Goal: Task Accomplishment & Management: Manage account settings

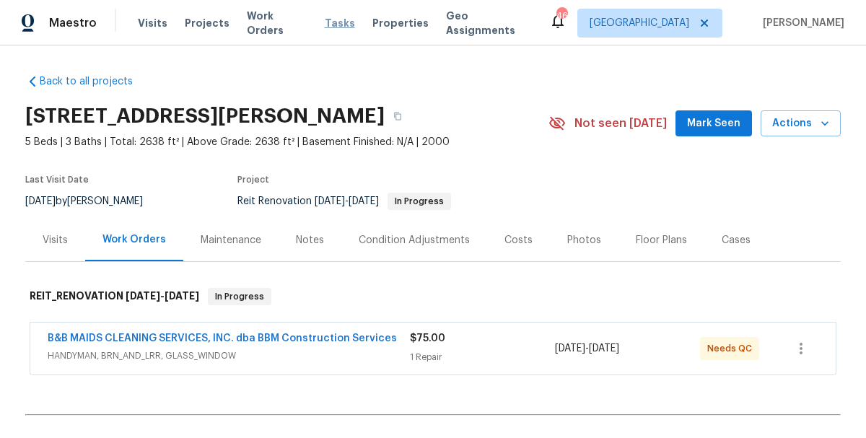
click at [325, 19] on span "Tasks" at bounding box center [340, 23] width 30 height 10
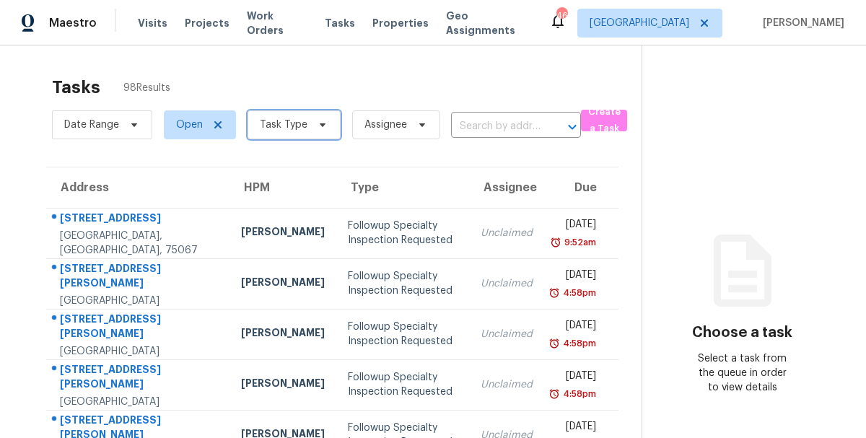
click at [302, 123] on span "Task Type" at bounding box center [284, 125] width 48 height 14
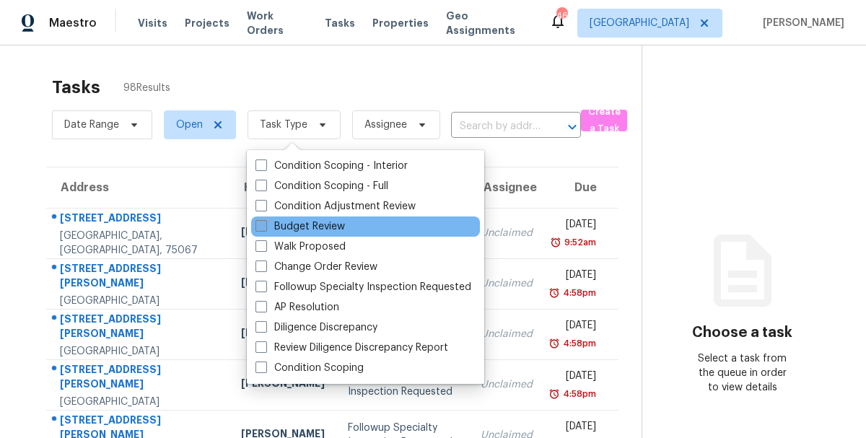
click at [305, 224] on label "Budget Review" at bounding box center [299, 226] width 89 height 14
click at [265, 224] on input "Budget Review" at bounding box center [259, 223] width 9 height 9
checkbox input "true"
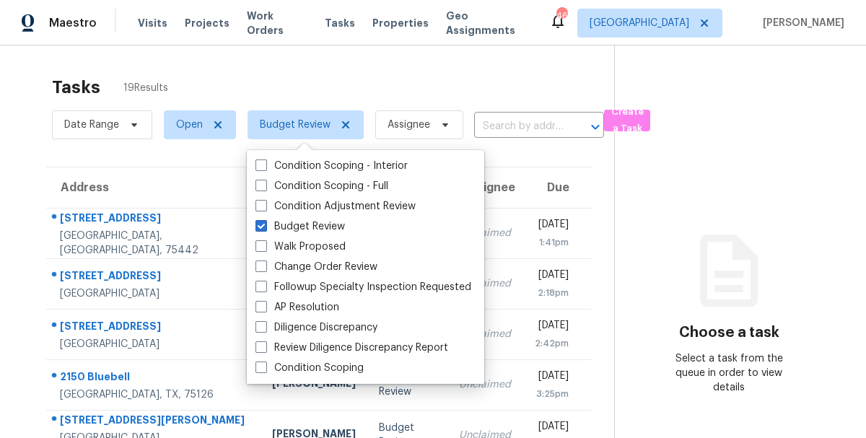
click at [335, 82] on div "Tasks 19 Results" at bounding box center [333, 88] width 562 height 38
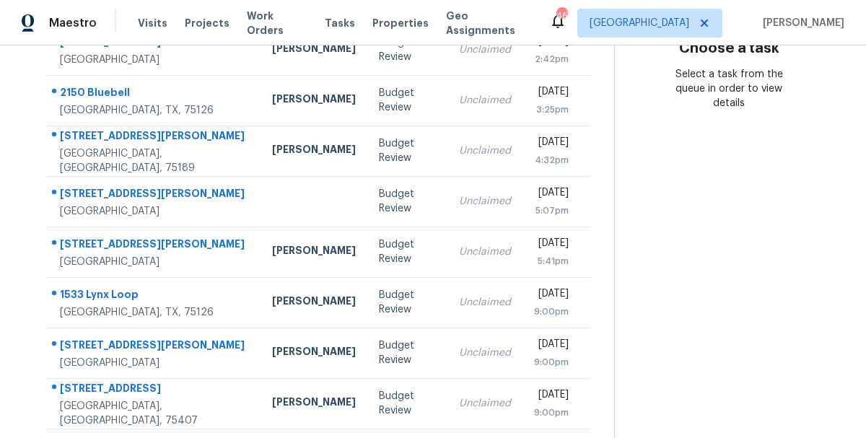
scroll to position [313, 0]
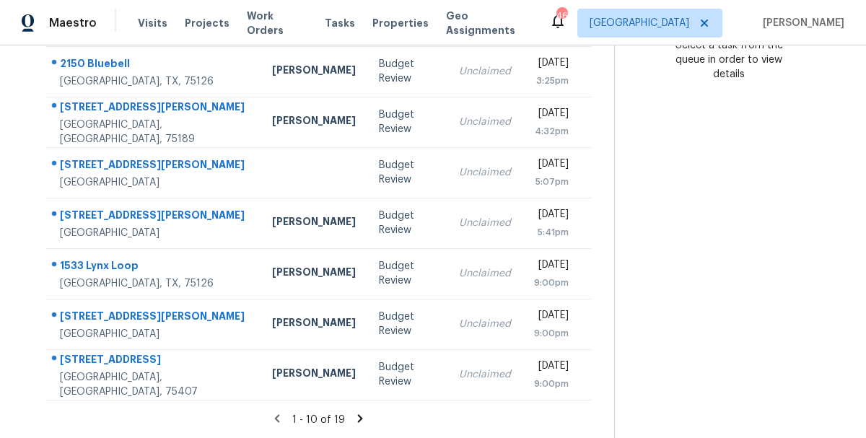
click at [359, 411] on section "Tasks 19 Results Date Range Open Budget Review Assignee ​ Create a Task Address…" at bounding box center [318, 96] width 591 height 683
click at [358, 417] on icon at bounding box center [360, 418] width 5 height 8
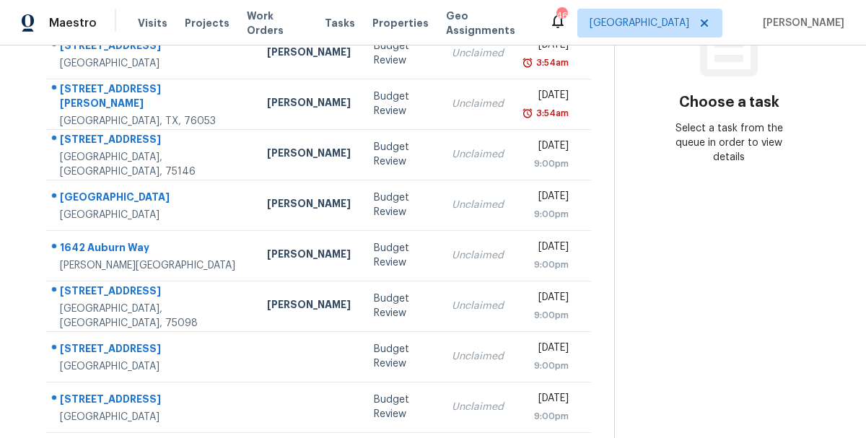
scroll to position [263, 0]
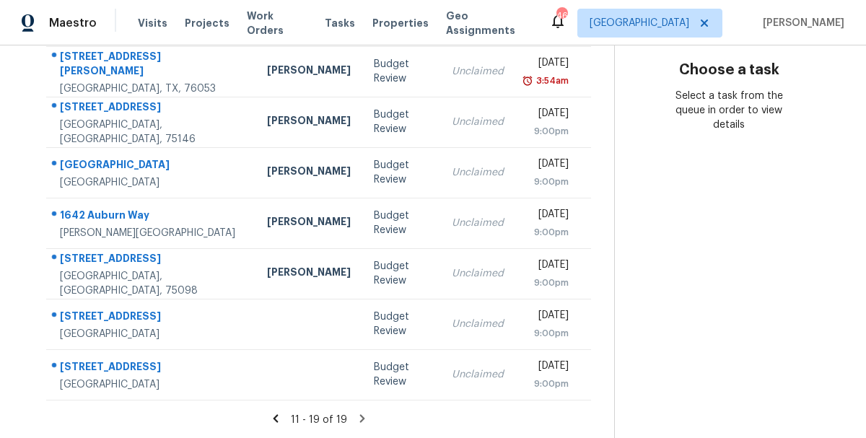
click at [277, 419] on icon at bounding box center [275, 418] width 5 height 8
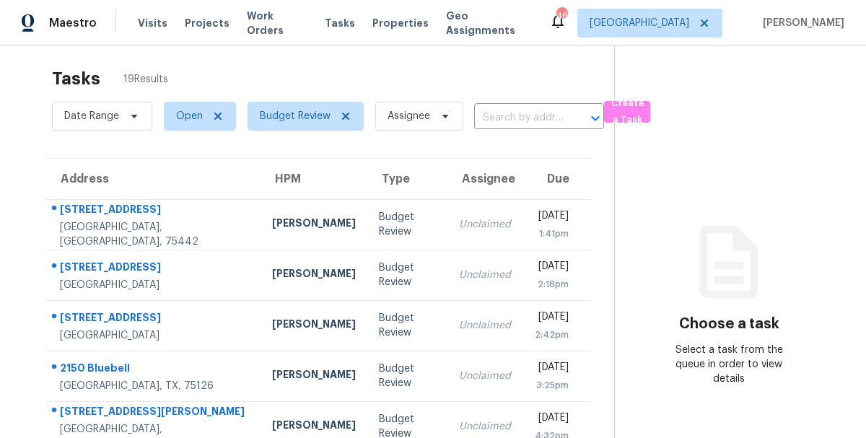
scroll to position [0, 0]
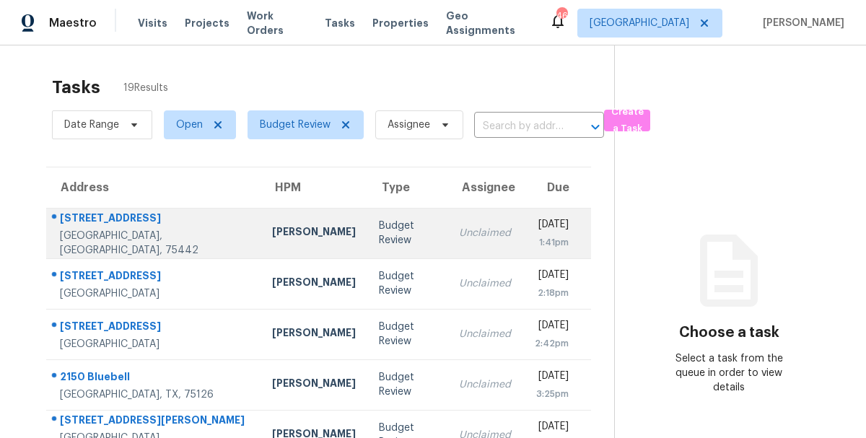
click at [126, 219] on div "106 Cornell Ave" at bounding box center [154, 220] width 189 height 18
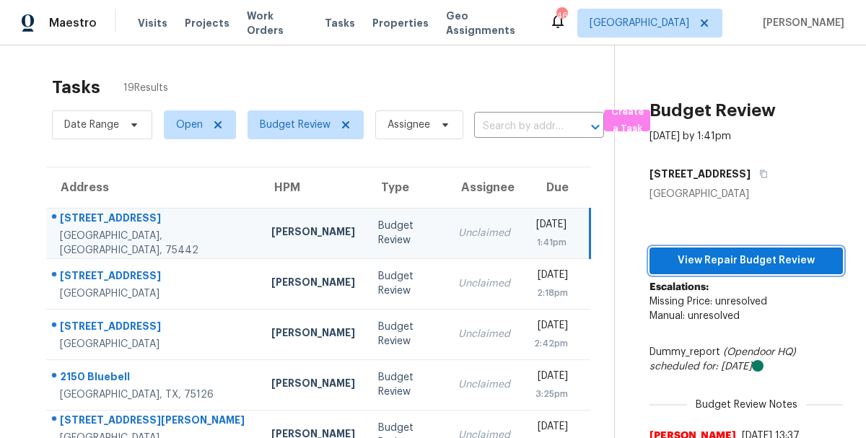
click at [751, 258] on span "View Repair Budget Review" at bounding box center [746, 261] width 170 height 18
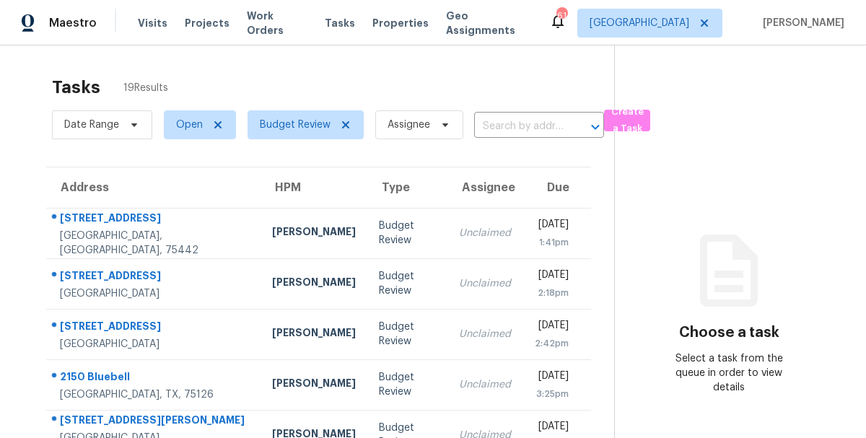
click at [22, 123] on div "Tasks 19 Results Date Range Open Budget Review Assignee ​ Create a Task Address…" at bounding box center [433, 398] width 866 height 706
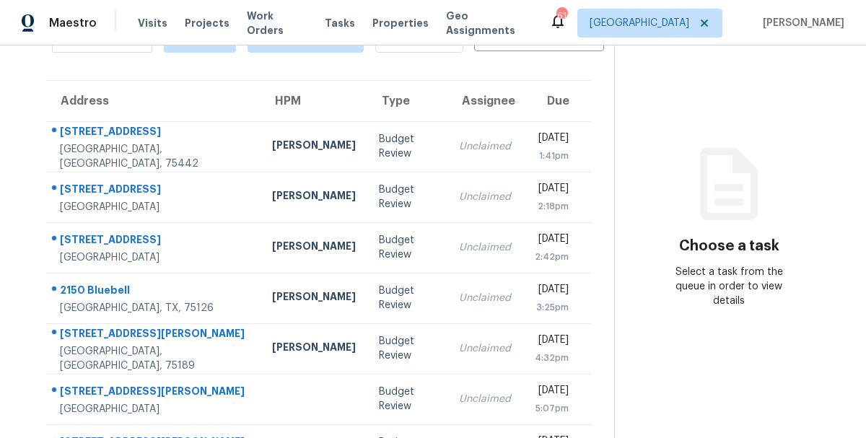
scroll to position [115, 0]
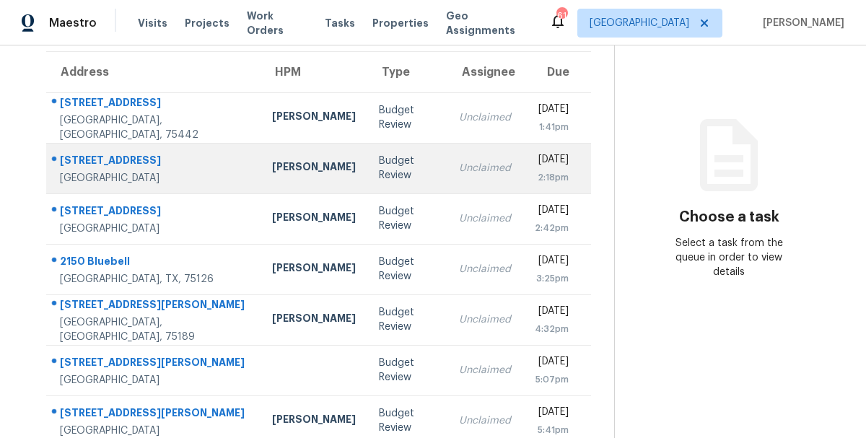
click at [79, 155] on div "[STREET_ADDRESS]" at bounding box center [154, 162] width 189 height 18
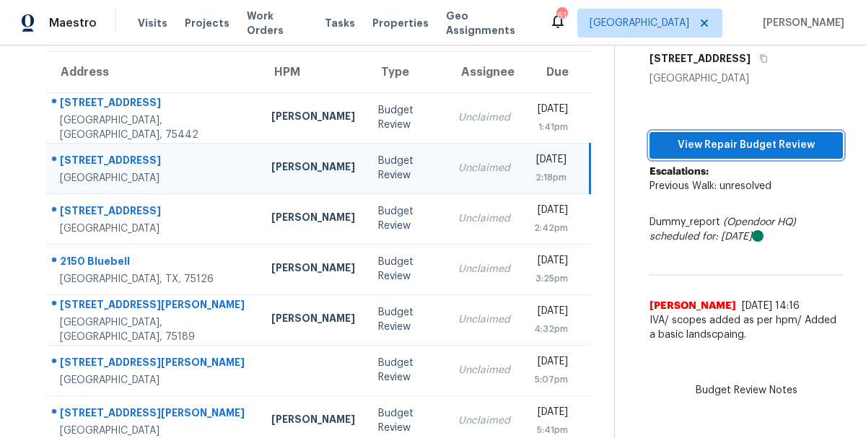
click at [777, 147] on span "View Repair Budget Review" at bounding box center [746, 145] width 170 height 18
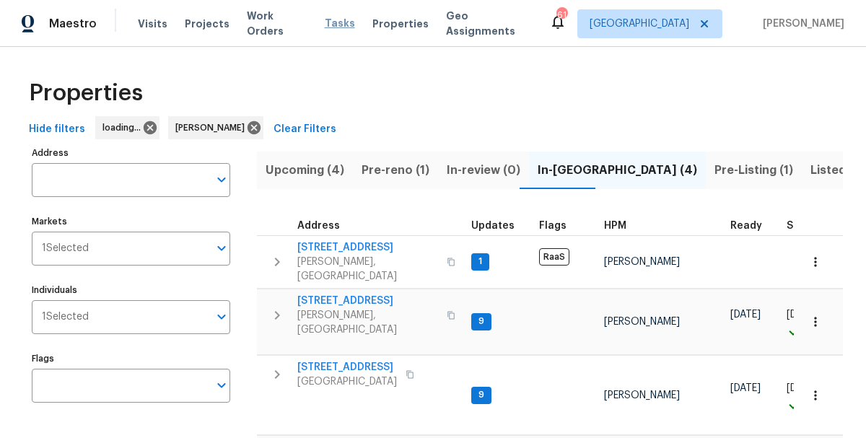
click at [325, 26] on span "Tasks" at bounding box center [340, 23] width 30 height 10
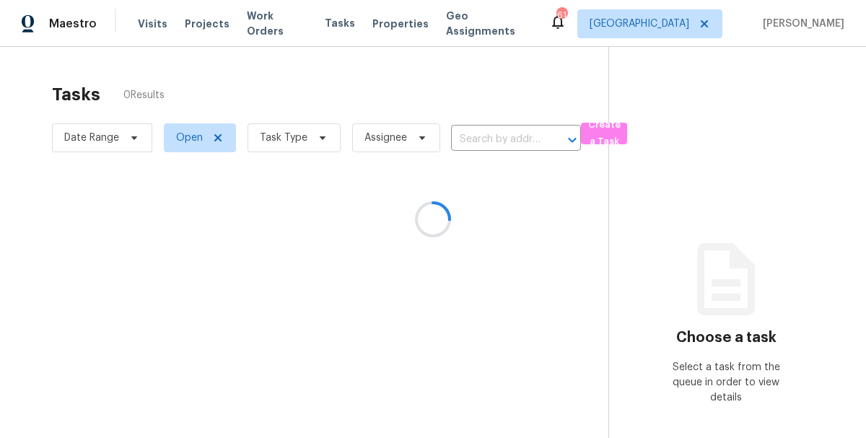
click at [289, 141] on div at bounding box center [433, 219] width 866 height 438
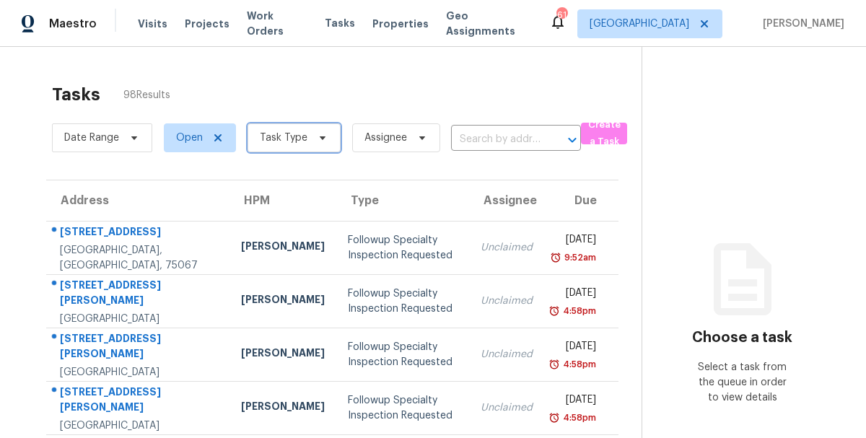
click at [312, 141] on span at bounding box center [320, 138] width 16 height 12
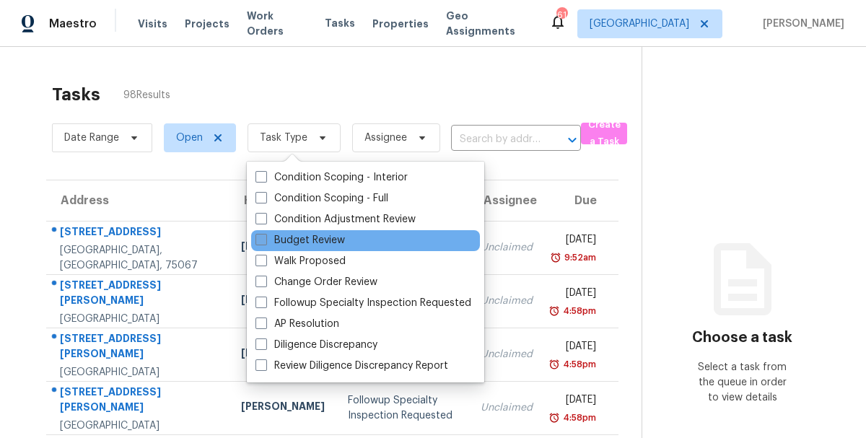
click at [310, 236] on label "Budget Review" at bounding box center [299, 240] width 89 height 15
click at [265, 236] on input "Budget Review" at bounding box center [259, 237] width 9 height 9
checkbox input "true"
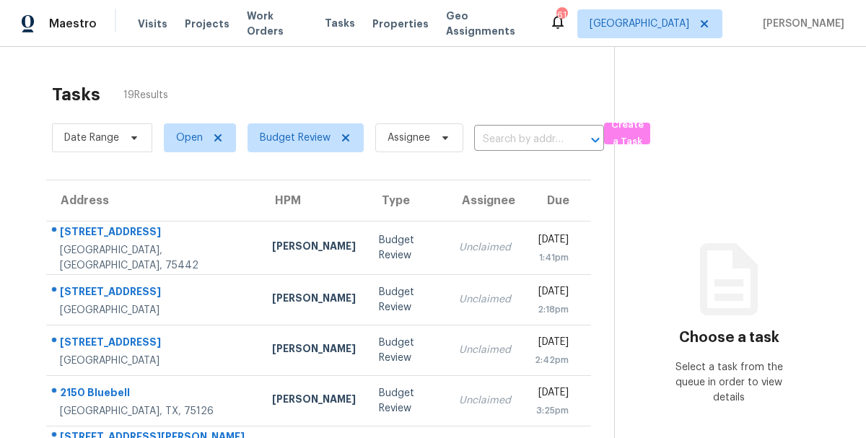
click at [394, 81] on div "Tasks 19 Results" at bounding box center [333, 94] width 562 height 49
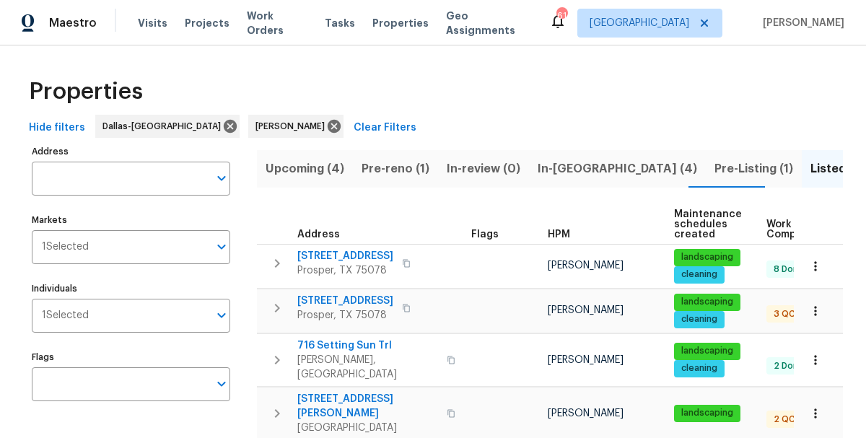
click at [276, 14] on div "Visits Projects Work Orders Tasks Properties Geo Assignments" at bounding box center [343, 23] width 411 height 29
click at [271, 25] on span "Work Orders" at bounding box center [277, 23] width 61 height 29
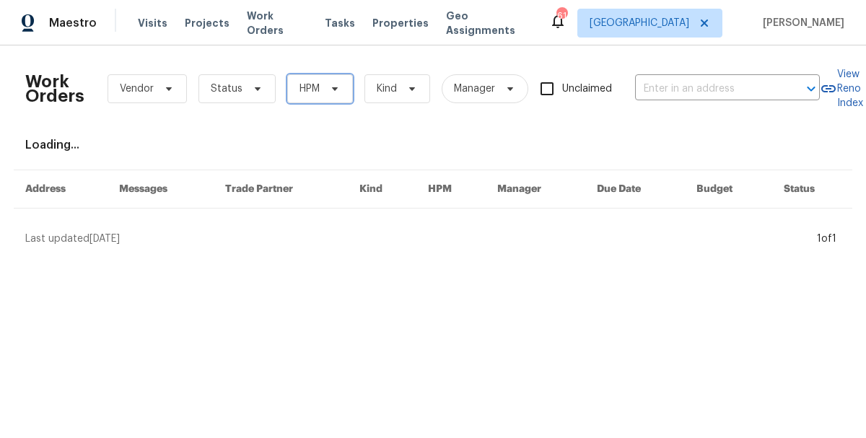
click at [319, 87] on span "HPM" at bounding box center [320, 88] width 66 height 29
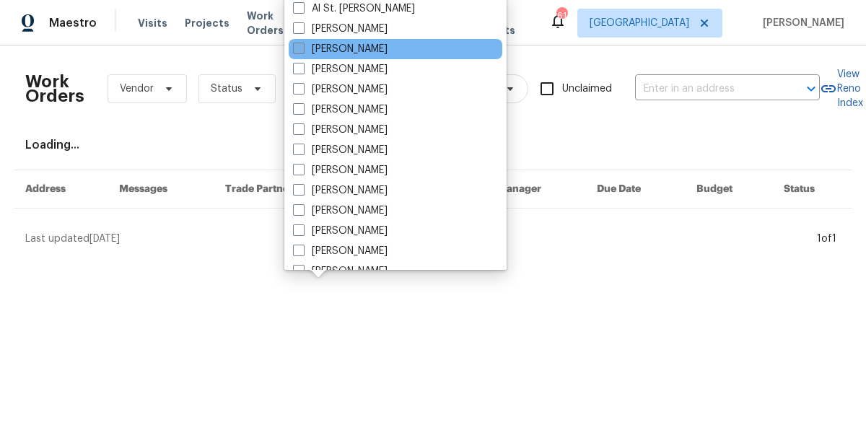
click at [363, 50] on label "[PERSON_NAME]" at bounding box center [340, 49] width 95 height 14
click at [302, 50] on input "[PERSON_NAME]" at bounding box center [297, 46] width 9 height 9
checkbox input "true"
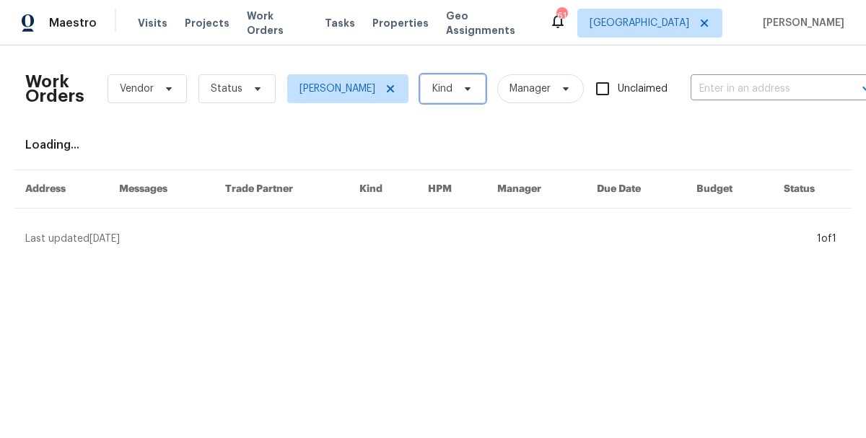
click at [457, 87] on span at bounding box center [465, 89] width 16 height 12
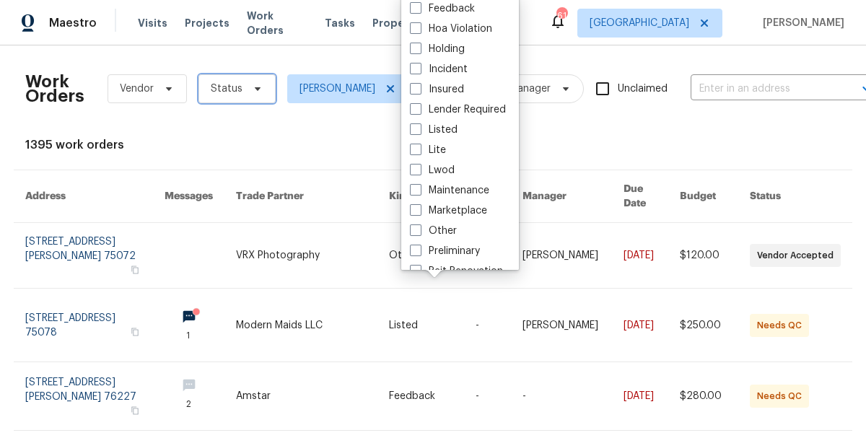
click at [255, 85] on icon at bounding box center [258, 89] width 12 height 12
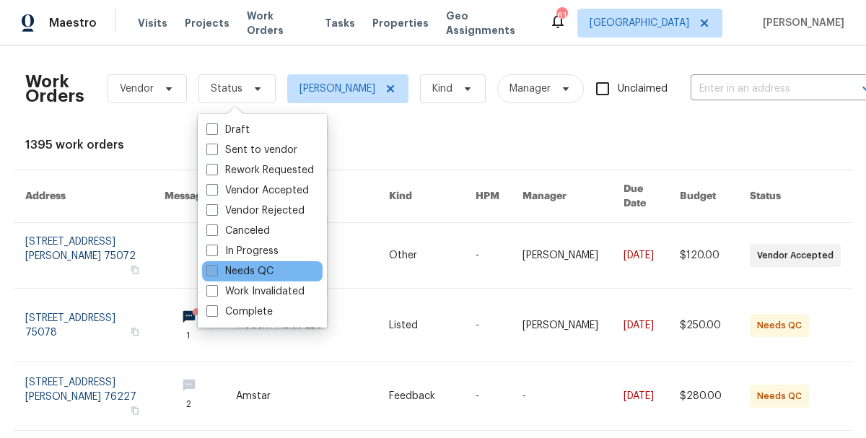
click at [255, 270] on label "Needs QC" at bounding box center [239, 271] width 67 height 14
click at [216, 270] on input "Needs QC" at bounding box center [210, 268] width 9 height 9
checkbox input "true"
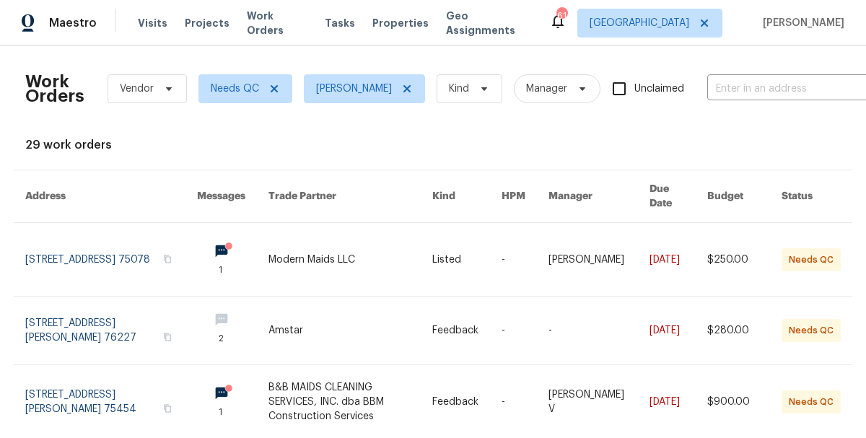
click at [424, 149] on div "29 work orders" at bounding box center [432, 145] width 815 height 14
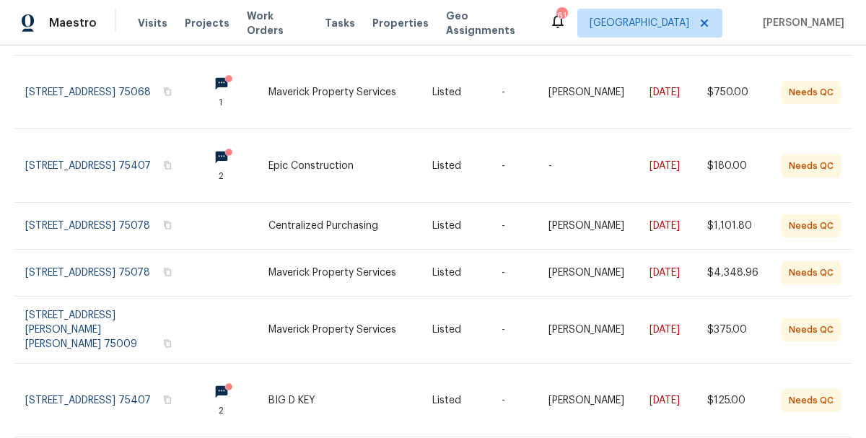
scroll to position [485, 0]
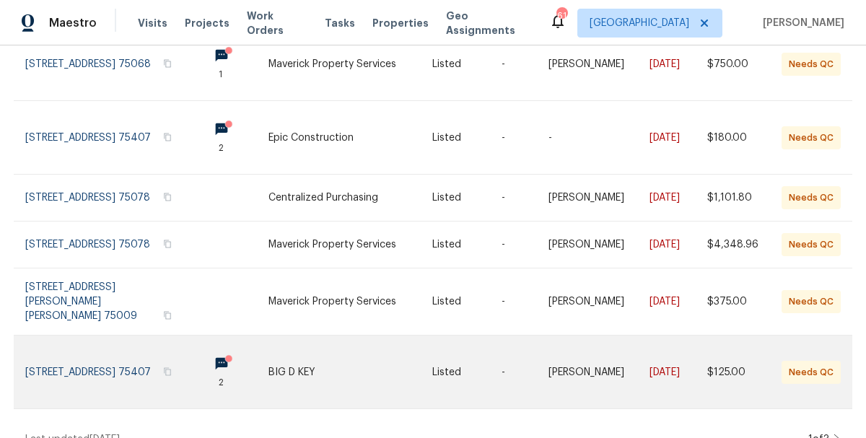
click at [112, 351] on link at bounding box center [111, 371] width 172 height 73
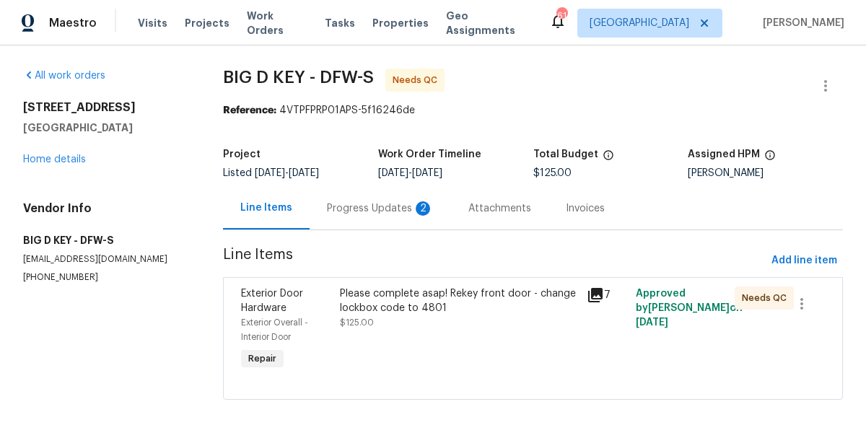
click at [430, 312] on div "Please complete asap! Rekey front door - change lockbox code to 4801" at bounding box center [459, 300] width 238 height 29
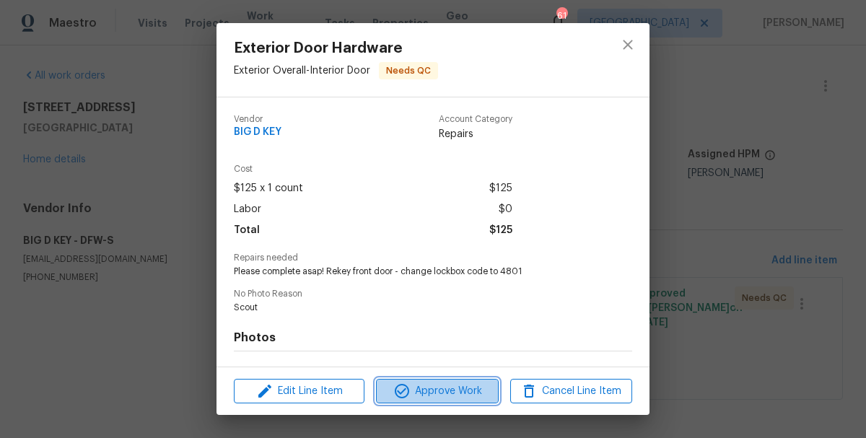
click at [425, 386] on span "Approve Work" at bounding box center [436, 391] width 113 height 18
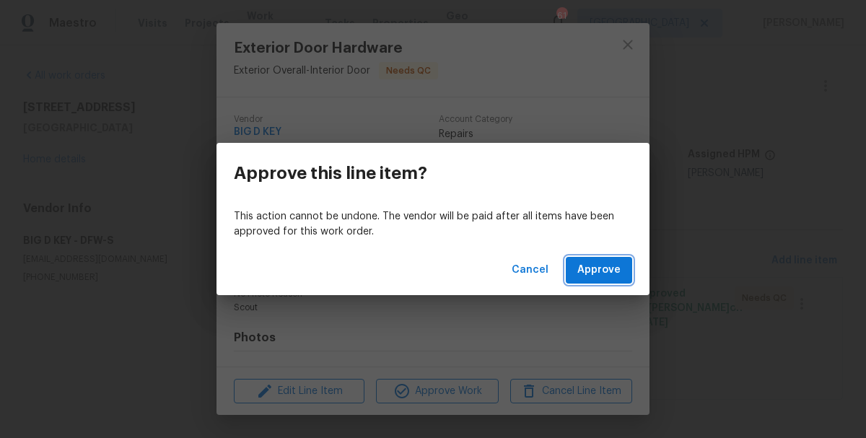
click at [594, 265] on span "Approve" at bounding box center [598, 270] width 43 height 18
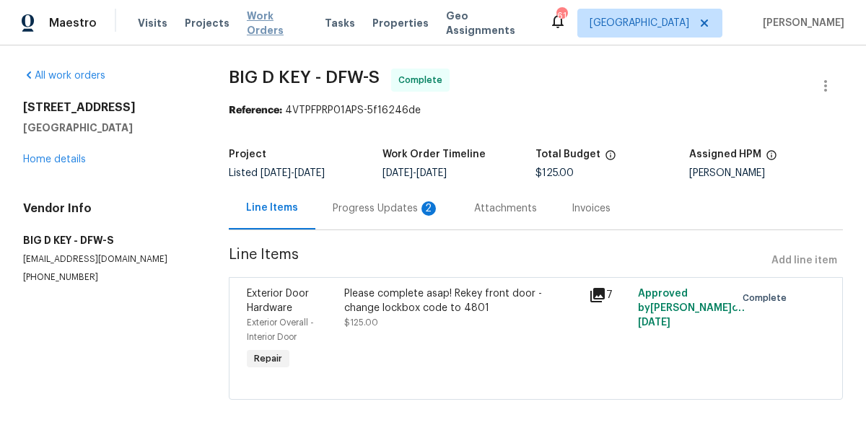
click at [267, 23] on span "Work Orders" at bounding box center [277, 23] width 61 height 29
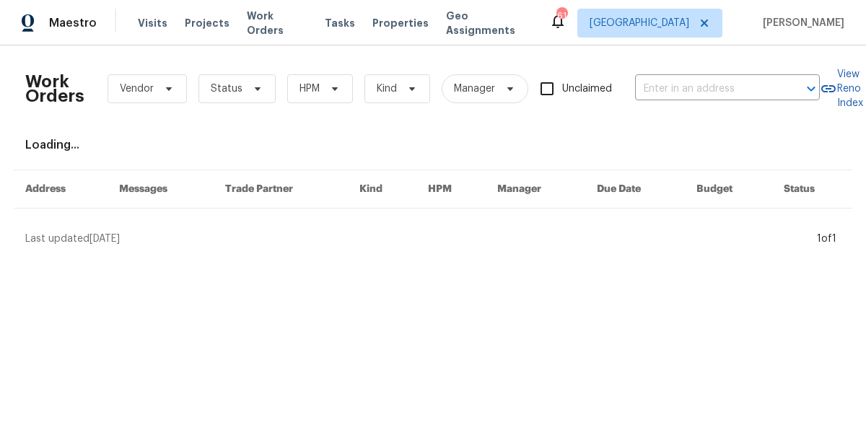
click at [340, 103] on div "Work Orders Vendor Status HPM Kind Manager Unclaimed ​" at bounding box center [422, 88] width 794 height 63
click at [336, 89] on icon at bounding box center [335, 89] width 12 height 12
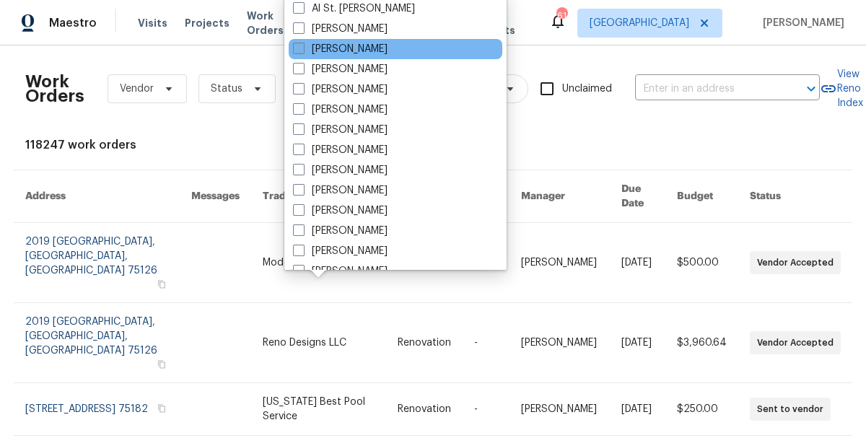
click at [350, 53] on label "[PERSON_NAME]" at bounding box center [340, 49] width 95 height 14
click at [302, 51] on input "[PERSON_NAME]" at bounding box center [297, 46] width 9 height 9
checkbox input "true"
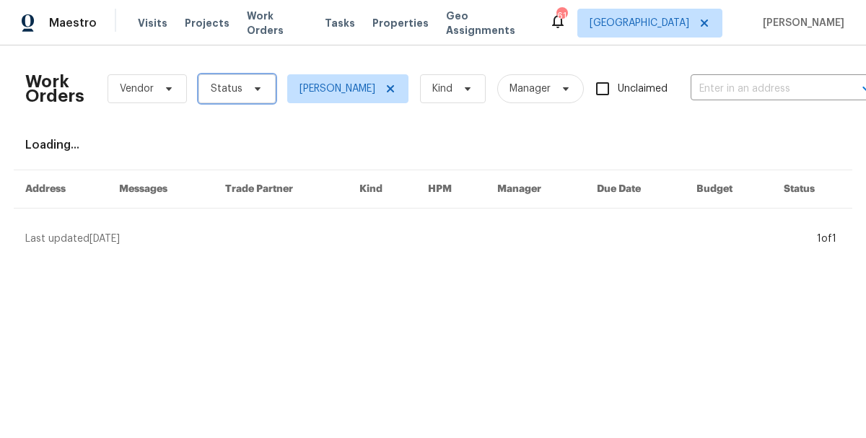
click at [236, 94] on span "Status" at bounding box center [227, 89] width 32 height 14
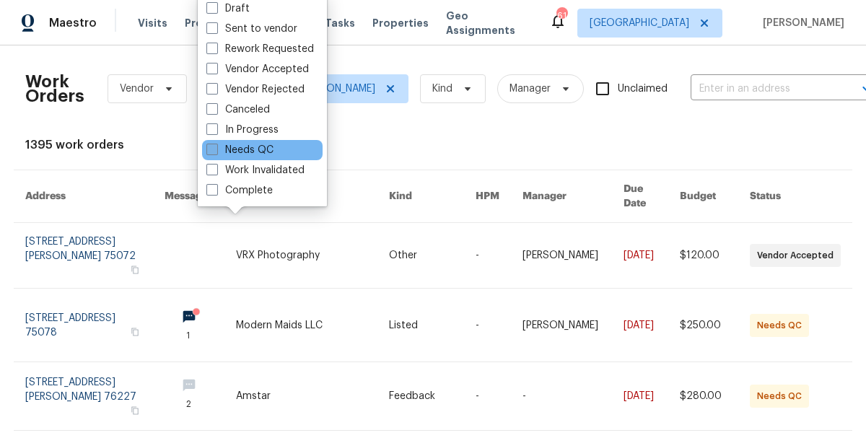
click at [253, 152] on label "Needs QC" at bounding box center [239, 150] width 67 height 14
click at [216, 152] on input "Needs QC" at bounding box center [210, 147] width 9 height 9
checkbox input "true"
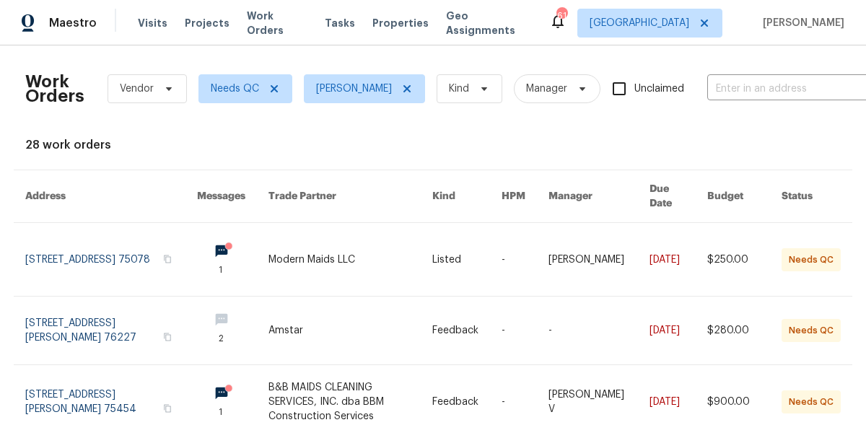
click at [270, 147] on div "28 work orders" at bounding box center [432, 145] width 815 height 14
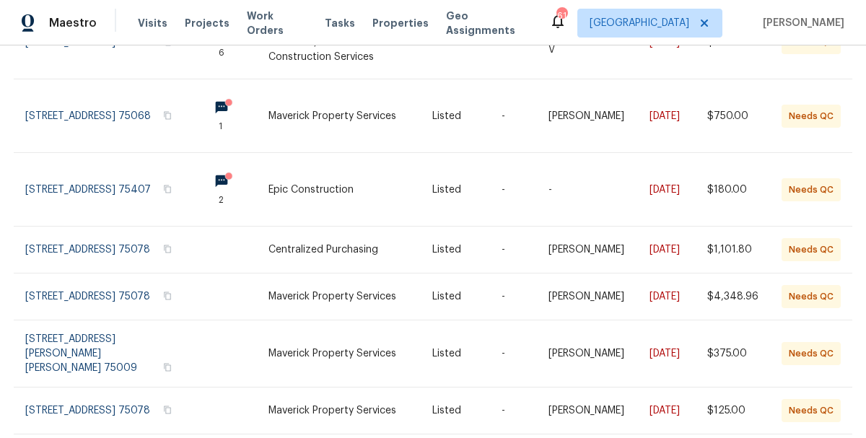
scroll to position [462, 0]
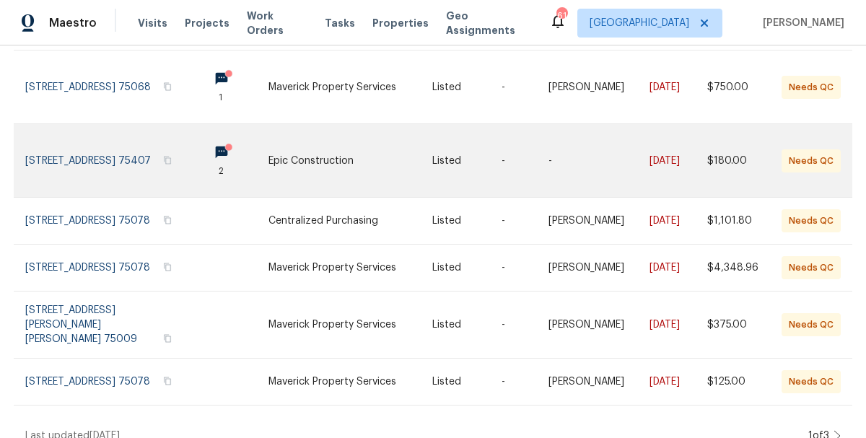
click at [112, 131] on link at bounding box center [111, 160] width 172 height 73
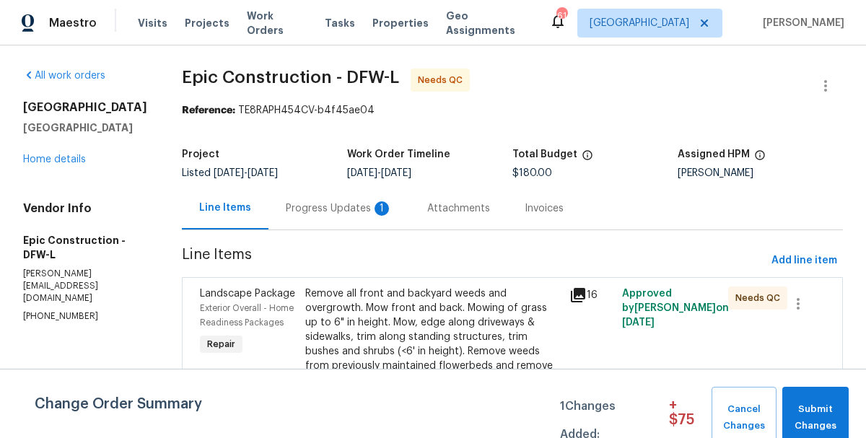
click at [321, 205] on div "Progress Updates 1" at bounding box center [339, 208] width 107 height 14
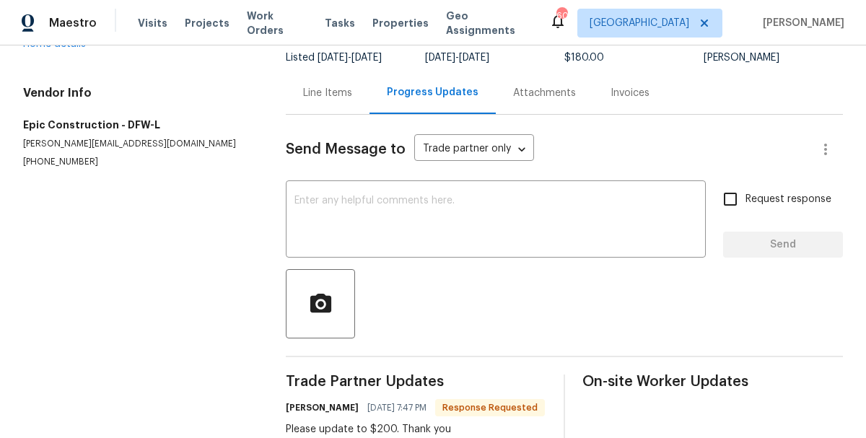
scroll to position [144, 0]
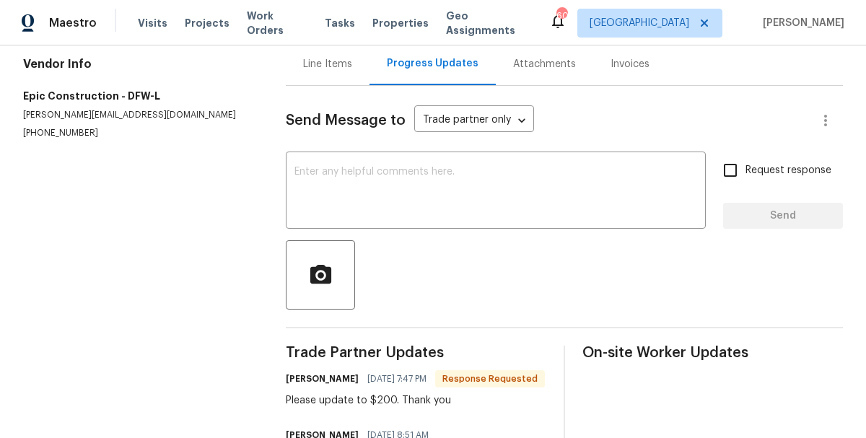
click at [322, 66] on div "Line Items" at bounding box center [327, 64] width 49 height 14
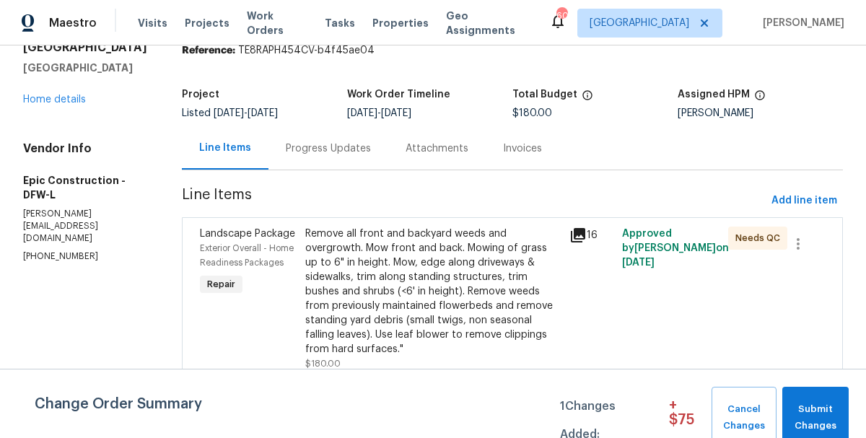
scroll to position [45, 0]
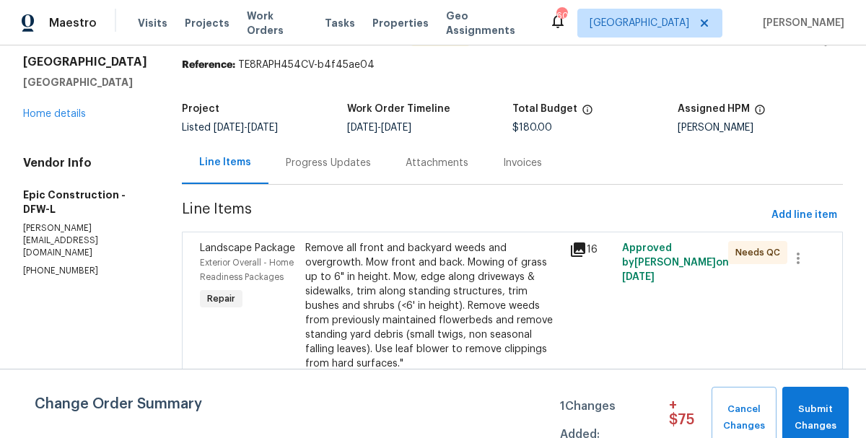
click at [314, 310] on div "Remove all front and backyard weeds and overgrowth. Mow front and back. Mowing …" at bounding box center [432, 306] width 255 height 130
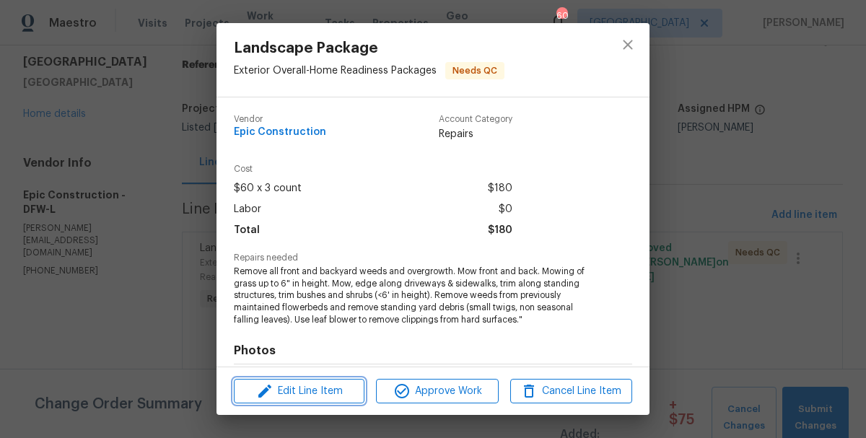
click at [324, 399] on span "Edit Line Item" at bounding box center [299, 391] width 122 height 18
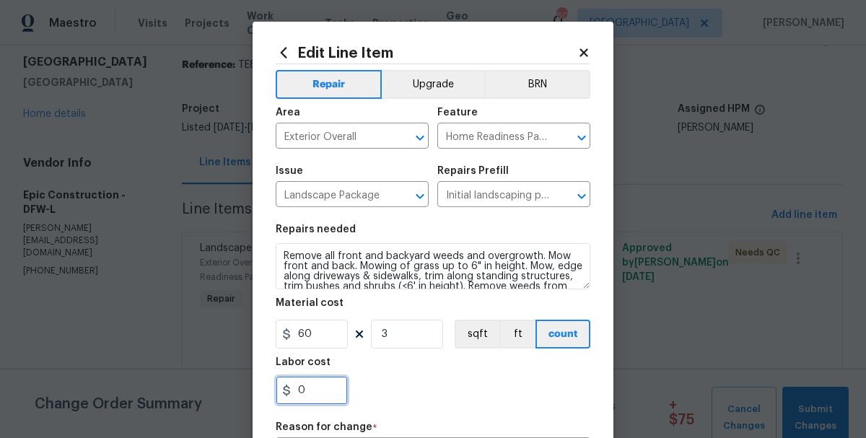
click at [324, 399] on input "0" at bounding box center [312, 390] width 72 height 29
type input "20"
click at [398, 396] on div "20" at bounding box center [433, 390] width 315 height 29
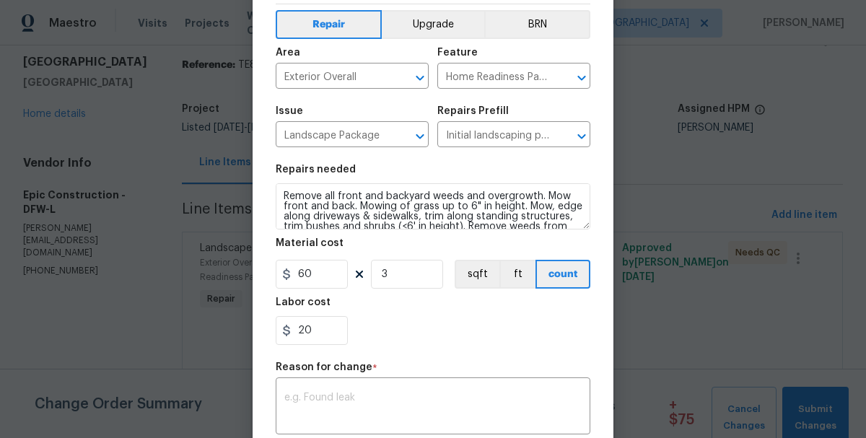
scroll to position [87, 0]
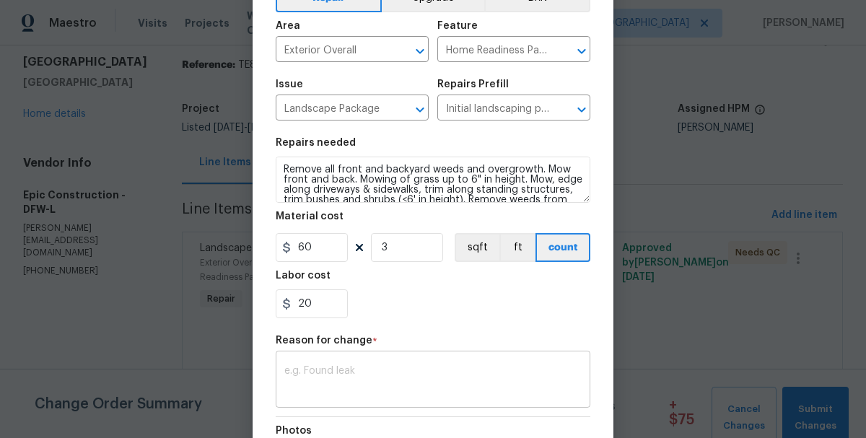
click at [462, 382] on textarea at bounding box center [432, 381] width 297 height 30
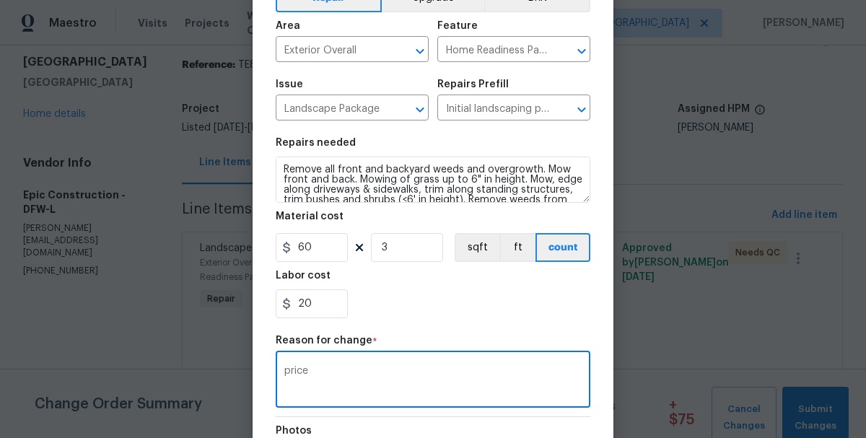
type textarea "price"
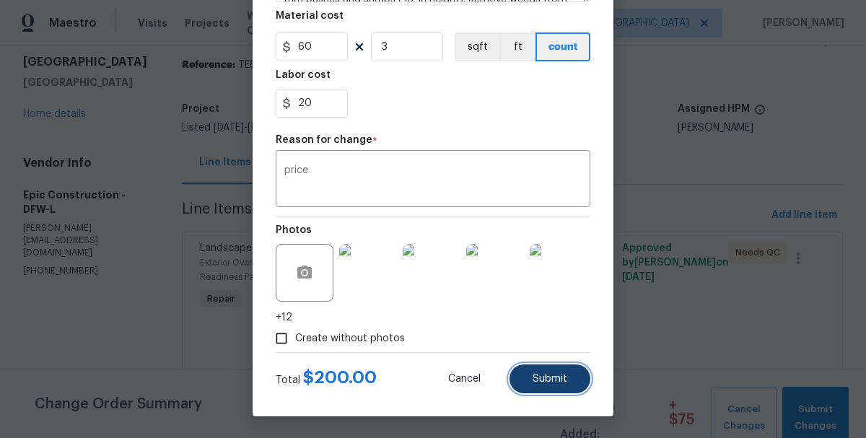
click at [558, 374] on span "Submit" at bounding box center [549, 379] width 35 height 11
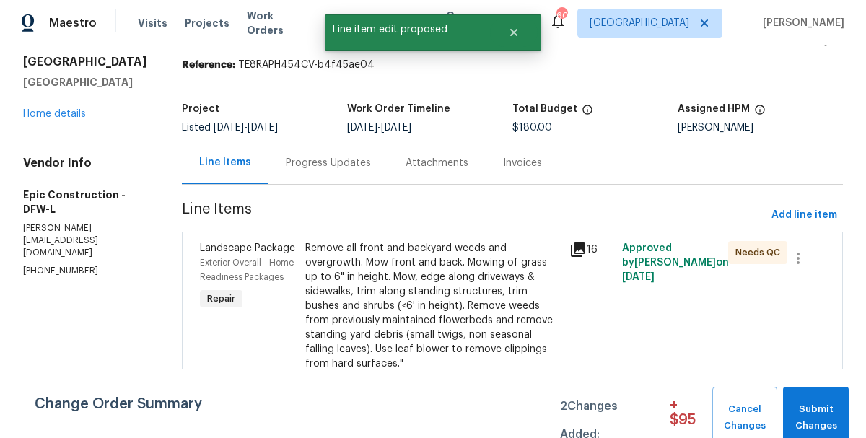
scroll to position [0, 0]
click at [805, 412] on span "Submit Changes" at bounding box center [815, 417] width 51 height 33
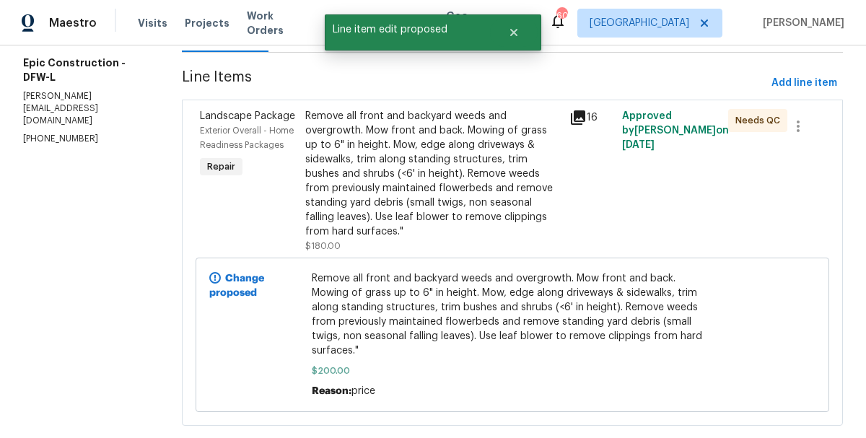
scroll to position [149, 0]
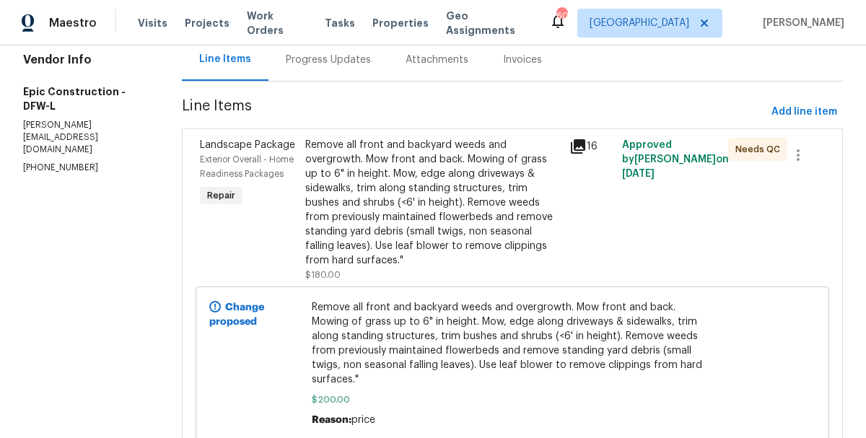
click at [379, 232] on div "Remove all front and backyard weeds and overgrowth. Mow front and back. Mowing …" at bounding box center [432, 203] width 255 height 130
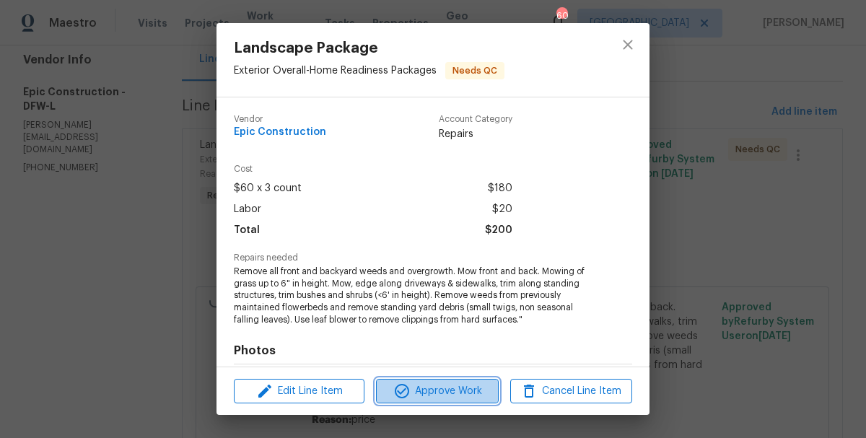
click at [422, 387] on span "Approve Work" at bounding box center [436, 391] width 113 height 18
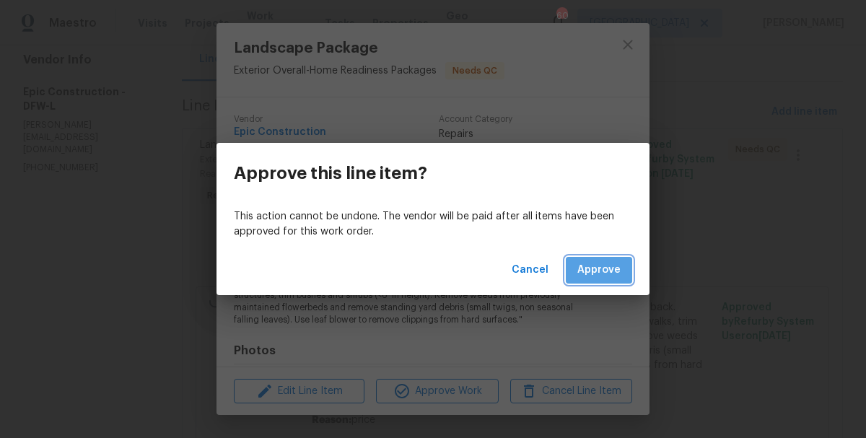
click at [600, 266] on span "Approve" at bounding box center [598, 270] width 43 height 18
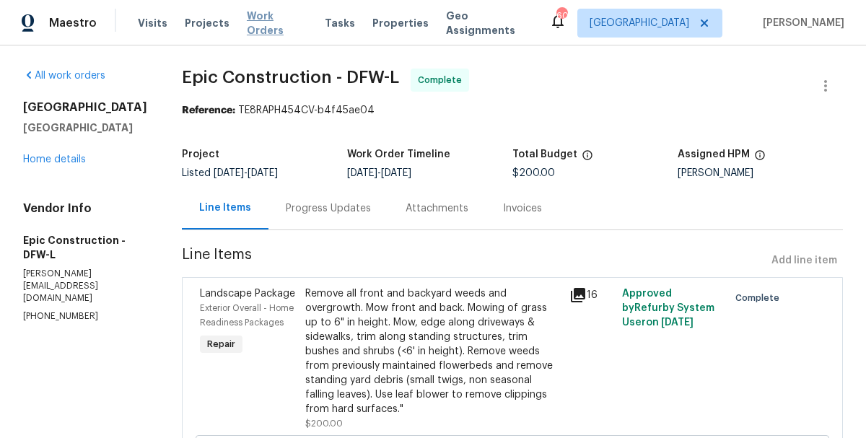
click at [248, 23] on span "Work Orders" at bounding box center [277, 23] width 61 height 29
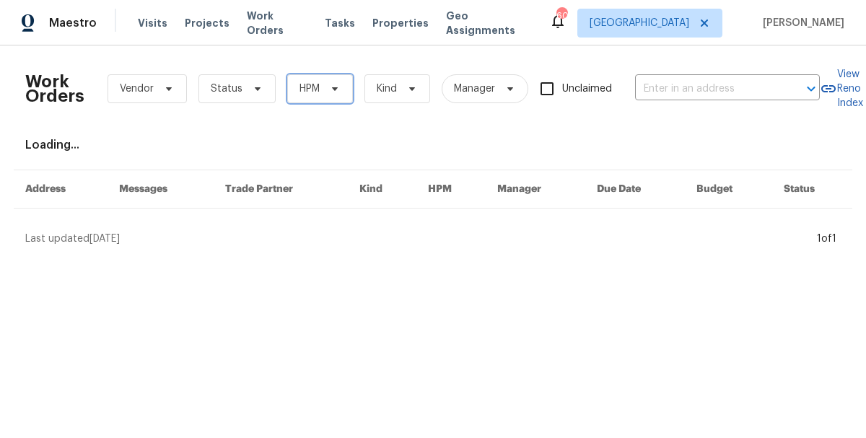
click at [340, 96] on span "HPM" at bounding box center [320, 88] width 66 height 29
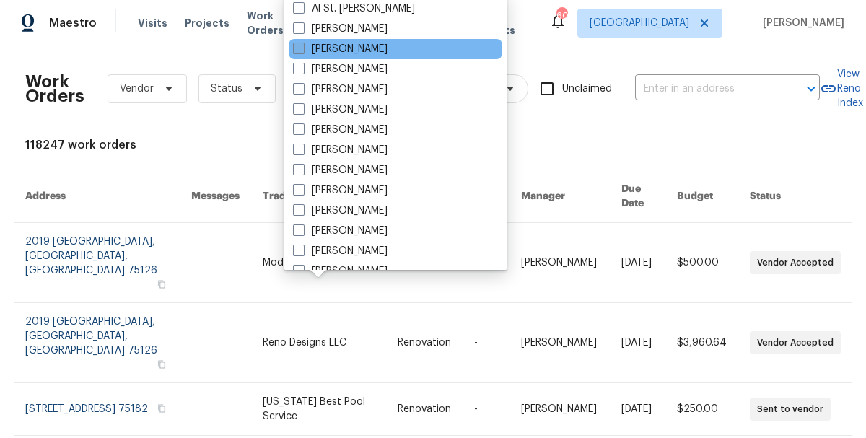
click at [356, 53] on label "[PERSON_NAME]" at bounding box center [340, 49] width 95 height 14
click at [302, 51] on input "[PERSON_NAME]" at bounding box center [297, 46] width 9 height 9
checkbox input "true"
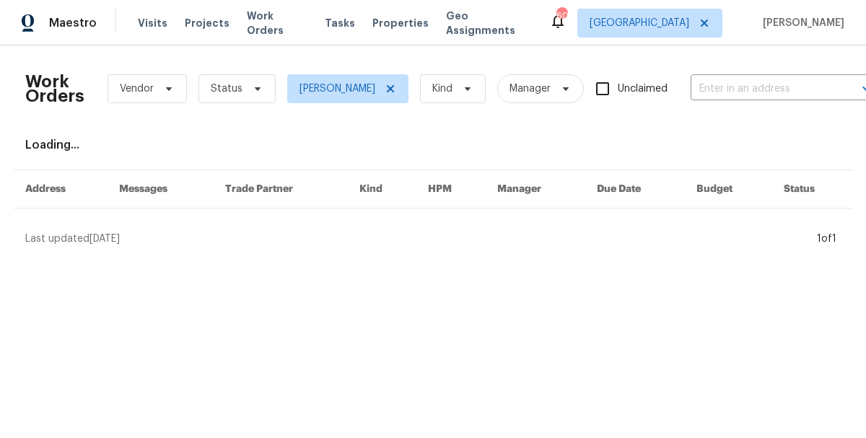
click at [250, 70] on div "Work Orders Vendor Status Alicia Anices Kind Manager Unclaimed ​" at bounding box center [450, 88] width 850 height 63
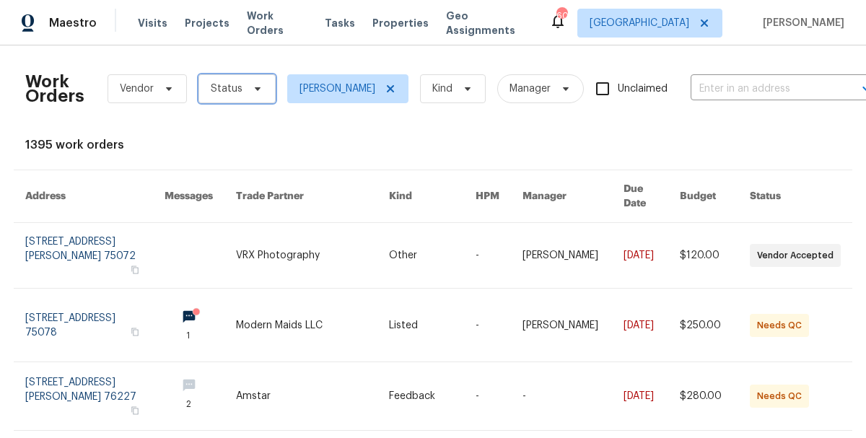
click at [250, 80] on span "Status" at bounding box center [236, 88] width 77 height 29
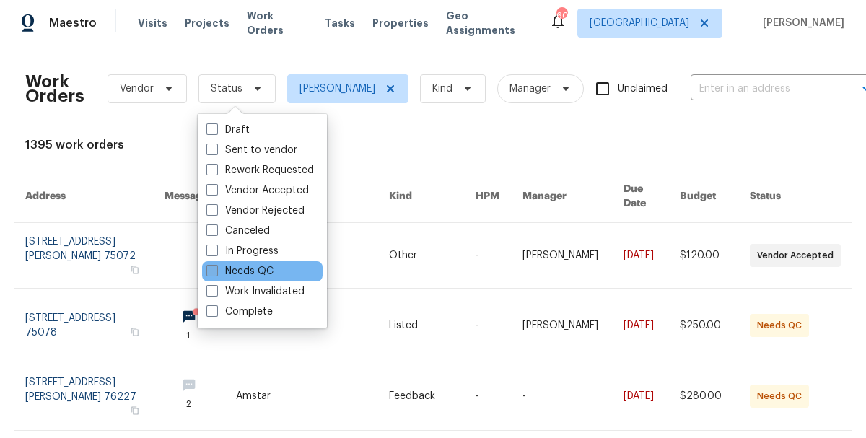
click at [249, 270] on label "Needs QC" at bounding box center [239, 271] width 67 height 14
click at [216, 270] on input "Needs QC" at bounding box center [210, 268] width 9 height 9
checkbox input "true"
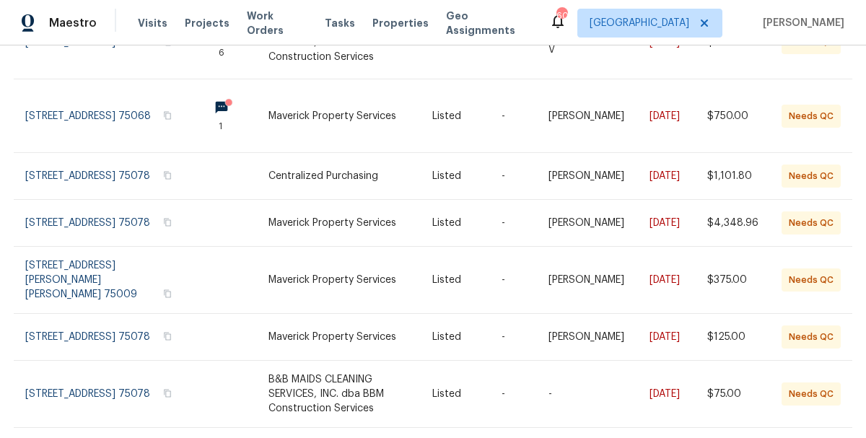
scroll to position [458, 0]
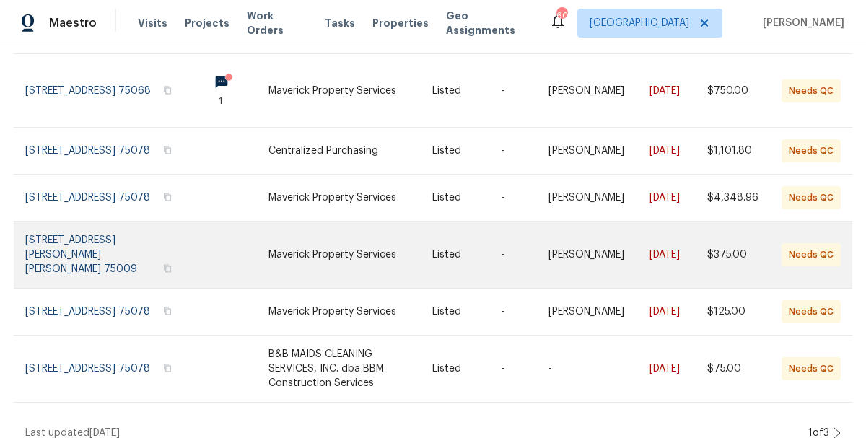
click at [310, 242] on link at bounding box center [350, 254] width 164 height 66
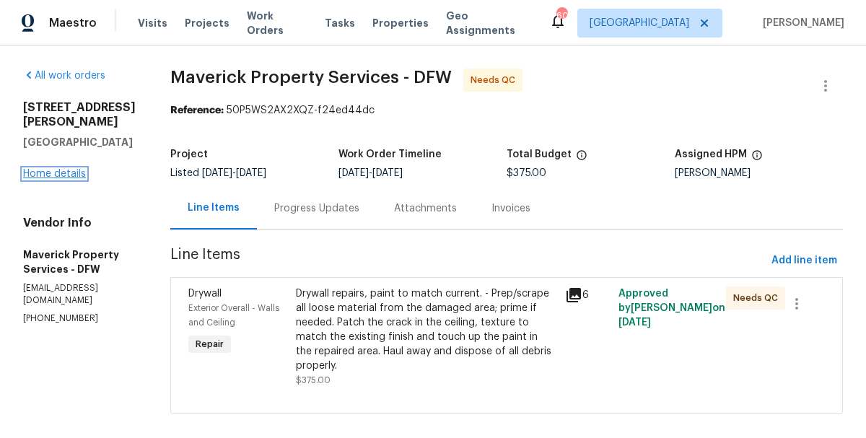
click at [44, 169] on link "Home details" at bounding box center [54, 174] width 63 height 10
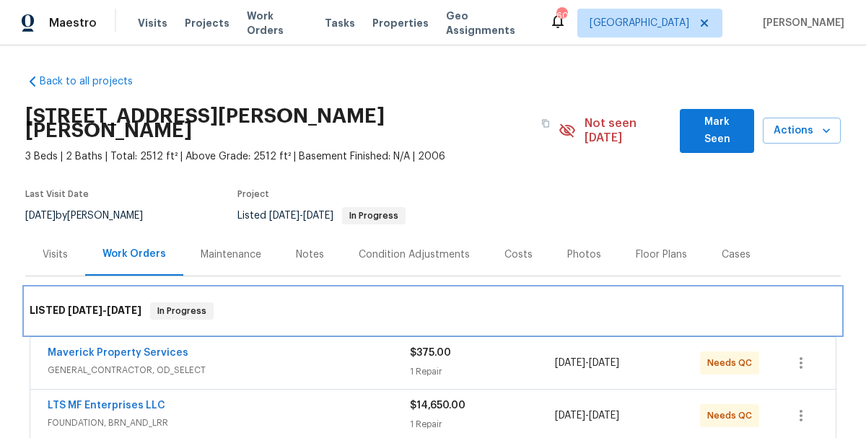
click at [266, 306] on div "LISTED 9/5/25 - 9/24/25 In Progress" at bounding box center [432, 311] width 815 height 46
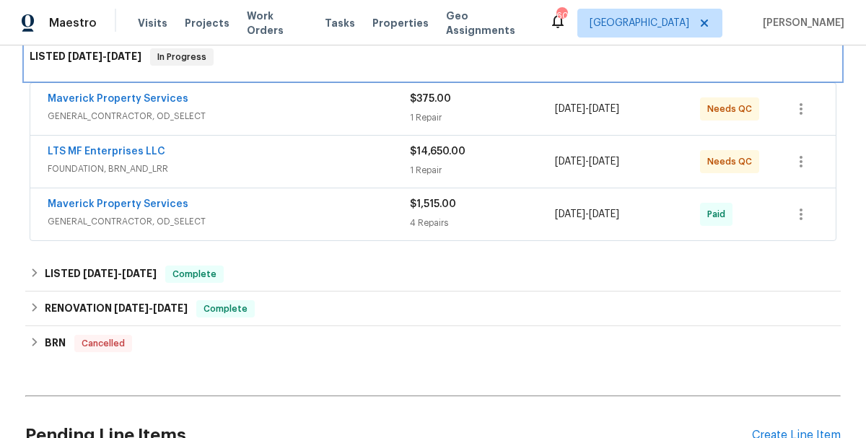
scroll to position [260, 0]
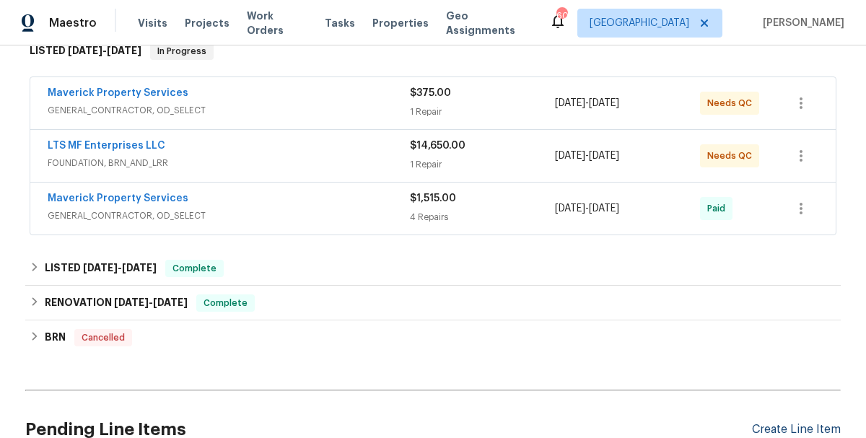
click at [813, 423] on div "Create Line Item" at bounding box center [796, 430] width 89 height 14
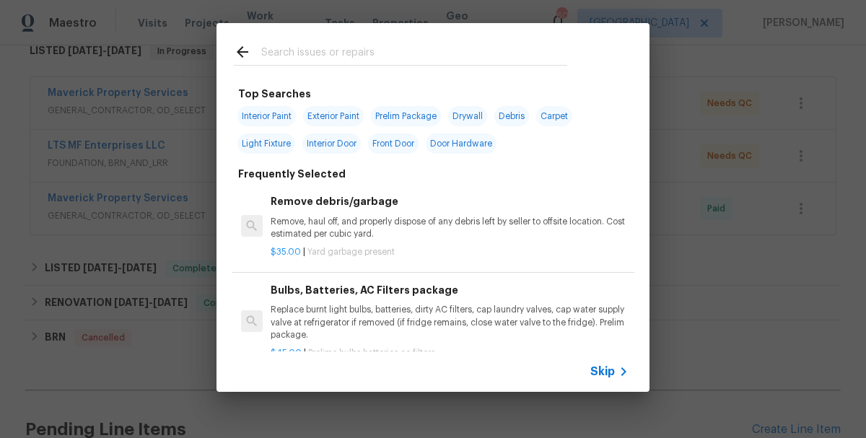
click at [442, 68] on div at bounding box center [400, 51] width 368 height 57
click at [439, 50] on input "text" at bounding box center [414, 54] width 306 height 22
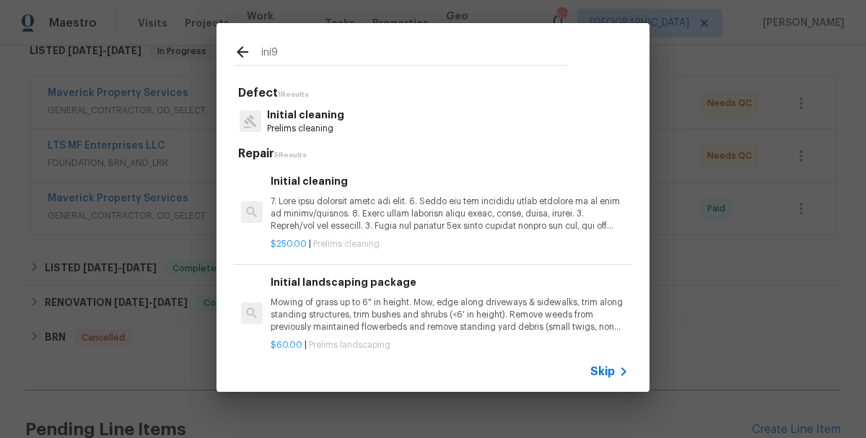
type input "ini"
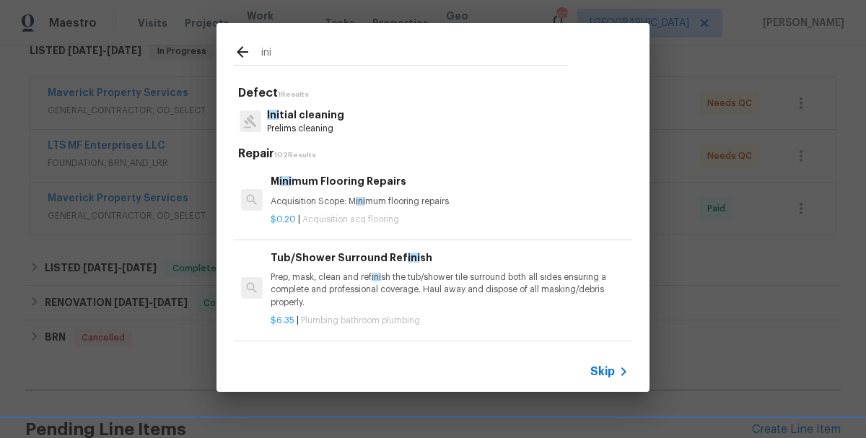
click at [333, 122] on p "Ini tial cleaning" at bounding box center [305, 114] width 77 height 15
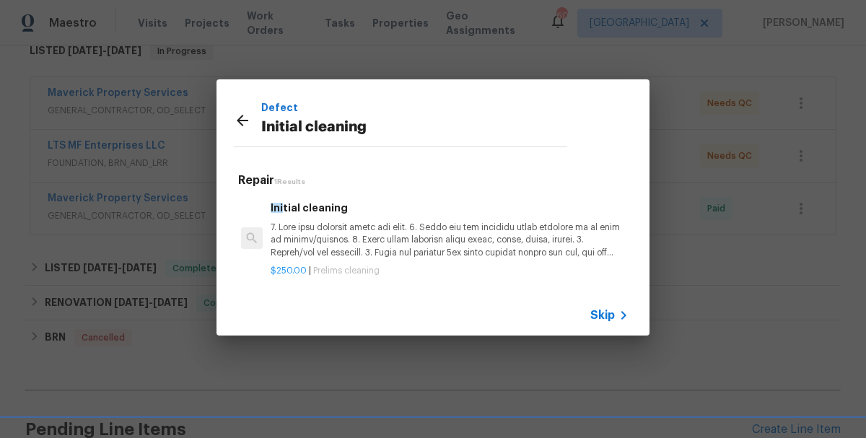
click at [354, 245] on p at bounding box center [450, 239] width 358 height 37
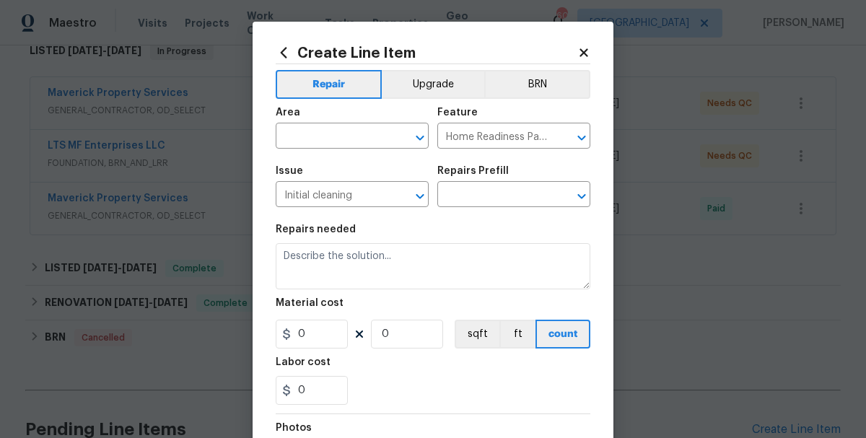
type input "Initial cleaning $250.00"
type textarea "1. Wipe down exterior doors and trim. 2. Clean out all exterior light fixtures …"
type input "250"
type input "1"
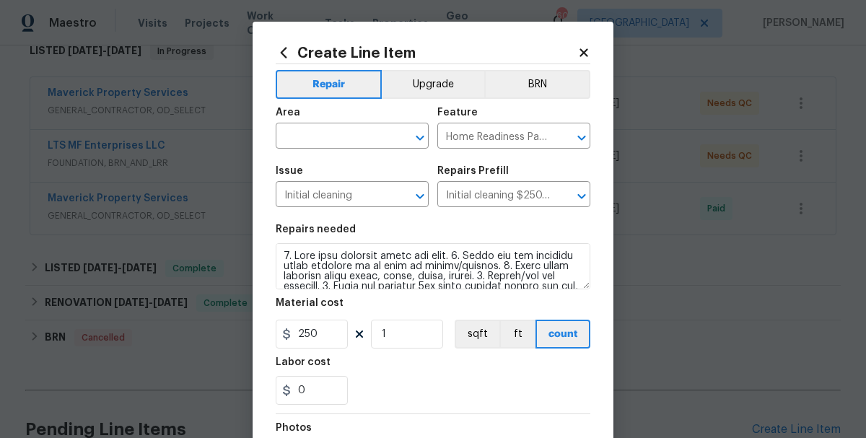
click at [320, 149] on span "Area ​" at bounding box center [352, 128] width 153 height 58
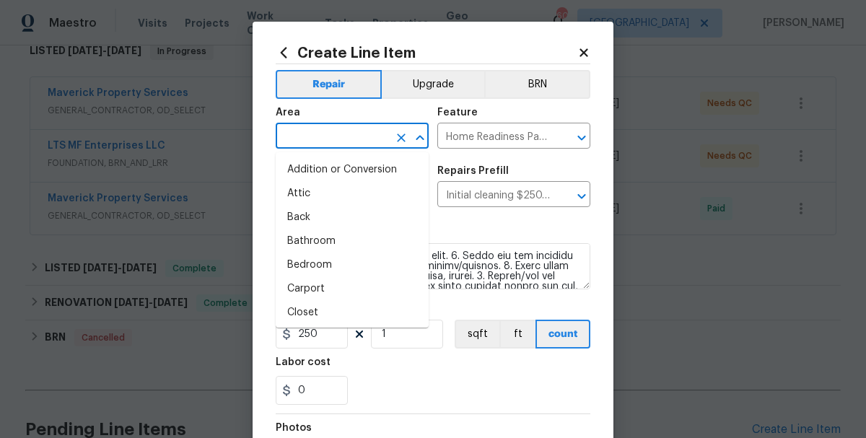
click at [320, 126] on input "text" at bounding box center [332, 137] width 113 height 22
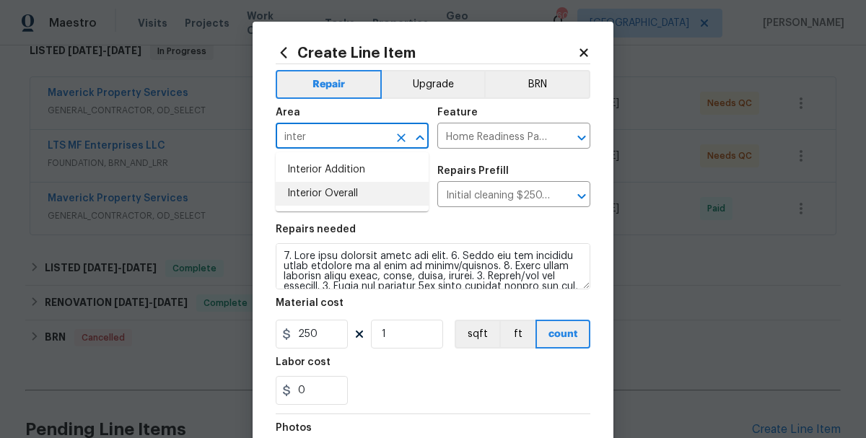
click at [343, 194] on li "Interior Overall" at bounding box center [352, 194] width 153 height 24
type input "Interior Overall"
click at [468, 381] on div "0" at bounding box center [433, 390] width 315 height 29
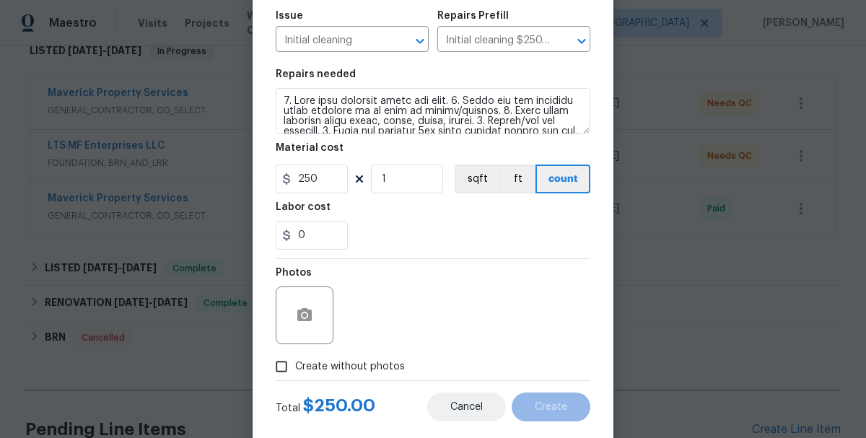
scroll to position [173, 0]
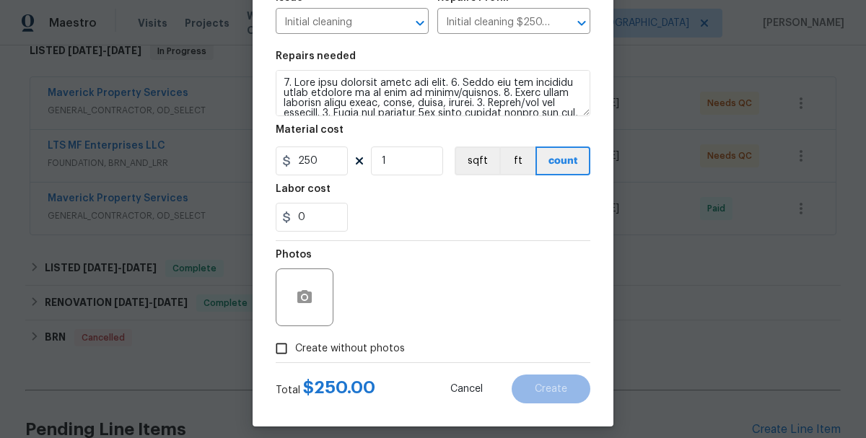
click at [355, 345] on span "Create without photos" at bounding box center [350, 348] width 110 height 15
click at [295, 345] on input "Create without photos" at bounding box center [281, 348] width 27 height 27
checkbox input "true"
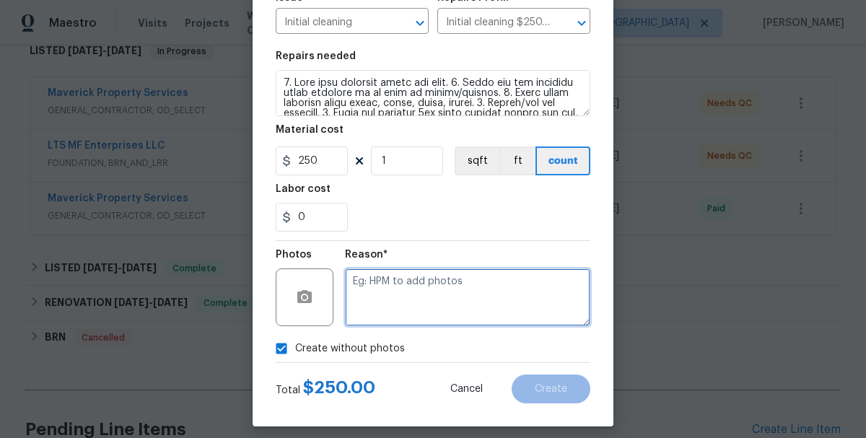
click at [405, 320] on textarea at bounding box center [467, 297] width 245 height 58
type textarea "scout"
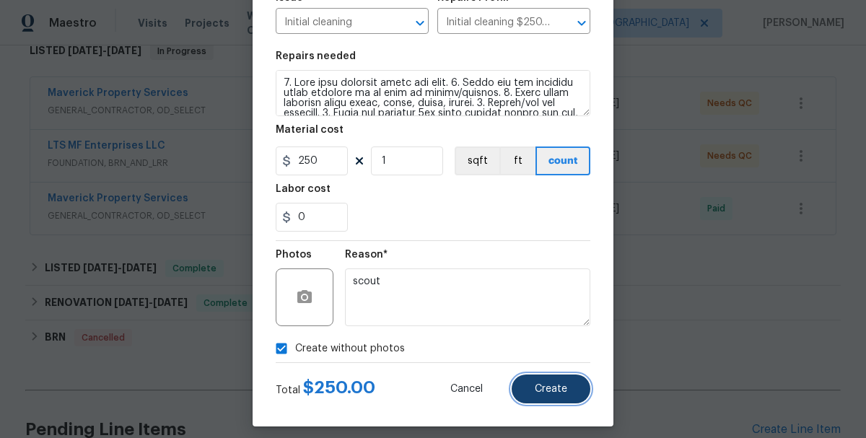
click at [545, 398] on button "Create" at bounding box center [551, 388] width 79 height 29
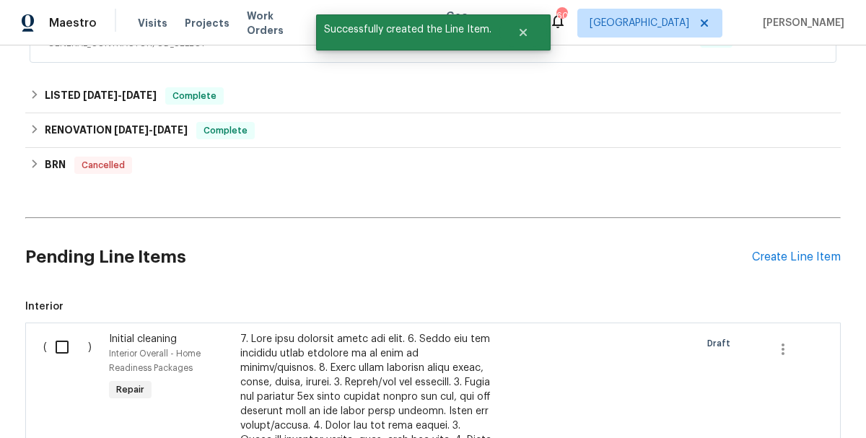
scroll to position [433, 0]
click at [58, 331] on input "checkbox" at bounding box center [67, 346] width 41 height 30
checkbox input "true"
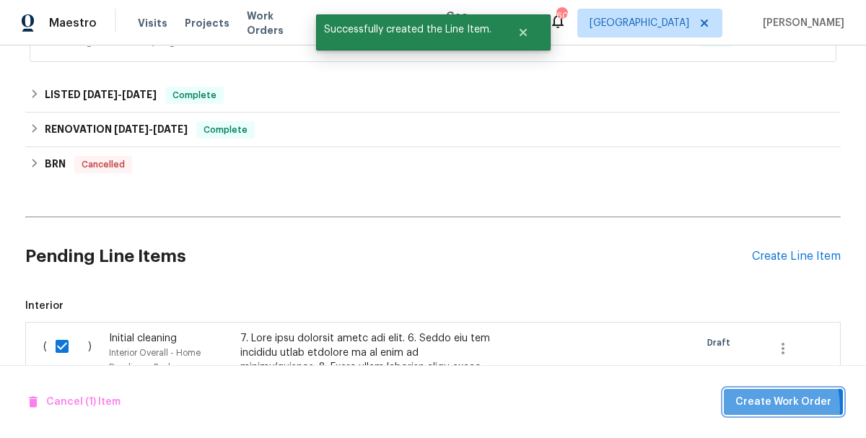
click at [740, 408] on span "Create Work Order" at bounding box center [783, 402] width 96 height 18
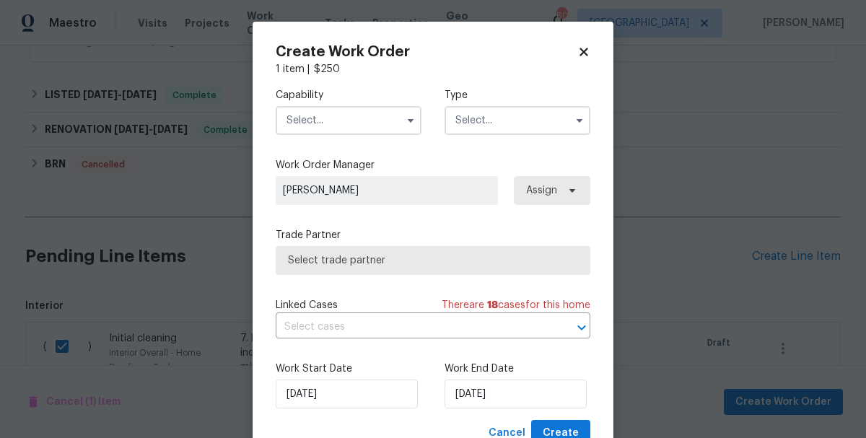
click at [327, 123] on input "text" at bounding box center [349, 120] width 146 height 29
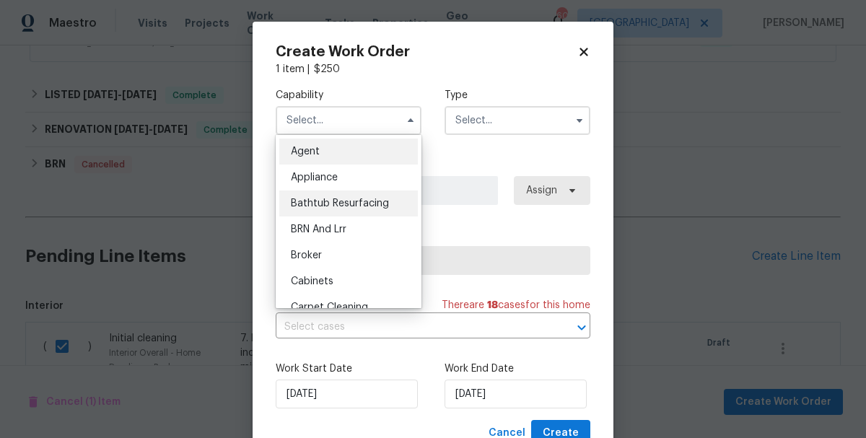
drag, startPoint x: 385, startPoint y: 171, endPoint x: 385, endPoint y: 212, distance: 41.1
click at [385, 212] on ul "Agent Appliance Bathtub Resurfacing BRN And Lrr Broker Cabinets Carpet Cleaning…" at bounding box center [349, 221] width 146 height 173
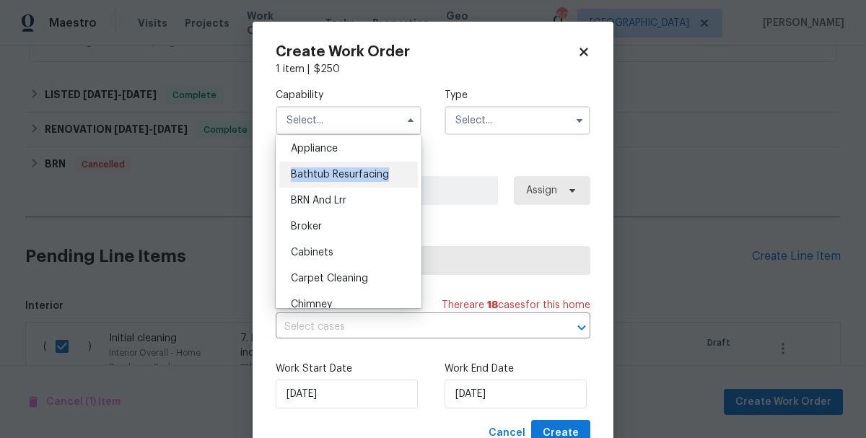
scroll to position [58, 0]
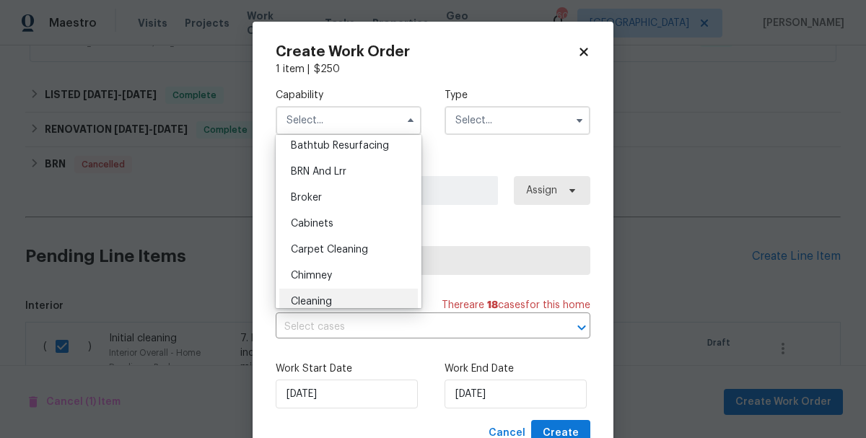
click at [378, 299] on div "Cleaning" at bounding box center [348, 302] width 139 height 26
type input "Cleaning"
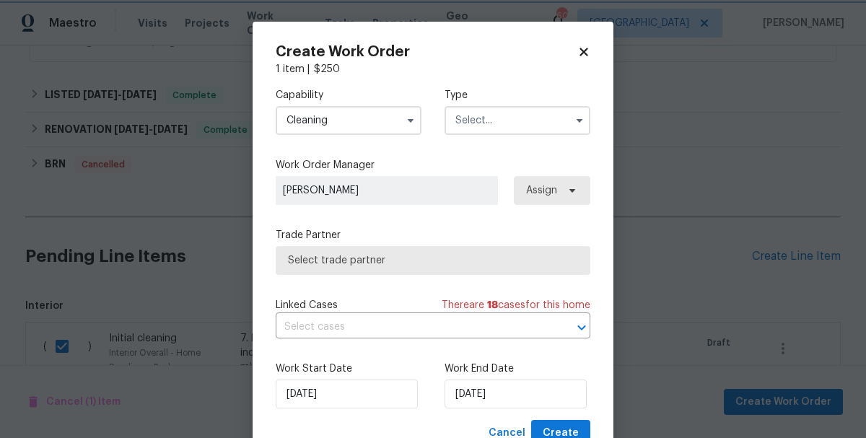
scroll to position [94, 0]
click at [520, 129] on input "text" at bounding box center [517, 120] width 146 height 29
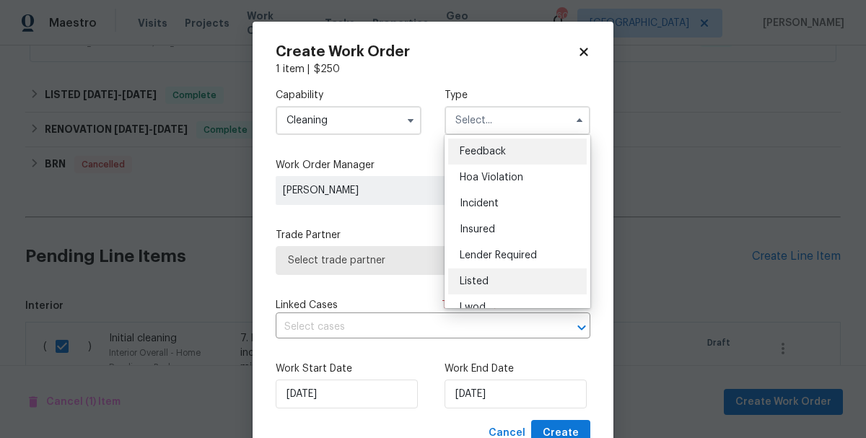
click at [504, 286] on div "Listed" at bounding box center [517, 281] width 139 height 26
type input "Listed"
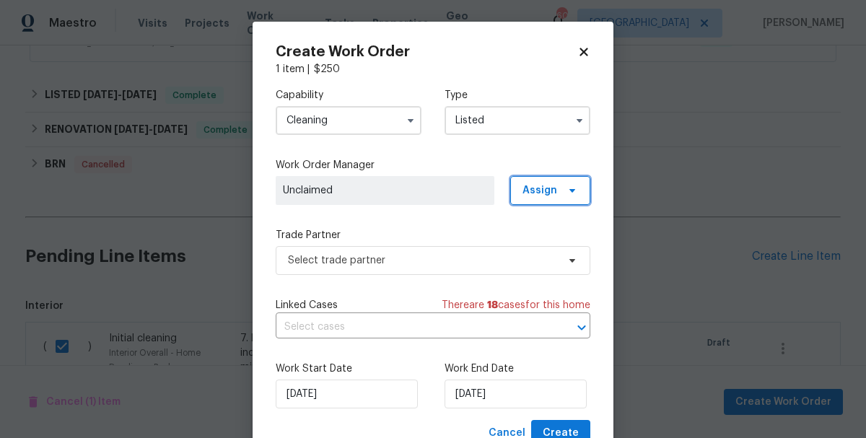
click at [538, 188] on span "Assign" at bounding box center [539, 190] width 35 height 14
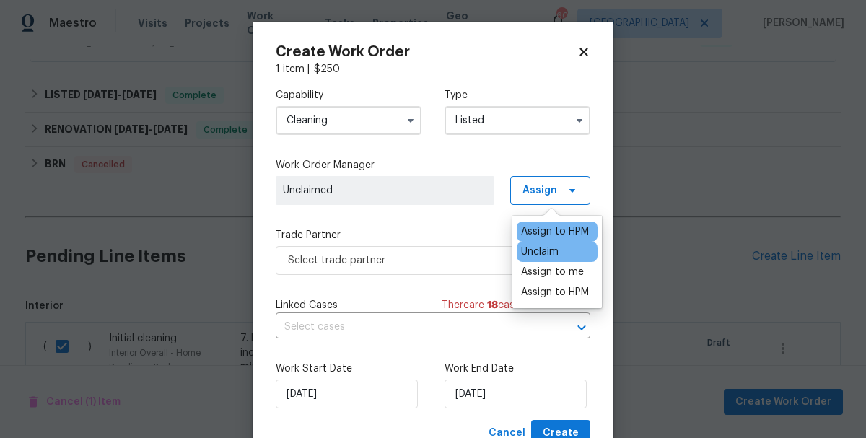
click at [548, 227] on div "Assign to HPM" at bounding box center [555, 231] width 68 height 14
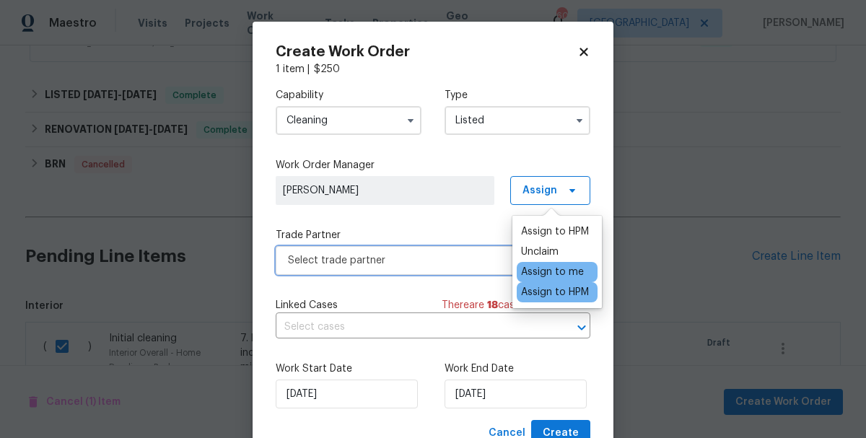
click at [392, 261] on span "Select trade partner" at bounding box center [422, 260] width 269 height 14
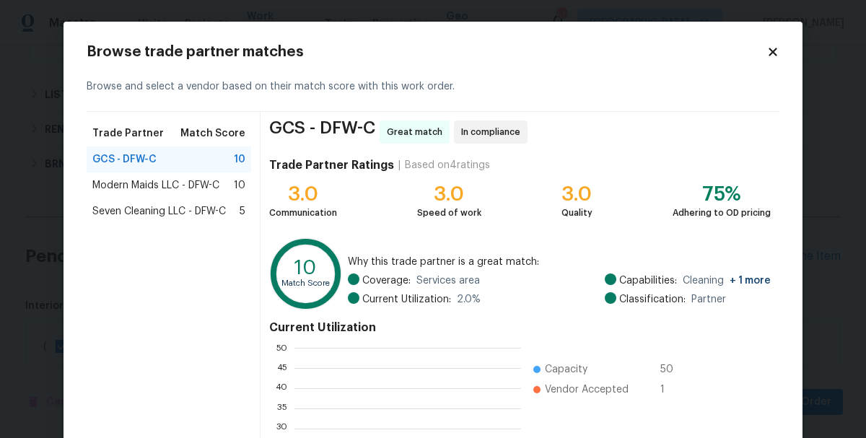
scroll to position [202, 227]
click at [190, 177] on div "Modern Maids LLC - DFW-C 10" at bounding box center [169, 185] width 164 height 26
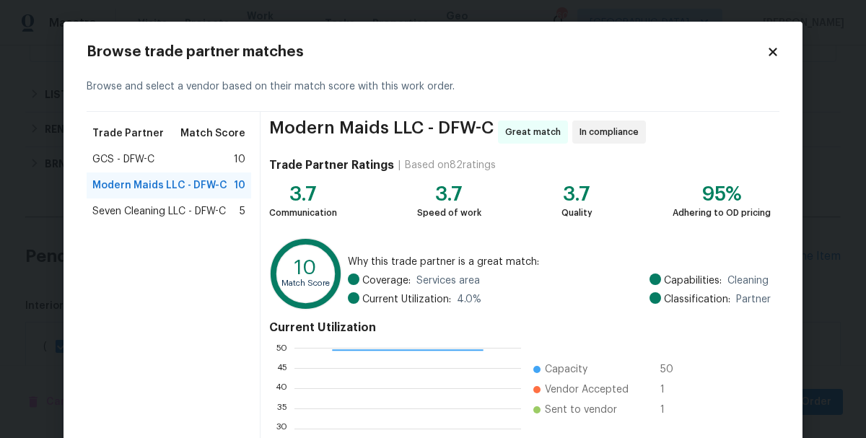
click at [734, 381] on div "Current Utilization 0 5 10 15 20 25 30 35 40 45 50 Capacity 50 Vendor Accepted …" at bounding box center [519, 436] width 501 height 242
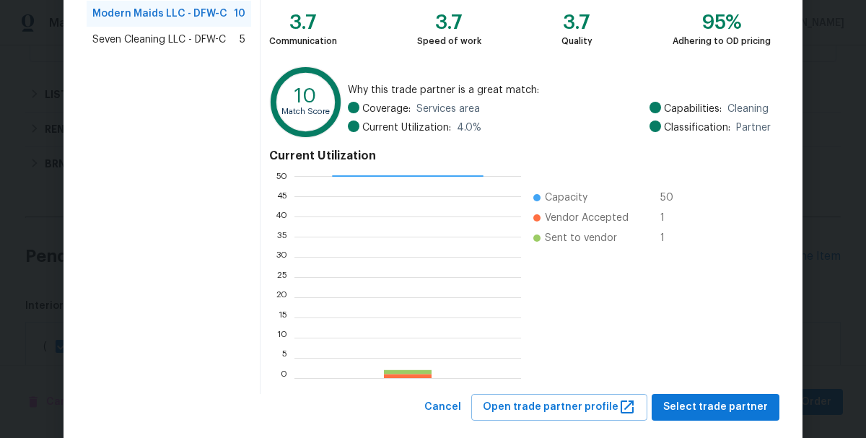
scroll to position [198, 0]
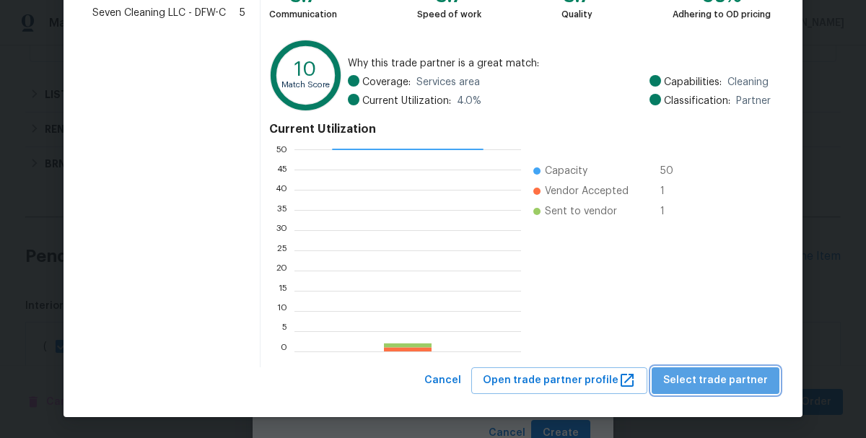
click at [734, 381] on span "Select trade partner" at bounding box center [715, 381] width 105 height 18
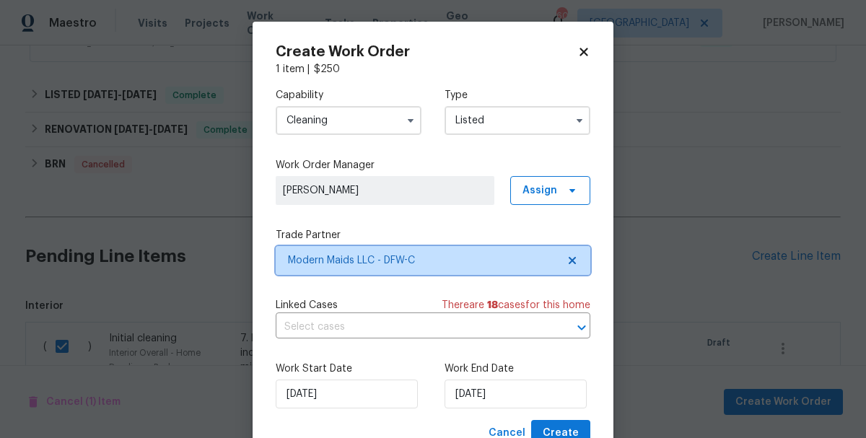
scroll to position [0, 0]
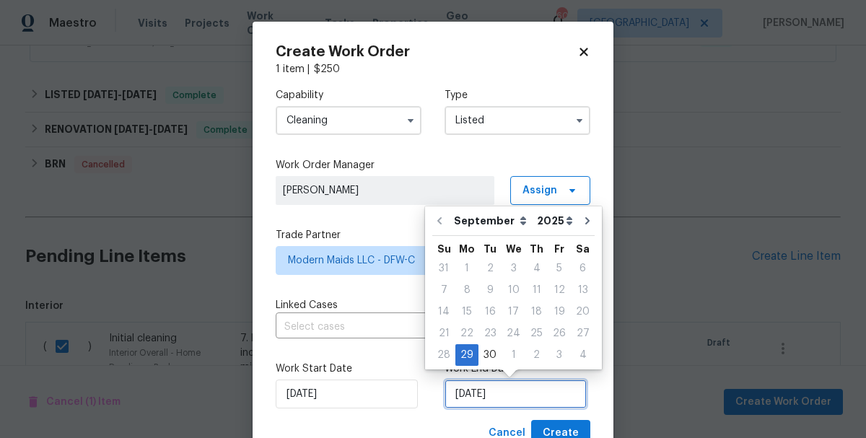
click at [473, 402] on input "[DATE]" at bounding box center [515, 393] width 142 height 29
click at [486, 348] on div "30" at bounding box center [489, 355] width 23 height 20
type input "[DATE]"
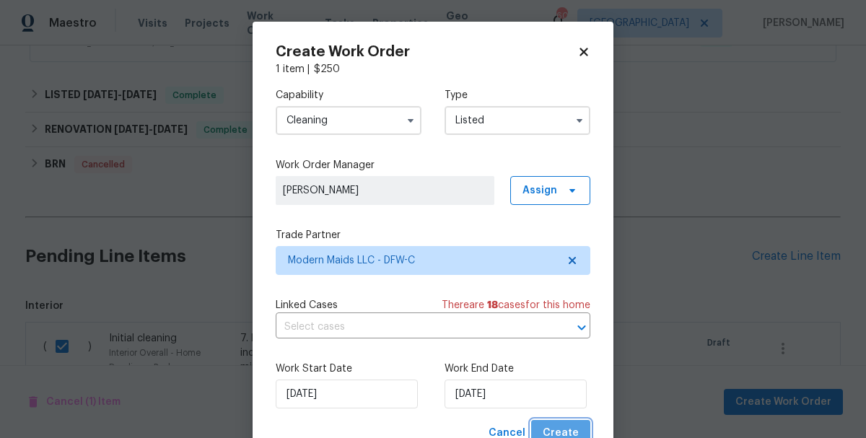
click at [567, 430] on span "Create" at bounding box center [561, 433] width 36 height 18
checkbox input "false"
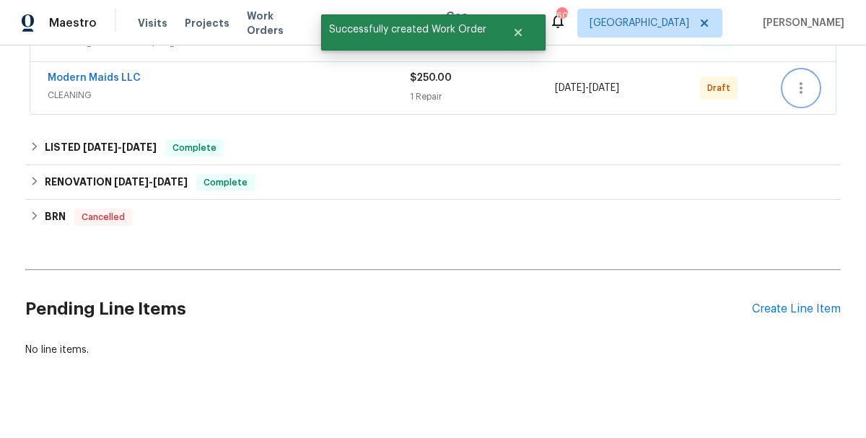
click at [798, 79] on icon "button" at bounding box center [800, 87] width 17 height 17
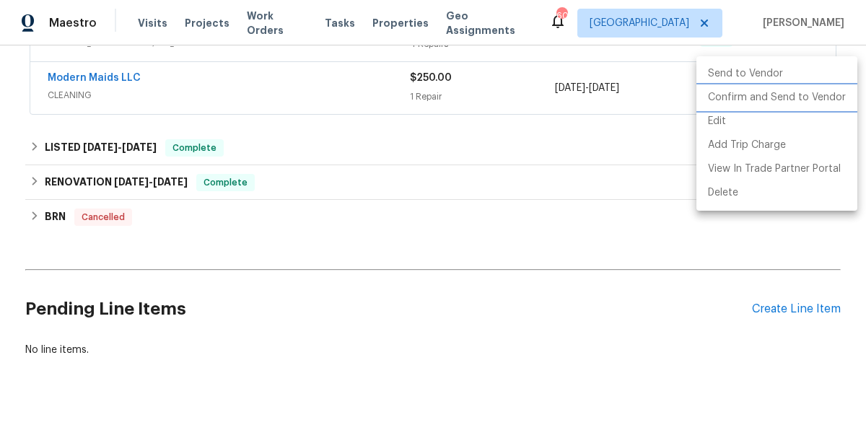
click at [804, 99] on li "Confirm and Send to Vendor" at bounding box center [776, 98] width 161 height 24
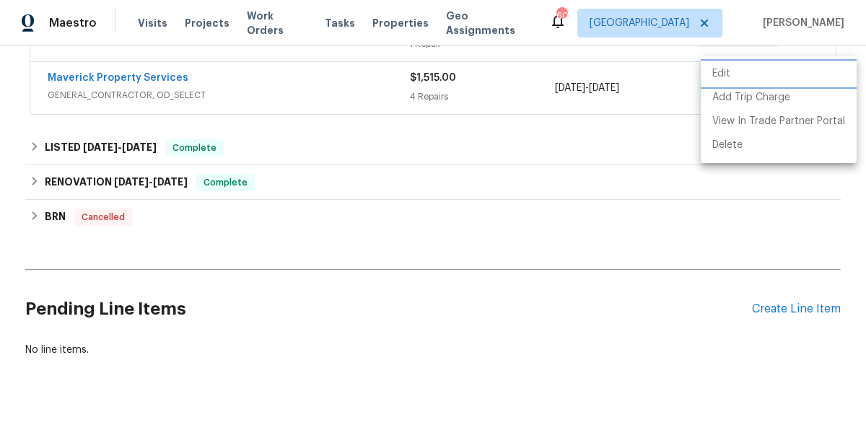
scroll to position [380, 0]
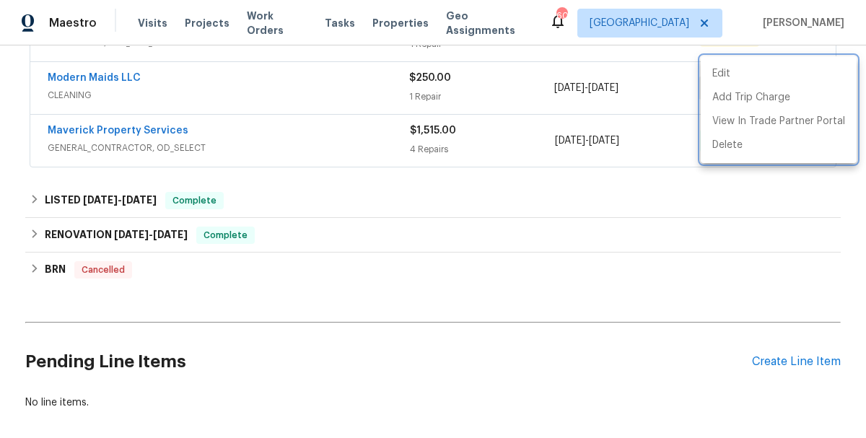
click at [92, 68] on div at bounding box center [433, 219] width 866 height 438
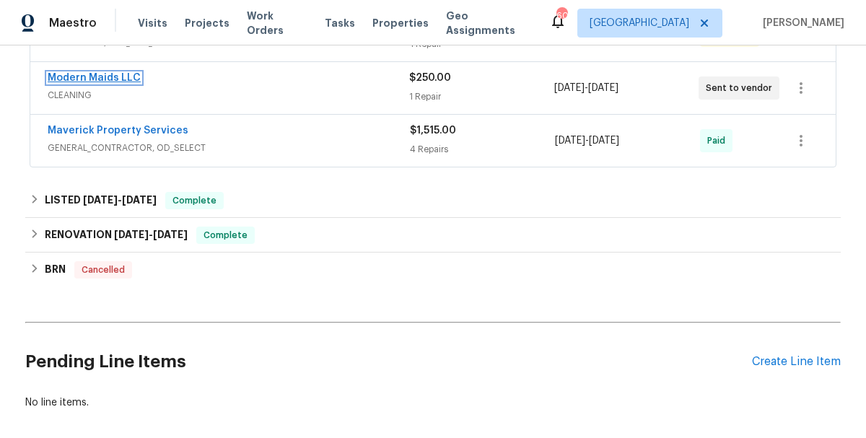
click at [95, 73] on link "Modern Maids LLC" at bounding box center [94, 78] width 93 height 10
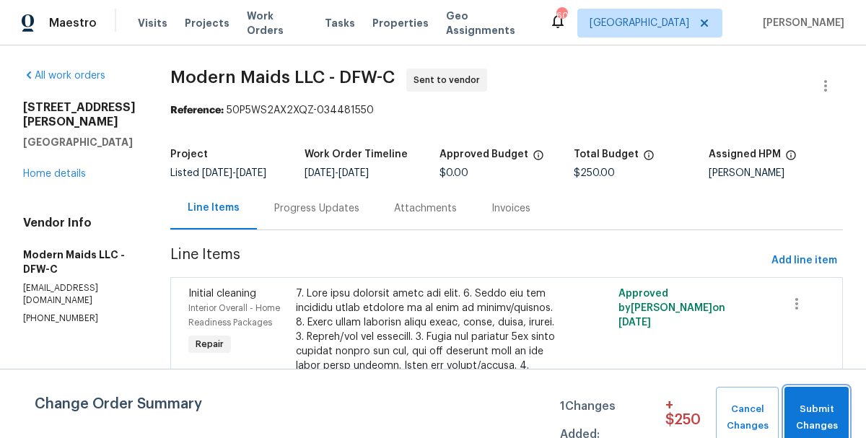
click at [794, 402] on span "Submit Changes" at bounding box center [816, 417] width 50 height 33
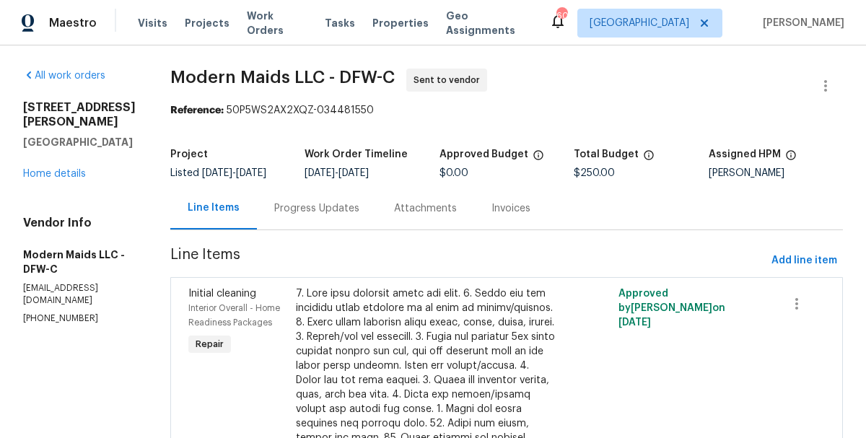
click at [312, 216] on div "Progress Updates" at bounding box center [316, 208] width 85 height 14
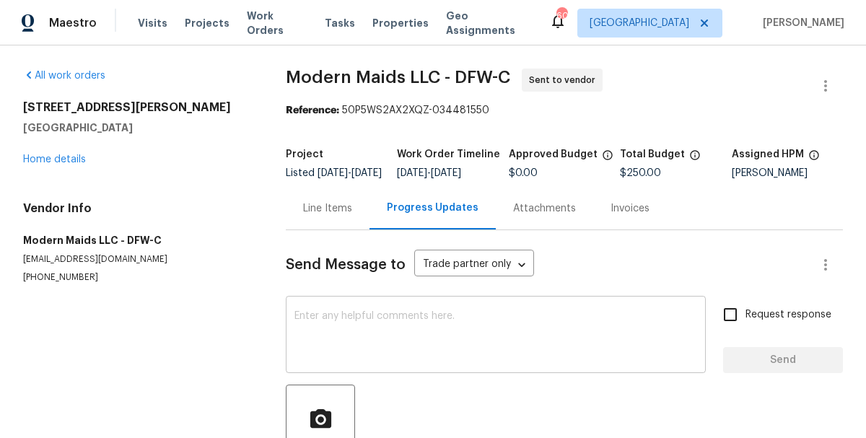
click at [361, 359] on textarea at bounding box center [495, 336] width 403 height 51
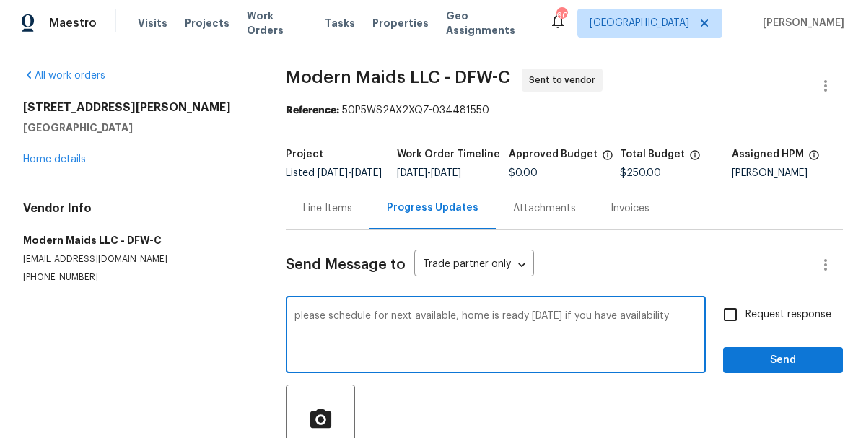
type textarea "please schedule for next available, home is ready today if you have availability"
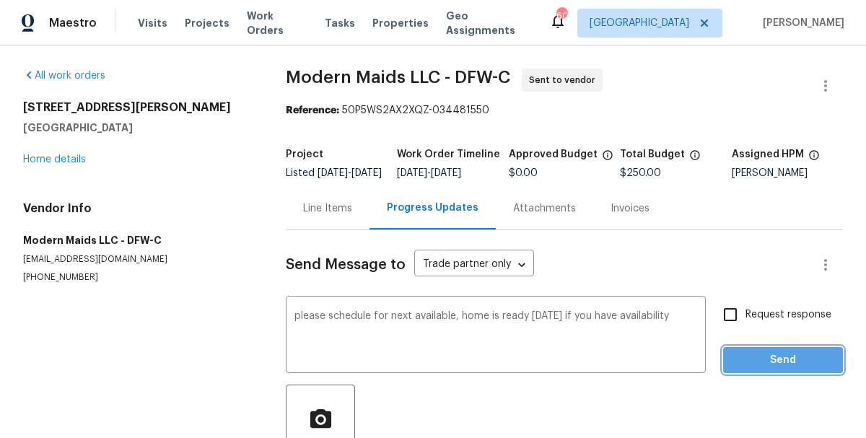
click at [798, 361] on span "Send" at bounding box center [782, 360] width 97 height 18
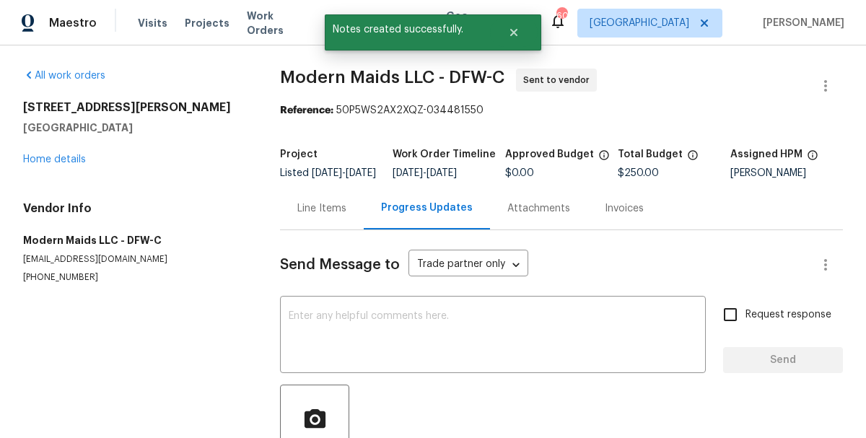
click at [43, 149] on div "1325 Tidwell Ln Celina, TX 75009 Home details" at bounding box center [134, 133] width 222 height 66
click at [50, 157] on link "Home details" at bounding box center [54, 159] width 63 height 10
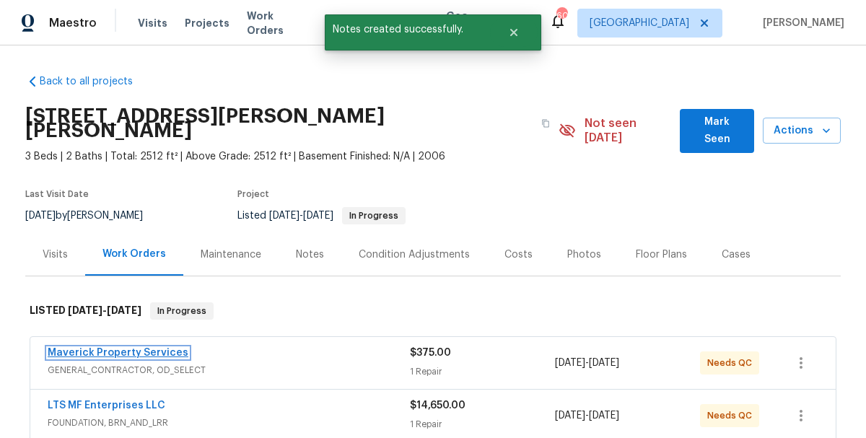
click at [131, 348] on link "Maverick Property Services" at bounding box center [118, 353] width 141 height 10
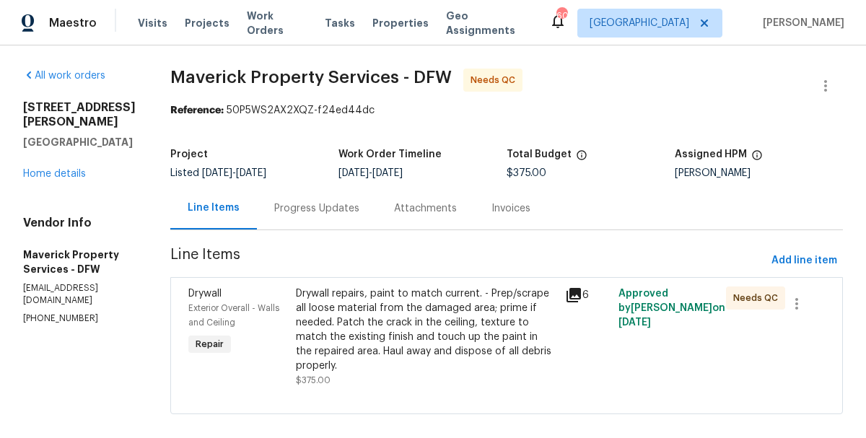
click at [359, 217] on div "Progress Updates" at bounding box center [317, 208] width 120 height 43
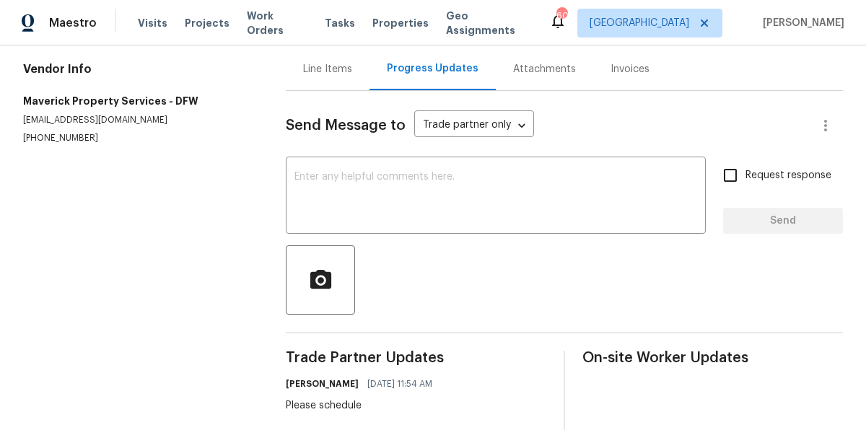
scroll to position [154, 0]
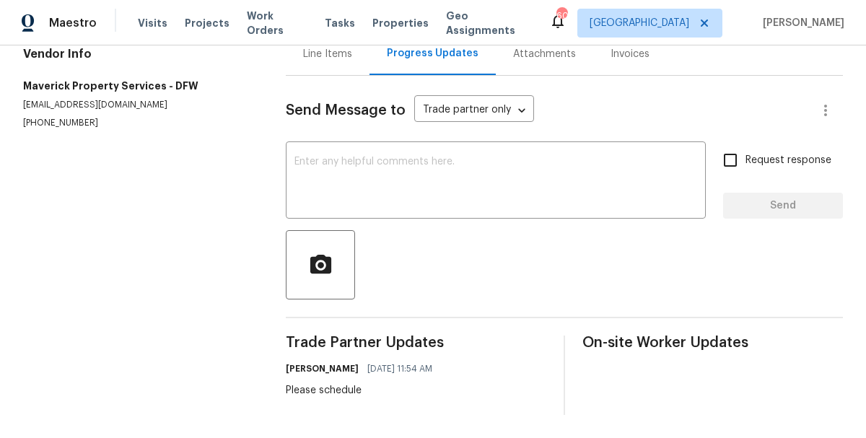
click at [346, 62] on div "Line Items" at bounding box center [328, 53] width 84 height 43
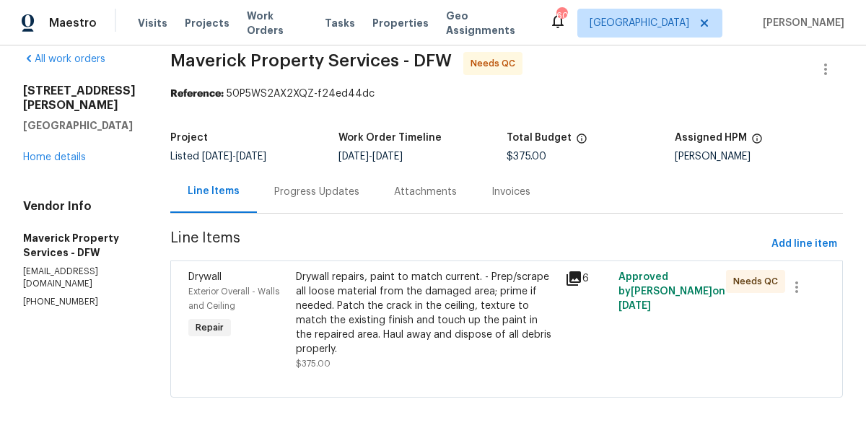
scroll to position [17, 0]
click at [369, 266] on div "Drywall repairs, paint to match current. - Prep/scrape all loose material from …" at bounding box center [425, 321] width 269 height 110
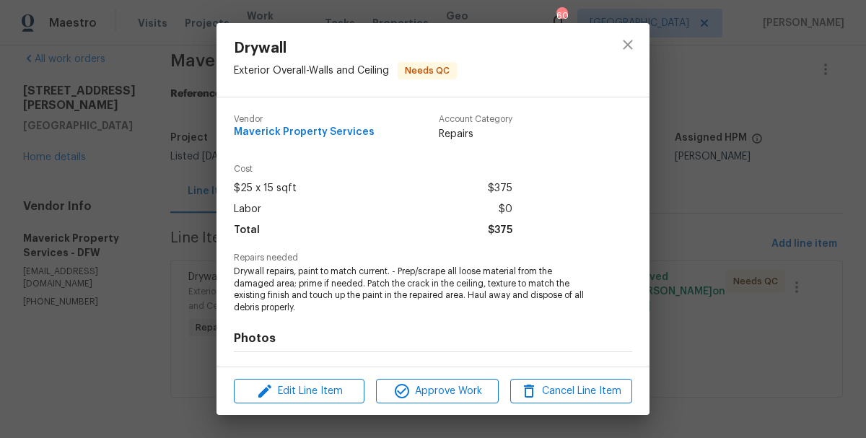
click at [398, 326] on div "Photos Before After" at bounding box center [433, 432] width 398 height 237
click at [413, 302] on span "Drywall repairs, paint to match current. - Prep/scrape all loose material from …" at bounding box center [413, 290] width 359 height 48
click at [385, 298] on span "Drywall repairs, paint to match current. - Prep/scrape all loose material from …" at bounding box center [413, 290] width 359 height 48
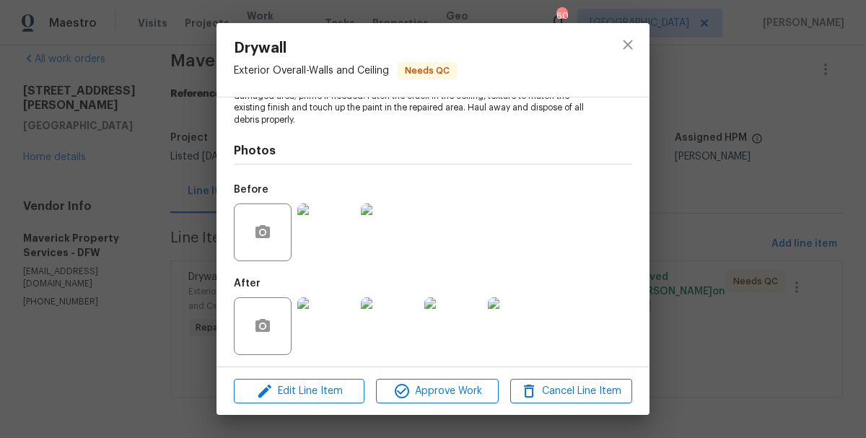
click at [322, 331] on img at bounding box center [326, 326] width 58 height 58
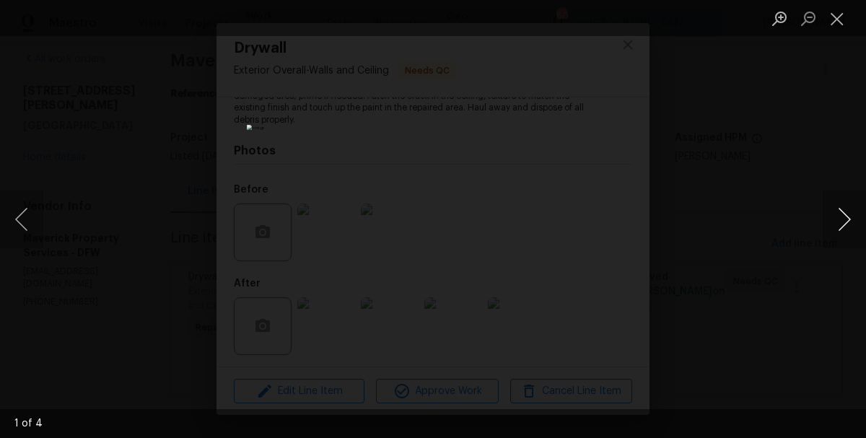
click at [859, 217] on button "Next image" at bounding box center [843, 219] width 43 height 58
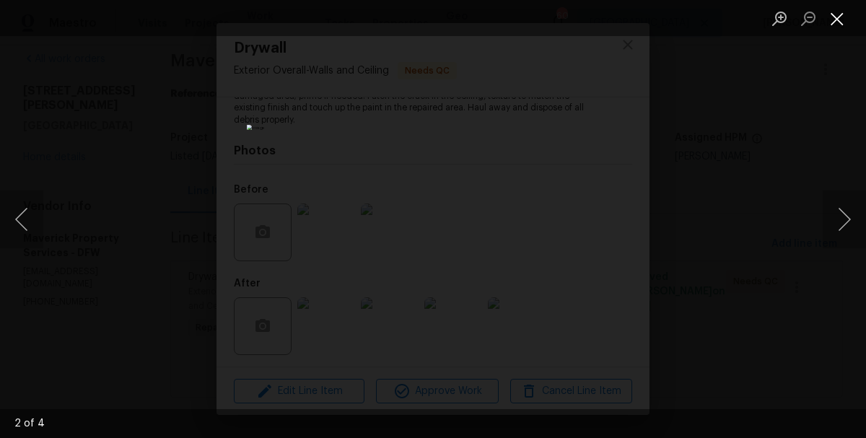
click at [836, 22] on button "Close lightbox" at bounding box center [836, 18] width 29 height 25
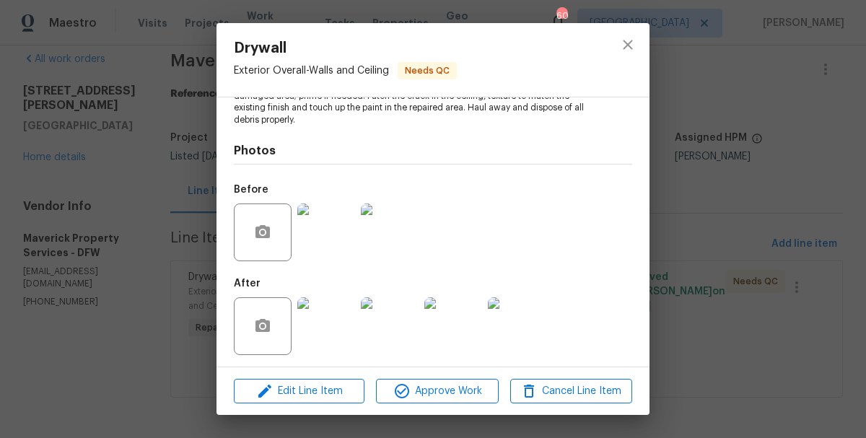
click at [156, 167] on div "Drywall Exterior Overall - Walls and Ceiling Needs QC Vendor Maverick Property …" at bounding box center [433, 219] width 866 height 438
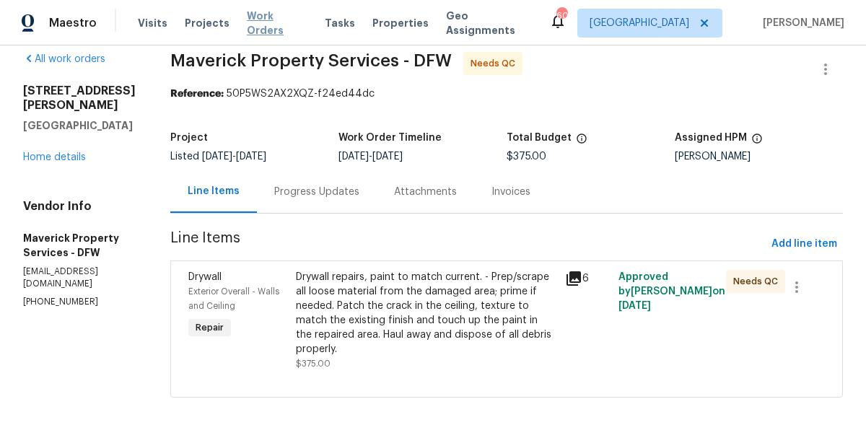
click at [267, 27] on span "Work Orders" at bounding box center [277, 23] width 61 height 29
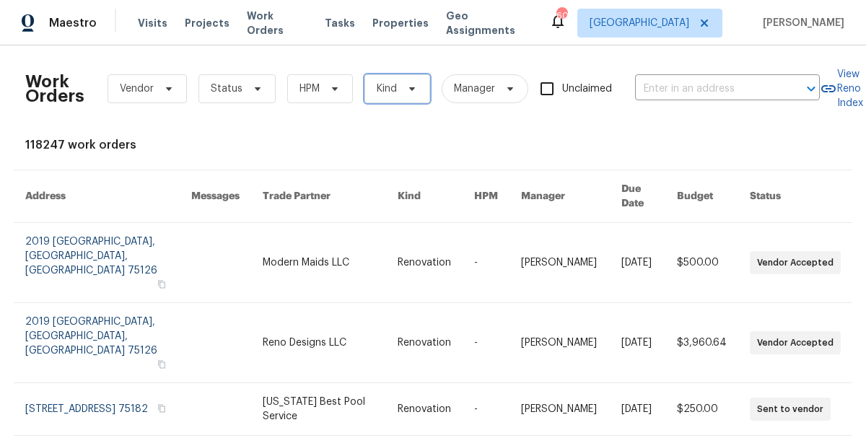
click at [379, 95] on span "Kind" at bounding box center [387, 89] width 20 height 14
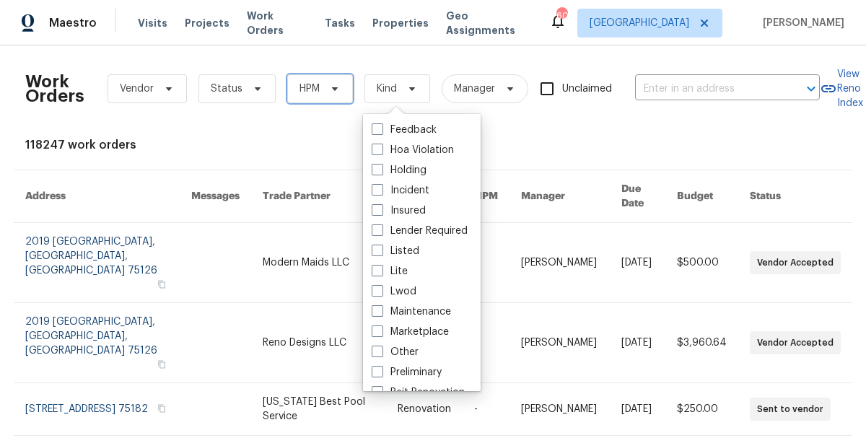
click at [331, 97] on span "HPM" at bounding box center [320, 88] width 66 height 29
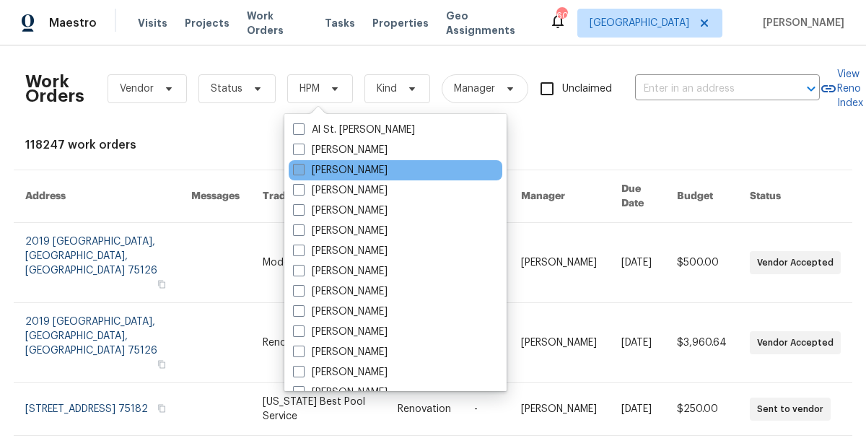
click at [341, 170] on label "[PERSON_NAME]" at bounding box center [340, 170] width 95 height 14
click at [302, 170] on input "[PERSON_NAME]" at bounding box center [297, 167] width 9 height 9
checkbox input "true"
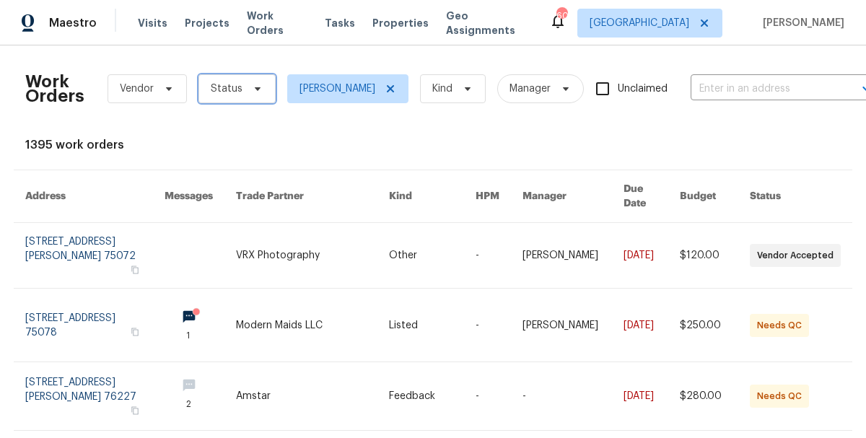
click at [247, 90] on span at bounding box center [255, 89] width 16 height 12
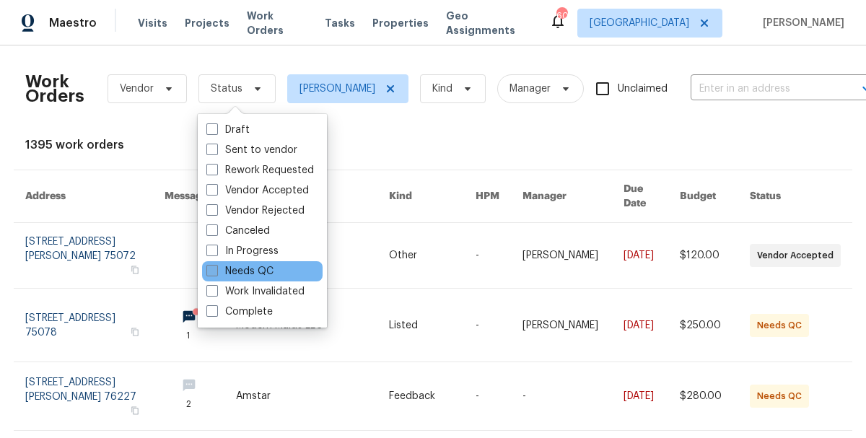
click at [246, 276] on label "Needs QC" at bounding box center [239, 271] width 67 height 14
click at [216, 273] on input "Needs QC" at bounding box center [210, 268] width 9 height 9
checkbox input "true"
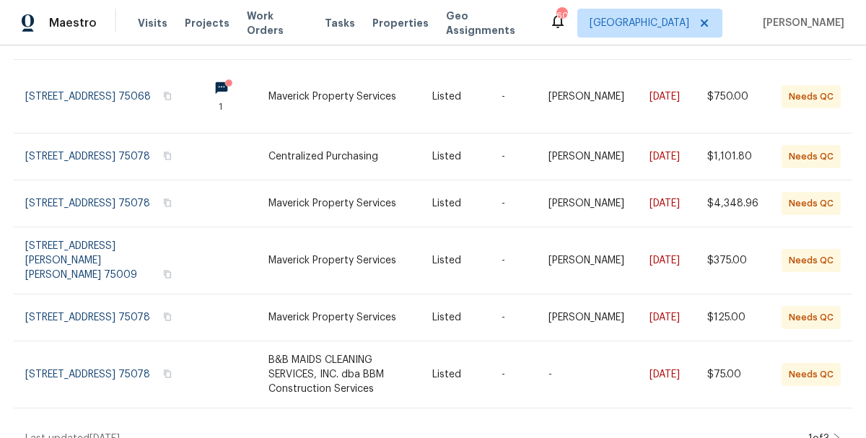
scroll to position [458, 0]
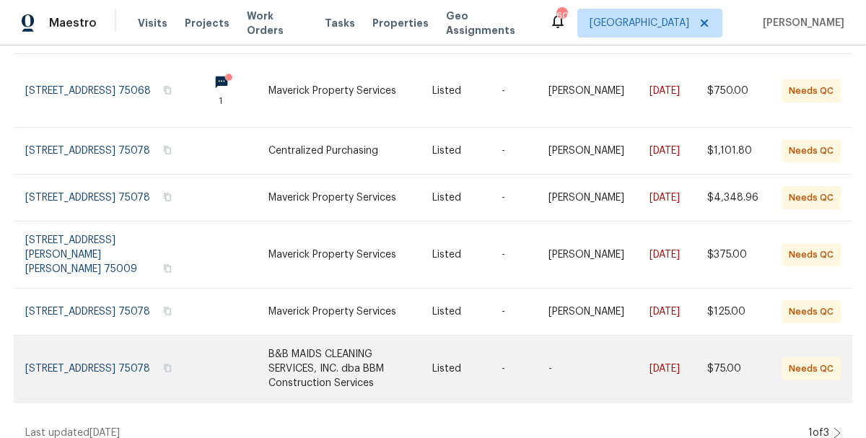
click at [323, 337] on link at bounding box center [350, 368] width 164 height 66
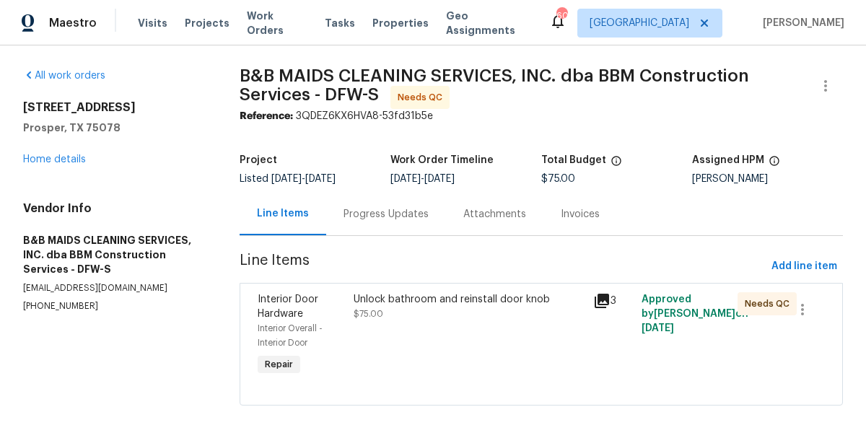
click at [329, 311] on div "Interior Door Hardware" at bounding box center [301, 306] width 87 height 29
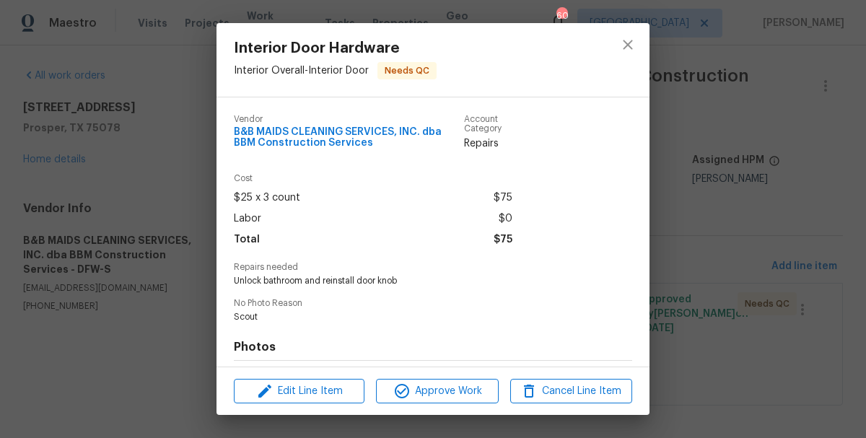
click at [404, 337] on div "Photos Before After" at bounding box center [433, 440] width 398 height 237
click at [330, 286] on span "Unlock bathroom and reinstall door knob" at bounding box center [413, 281] width 359 height 12
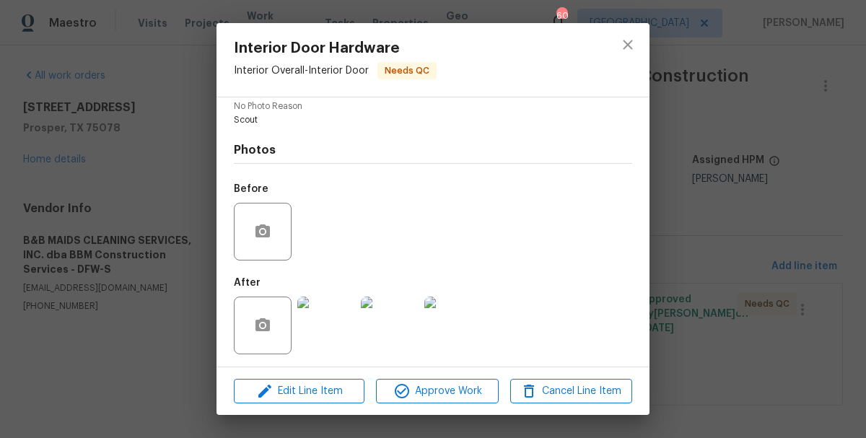
click at [443, 404] on div "Edit Line Item Approve Work Cancel Line Item" at bounding box center [432, 391] width 433 height 48
click at [444, 396] on span "Approve Work" at bounding box center [436, 391] width 113 height 18
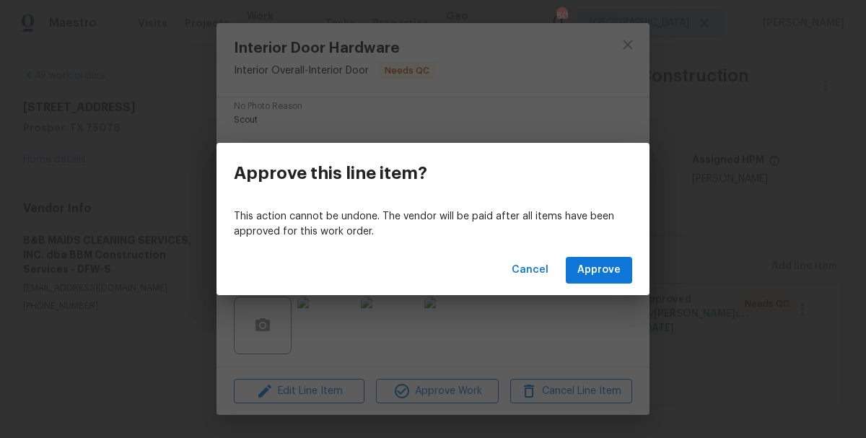
click at [634, 266] on div "Cancel Approve" at bounding box center [432, 270] width 433 height 50
click at [594, 266] on span "Approve" at bounding box center [598, 270] width 43 height 18
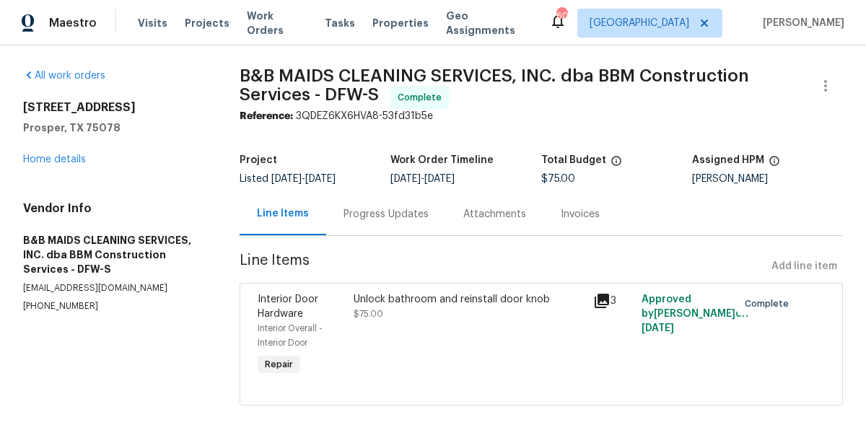
click at [65, 139] on div "1070 Kent Dr Prosper, TX 75078 Home details" at bounding box center [114, 133] width 182 height 66
click at [65, 162] on link "Home details" at bounding box center [54, 159] width 63 height 10
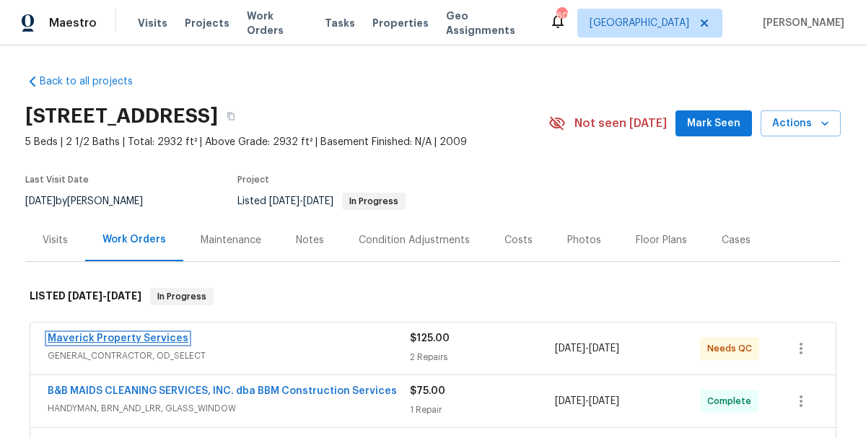
click at [112, 341] on link "Maverick Property Services" at bounding box center [118, 338] width 141 height 10
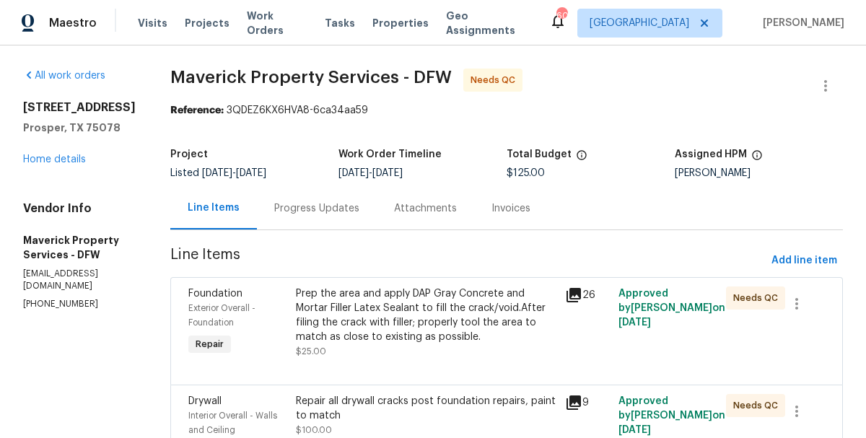
click at [359, 211] on div "Progress Updates" at bounding box center [316, 208] width 85 height 14
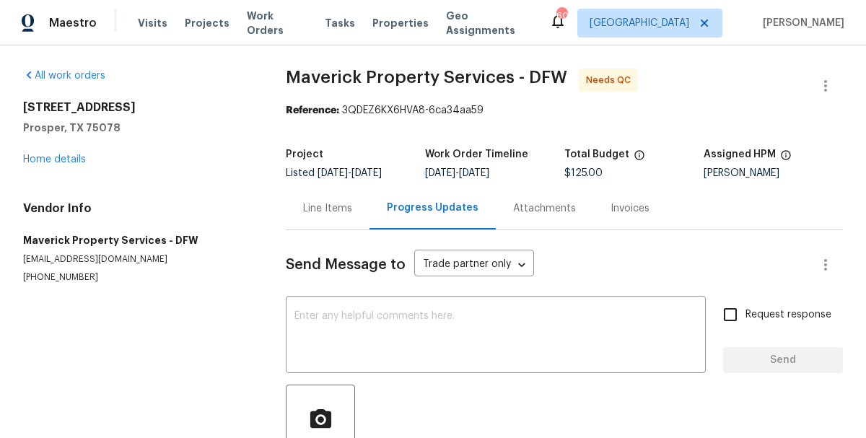
click at [278, 252] on div "All work orders 1070 Kent Dr Prosper, TX 75078 Home details Vendor Info Maveric…" at bounding box center [433, 325] width 866 height 561
click at [63, 161] on link "Home details" at bounding box center [54, 159] width 63 height 10
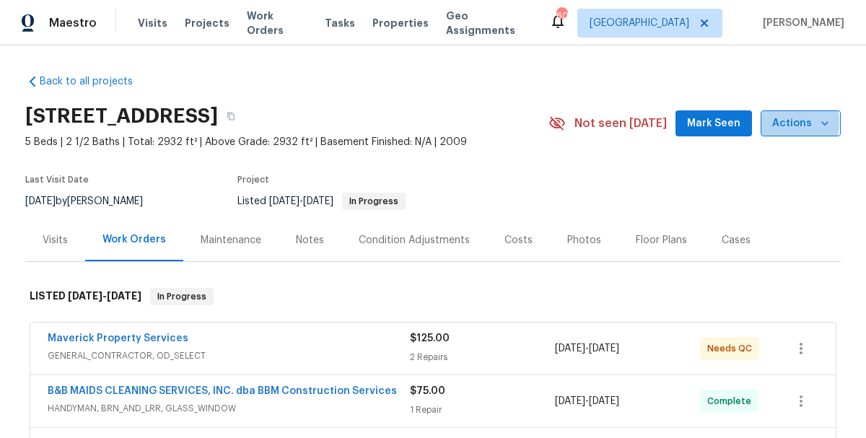
click at [787, 123] on span "Actions" at bounding box center [800, 124] width 57 height 18
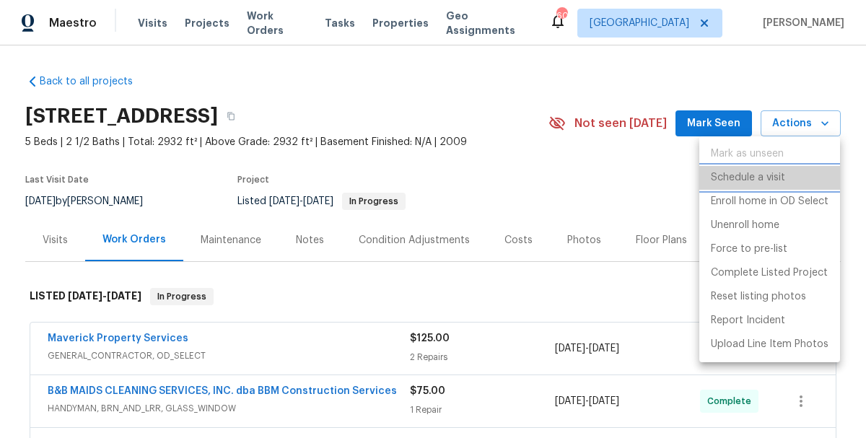
click at [764, 177] on p "Schedule a visit" at bounding box center [748, 177] width 74 height 15
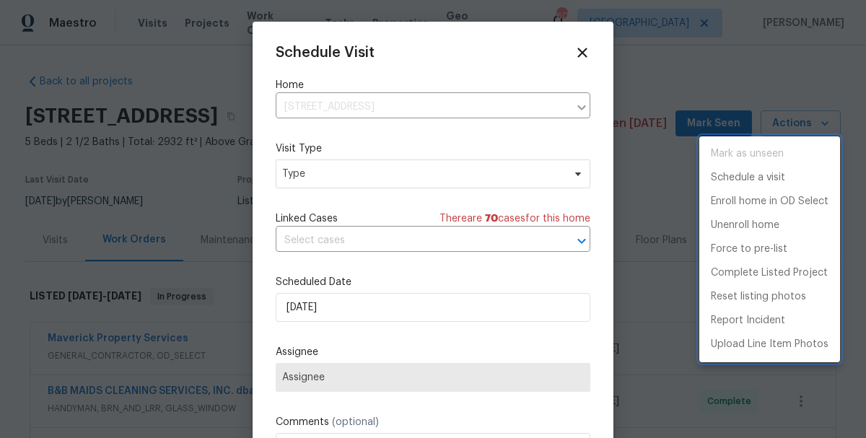
click at [364, 175] on div at bounding box center [433, 219] width 866 height 438
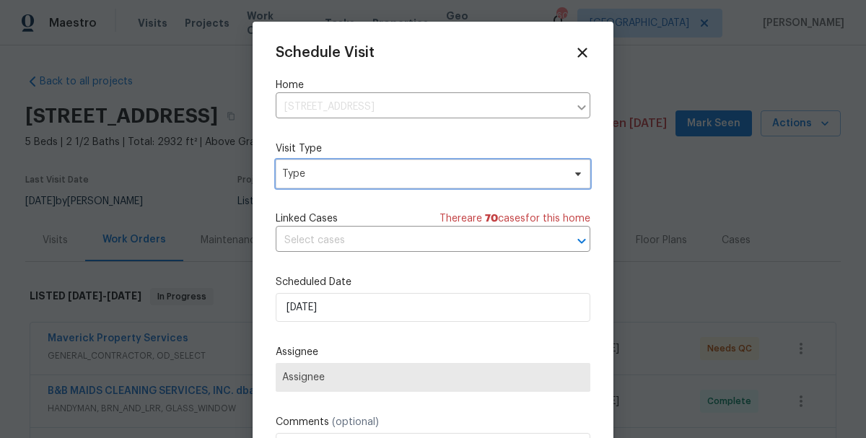
click at [320, 172] on span "Type" at bounding box center [422, 174] width 281 height 14
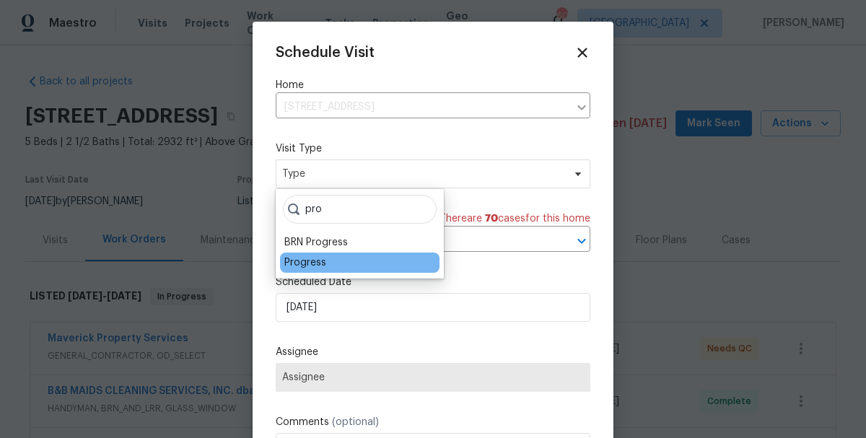
type input "pro"
click at [305, 262] on div "Progress" at bounding box center [305, 262] width 42 height 14
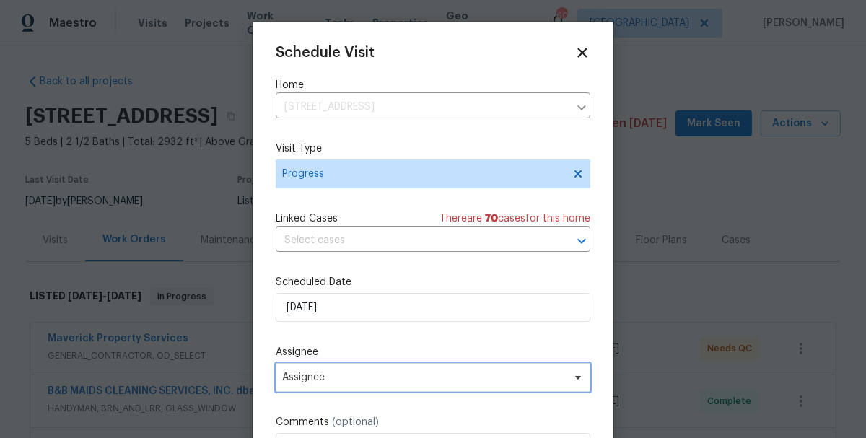
click at [332, 370] on span "Assignee" at bounding box center [433, 377] width 315 height 29
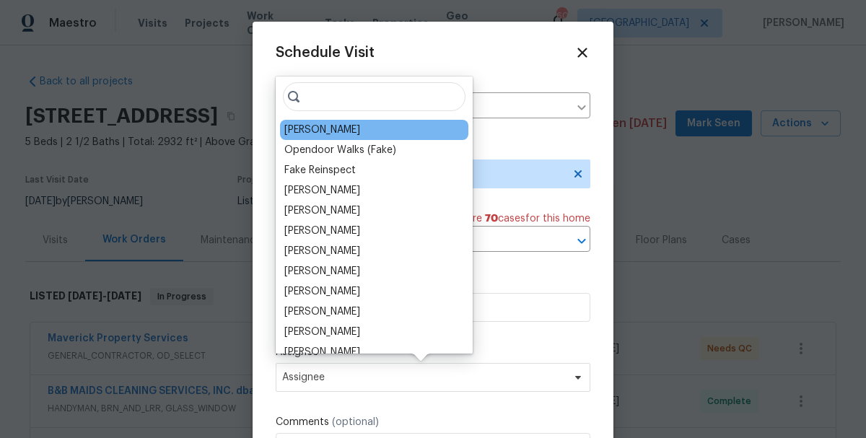
click at [303, 135] on div "[PERSON_NAME]" at bounding box center [322, 130] width 76 height 14
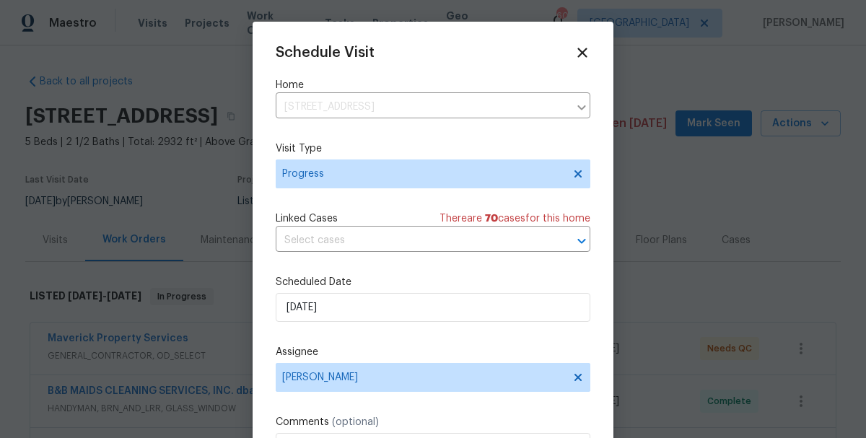
click at [384, 346] on label "Assignee" at bounding box center [433, 352] width 315 height 14
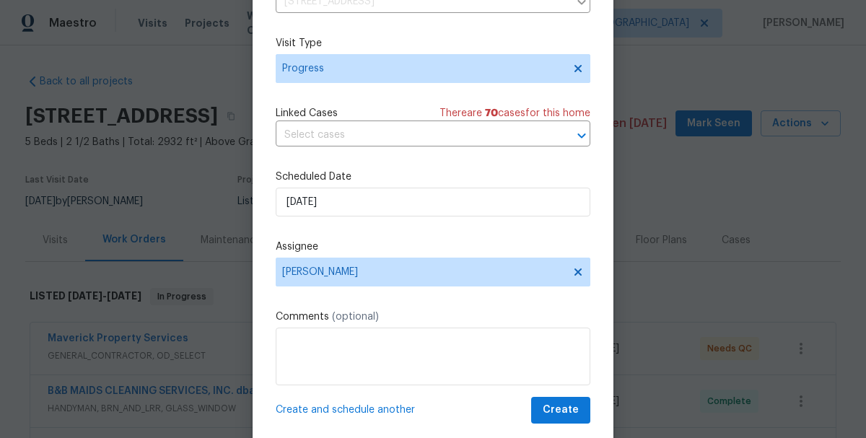
scroll to position [87, 0]
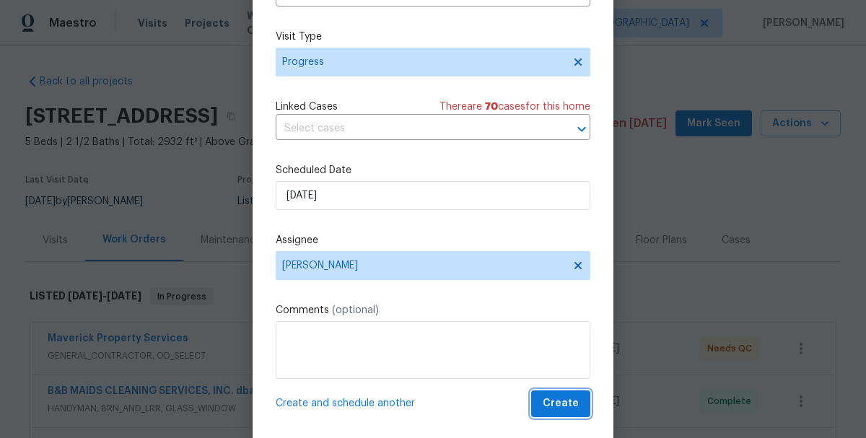
click at [535, 401] on button "Create" at bounding box center [560, 403] width 59 height 27
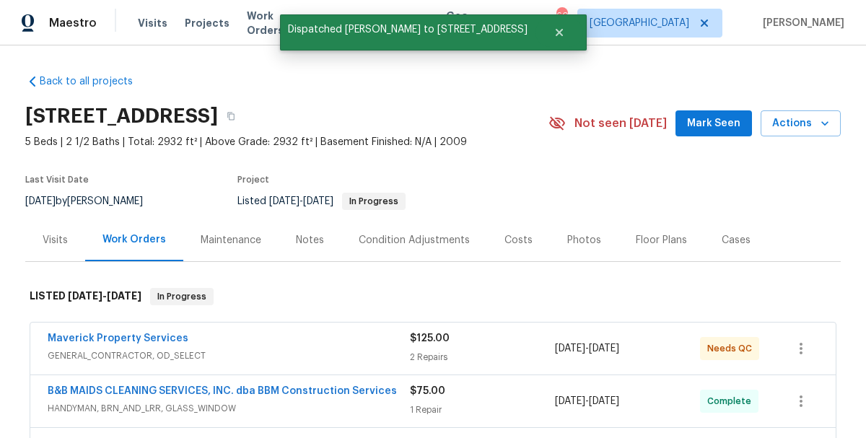
scroll to position [0, 0]
click at [263, 24] on span "Work Orders" at bounding box center [277, 23] width 61 height 29
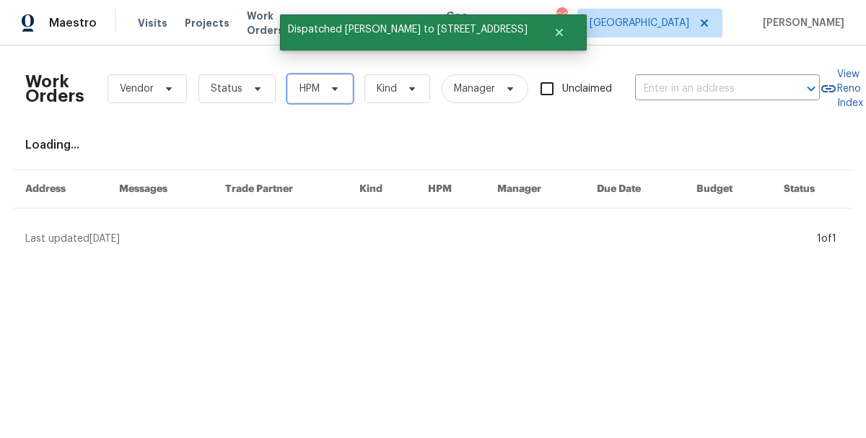
click at [326, 95] on span "HPM" at bounding box center [320, 88] width 66 height 29
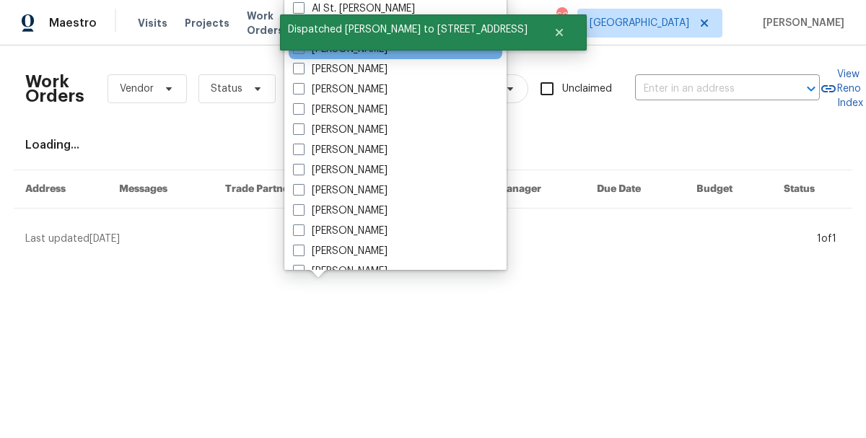
click at [333, 53] on label "[PERSON_NAME]" at bounding box center [340, 49] width 95 height 14
click at [302, 51] on input "[PERSON_NAME]" at bounding box center [297, 46] width 9 height 9
checkbox input "true"
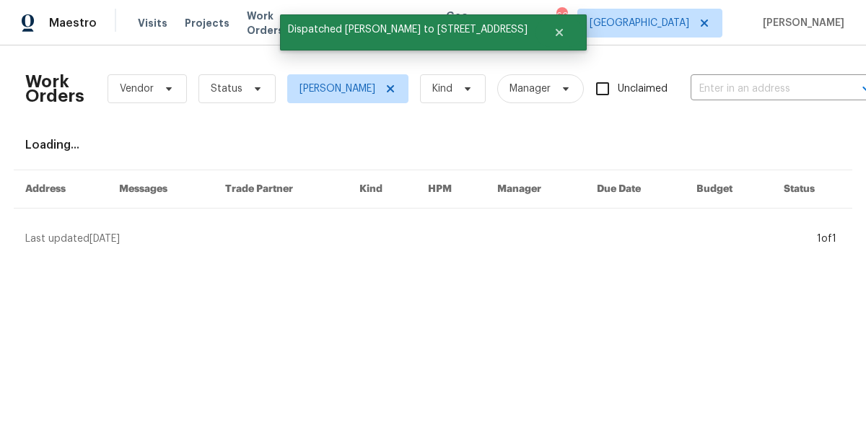
click at [232, 88] on span "Status" at bounding box center [227, 89] width 32 height 14
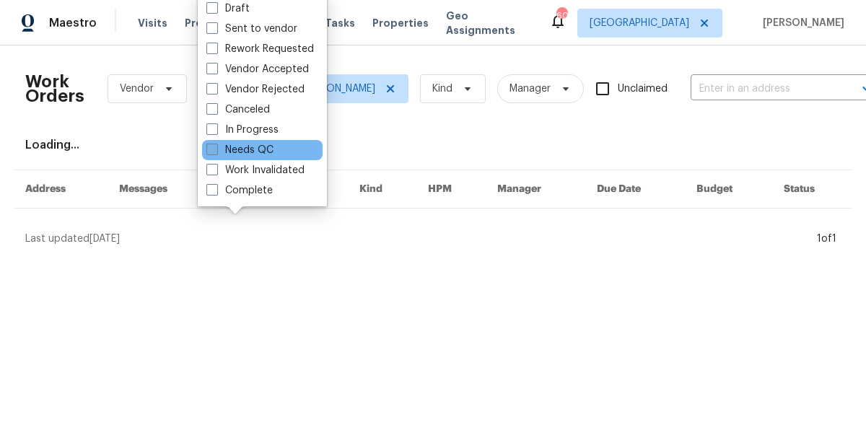
click at [233, 156] on label "Needs QC" at bounding box center [239, 150] width 67 height 14
click at [216, 152] on input "Needs QC" at bounding box center [210, 147] width 9 height 9
checkbox input "true"
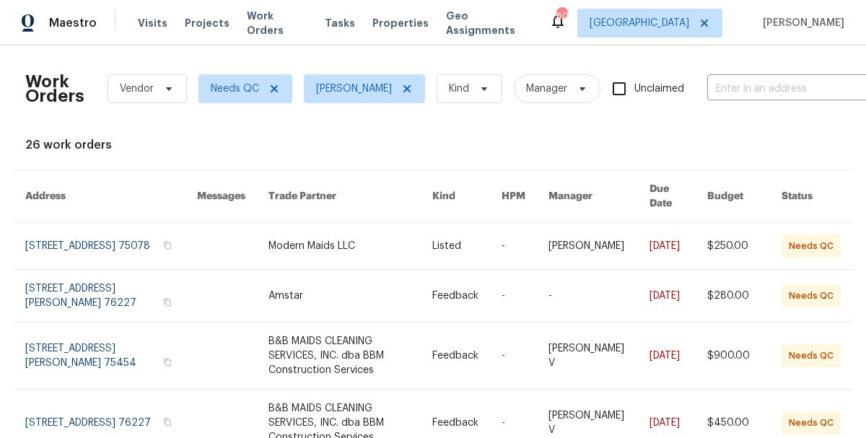
click at [501, 146] on div "26 work orders" at bounding box center [432, 145] width 815 height 14
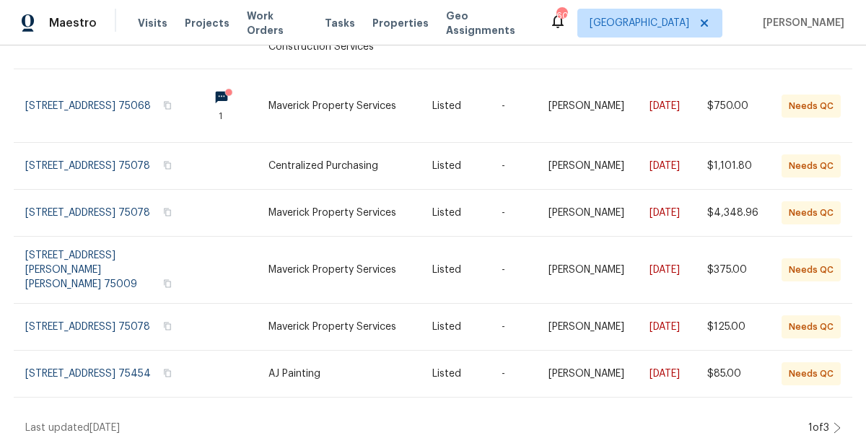
scroll to position [444, 0]
click at [838, 422] on icon at bounding box center [837, 427] width 6 height 10
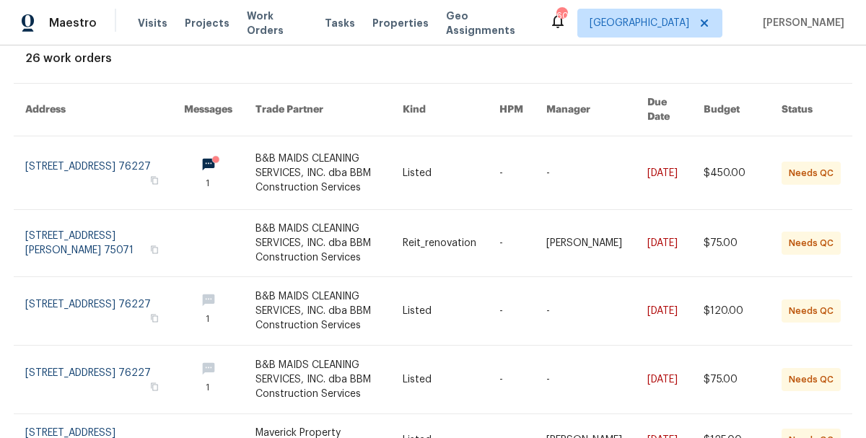
scroll to position [115, 0]
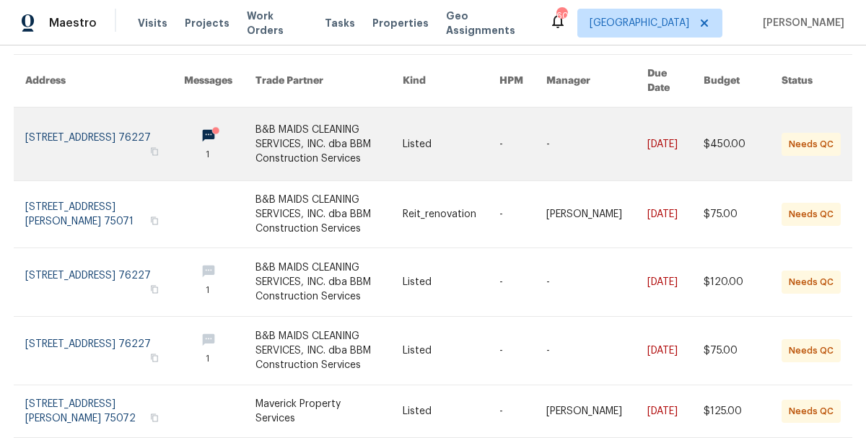
click at [267, 136] on link at bounding box center [328, 143] width 147 height 73
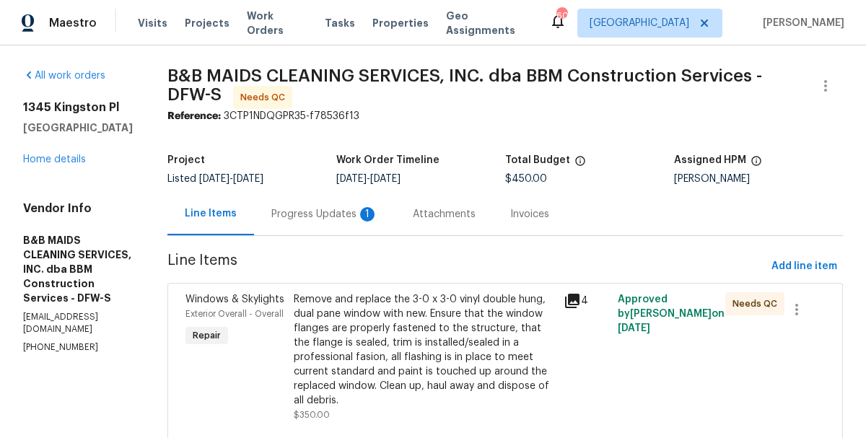
click at [378, 214] on div "Progress Updates 1" at bounding box center [324, 214] width 107 height 14
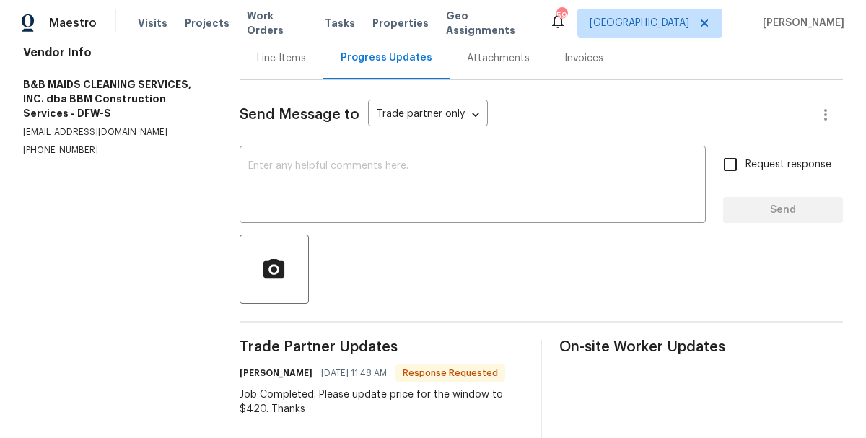
scroll to position [144, 0]
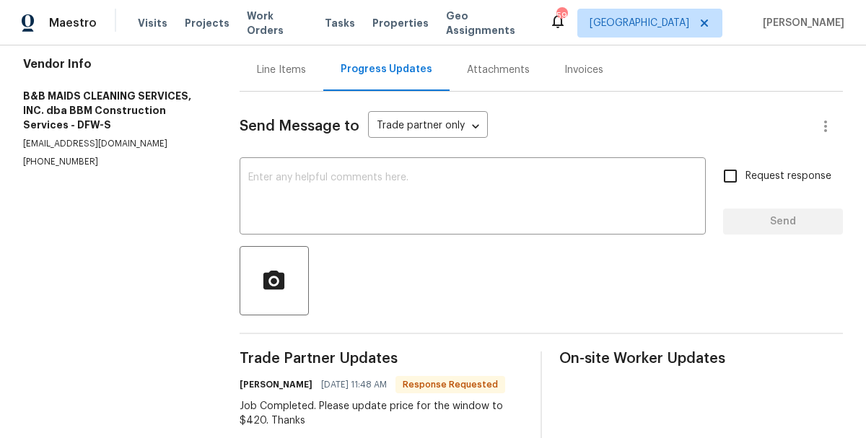
click at [282, 66] on div "Line Items" at bounding box center [281, 70] width 49 height 14
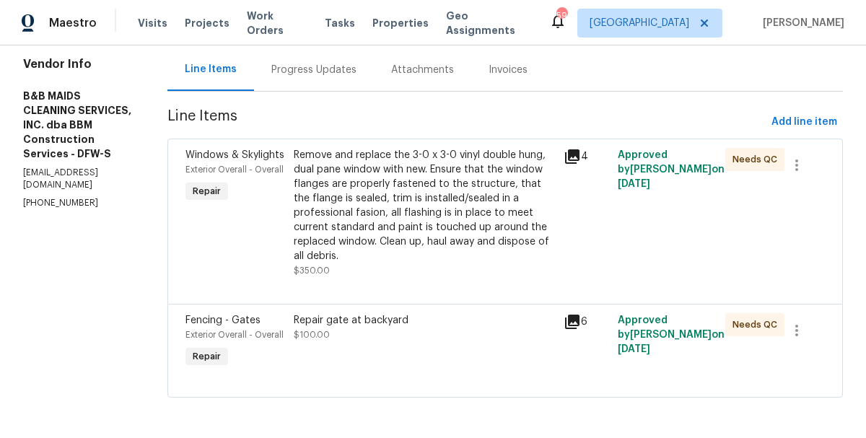
click at [424, 233] on div "Remove and replace the 3-0 x 3-0 vinyl double hung, dual pane window with new. …" at bounding box center [424, 205] width 261 height 115
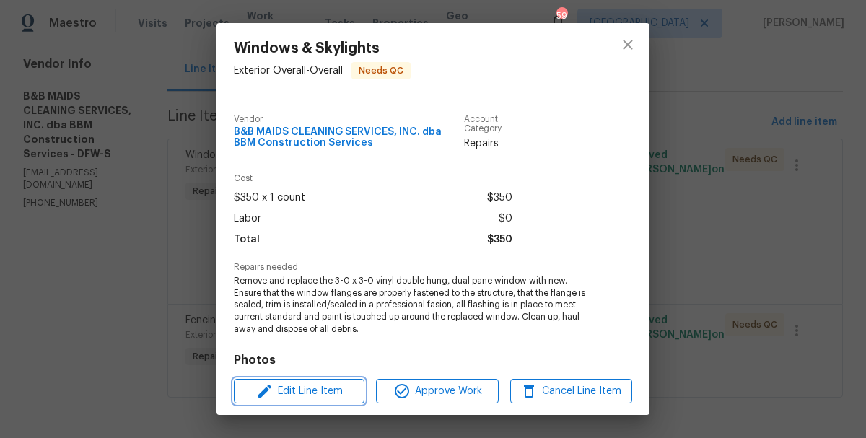
click at [312, 389] on span "Edit Line Item" at bounding box center [299, 391] width 122 height 18
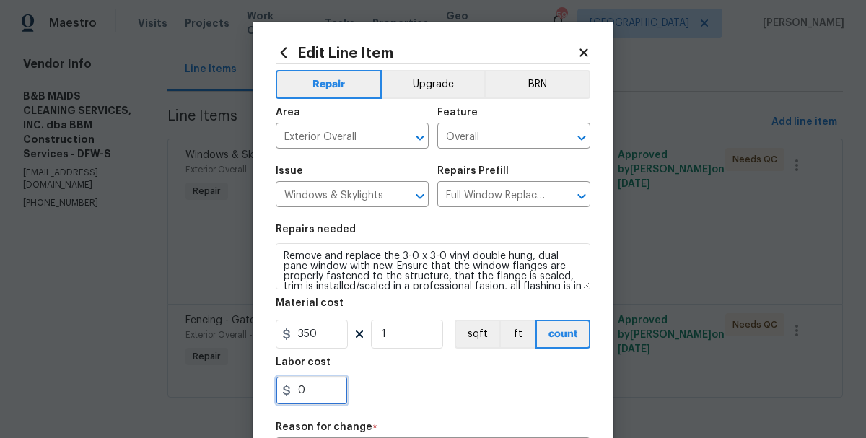
click at [317, 382] on input "0" at bounding box center [312, 390] width 72 height 29
type input "70"
click at [408, 405] on section "Repairs needed Remove and replace the 3-0 x 3-0 vinyl double hung, dual pane wi…" at bounding box center [433, 315] width 315 height 198
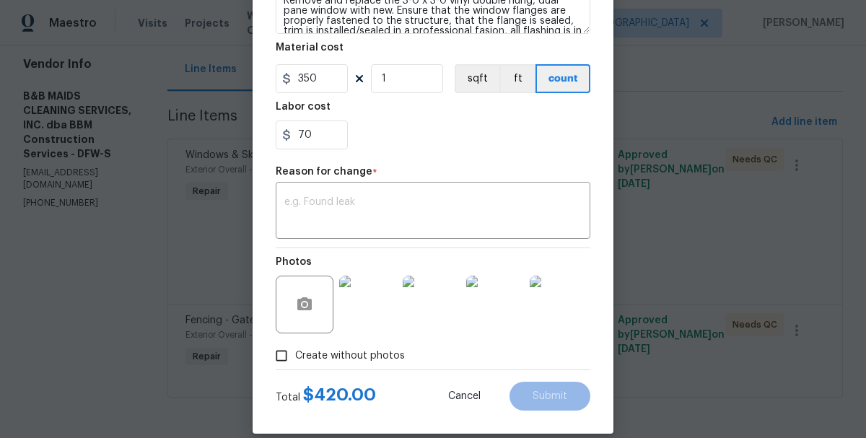
scroll to position [273, 0]
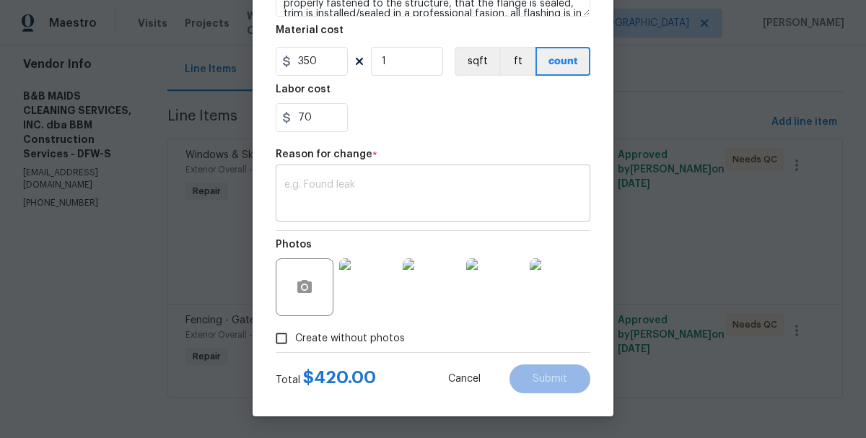
click at [398, 193] on textarea at bounding box center [432, 195] width 297 height 30
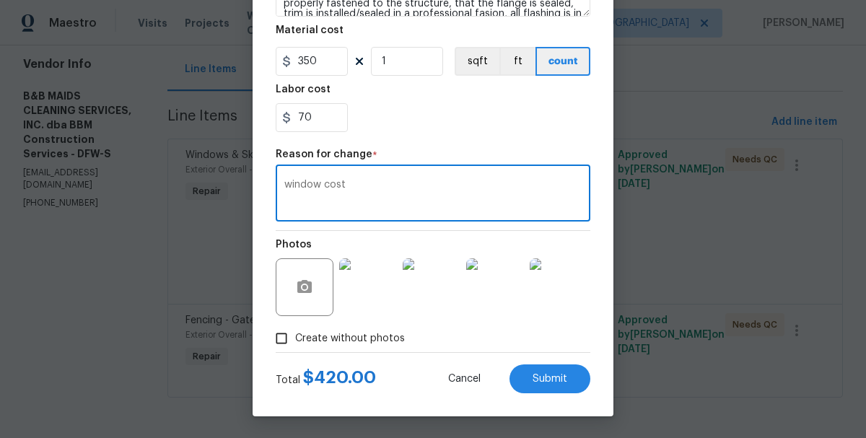
type textarea "window cost"
click at [553, 361] on div "Total $ 420.00 Cancel Submit" at bounding box center [433, 373] width 315 height 40
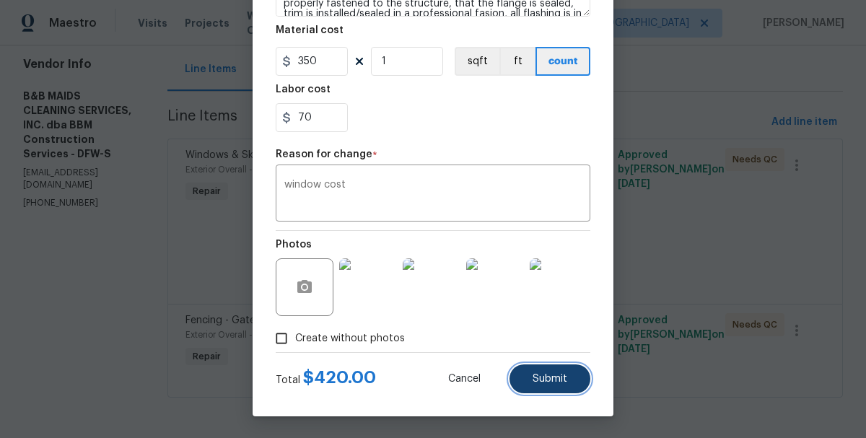
click at [560, 384] on span "Submit" at bounding box center [549, 379] width 35 height 11
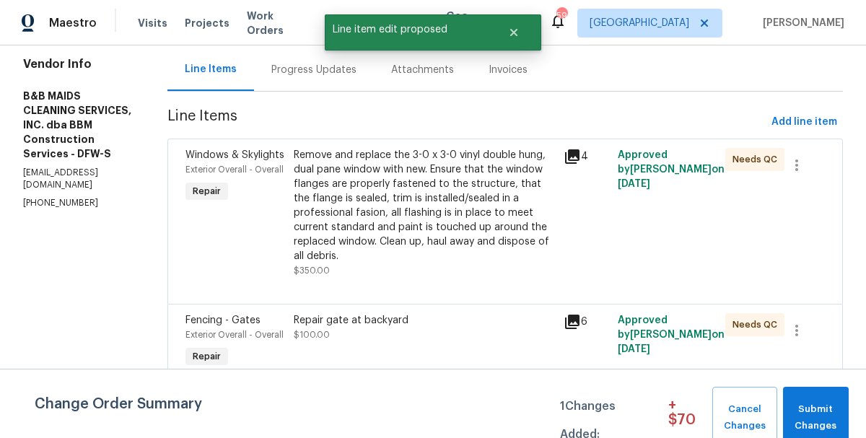
scroll to position [0, 0]
click at [827, 401] on span "Submit Changes" at bounding box center [815, 417] width 51 height 33
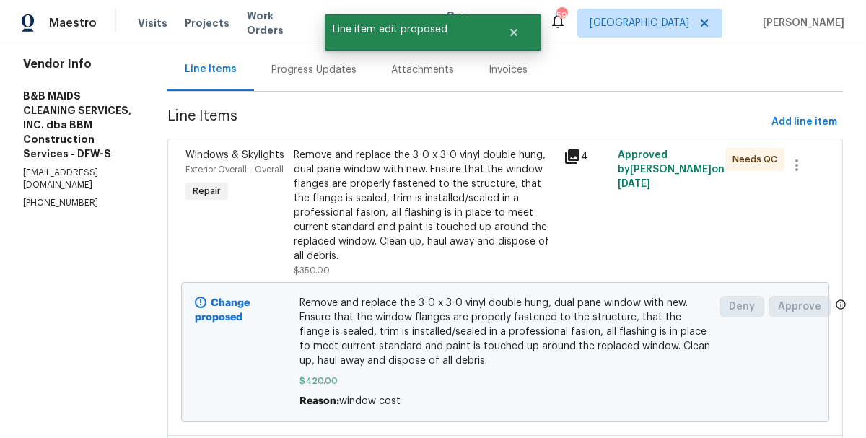
click at [448, 212] on div "Remove and replace the 3-0 x 3-0 vinyl double hung, dual pane window with new. …" at bounding box center [424, 205] width 261 height 115
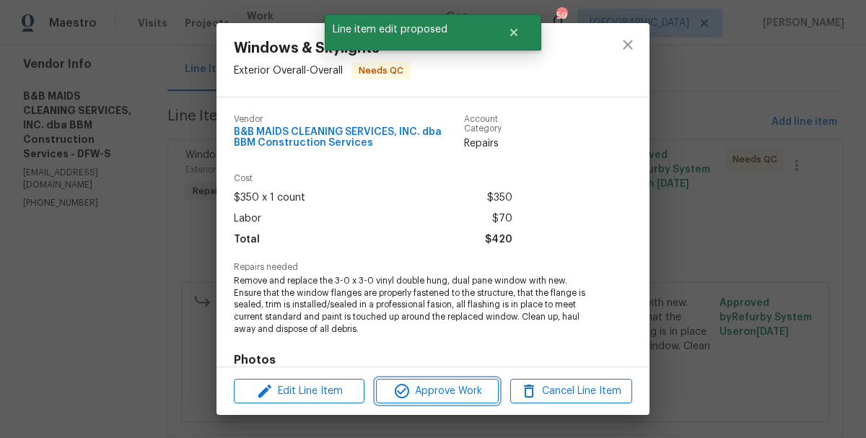
click at [447, 392] on span "Approve Work" at bounding box center [436, 391] width 113 height 18
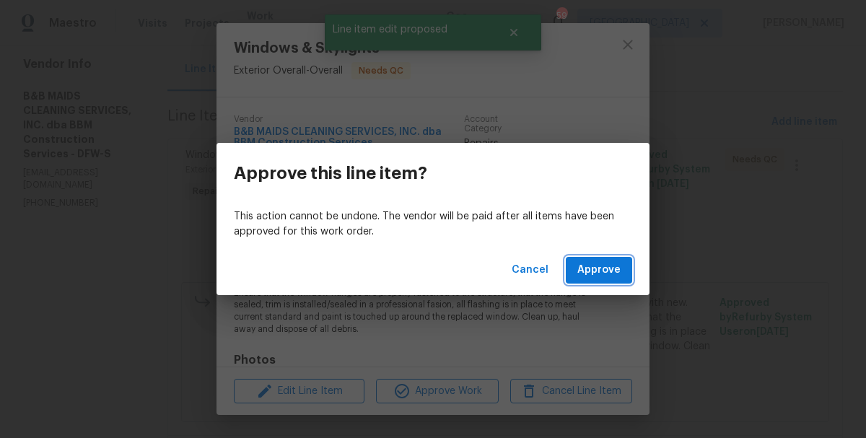
click at [595, 268] on span "Approve" at bounding box center [598, 270] width 43 height 18
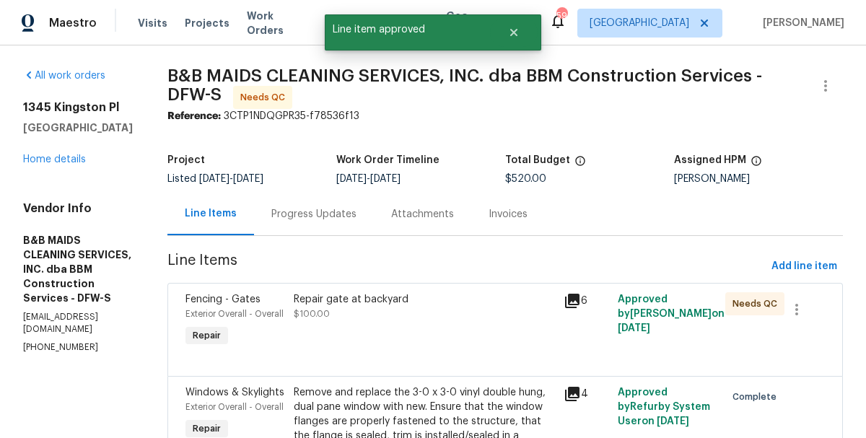
click at [506, 315] on div "Repair gate at backyard $100.00" at bounding box center [424, 306] width 261 height 29
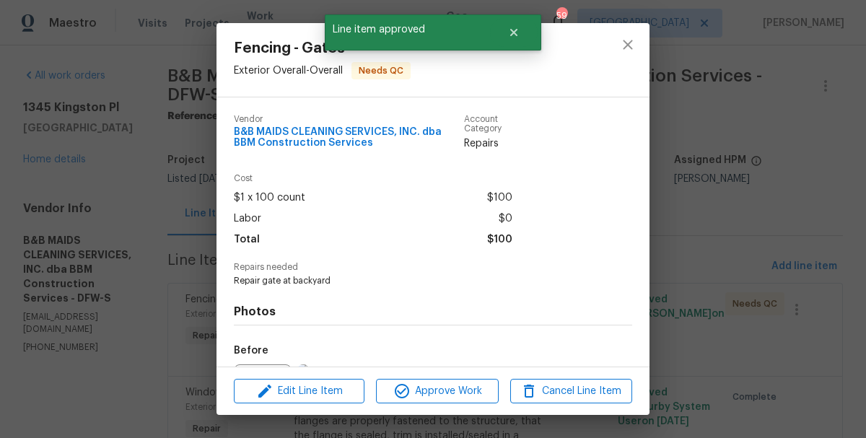
click at [380, 328] on div "Photos Before After +1" at bounding box center [433, 405] width 398 height 237
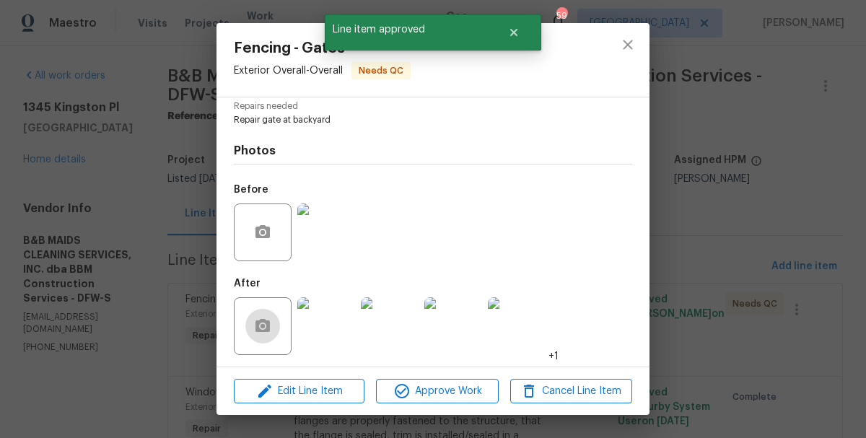
click at [323, 327] on img at bounding box center [326, 326] width 58 height 58
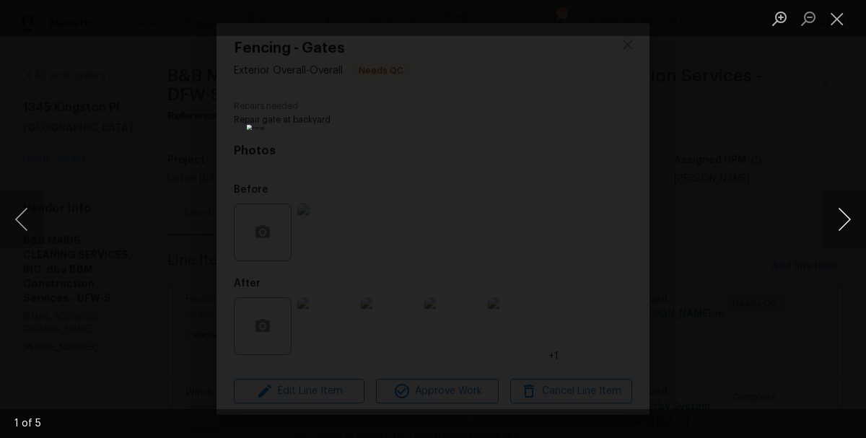
click at [844, 227] on button "Next image" at bounding box center [843, 219] width 43 height 58
click at [844, 228] on button "Next image" at bounding box center [843, 219] width 43 height 58
click at [844, 229] on button "Next image" at bounding box center [843, 219] width 43 height 58
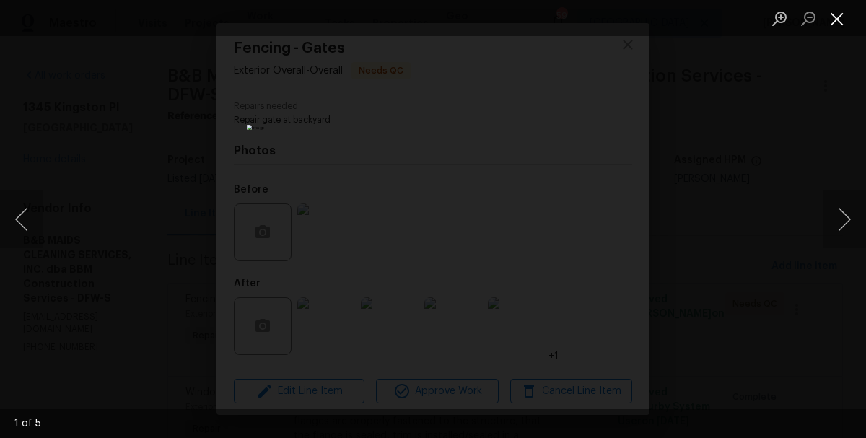
click at [835, 17] on button "Close lightbox" at bounding box center [836, 18] width 29 height 25
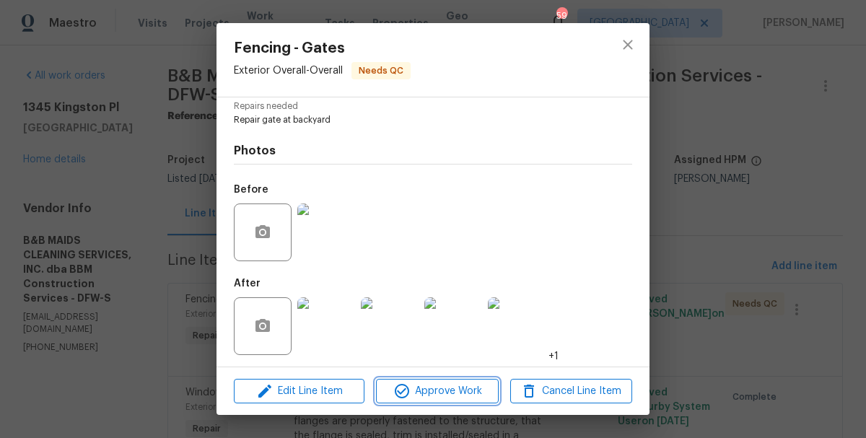
click at [446, 383] on span "Approve Work" at bounding box center [436, 391] width 113 height 18
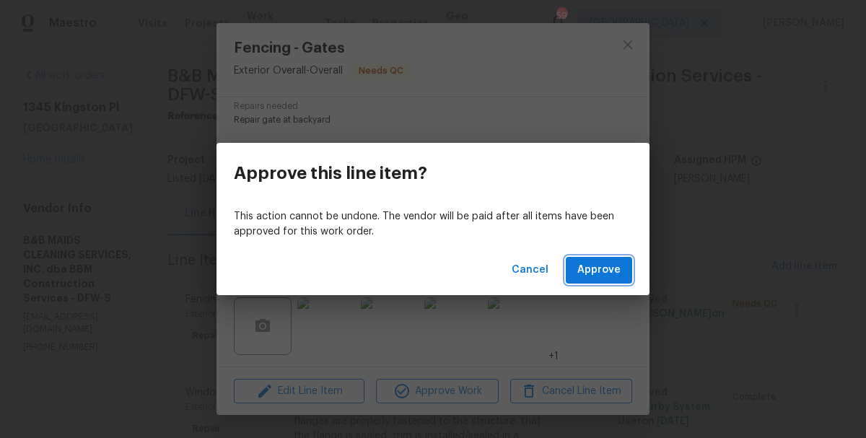
click at [591, 265] on span "Approve" at bounding box center [598, 270] width 43 height 18
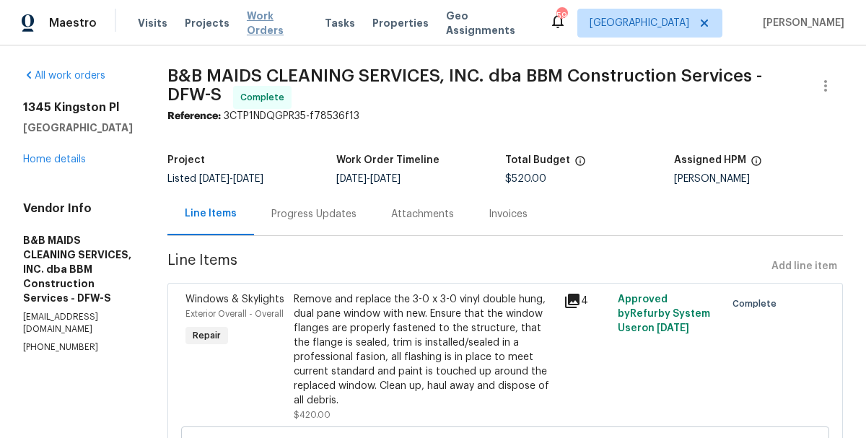
click at [268, 26] on span "Work Orders" at bounding box center [277, 23] width 61 height 29
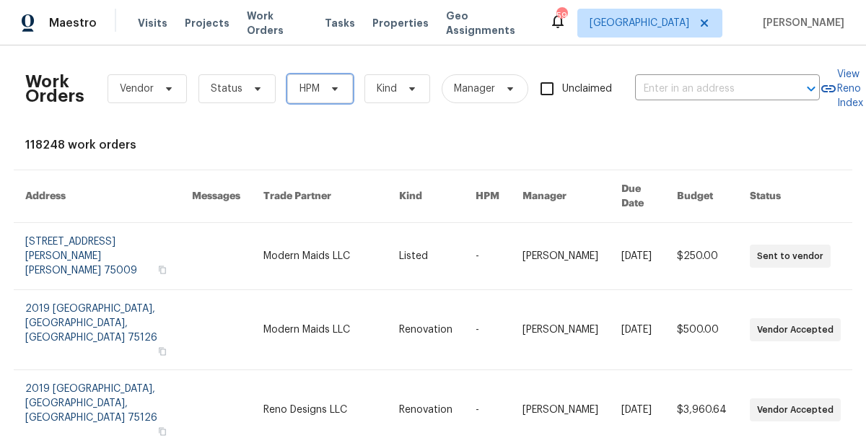
click at [320, 97] on span "HPM" at bounding box center [320, 88] width 66 height 29
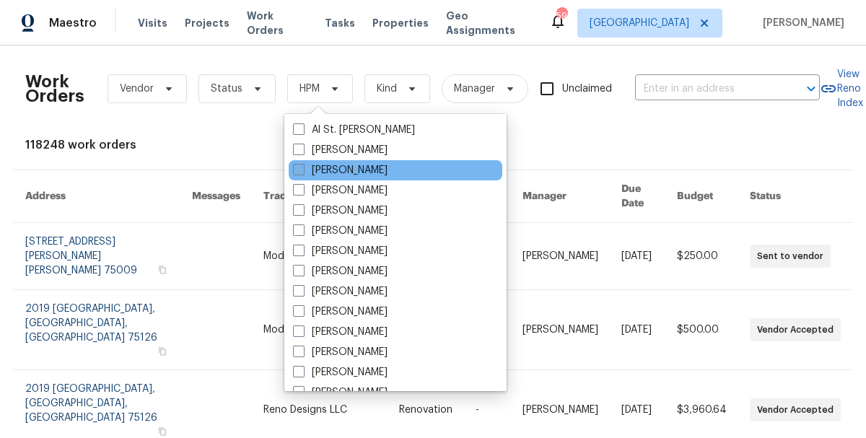
click at [340, 170] on label "[PERSON_NAME]" at bounding box center [340, 170] width 95 height 14
click at [302, 170] on input "[PERSON_NAME]" at bounding box center [297, 167] width 9 height 9
checkbox input "true"
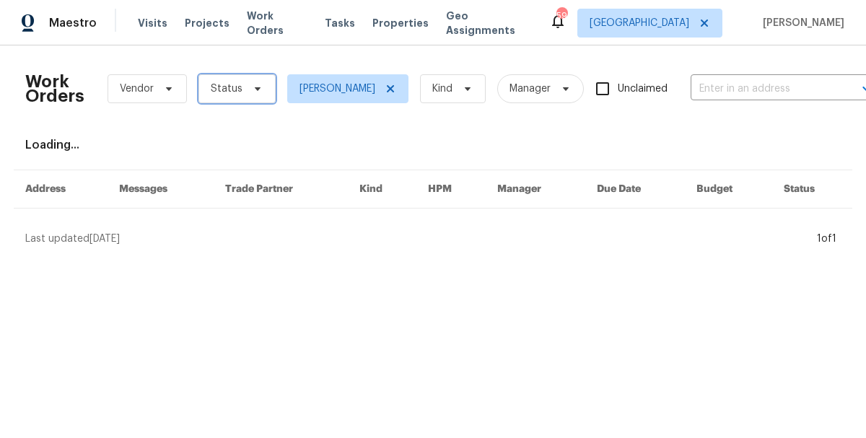
click at [238, 86] on span "Status" at bounding box center [227, 89] width 32 height 14
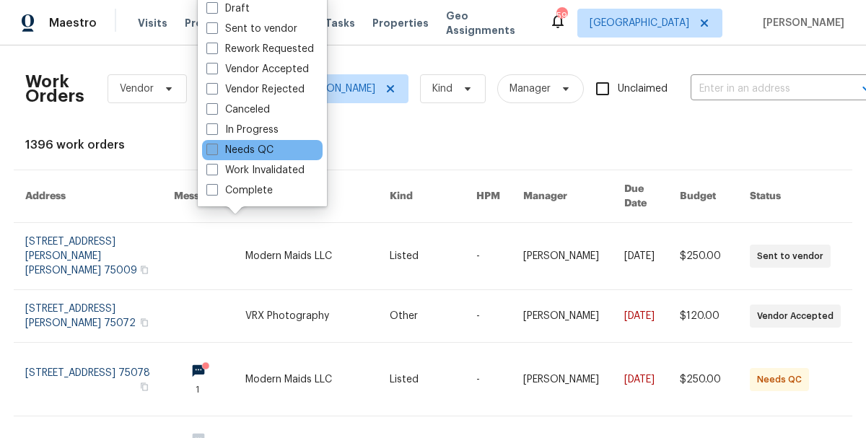
click at [251, 145] on label "Needs QC" at bounding box center [239, 150] width 67 height 14
click at [216, 145] on input "Needs QC" at bounding box center [210, 147] width 9 height 9
checkbox input "true"
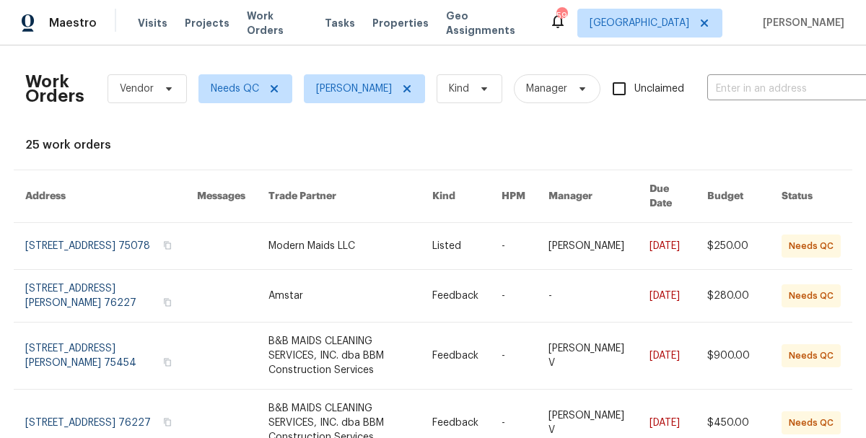
click at [487, 135] on div "Work Orders Vendor Needs QC Alicia Anices Kind Manager Unclaimed ​ View Reno In…" at bounding box center [432, 426] width 815 height 739
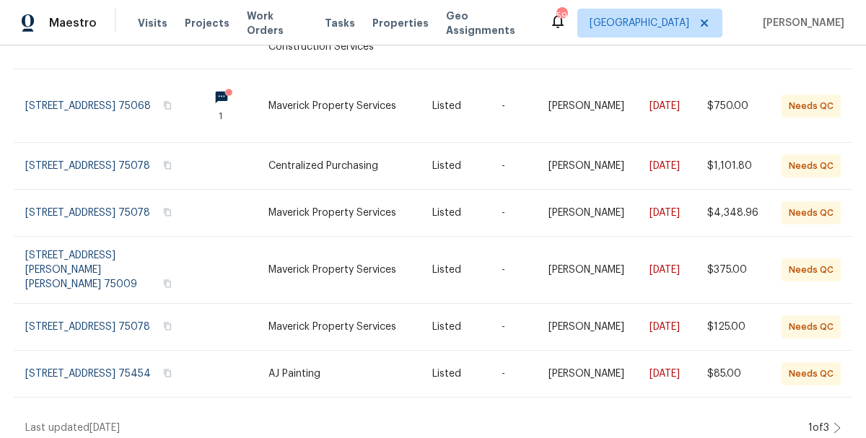
scroll to position [444, 0]
click at [836, 424] on icon at bounding box center [836, 427] width 7 height 12
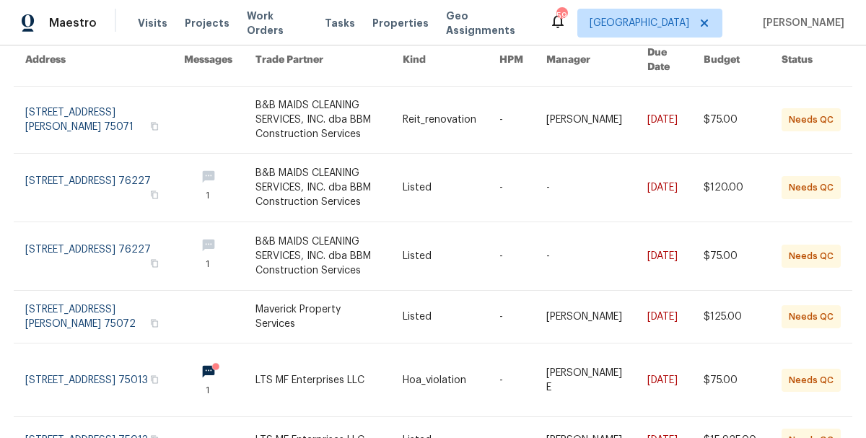
scroll to position [144, 0]
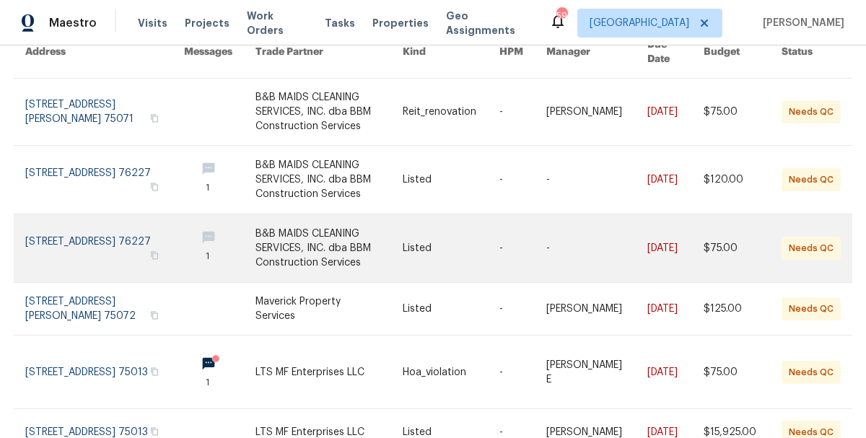
click at [255, 220] on link at bounding box center [328, 248] width 147 height 68
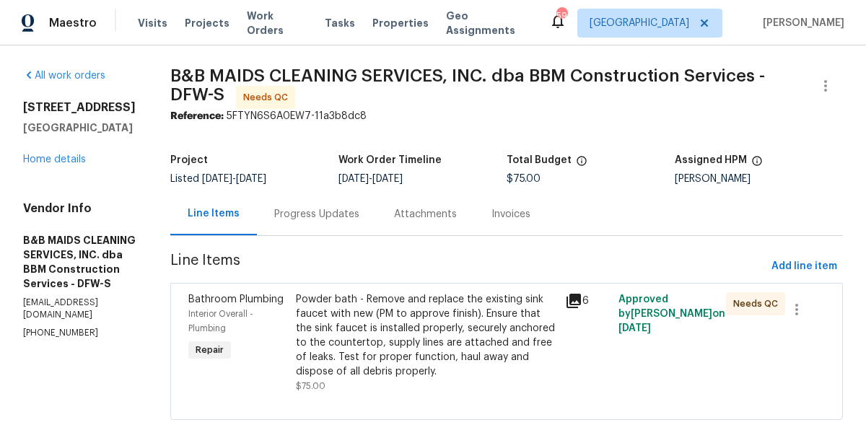
click at [405, 325] on div "Powder bath - Remove and replace the existing sink faucet with new (PM to appro…" at bounding box center [426, 335] width 260 height 87
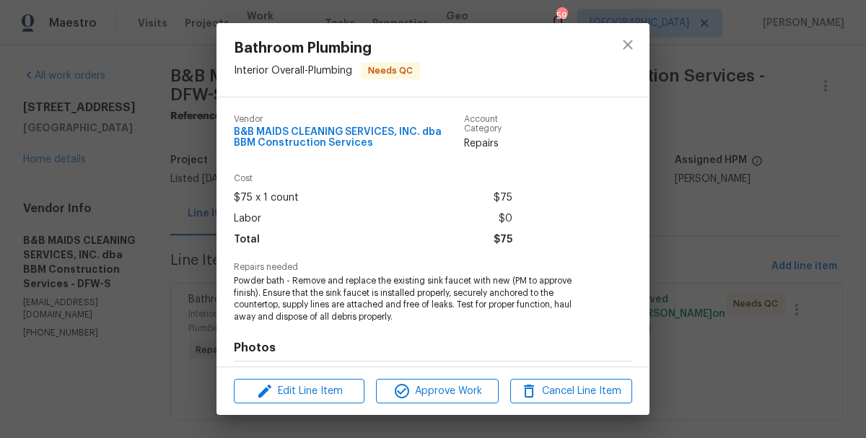
click at [358, 310] on span "Powder bath - Remove and replace the existing sink faucet with new (PM to appro…" at bounding box center [413, 299] width 359 height 48
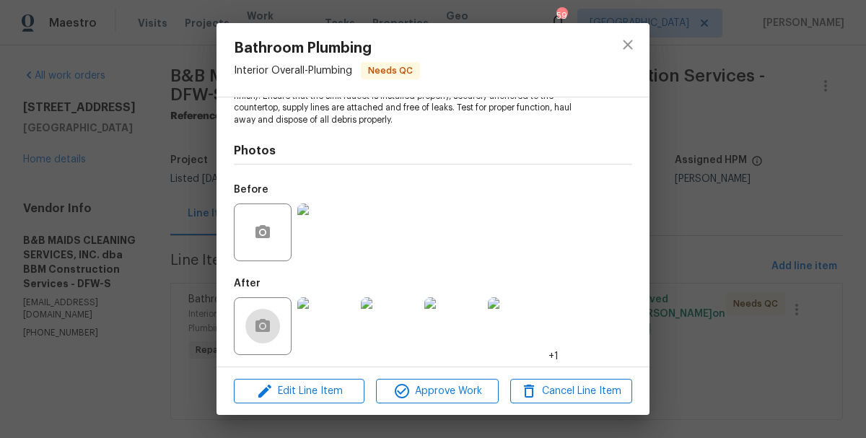
click at [319, 323] on img at bounding box center [326, 326] width 58 height 58
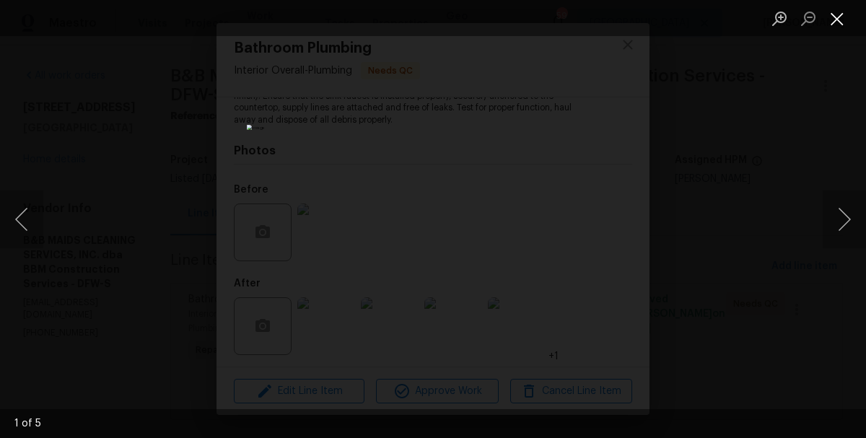
click at [843, 22] on button "Close lightbox" at bounding box center [836, 18] width 29 height 25
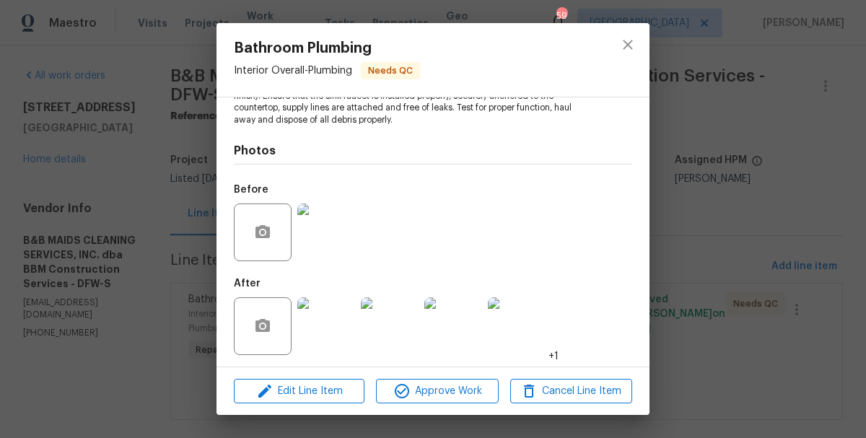
click at [361, 228] on div "Before" at bounding box center [433, 223] width 398 height 94
click at [339, 228] on img at bounding box center [326, 232] width 58 height 58
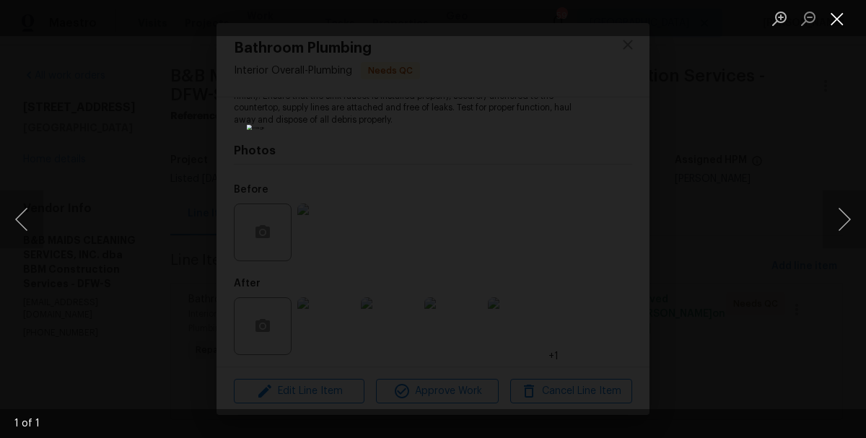
click at [837, 14] on button "Close lightbox" at bounding box center [836, 18] width 29 height 25
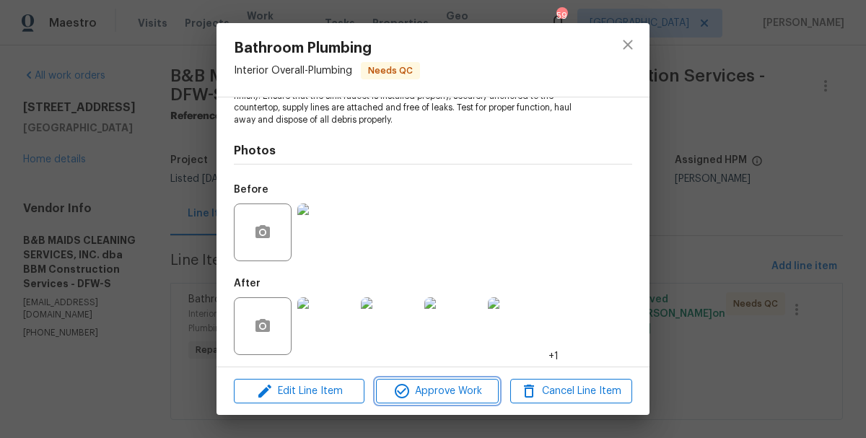
click at [403, 396] on icon "button" at bounding box center [402, 391] width 14 height 14
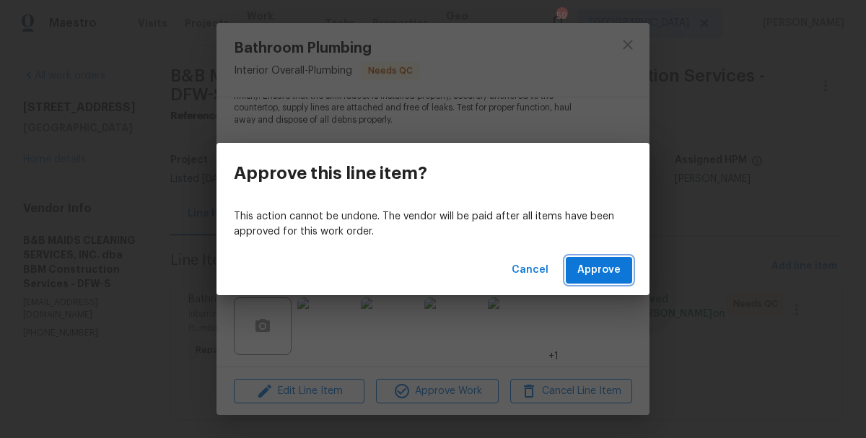
click at [602, 273] on span "Approve" at bounding box center [598, 270] width 43 height 18
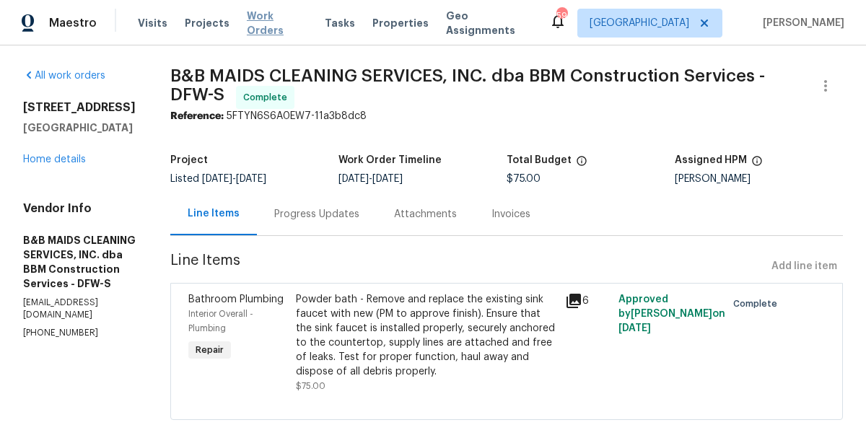
click at [289, 21] on span "Work Orders" at bounding box center [277, 23] width 61 height 29
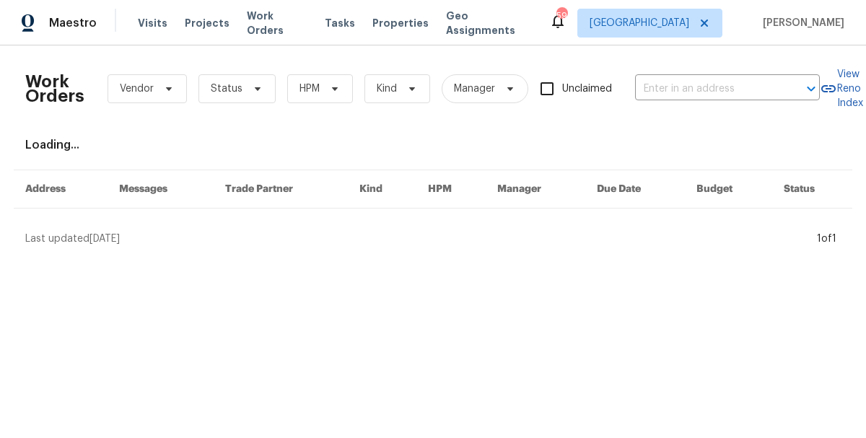
click at [310, 106] on div "Work Orders Vendor Status HPM Kind Manager Unclaimed ​" at bounding box center [422, 88] width 794 height 63
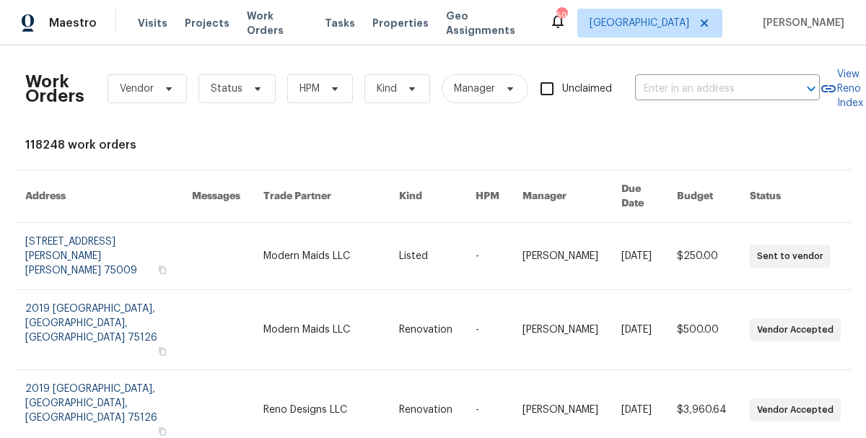
click at [312, 103] on div "Work Orders Vendor Status HPM Kind Manager Unclaimed ​" at bounding box center [422, 88] width 794 height 63
click at [312, 100] on span "HPM" at bounding box center [320, 88] width 66 height 29
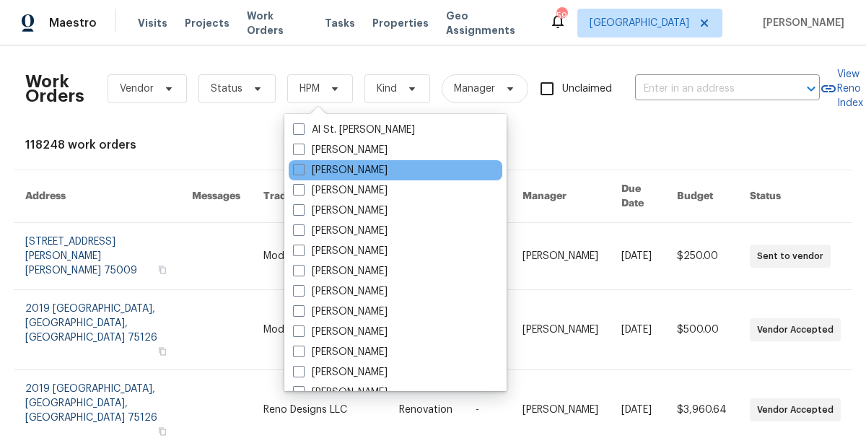
click at [343, 179] on div "[PERSON_NAME]" at bounding box center [396, 170] width 214 height 20
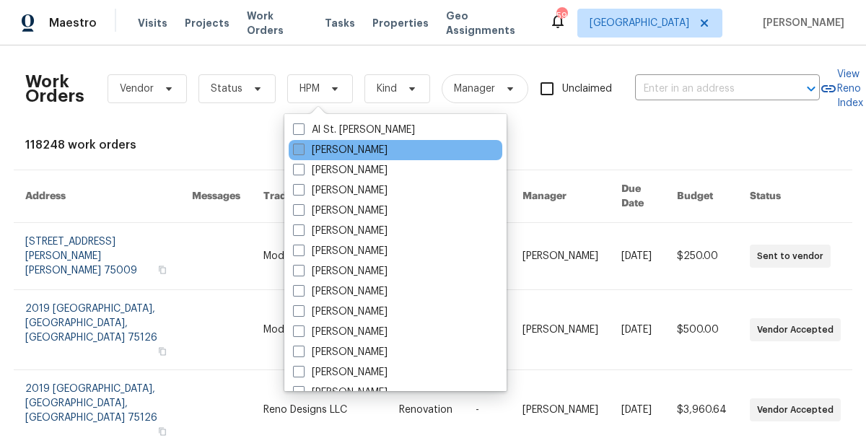
click at [336, 156] on label "[PERSON_NAME]" at bounding box center [340, 150] width 95 height 14
click at [302, 152] on input "[PERSON_NAME]" at bounding box center [297, 147] width 9 height 9
checkbox input "true"
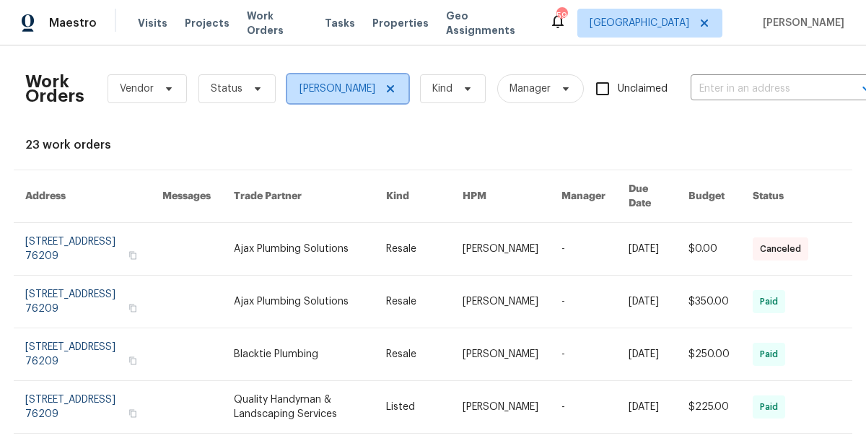
click at [371, 82] on span "[PERSON_NAME]" at bounding box center [347, 88] width 121 height 29
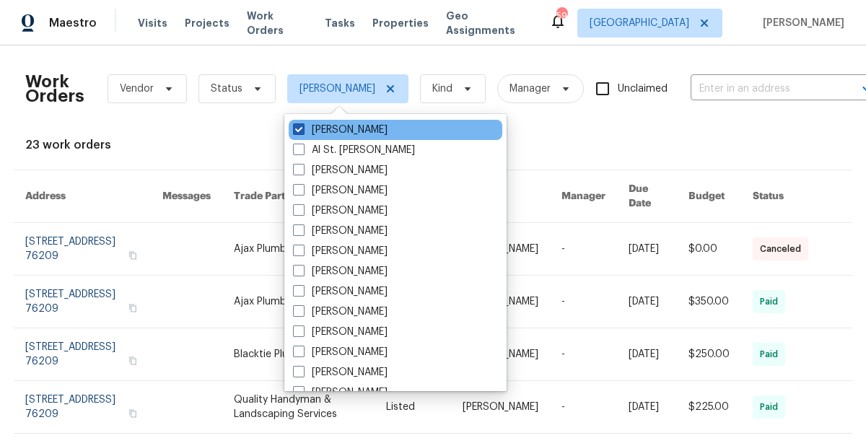
click at [315, 131] on label "[PERSON_NAME]" at bounding box center [340, 130] width 95 height 14
click at [302, 131] on input "[PERSON_NAME]" at bounding box center [297, 127] width 9 height 9
checkbox input "false"
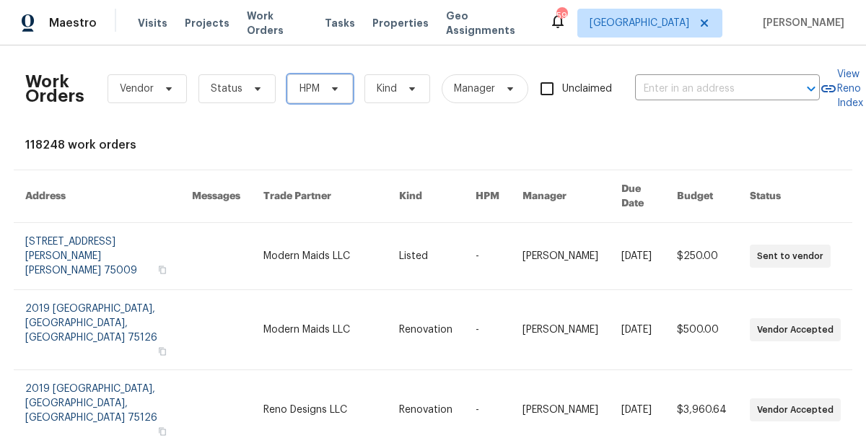
click at [316, 98] on span "HPM" at bounding box center [320, 88] width 66 height 29
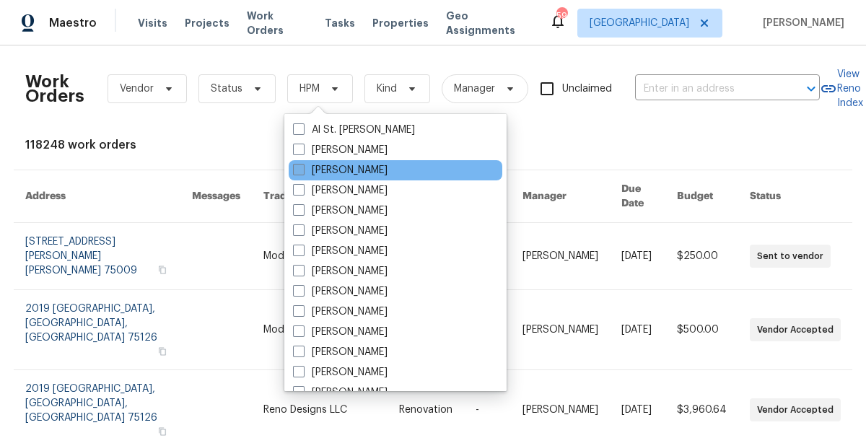
click at [329, 170] on label "[PERSON_NAME]" at bounding box center [340, 170] width 95 height 14
click at [302, 170] on input "[PERSON_NAME]" at bounding box center [297, 167] width 9 height 9
checkbox input "true"
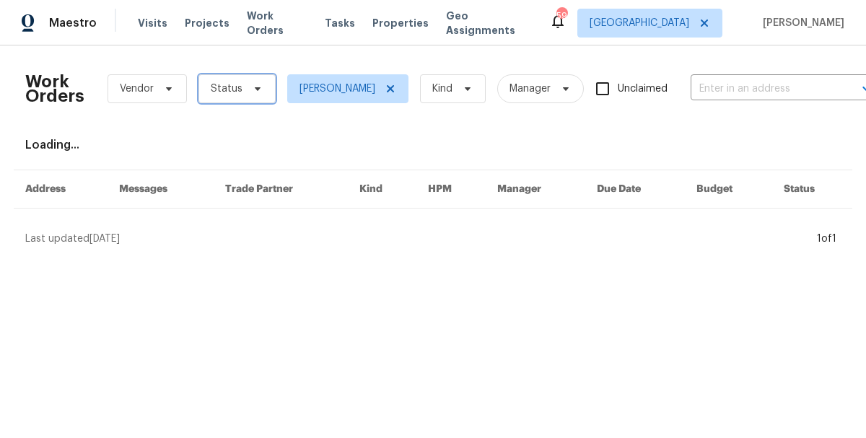
click at [235, 87] on span "Status" at bounding box center [227, 89] width 32 height 14
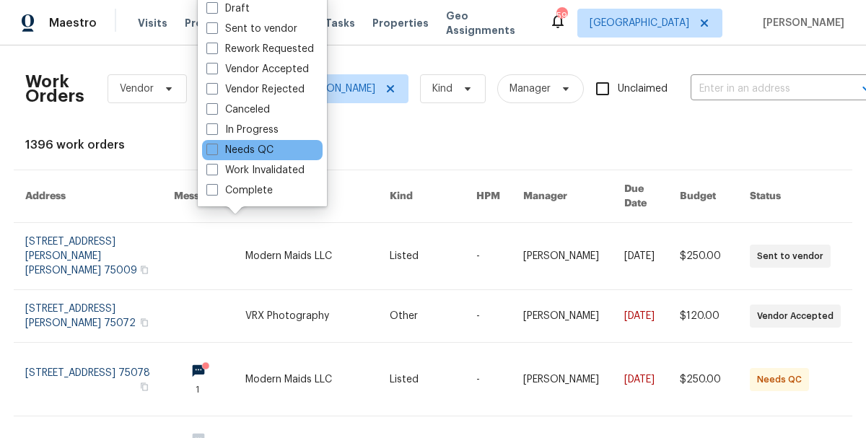
click at [254, 141] on div "Needs QC" at bounding box center [262, 150] width 120 height 20
click at [254, 149] on label "Needs QC" at bounding box center [239, 150] width 67 height 14
click at [216, 149] on input "Needs QC" at bounding box center [210, 147] width 9 height 9
checkbox input "true"
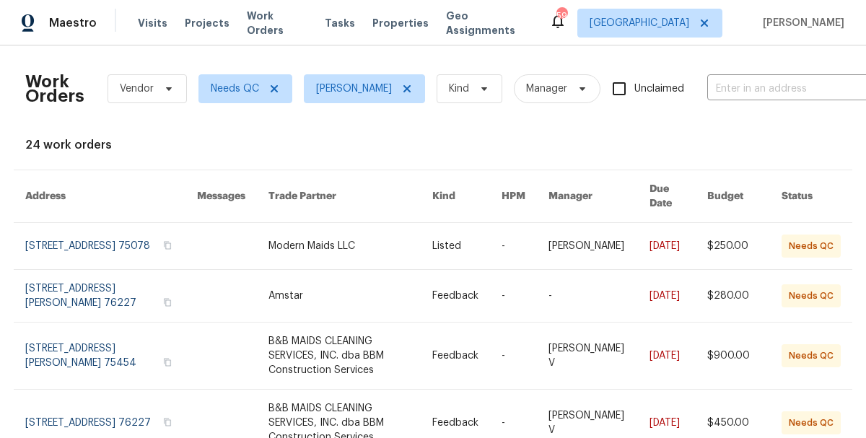
click at [615, 129] on div "Work Orders Vendor Needs QC [PERSON_NAME] Kind Manager Unclaimed ​ View Reno In…" at bounding box center [432, 426] width 815 height 739
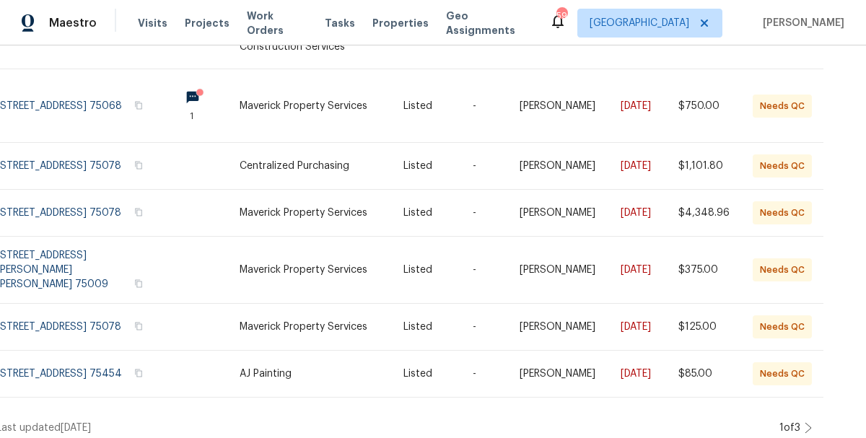
scroll to position [444, 29]
click at [806, 421] on icon at bounding box center [807, 427] width 7 height 12
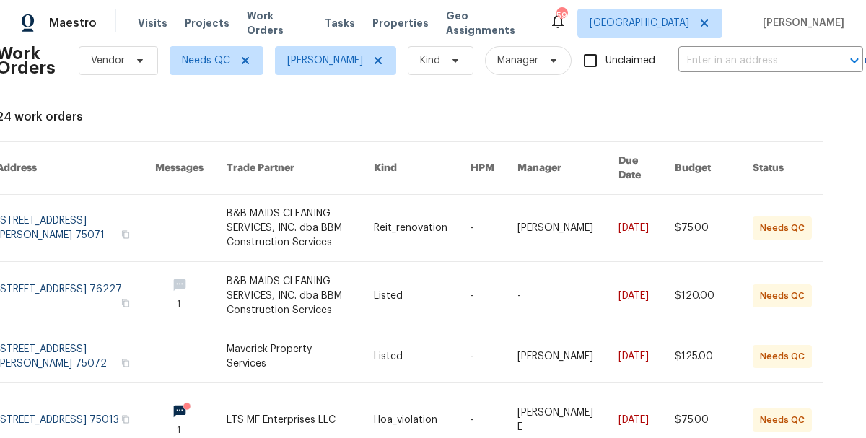
scroll to position [29, 29]
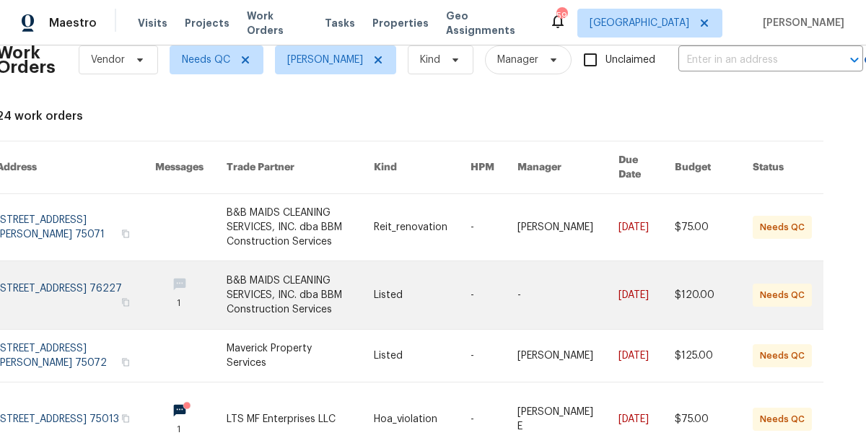
click at [227, 266] on link at bounding box center [300, 295] width 147 height 68
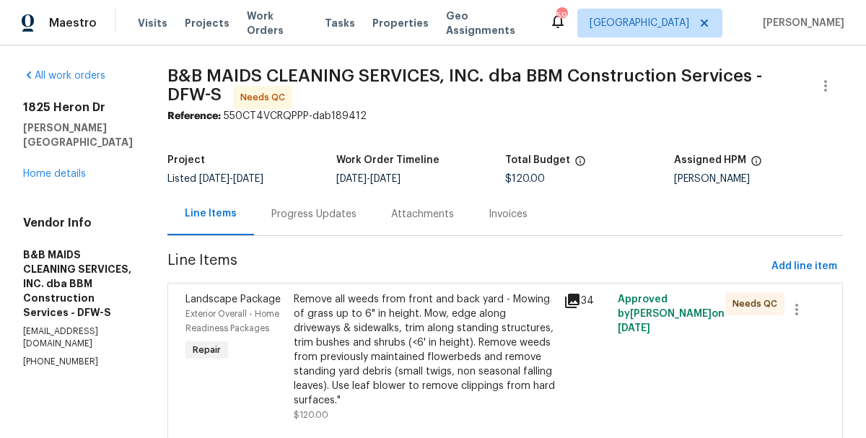
click at [285, 307] on div "Landscape Package" at bounding box center [235, 299] width 100 height 14
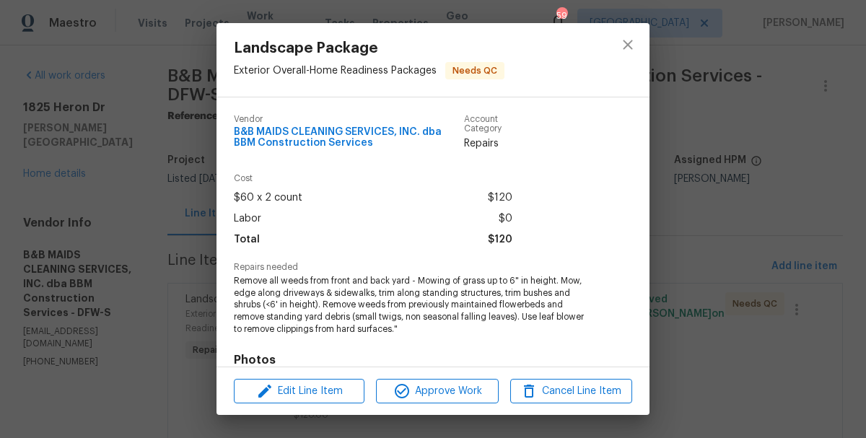
click at [311, 312] on span "Remove all weeds from front and back yard - Mowing of grass up to 6" in height.…" at bounding box center [413, 305] width 359 height 61
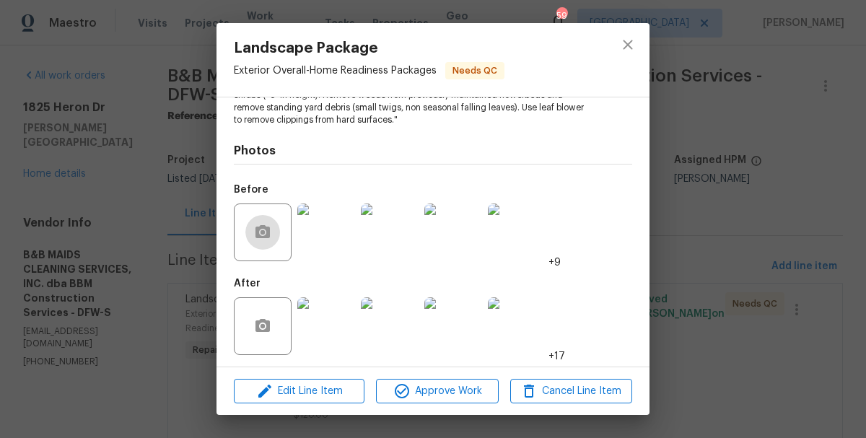
click at [311, 312] on img at bounding box center [326, 326] width 58 height 58
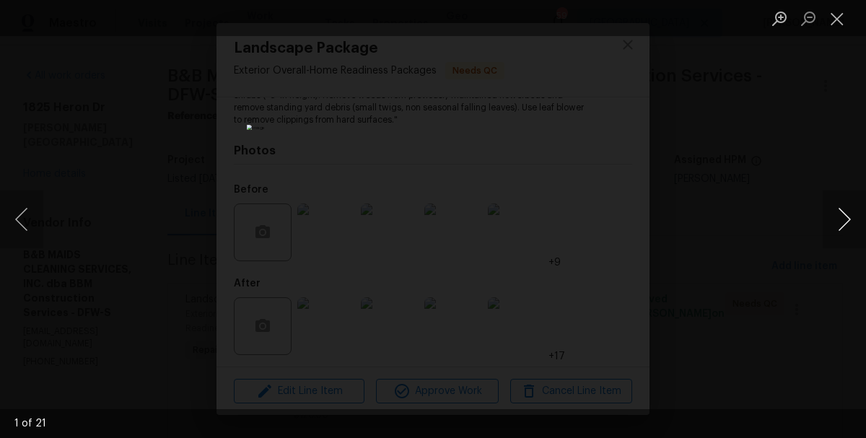
click at [847, 203] on button "Next image" at bounding box center [843, 219] width 43 height 58
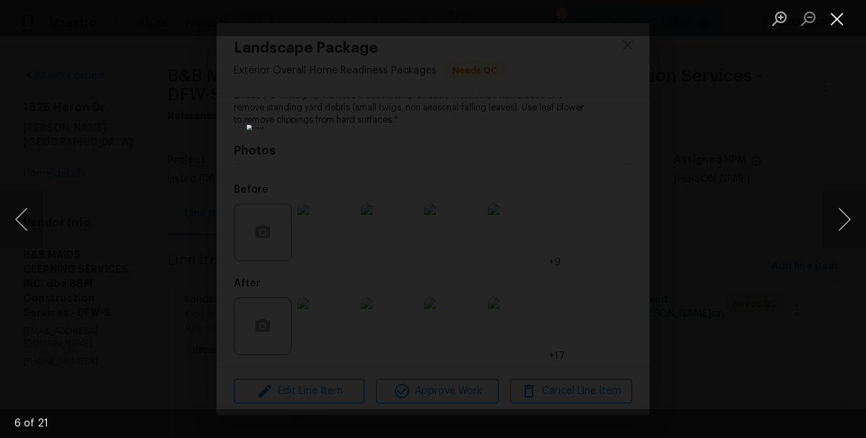
click at [845, 19] on button "Close lightbox" at bounding box center [836, 18] width 29 height 25
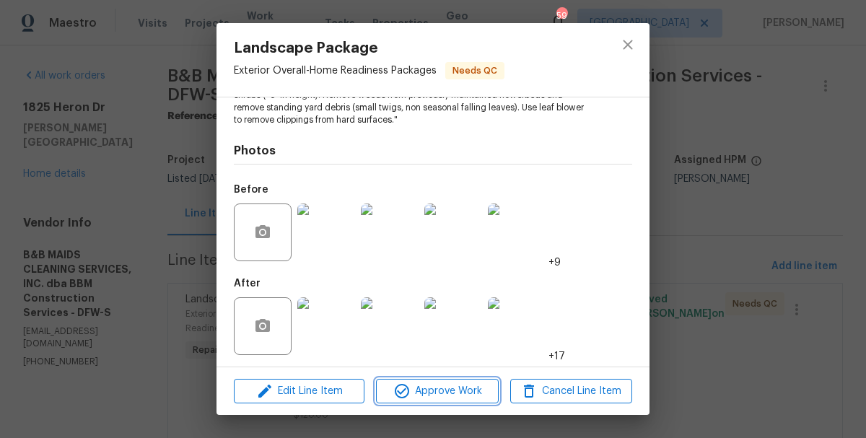
click at [432, 397] on span "Approve Work" at bounding box center [436, 391] width 113 height 18
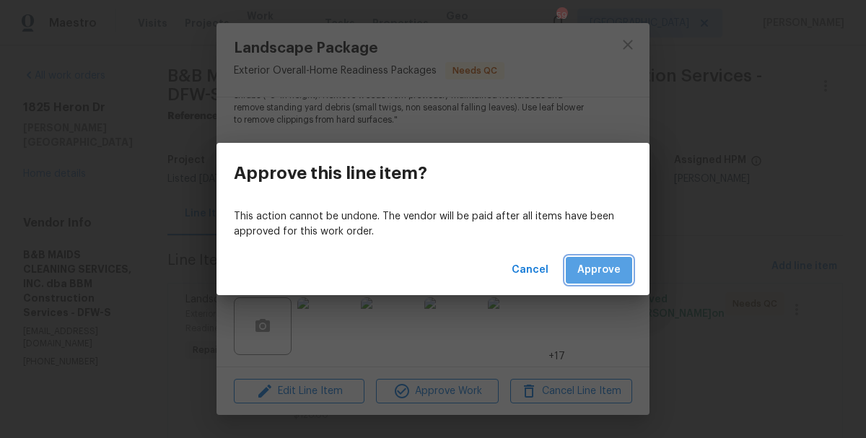
click at [612, 258] on button "Approve" at bounding box center [599, 270] width 66 height 27
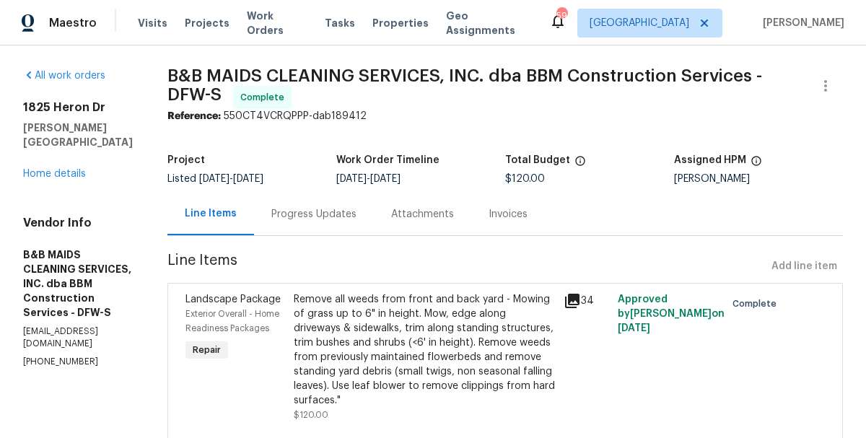
click at [356, 215] on div "Progress Updates" at bounding box center [313, 214] width 85 height 14
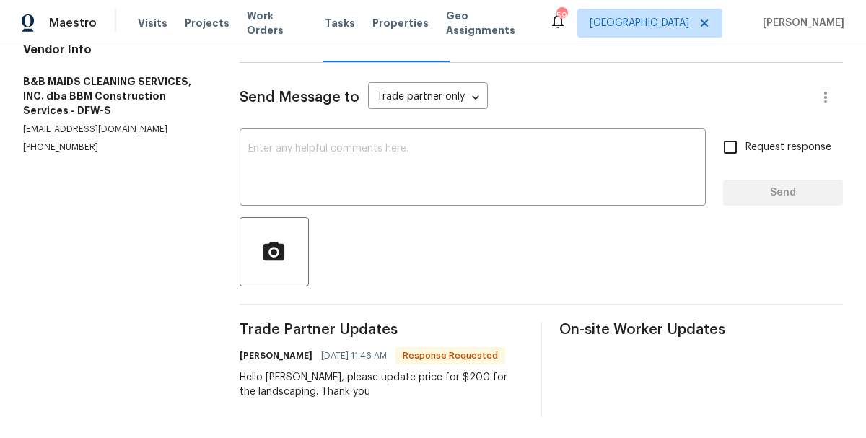
scroll to position [174, 0]
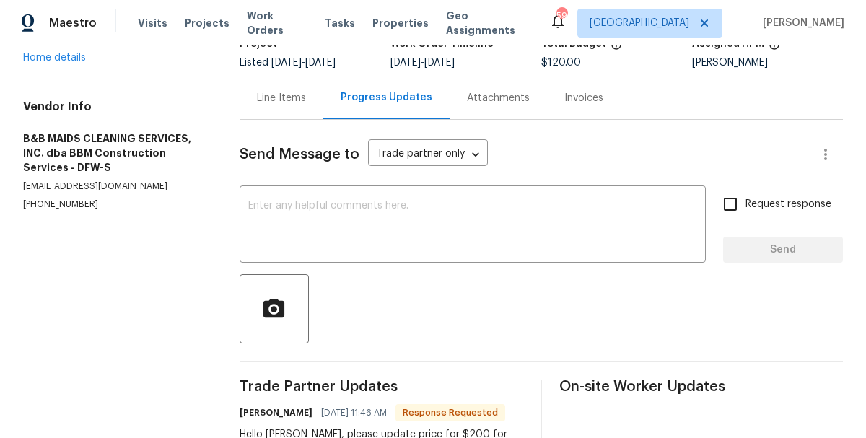
click at [298, 89] on div "Line Items" at bounding box center [282, 97] width 84 height 43
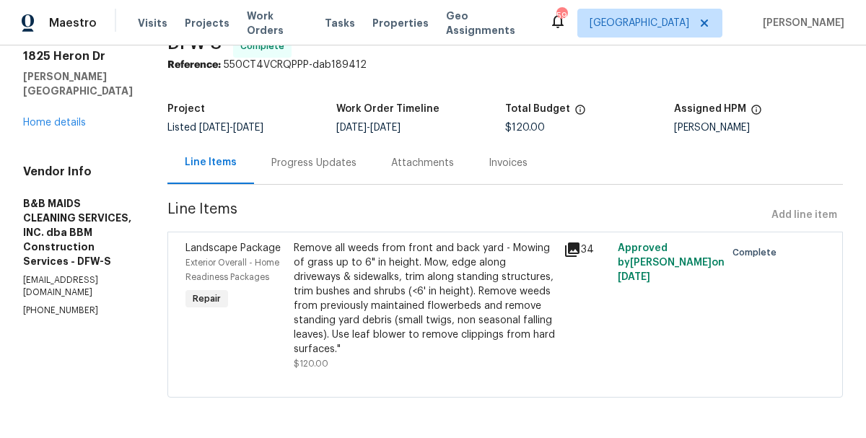
scroll to position [51, 0]
click at [55, 118] on link "Home details" at bounding box center [54, 123] width 63 height 10
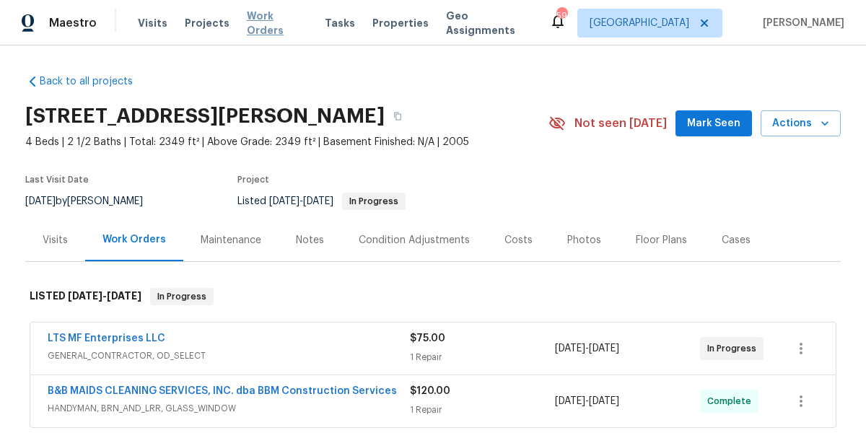
click at [271, 19] on span "Work Orders" at bounding box center [277, 23] width 61 height 29
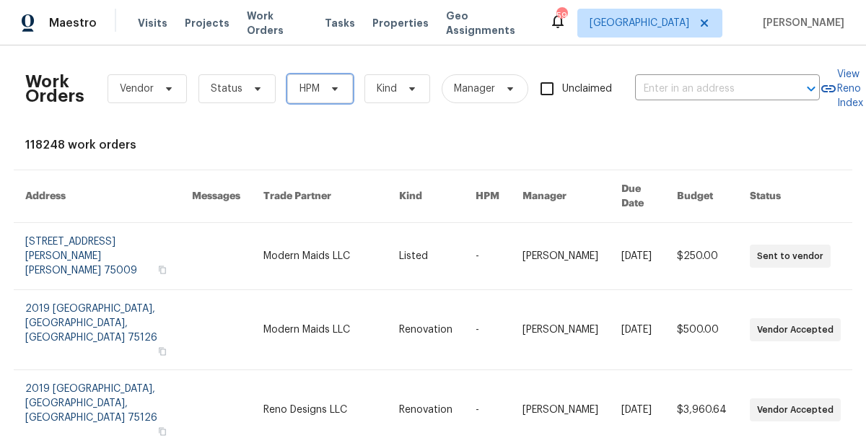
click at [326, 90] on span at bounding box center [333, 89] width 16 height 12
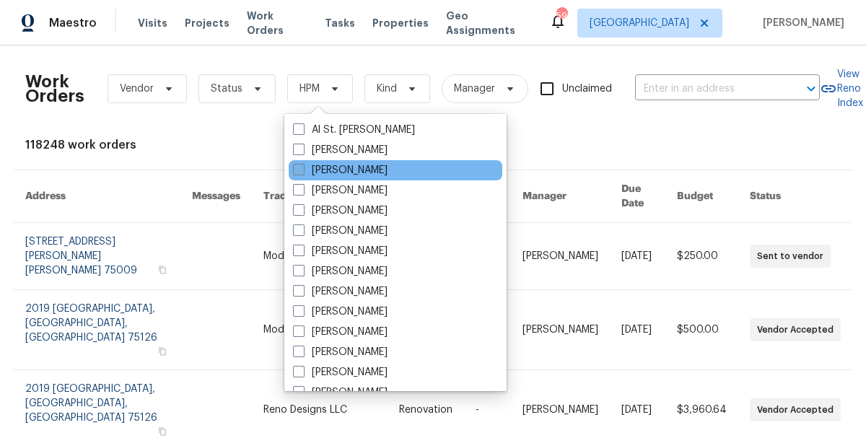
click at [353, 171] on label "[PERSON_NAME]" at bounding box center [340, 170] width 95 height 14
click at [302, 171] on input "[PERSON_NAME]" at bounding box center [297, 167] width 9 height 9
checkbox input "true"
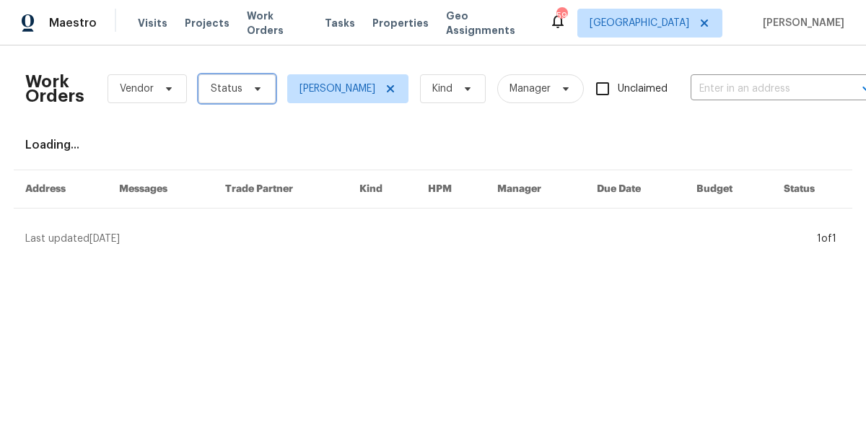
click at [243, 82] on span "Status" at bounding box center [236, 88] width 77 height 29
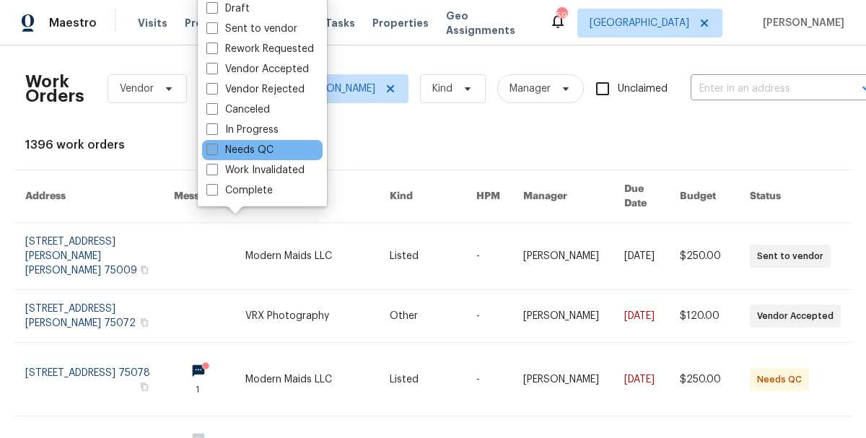
click at [252, 152] on label "Needs QC" at bounding box center [239, 150] width 67 height 14
click at [216, 152] on input "Needs QC" at bounding box center [210, 147] width 9 height 9
checkbox input "true"
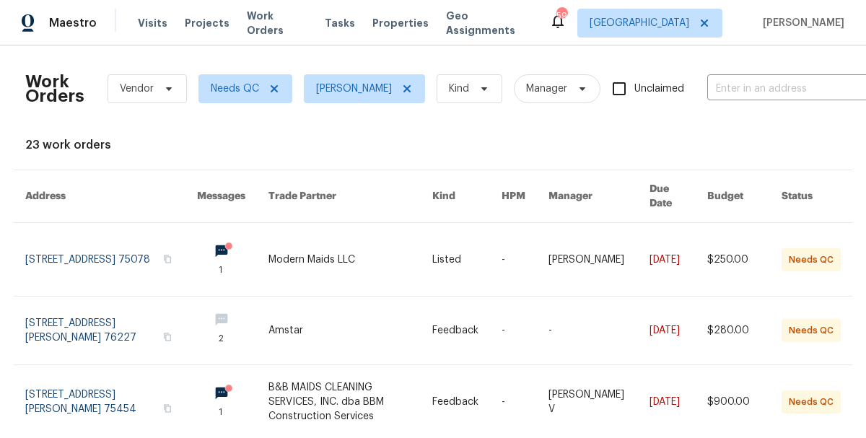
click at [593, 139] on div "23 work orders" at bounding box center [432, 145] width 815 height 14
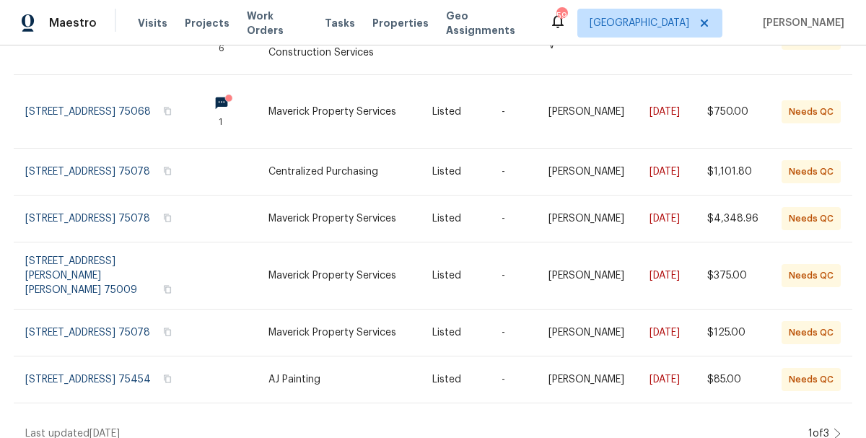
scroll to position [444, 0]
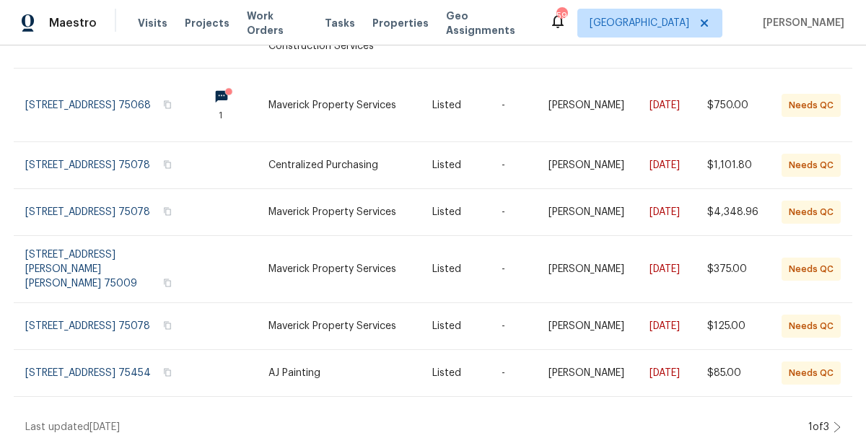
click at [834, 421] on icon at bounding box center [836, 427] width 7 height 12
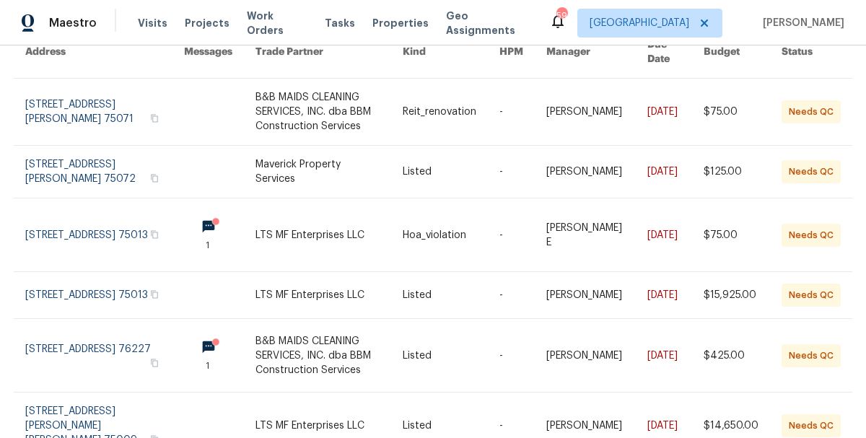
scroll to position [173, 0]
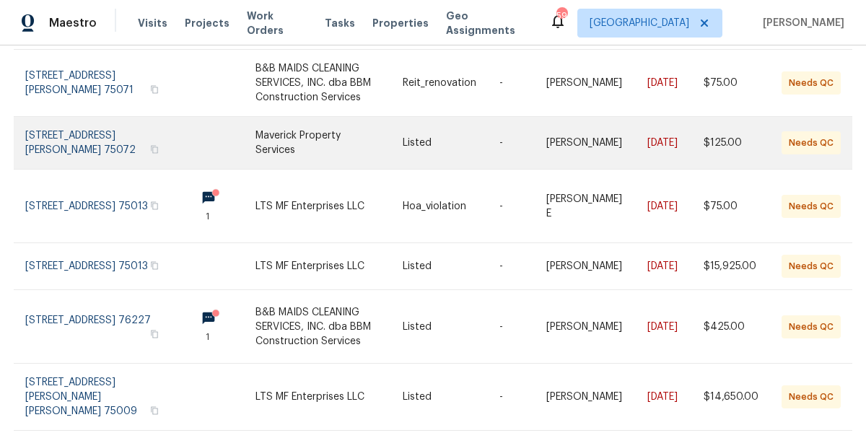
click at [91, 126] on link at bounding box center [104, 143] width 159 height 52
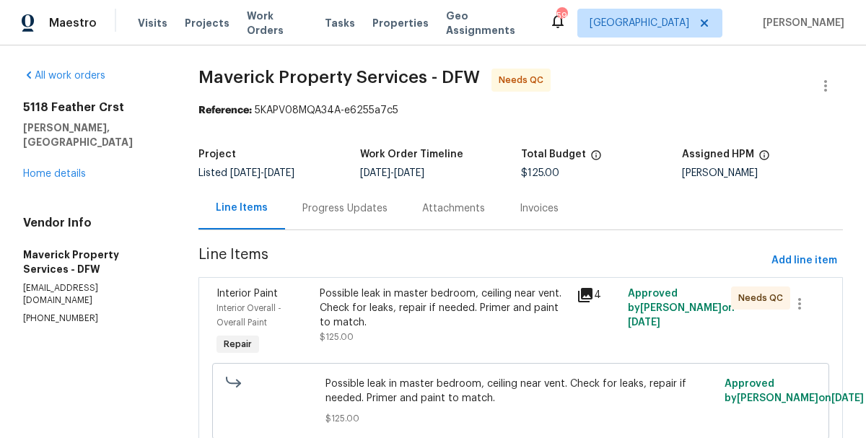
click at [356, 207] on div "Progress Updates" at bounding box center [344, 208] width 85 height 14
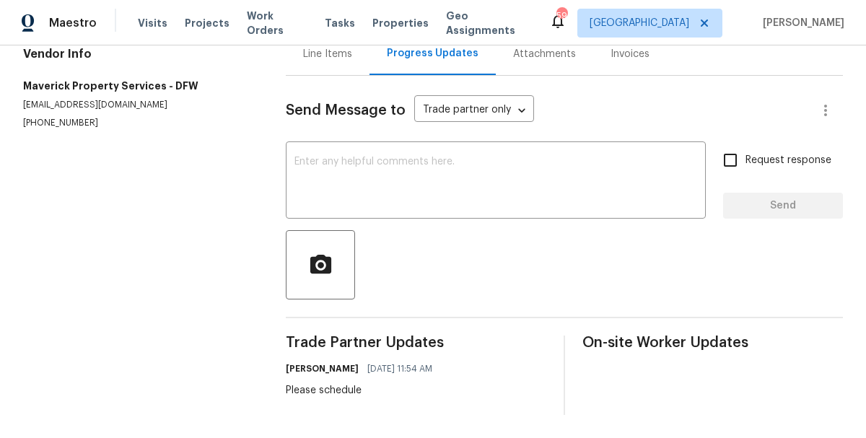
scroll to position [126, 0]
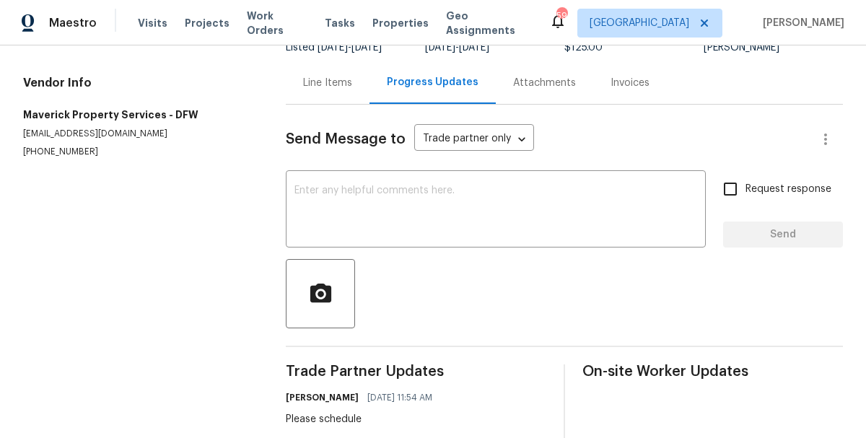
click at [331, 102] on div "Line Items" at bounding box center [328, 82] width 84 height 43
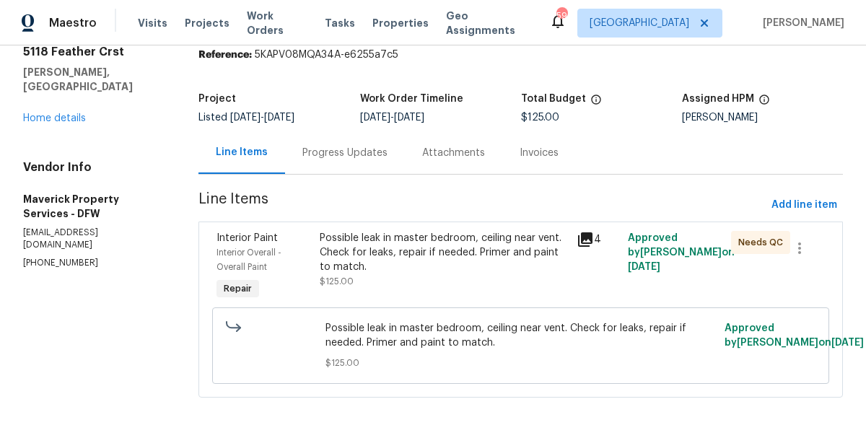
scroll to position [56, 0]
click at [393, 277] on div "Possible leak in master bedroom, ceiling near vent. Check for leaks, repair if …" at bounding box center [444, 260] width 248 height 58
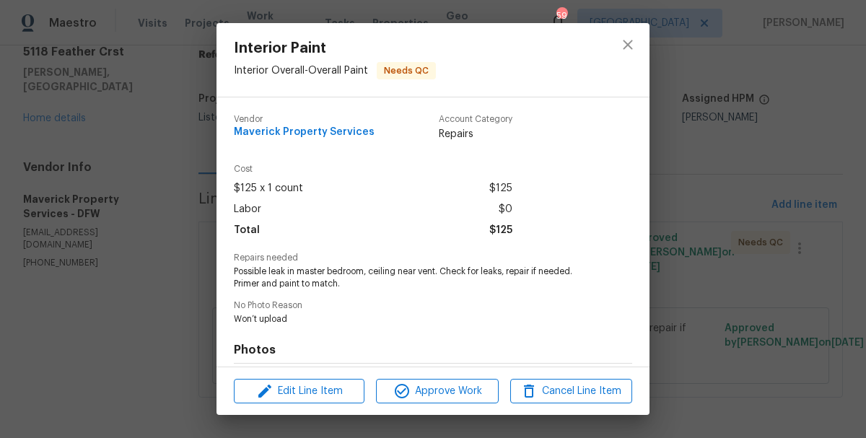
click at [325, 277] on span "Possible leak in master bedroom, ceiling near vent. Check for leaks, repair if …" at bounding box center [413, 278] width 359 height 25
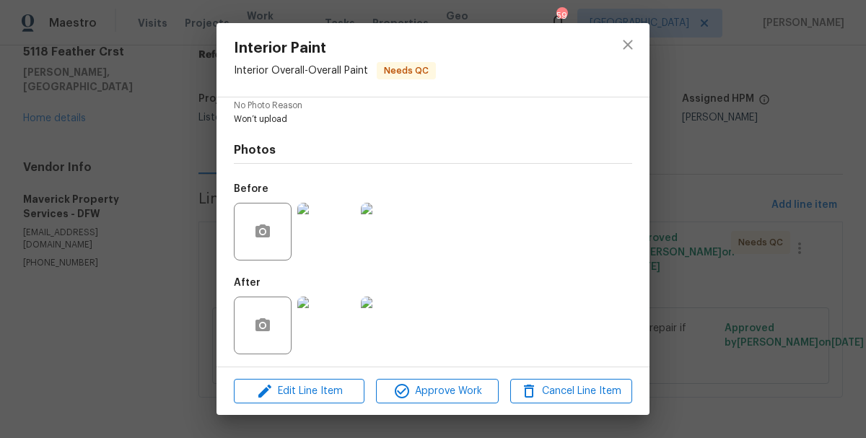
click at [324, 237] on img at bounding box center [326, 232] width 58 height 58
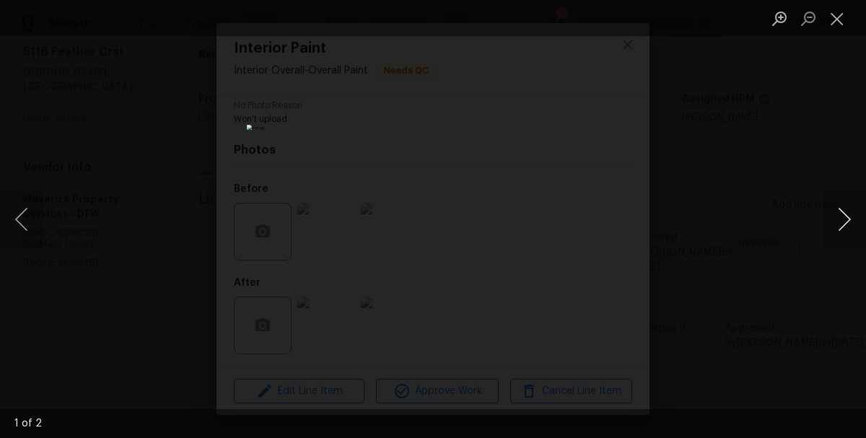
click at [854, 219] on button "Next image" at bounding box center [843, 219] width 43 height 58
click at [790, 198] on div "Lightbox" at bounding box center [433, 219] width 866 height 438
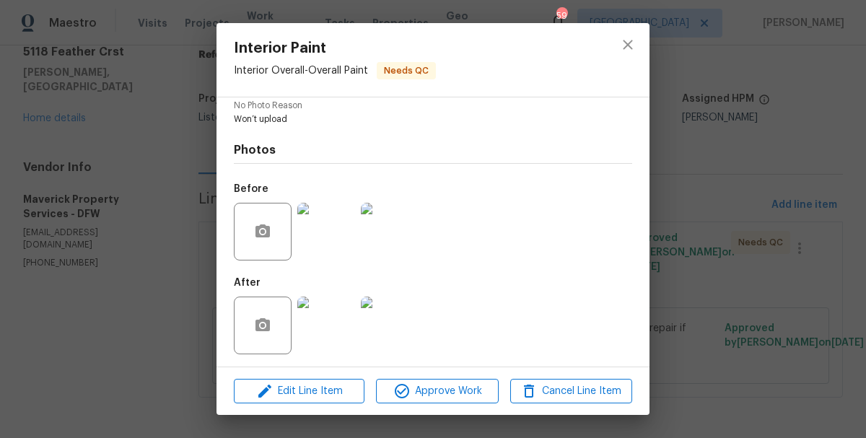
click at [345, 332] on img at bounding box center [326, 326] width 58 height 58
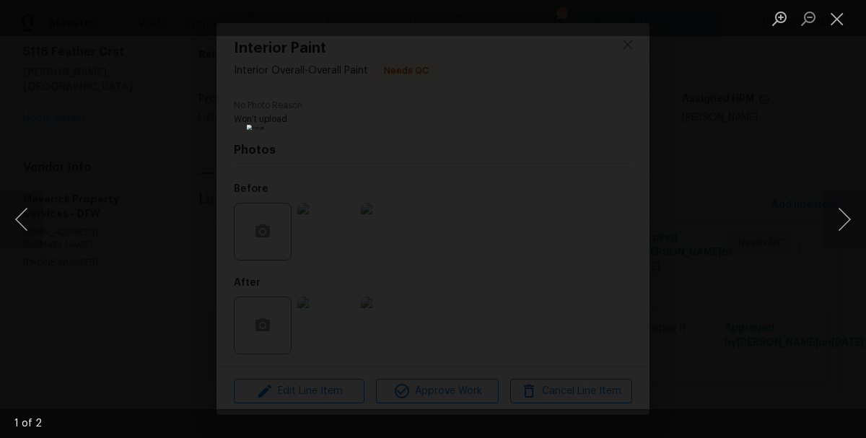
click at [771, 217] on div "Lightbox" at bounding box center [433, 219] width 866 height 438
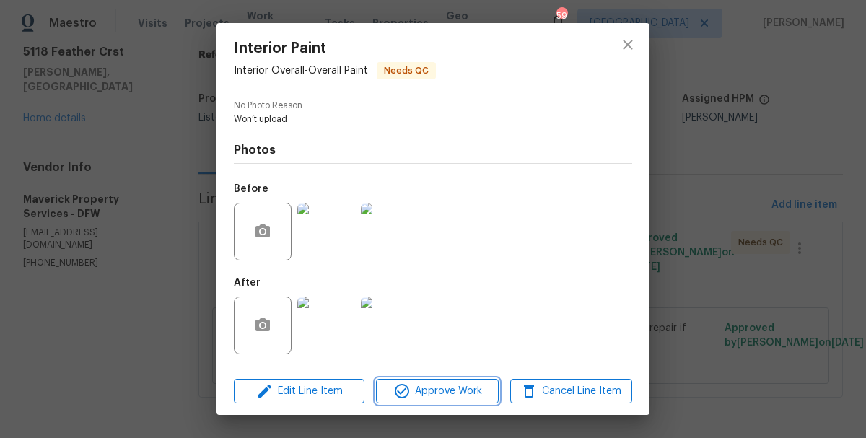
click at [434, 387] on span "Approve Work" at bounding box center [436, 391] width 113 height 18
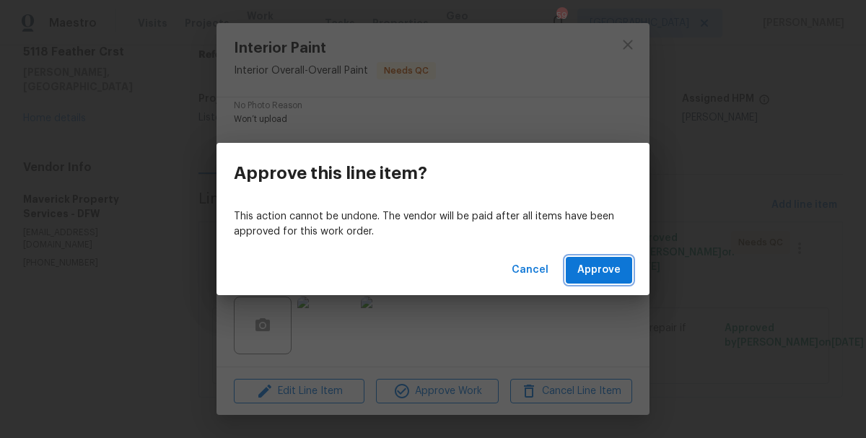
click at [604, 267] on span "Approve" at bounding box center [598, 270] width 43 height 18
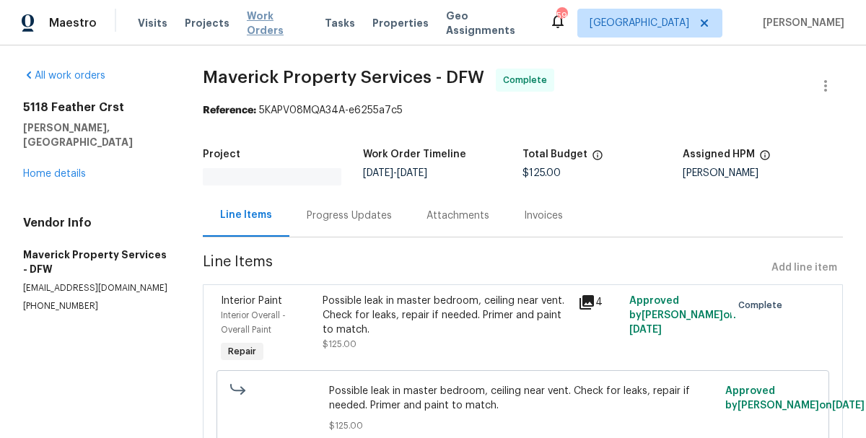
click at [271, 30] on span "Work Orders" at bounding box center [277, 23] width 61 height 29
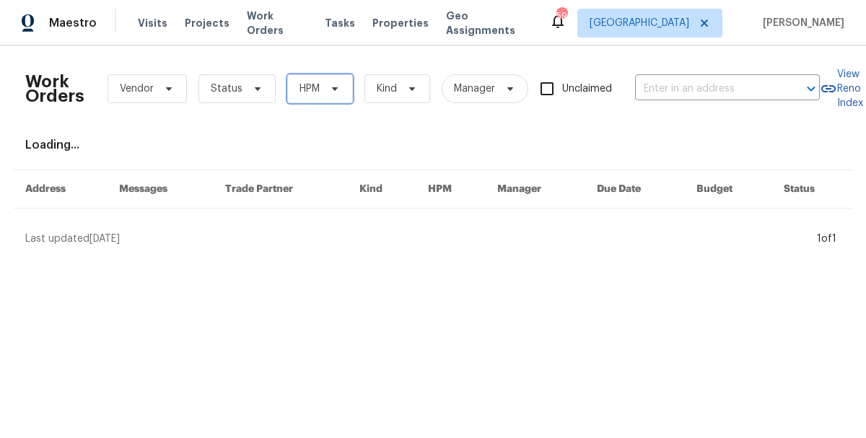
click at [330, 82] on span "HPM" at bounding box center [320, 88] width 66 height 29
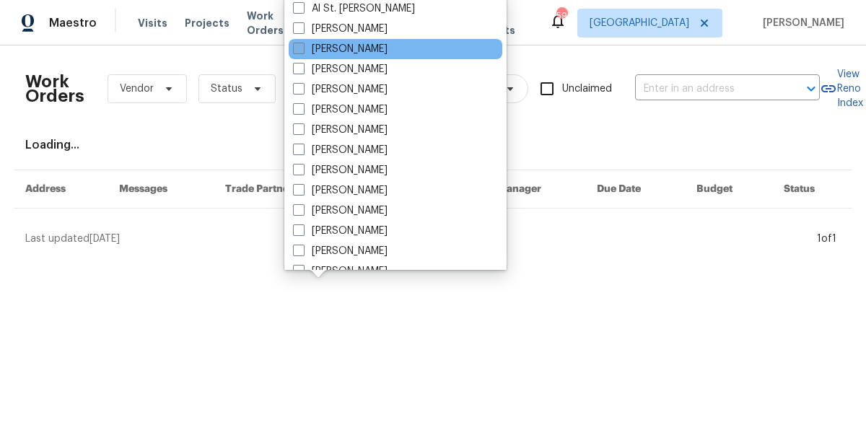
click at [339, 45] on label "[PERSON_NAME]" at bounding box center [340, 49] width 95 height 14
click at [302, 45] on input "[PERSON_NAME]" at bounding box center [297, 46] width 9 height 9
checkbox input "true"
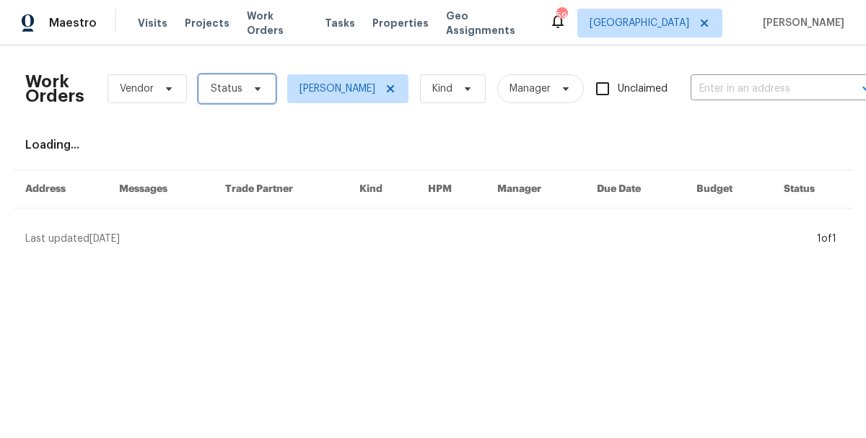
click at [213, 80] on span "Status" at bounding box center [236, 88] width 77 height 29
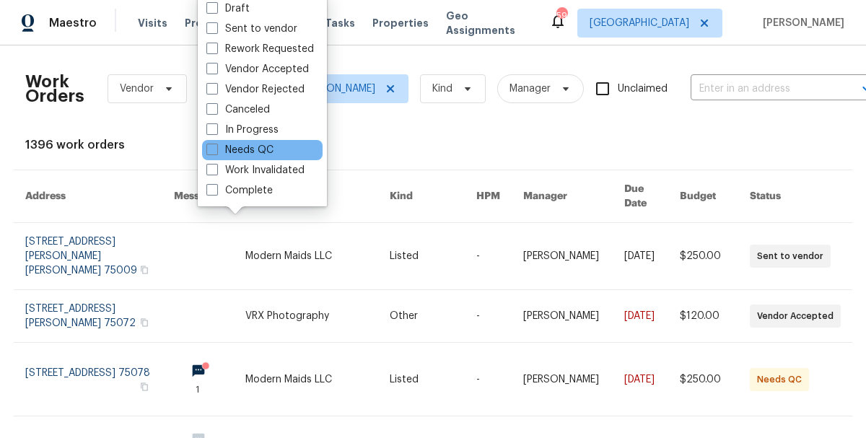
click at [245, 157] on div "Needs QC" at bounding box center [262, 150] width 120 height 20
click at [245, 150] on label "Needs QC" at bounding box center [239, 150] width 67 height 14
click at [216, 150] on input "Needs QC" at bounding box center [210, 147] width 9 height 9
checkbox input "true"
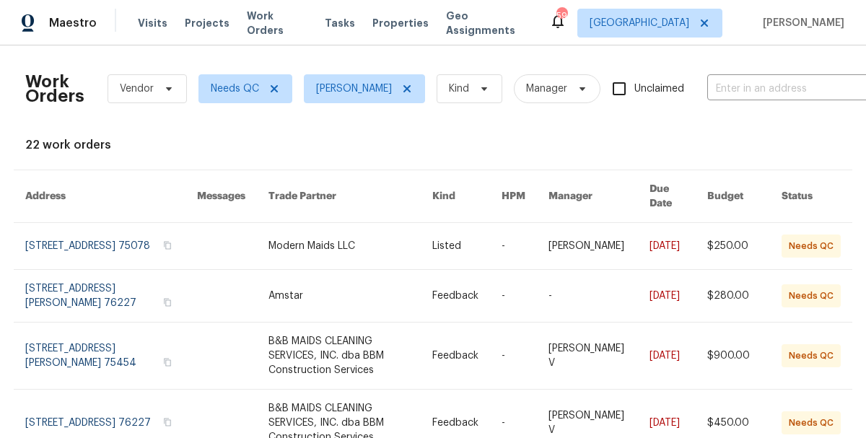
click at [417, 127] on div "Work Orders Vendor Needs QC [PERSON_NAME] Kind Manager Unclaimed ​ View Reno In…" at bounding box center [432, 426] width 815 height 739
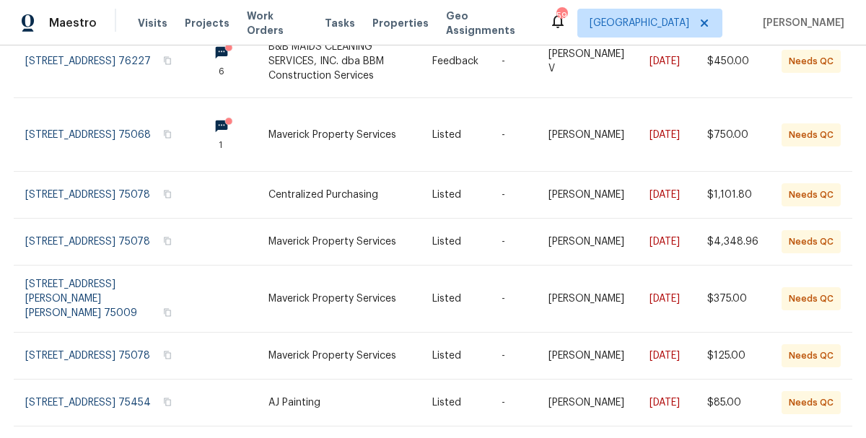
scroll to position [444, 0]
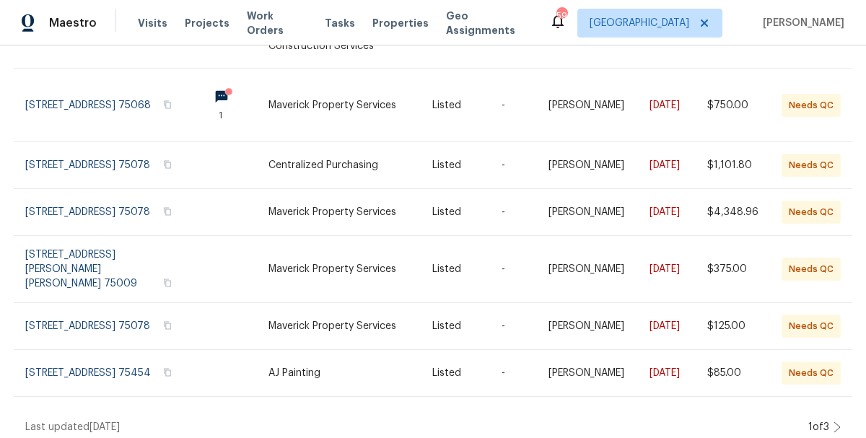
click at [837, 421] on icon at bounding box center [836, 427] width 7 height 12
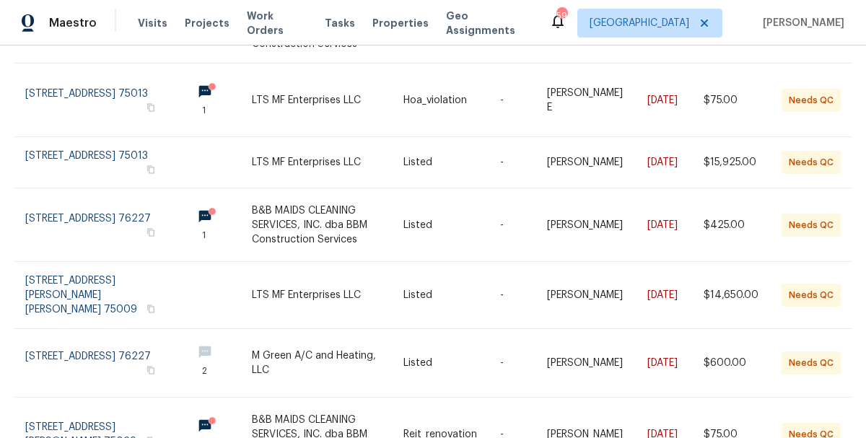
scroll to position [260, 0]
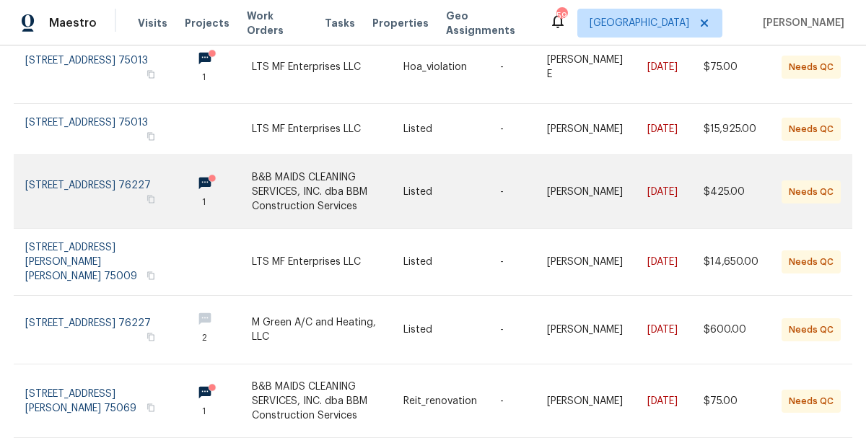
click at [327, 196] on link at bounding box center [328, 191] width 152 height 73
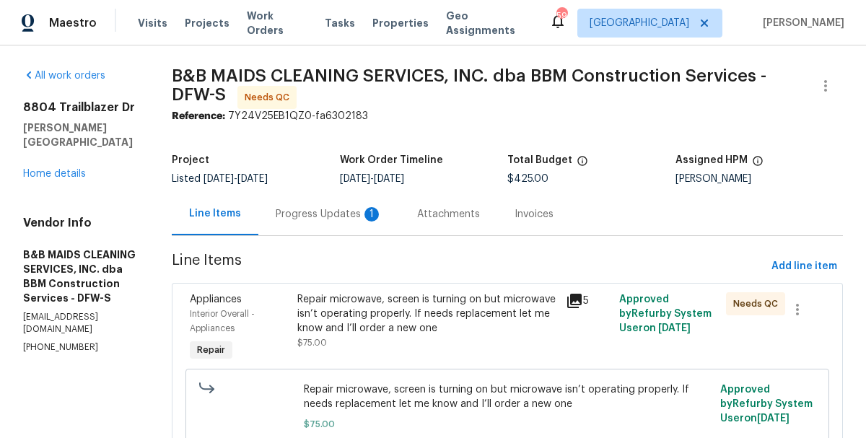
click at [361, 210] on div "Progress Updates 1" at bounding box center [329, 214] width 107 height 14
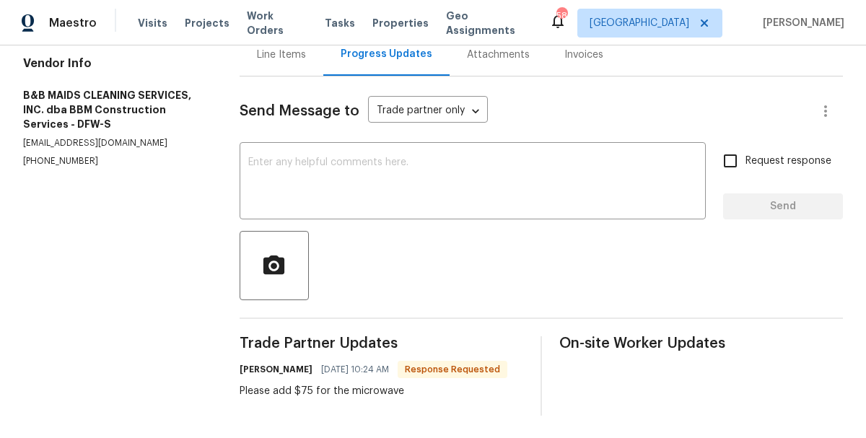
scroll to position [159, 0]
click at [271, 56] on div "Line Items" at bounding box center [281, 55] width 49 height 14
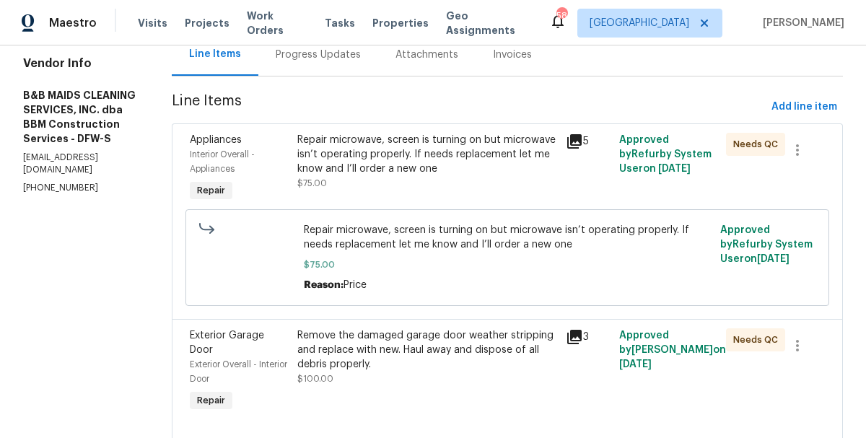
click at [414, 169] on div "Repair microwave, screen is turning on but microwave isn’t operating properly. …" at bounding box center [426, 154] width 259 height 43
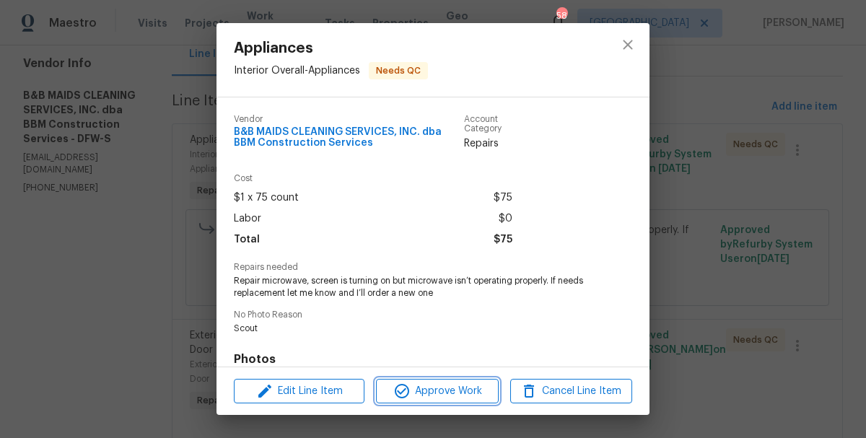
click at [442, 389] on span "Approve Work" at bounding box center [436, 391] width 113 height 18
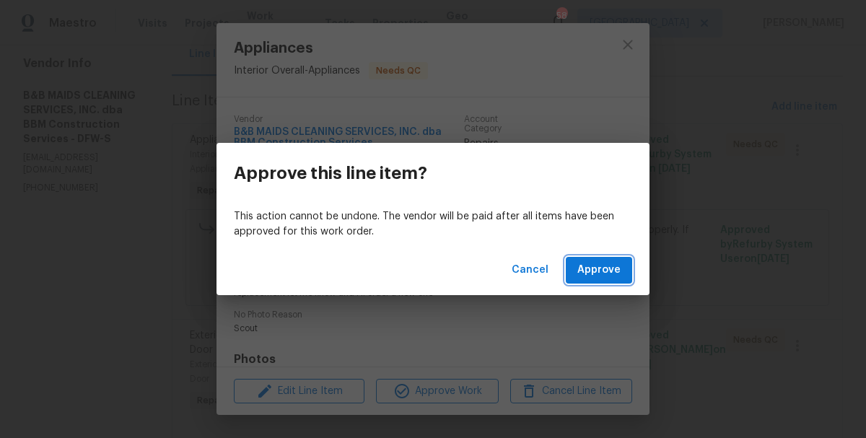
click at [594, 271] on span "Approve" at bounding box center [598, 270] width 43 height 18
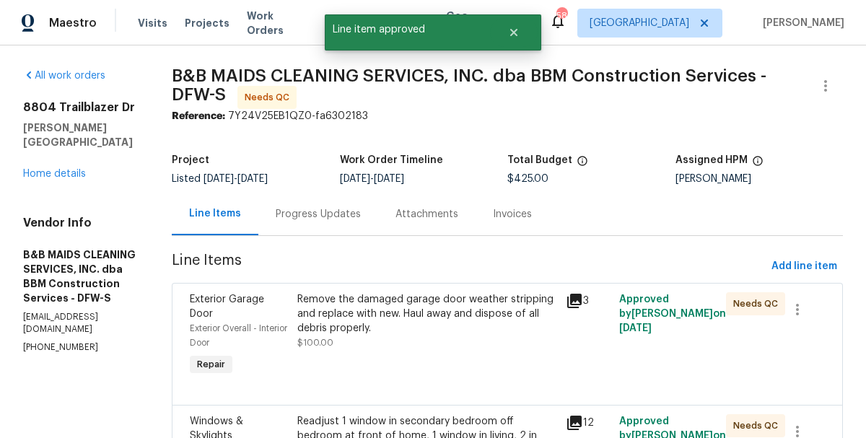
click at [389, 315] on div "Remove the damaged garage door weather stripping and replace with new. Haul awa…" at bounding box center [426, 313] width 259 height 43
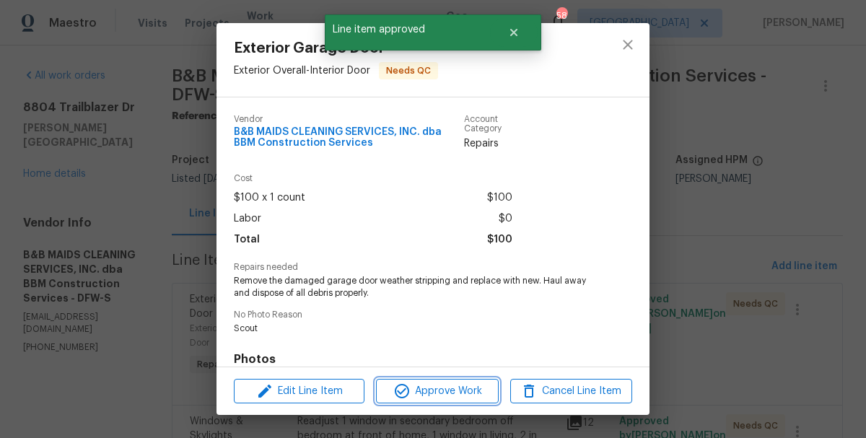
click at [424, 393] on span "Approve Work" at bounding box center [436, 391] width 113 height 18
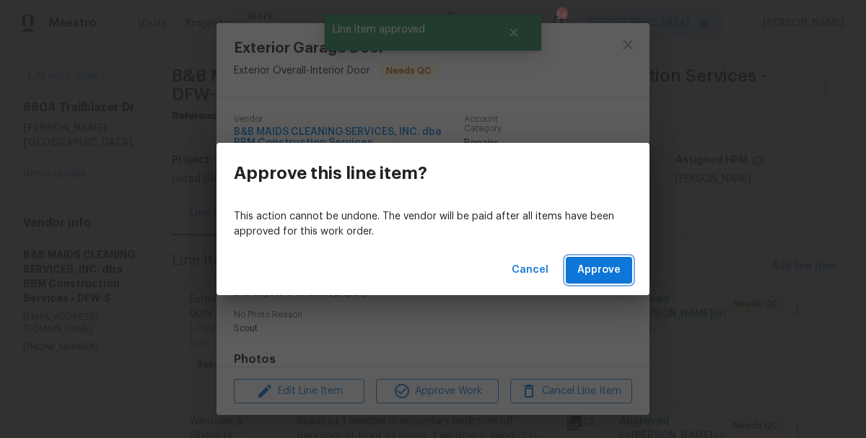
click at [599, 263] on span "Approve" at bounding box center [598, 270] width 43 height 18
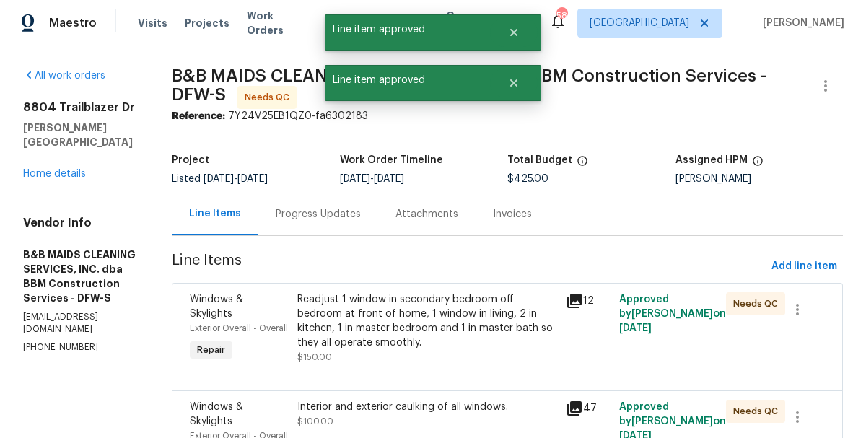
click at [369, 338] on div "Readjust 1 window in secondary bedroom off bedroom at front of home, 1 window i…" at bounding box center [426, 321] width 259 height 58
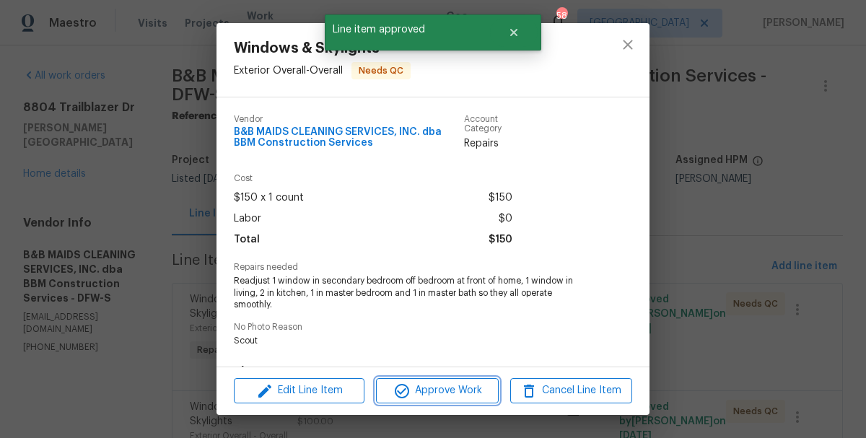
click at [431, 378] on button "Approve Work" at bounding box center [437, 390] width 122 height 25
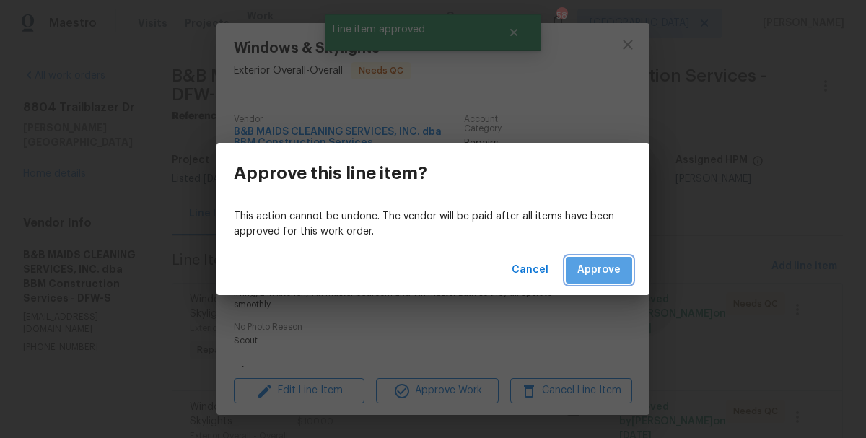
click at [605, 266] on span "Approve" at bounding box center [598, 270] width 43 height 18
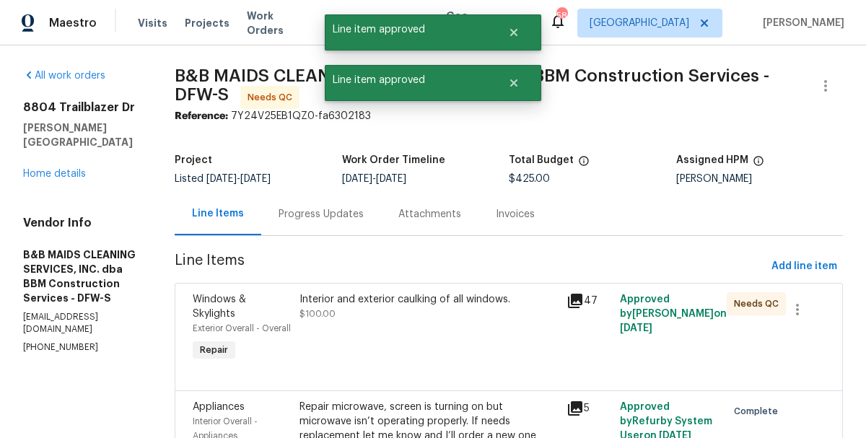
click at [436, 307] on div "Interior and exterior caulking of all windows. $100.00" at bounding box center [428, 306] width 258 height 29
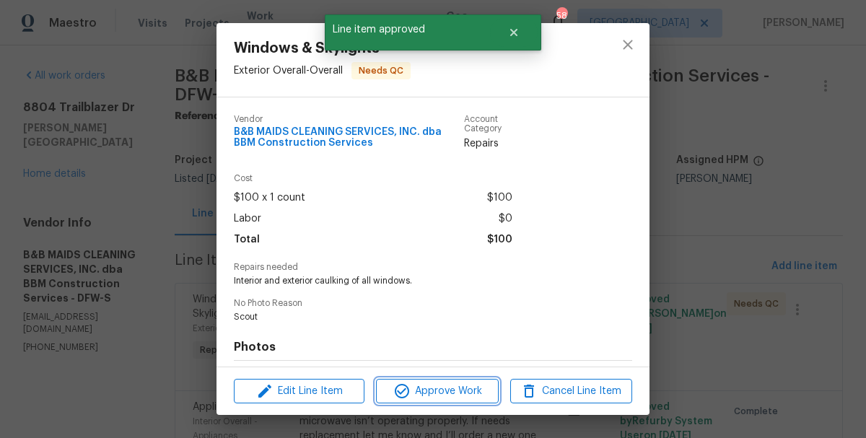
click at [438, 381] on button "Approve Work" at bounding box center [437, 391] width 122 height 25
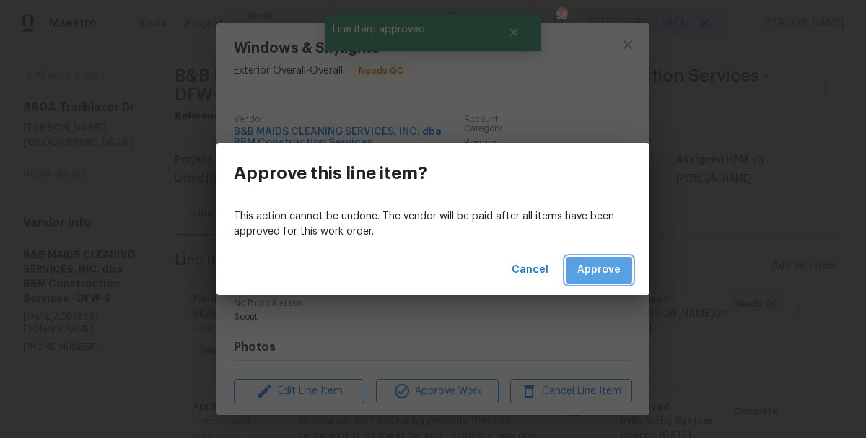
click at [604, 269] on span "Approve" at bounding box center [598, 270] width 43 height 18
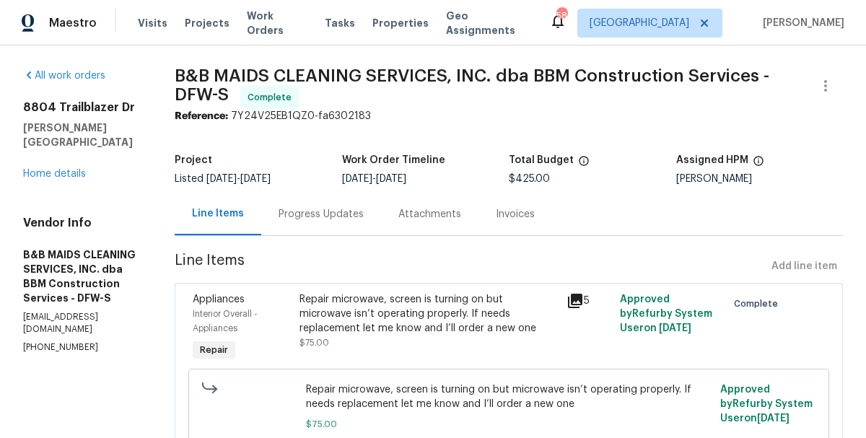
click at [273, 14] on div "Visits Projects Work Orders Tasks Properties Geo Assignments" at bounding box center [343, 23] width 411 height 29
click at [271, 25] on span "Work Orders" at bounding box center [277, 23] width 61 height 29
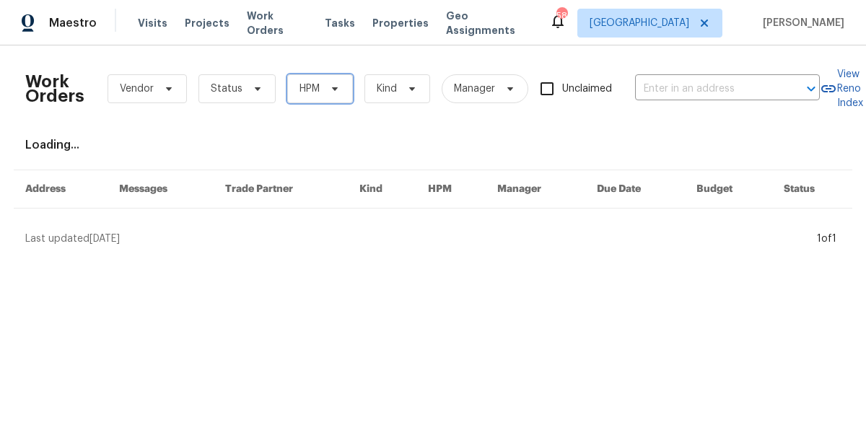
click at [324, 81] on span "HPM" at bounding box center [320, 88] width 66 height 29
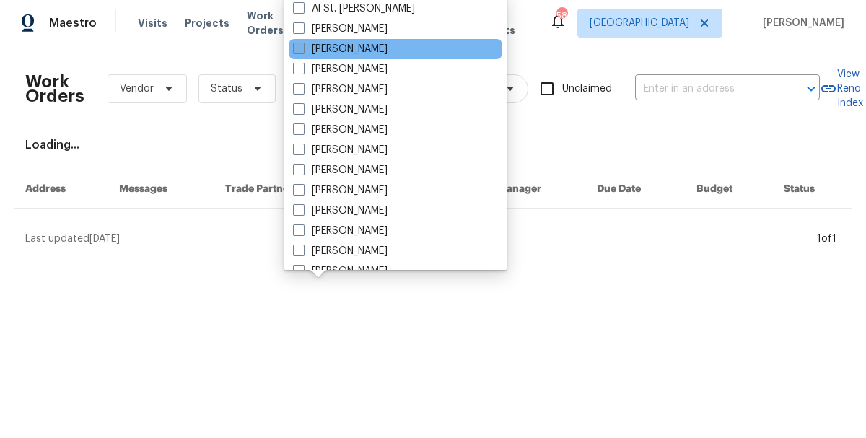
click at [346, 53] on label "[PERSON_NAME]" at bounding box center [340, 49] width 95 height 14
click at [302, 51] on input "[PERSON_NAME]" at bounding box center [297, 46] width 9 height 9
checkbox input "true"
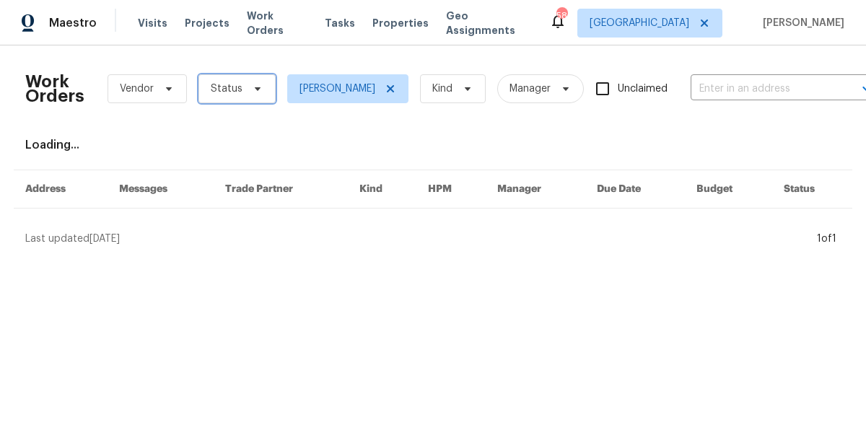
click at [236, 79] on span "Status" at bounding box center [236, 88] width 77 height 29
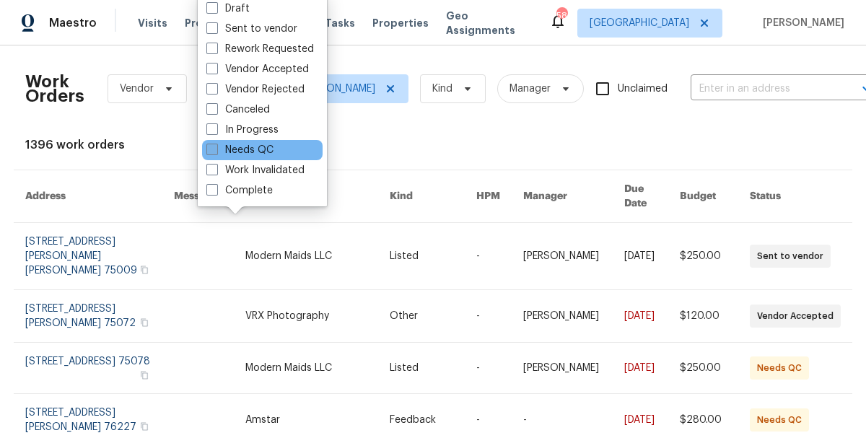
click at [251, 152] on label "Needs QC" at bounding box center [239, 150] width 67 height 14
click at [216, 152] on input "Needs QC" at bounding box center [210, 147] width 9 height 9
checkbox input "true"
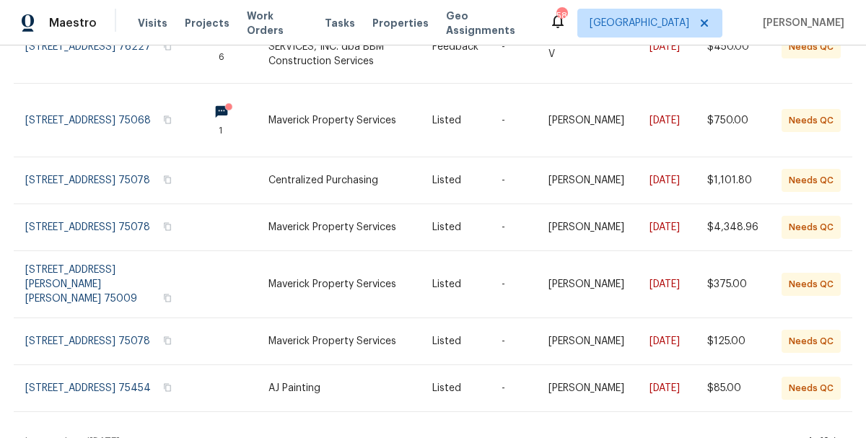
scroll to position [444, 0]
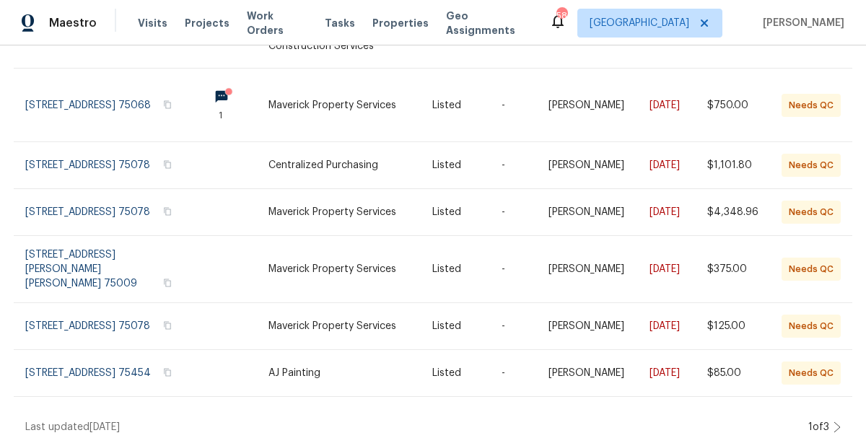
click at [839, 421] on icon at bounding box center [836, 427] width 7 height 12
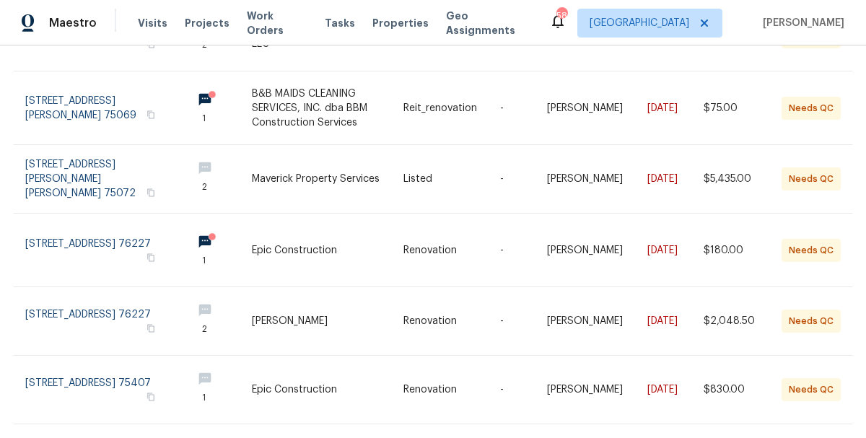
scroll to position [484, 0]
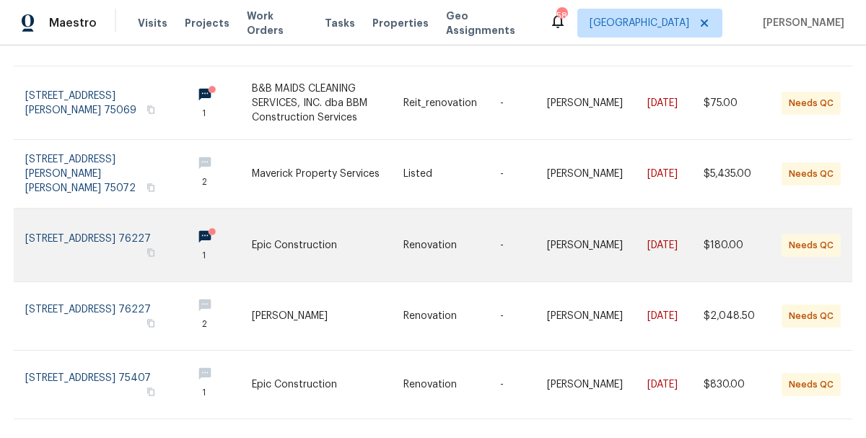
click at [262, 212] on link at bounding box center [328, 245] width 152 height 73
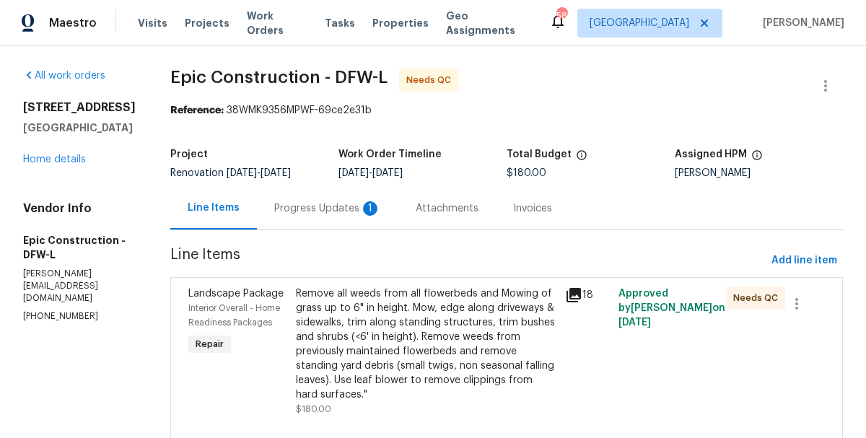
click at [330, 198] on div "Progress Updates 1" at bounding box center [327, 208] width 141 height 43
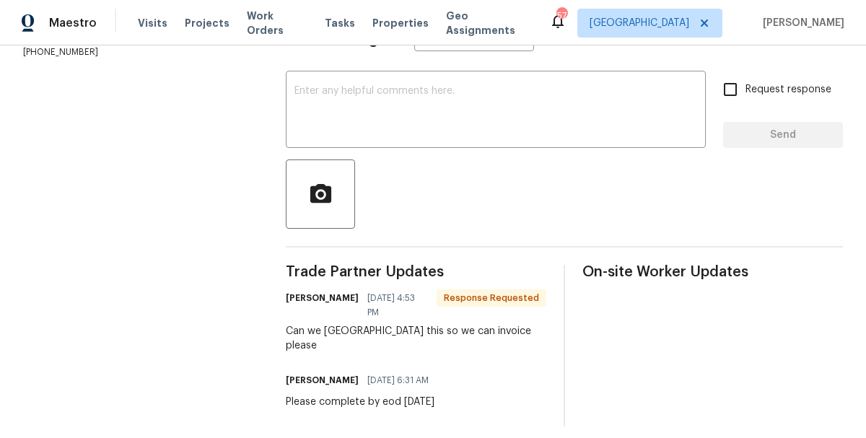
scroll to position [231, 0]
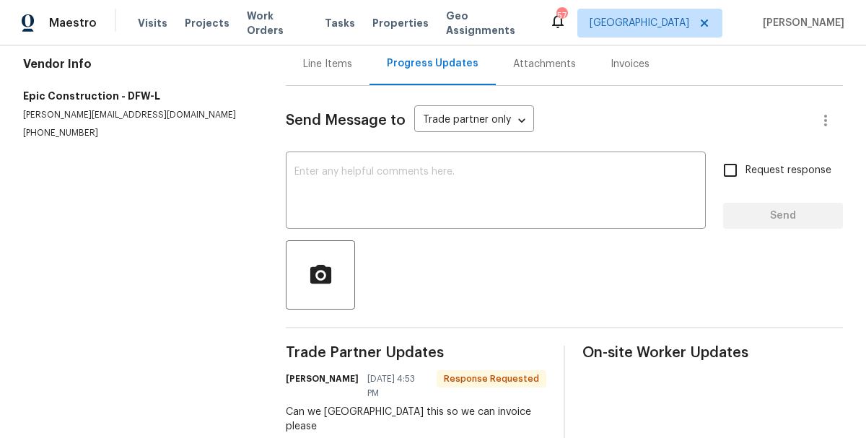
click at [332, 85] on div "Line Items" at bounding box center [328, 64] width 84 height 43
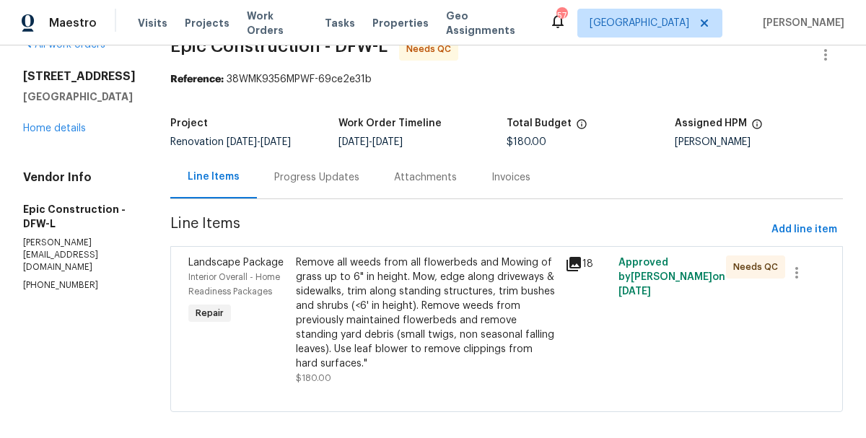
click at [354, 284] on div "Remove all weeds from all flowerbeds and Mowing of grass up to 6" in height. Mo…" at bounding box center [426, 312] width 260 height 115
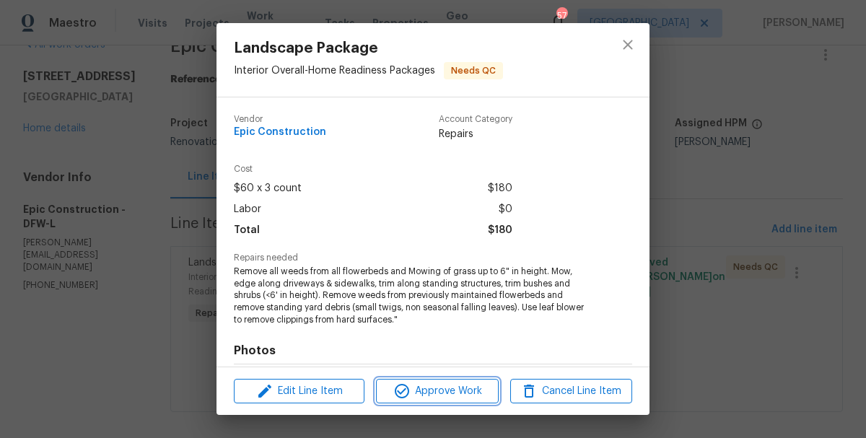
click at [418, 392] on span "Approve Work" at bounding box center [436, 391] width 113 height 18
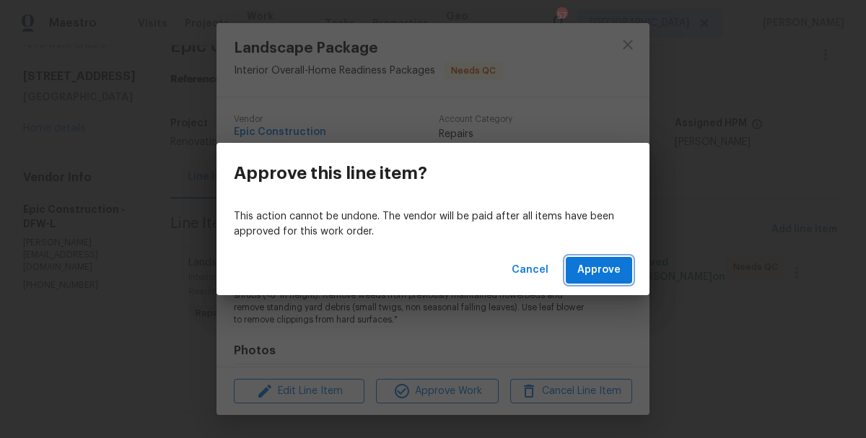
click at [592, 275] on span "Approve" at bounding box center [598, 270] width 43 height 18
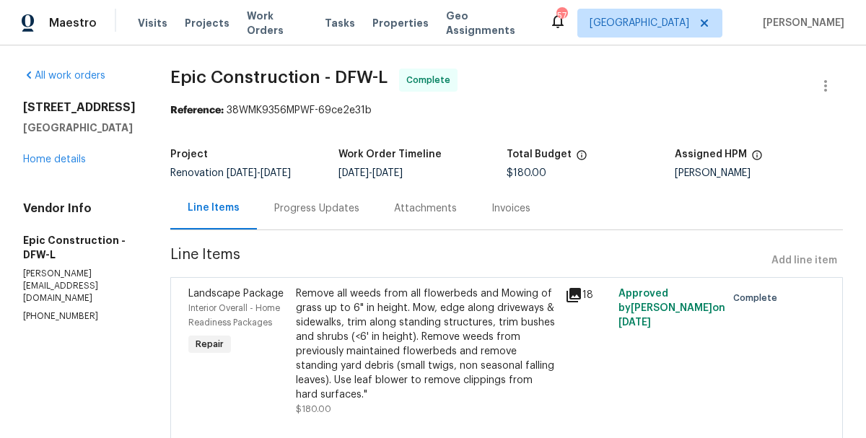
click at [256, 30] on div "Visits Projects Work Orders Tasks Properties Geo Assignments" at bounding box center [343, 23] width 411 height 29
click at [259, 29] on span "Work Orders" at bounding box center [277, 23] width 61 height 29
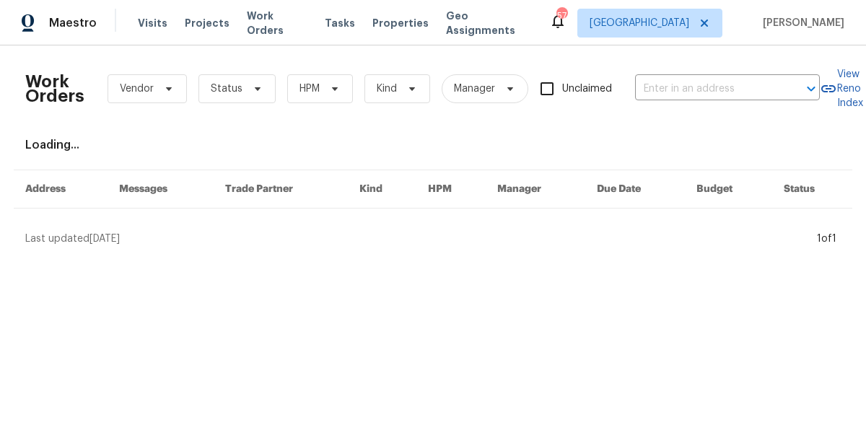
click at [302, 109] on div "Work Orders Vendor Status HPM Kind Manager Unclaimed ​" at bounding box center [422, 88] width 794 height 63
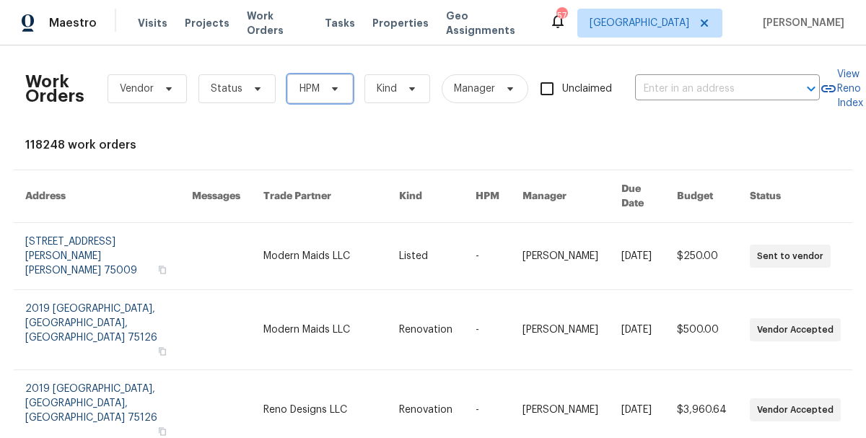
click at [313, 92] on span "HPM" at bounding box center [309, 89] width 20 height 14
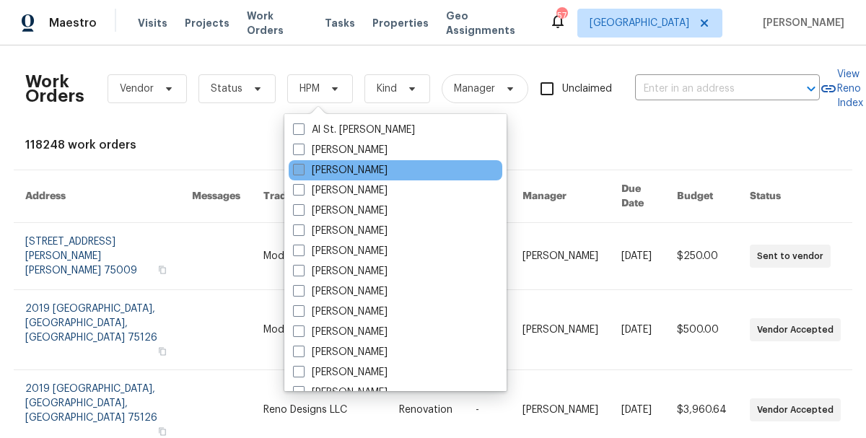
click at [341, 173] on label "[PERSON_NAME]" at bounding box center [340, 170] width 95 height 14
click at [302, 172] on input "[PERSON_NAME]" at bounding box center [297, 167] width 9 height 9
checkbox input "true"
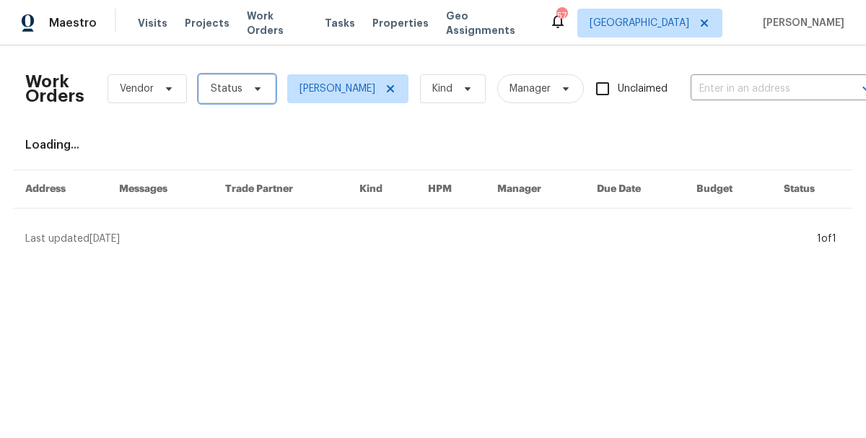
click at [203, 84] on span "Status" at bounding box center [236, 88] width 77 height 29
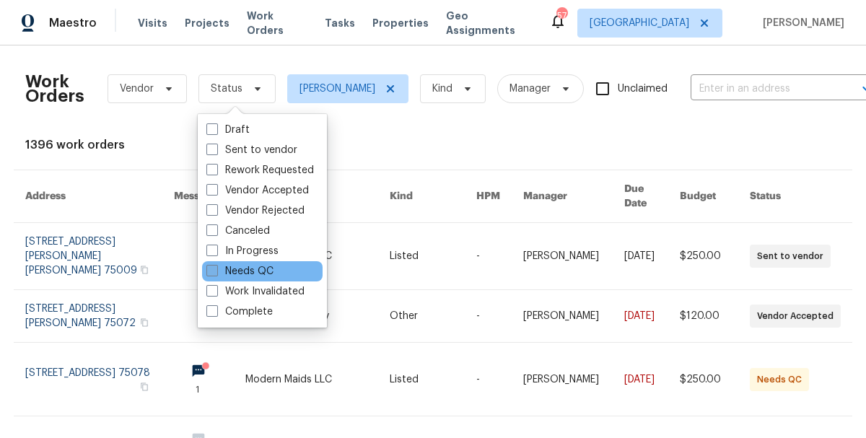
click at [245, 273] on label "Needs QC" at bounding box center [239, 271] width 67 height 14
click at [216, 273] on input "Needs QC" at bounding box center [210, 268] width 9 height 9
checkbox input "true"
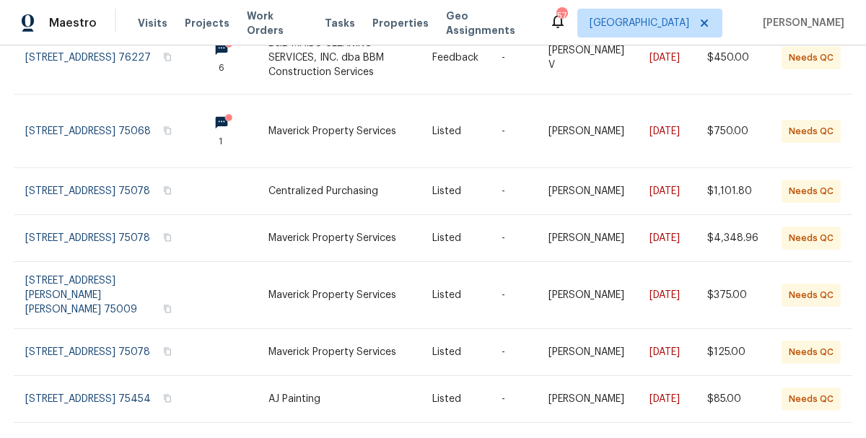
scroll to position [444, 0]
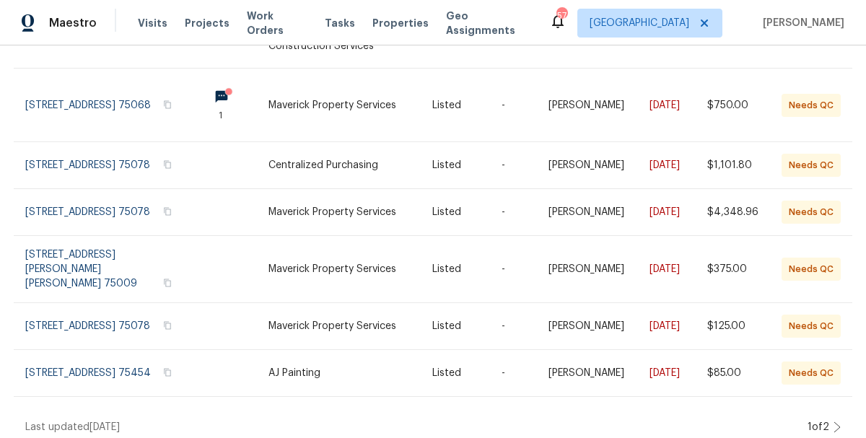
click at [835, 421] on icon at bounding box center [836, 427] width 7 height 12
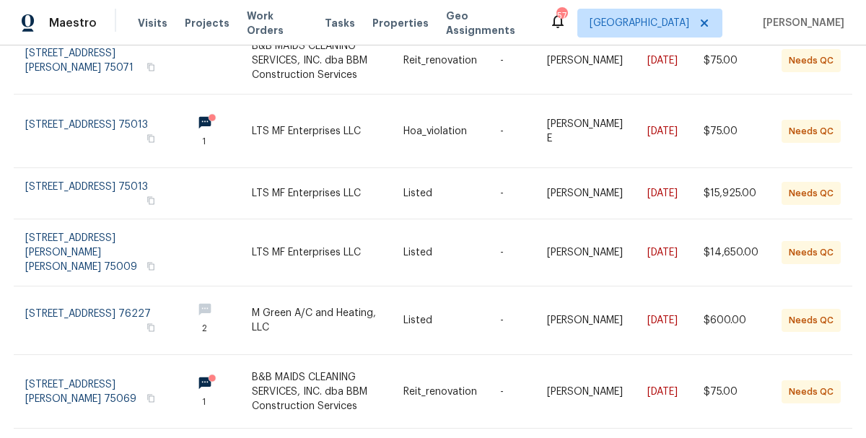
scroll to position [202, 0]
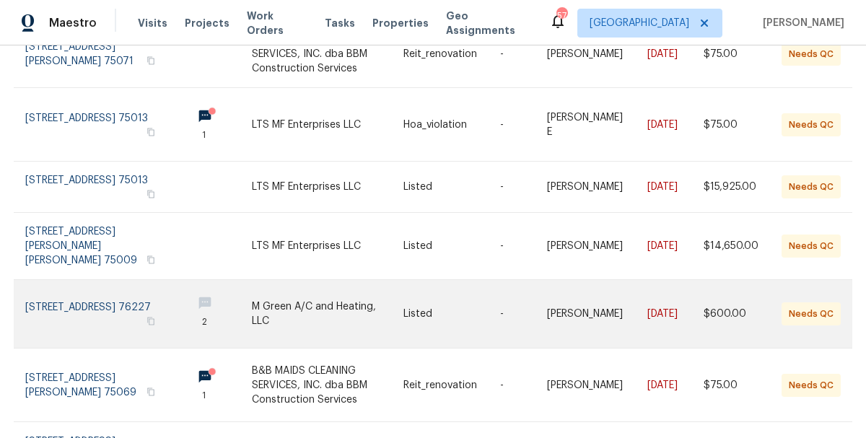
click at [346, 292] on link at bounding box center [328, 314] width 152 height 68
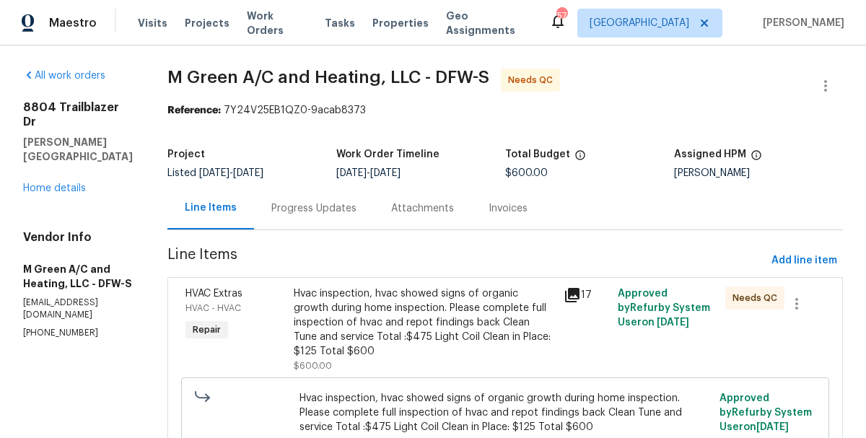
click at [356, 209] on div "Progress Updates" at bounding box center [313, 208] width 85 height 14
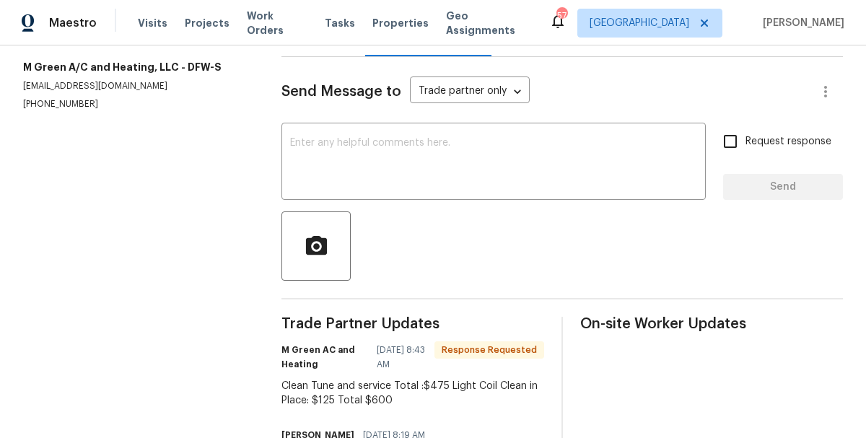
scroll to position [144, 0]
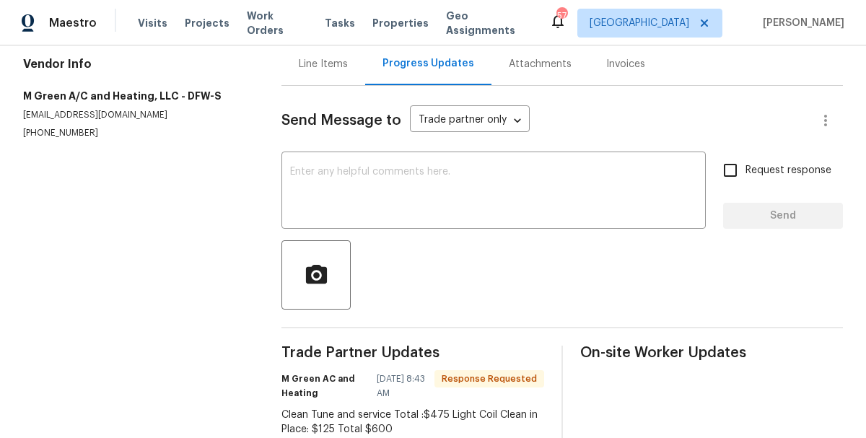
click at [325, 61] on div "Line Items" at bounding box center [323, 64] width 49 height 14
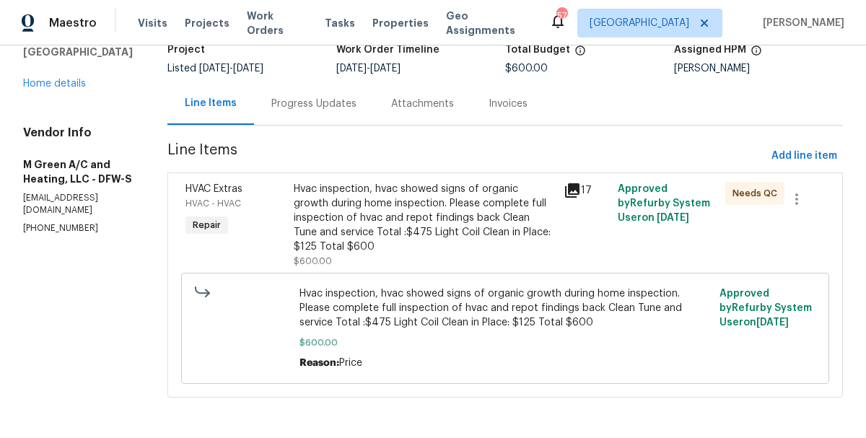
scroll to position [105, 0]
click at [361, 242] on div "Hvac inspection, hvac showed signs of organic growth during home inspection. Pl…" at bounding box center [424, 218] width 261 height 72
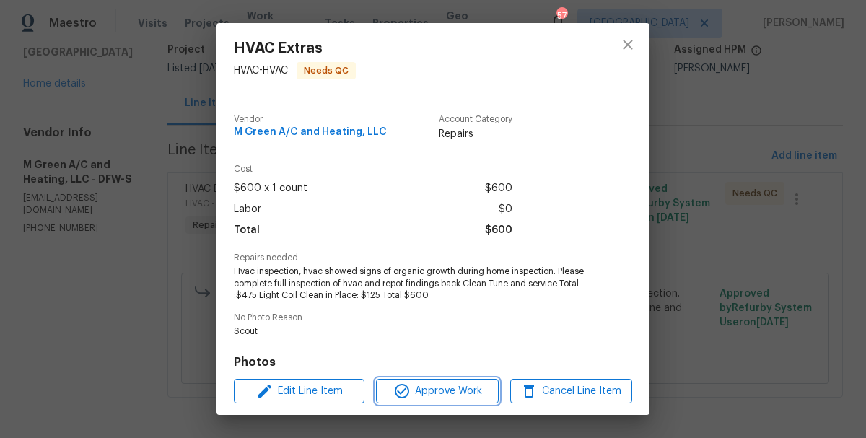
click at [418, 391] on span "Approve Work" at bounding box center [436, 391] width 113 height 18
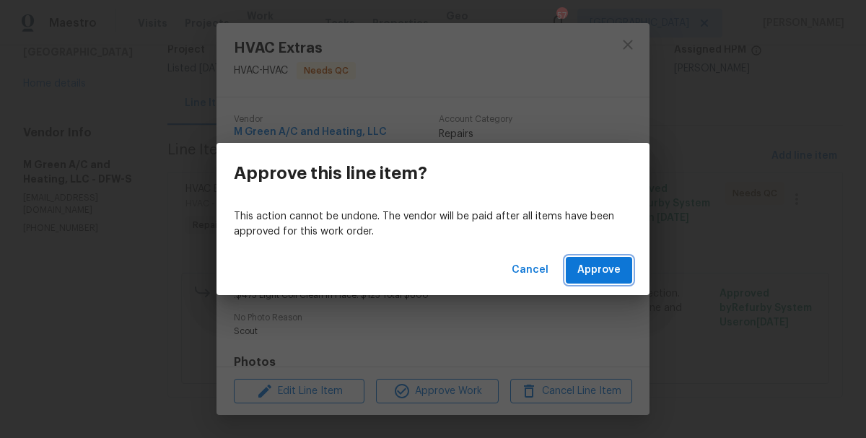
click at [605, 275] on span "Approve" at bounding box center [598, 270] width 43 height 18
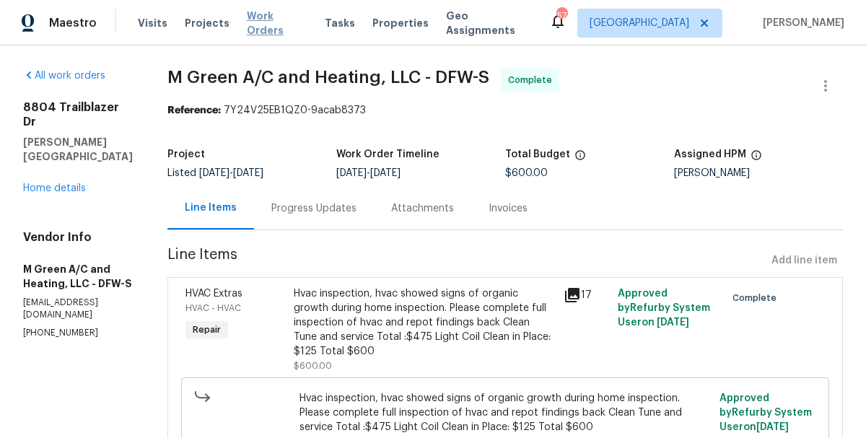
click at [276, 25] on span "Work Orders" at bounding box center [277, 23] width 61 height 29
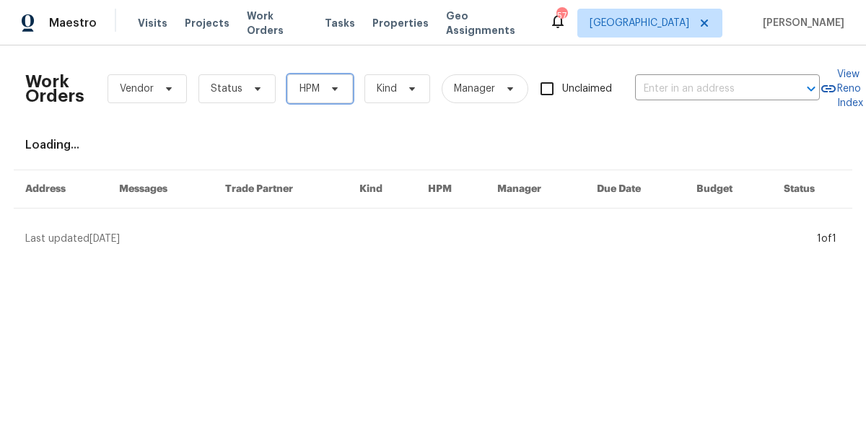
click at [330, 89] on icon at bounding box center [335, 89] width 12 height 12
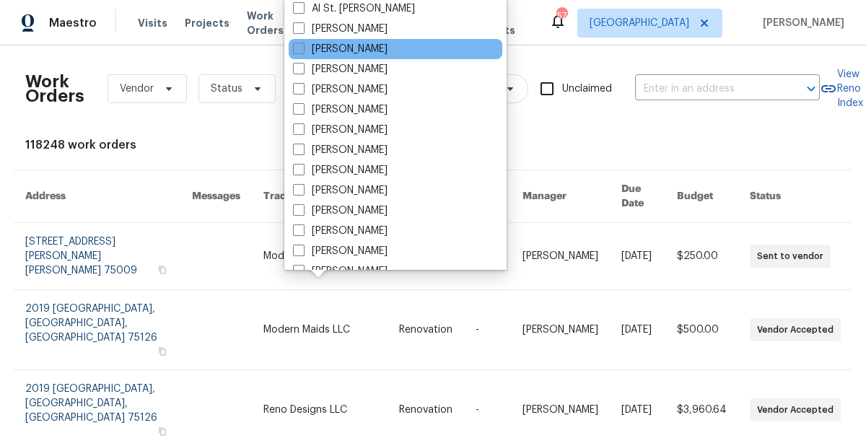
click at [353, 54] on label "[PERSON_NAME]" at bounding box center [340, 49] width 95 height 14
click at [302, 51] on input "[PERSON_NAME]" at bounding box center [297, 46] width 9 height 9
checkbox input "true"
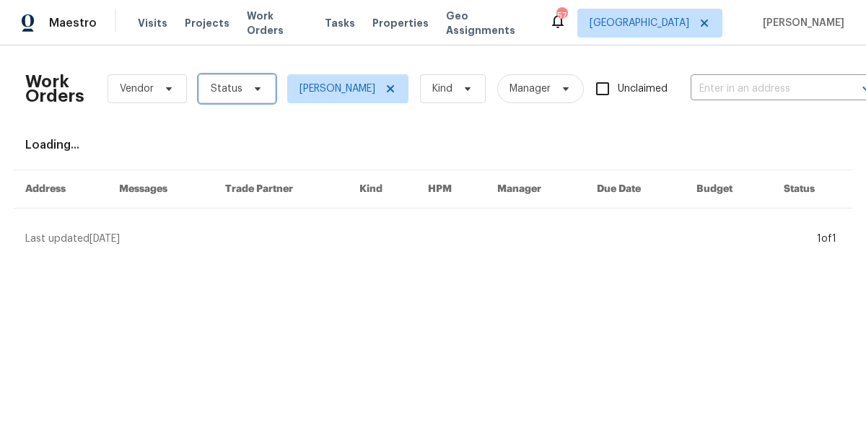
click at [255, 97] on span "Status" at bounding box center [236, 88] width 77 height 29
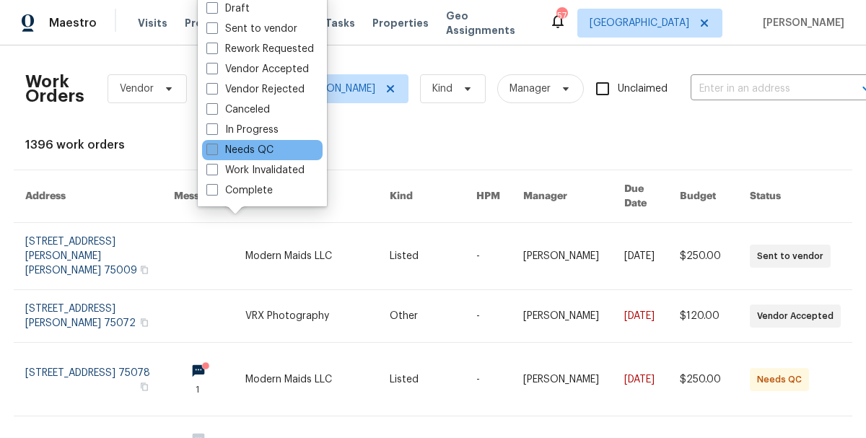
click at [255, 151] on label "Needs QC" at bounding box center [239, 150] width 67 height 14
click at [216, 151] on input "Needs QC" at bounding box center [210, 147] width 9 height 9
checkbox input "true"
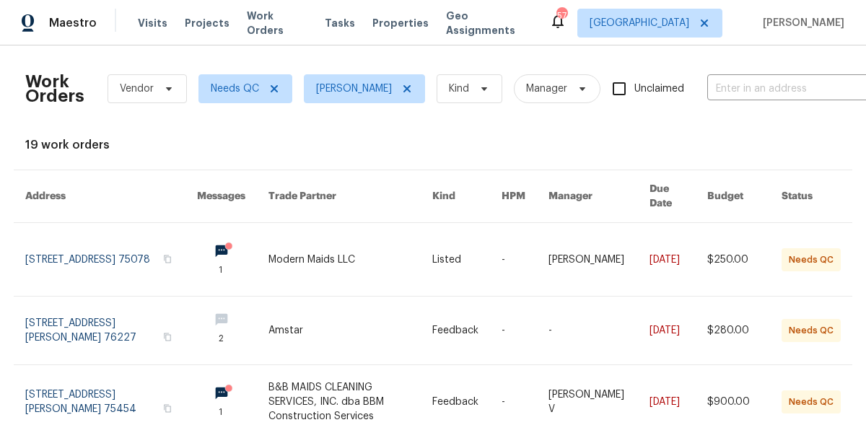
click at [822, 171] on th "Status" at bounding box center [811, 196] width 82 height 53
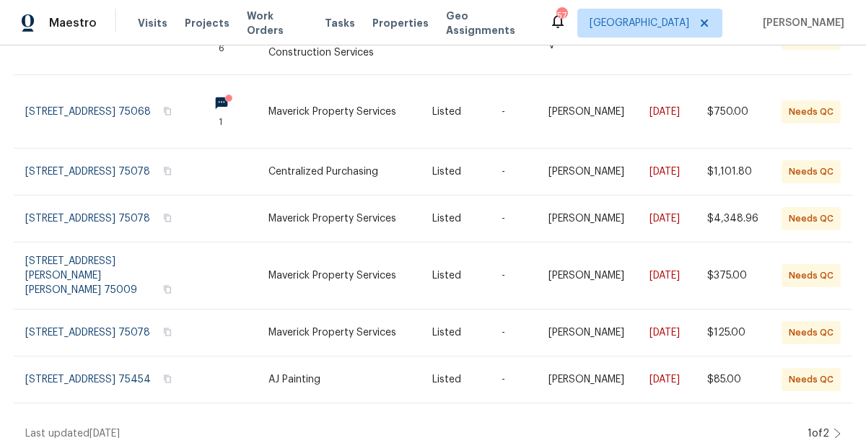
scroll to position [444, 0]
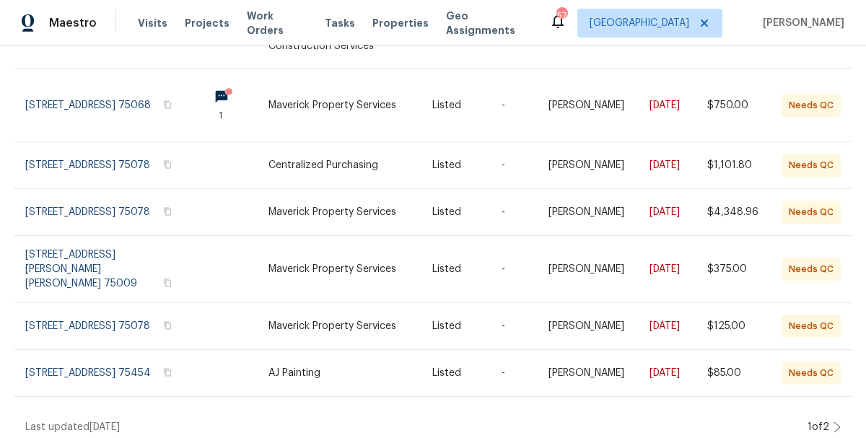
click at [837, 421] on icon at bounding box center [836, 427] width 7 height 12
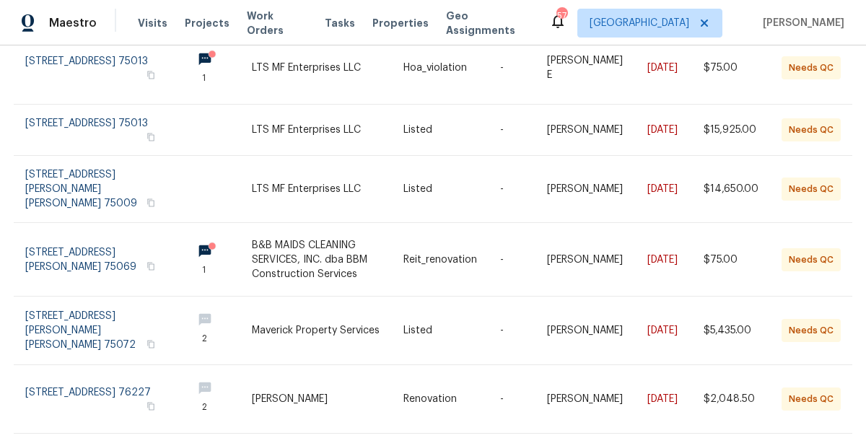
scroll to position [260, 0]
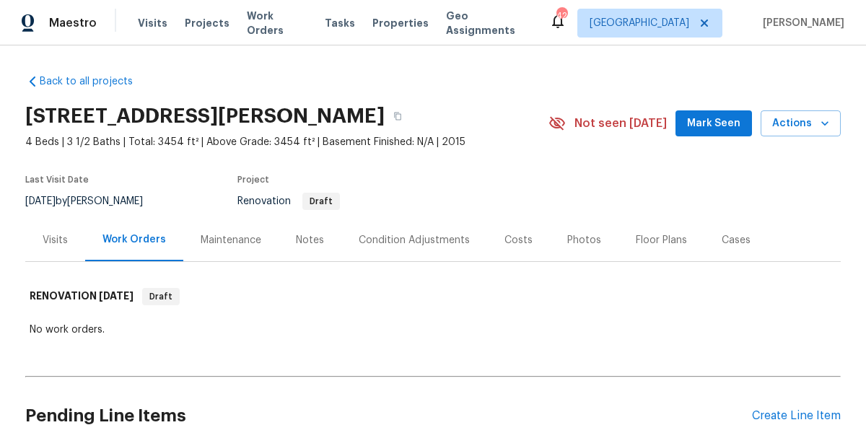
click at [263, 13] on div "Visits Projects Work Orders Tasks Properties Geo Assignments" at bounding box center [343, 23] width 411 height 29
click at [265, 30] on span "Work Orders" at bounding box center [277, 23] width 61 height 29
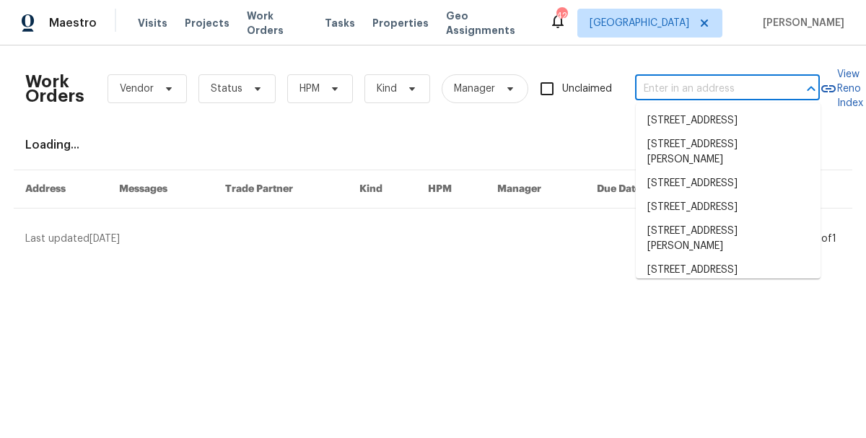
click at [675, 92] on input "text" at bounding box center [707, 89] width 144 height 22
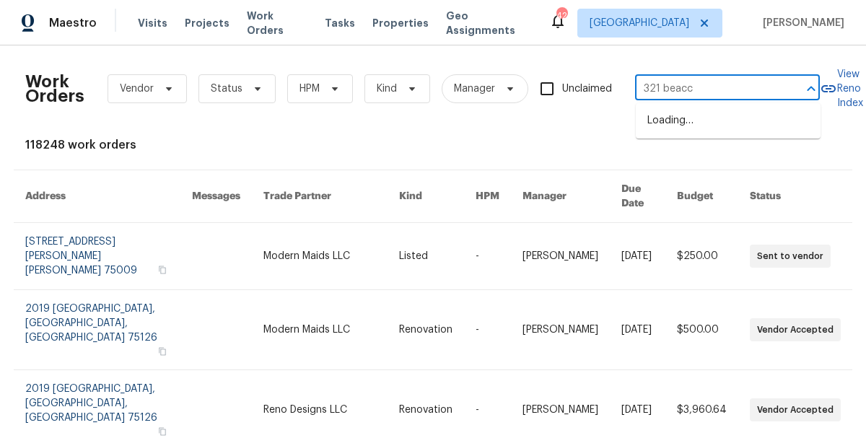
type input "321 beac"
click at [693, 139] on ul "[STREET_ADDRESS]" at bounding box center [728, 120] width 185 height 35
click at [691, 124] on li "[STREET_ADDRESS]" at bounding box center [728, 121] width 185 height 24
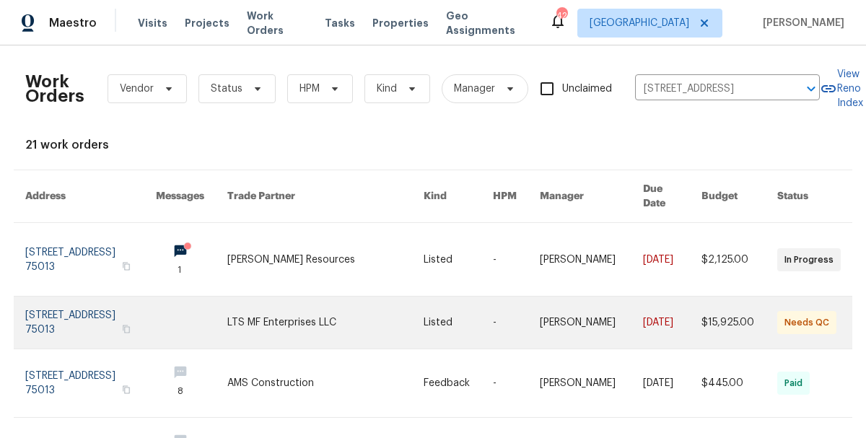
click at [256, 307] on link at bounding box center [325, 323] width 196 height 52
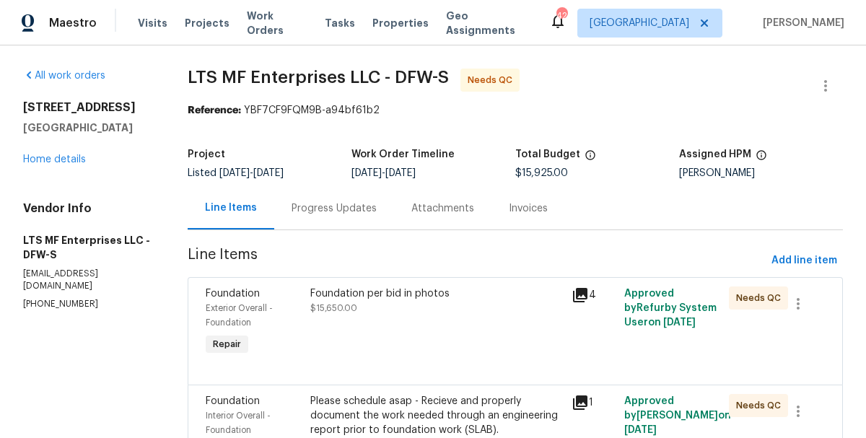
click at [348, 299] on div "Foundation per bid in photos" at bounding box center [436, 293] width 253 height 14
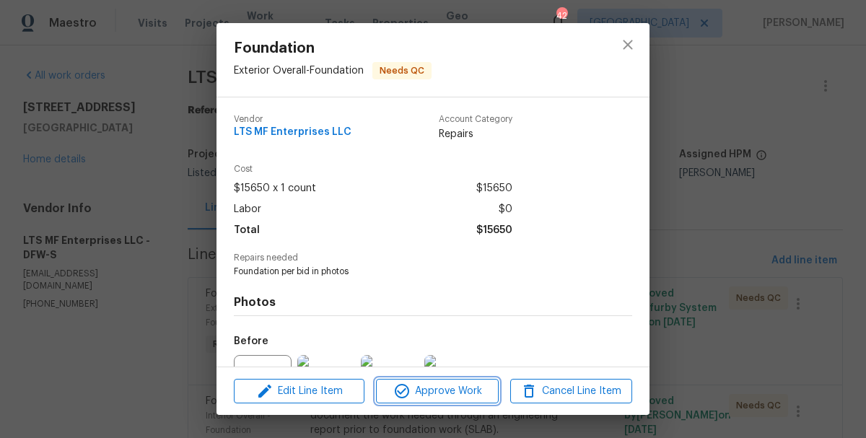
click at [459, 387] on span "Approve Work" at bounding box center [436, 391] width 113 height 18
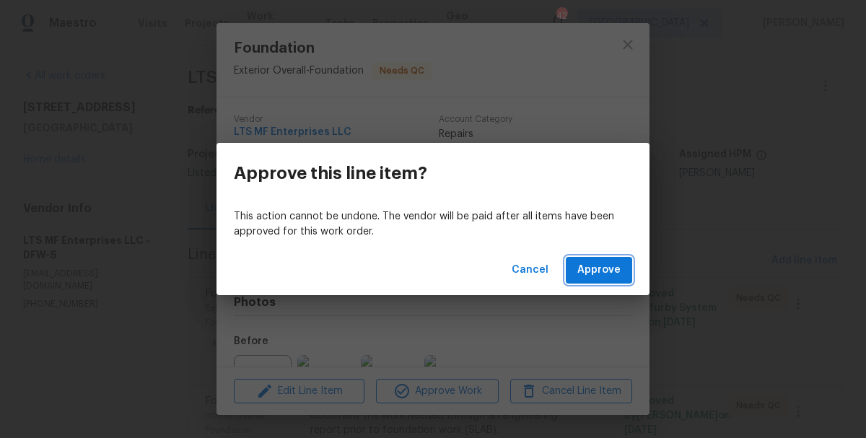
click at [616, 263] on span "Approve" at bounding box center [598, 270] width 43 height 18
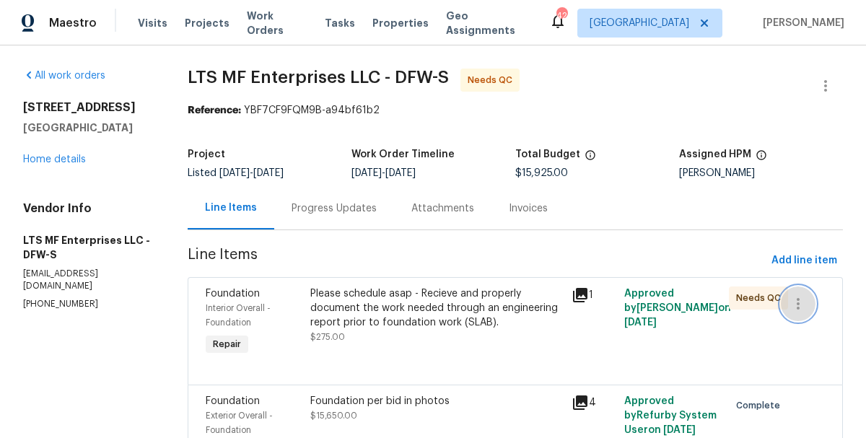
click at [805, 306] on icon "button" at bounding box center [797, 303] width 17 height 17
click at [806, 306] on li "Cancel" at bounding box center [809, 304] width 56 height 24
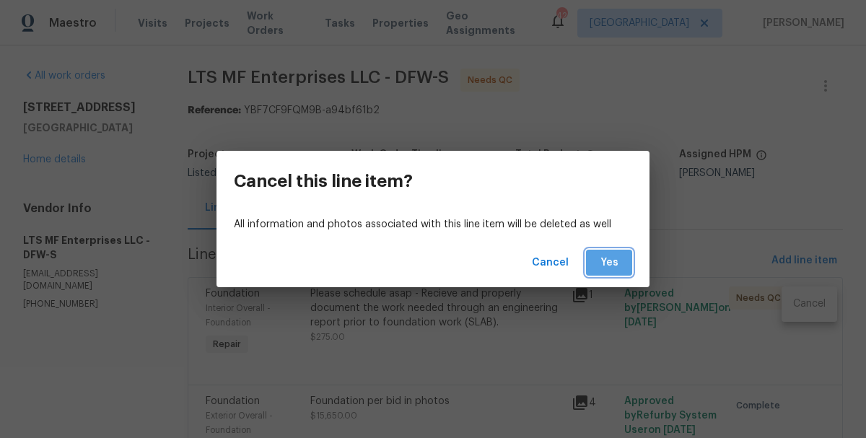
click at [612, 263] on span "Yes" at bounding box center [608, 263] width 23 height 18
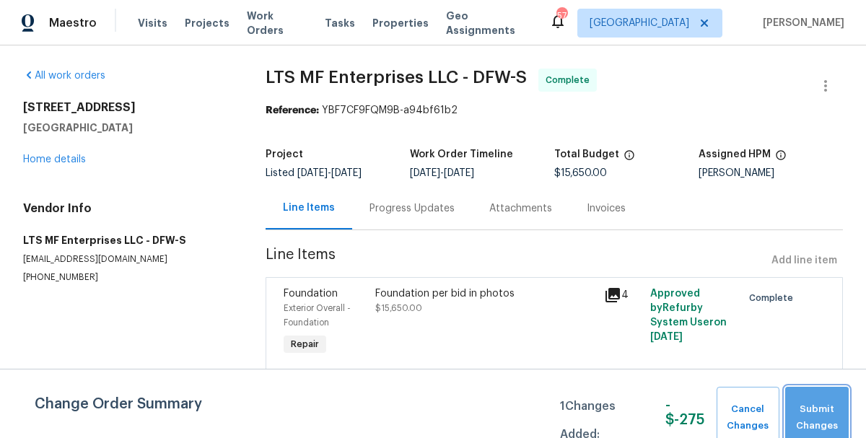
click at [810, 410] on span "Submit Changes" at bounding box center [816, 417] width 49 height 33
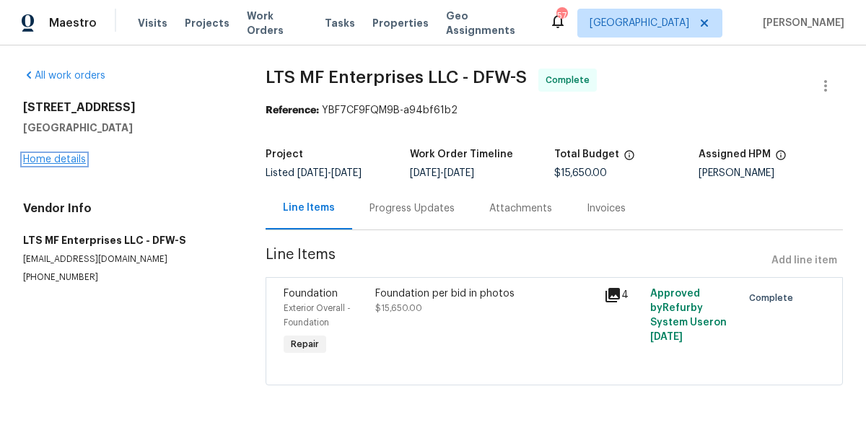
click at [51, 159] on link "Home details" at bounding box center [54, 159] width 63 height 10
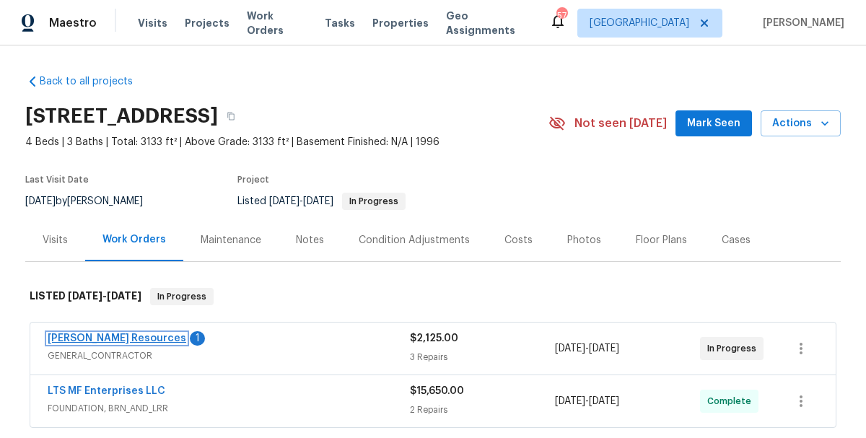
click at [97, 338] on link "[PERSON_NAME] Resources" at bounding box center [117, 338] width 139 height 10
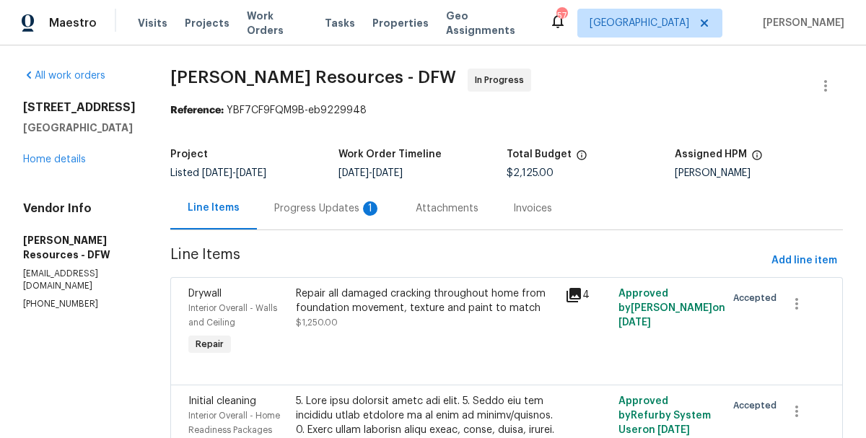
click at [360, 212] on div "Progress Updates 1" at bounding box center [327, 208] width 107 height 14
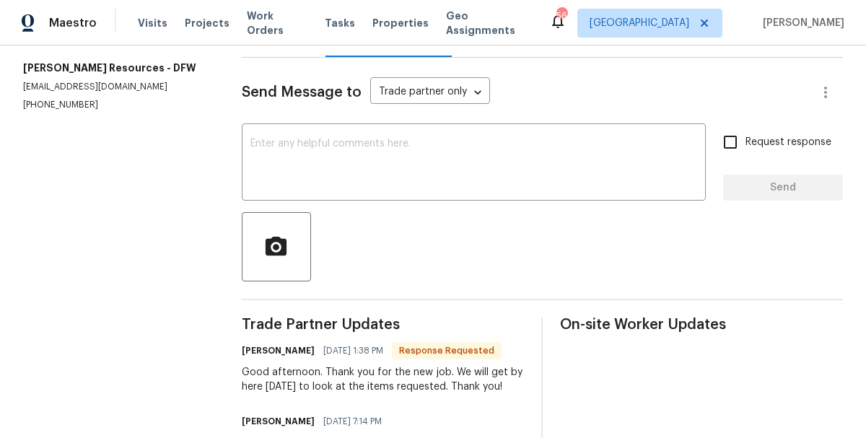
scroll to position [173, 0]
click at [367, 172] on textarea at bounding box center [473, 163] width 447 height 51
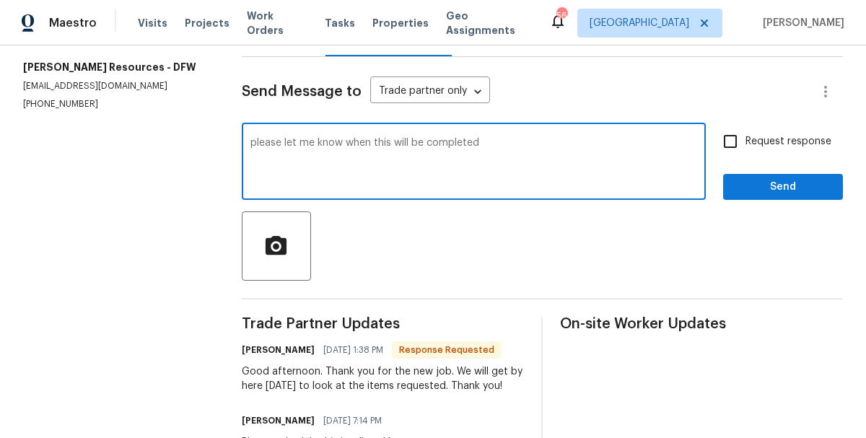
type textarea "please let me know when this will be completed"
click at [764, 196] on button "Send" at bounding box center [783, 187] width 120 height 27
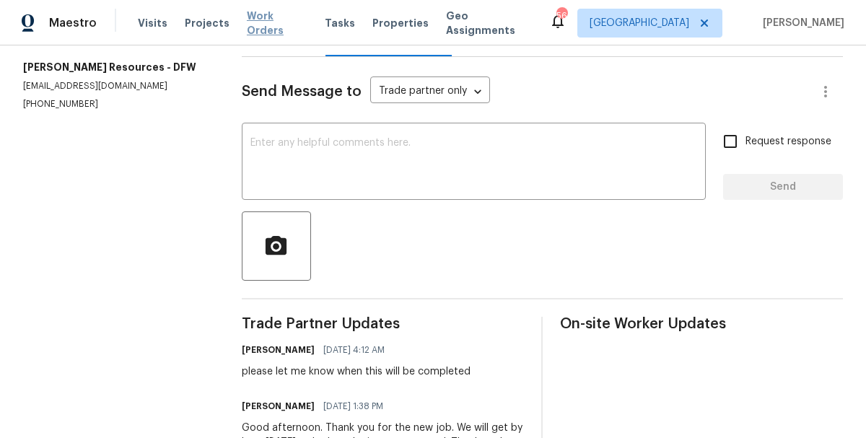
click at [268, 25] on span "Work Orders" at bounding box center [277, 23] width 61 height 29
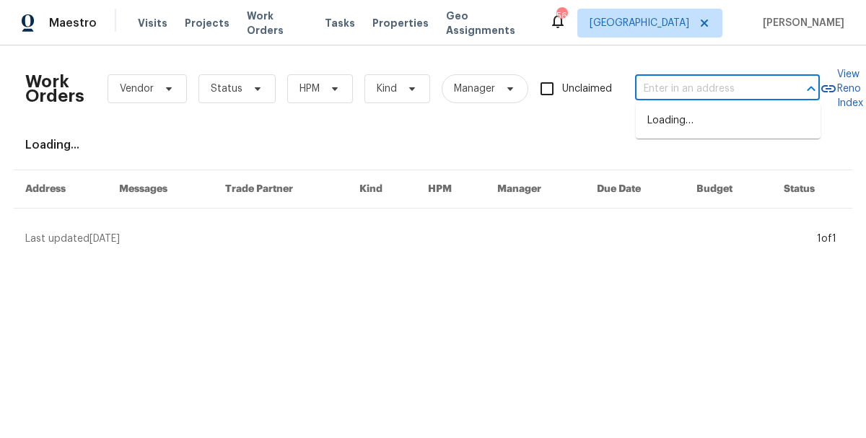
click at [709, 84] on input "text" at bounding box center [707, 89] width 144 height 22
type input "1325 tid"
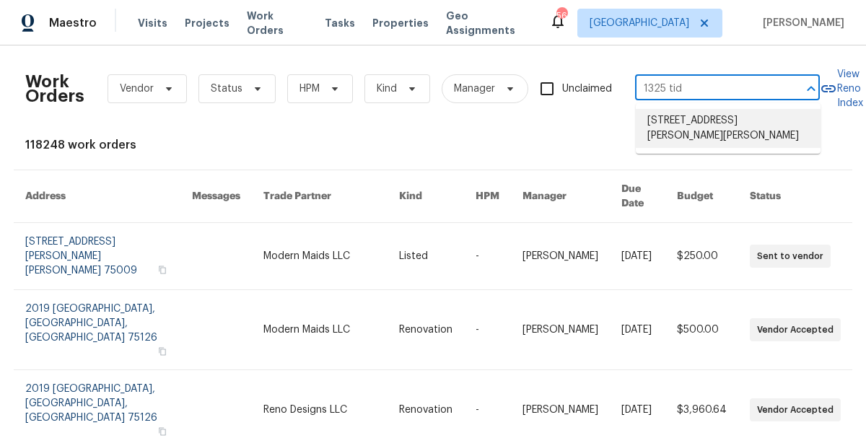
click at [704, 123] on li "1325 Tidwell Ln, Celina, TX 75009" at bounding box center [728, 128] width 185 height 39
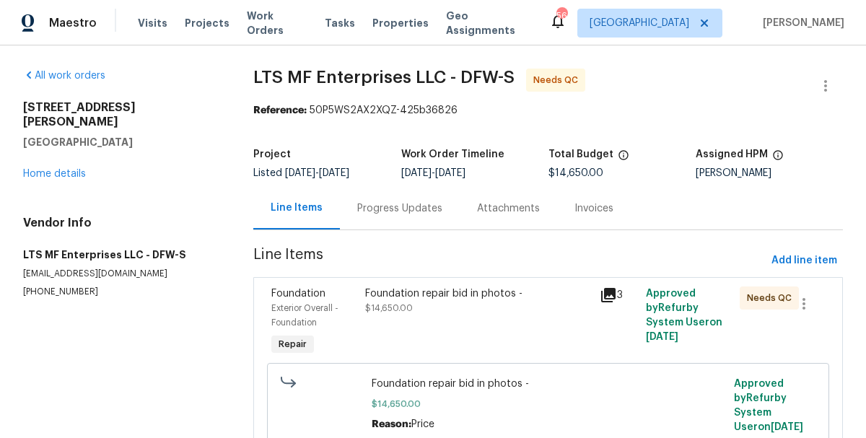
click at [392, 295] on div "Foundation repair bid in photos -" at bounding box center [477, 293] width 225 height 14
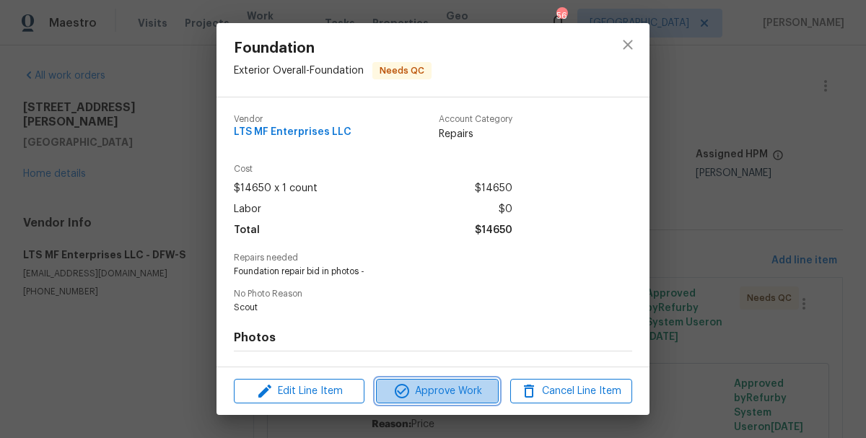
click at [457, 391] on span "Approve Work" at bounding box center [436, 391] width 113 height 18
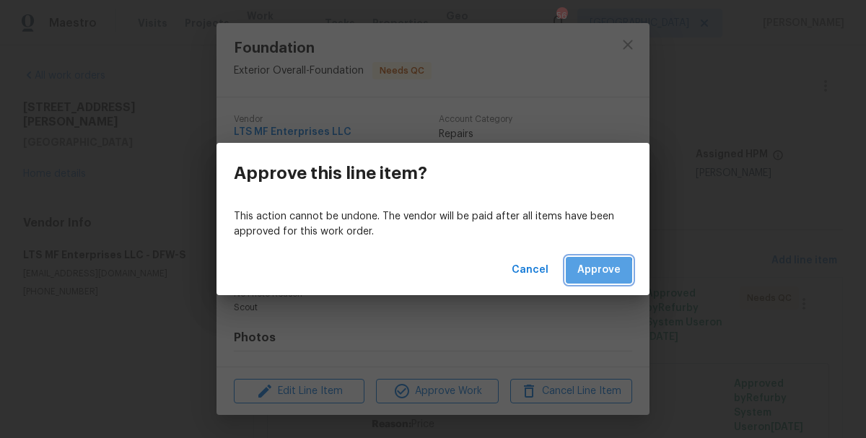
click at [597, 271] on span "Approve" at bounding box center [598, 270] width 43 height 18
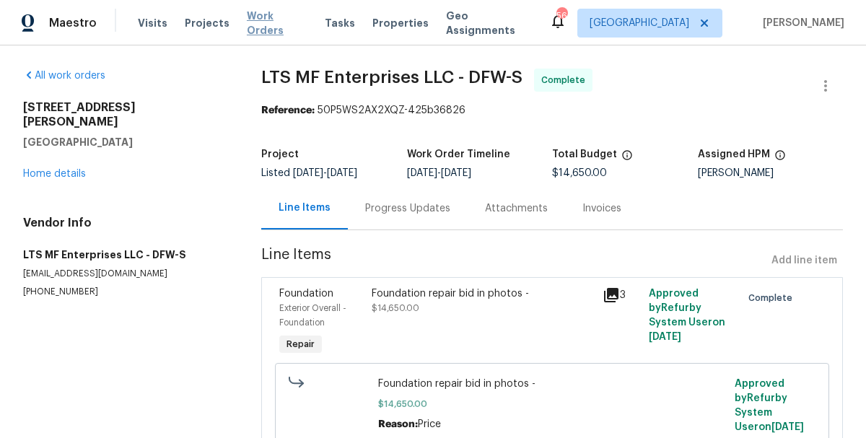
click at [286, 27] on span "Work Orders" at bounding box center [277, 23] width 61 height 29
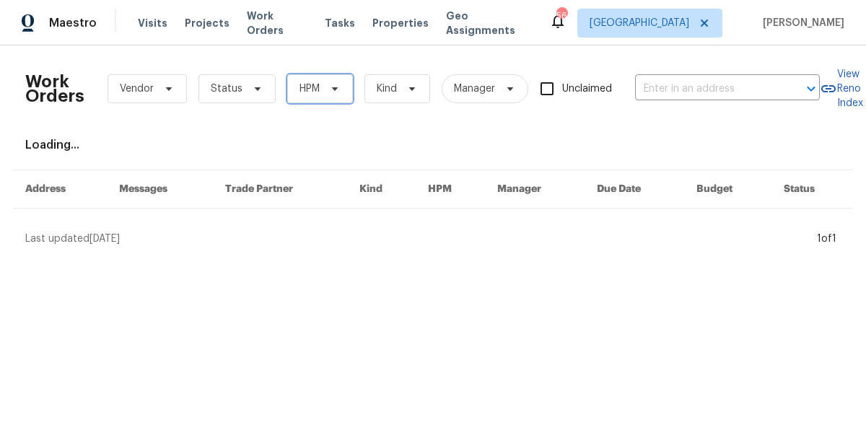
click at [335, 84] on icon at bounding box center [335, 89] width 12 height 12
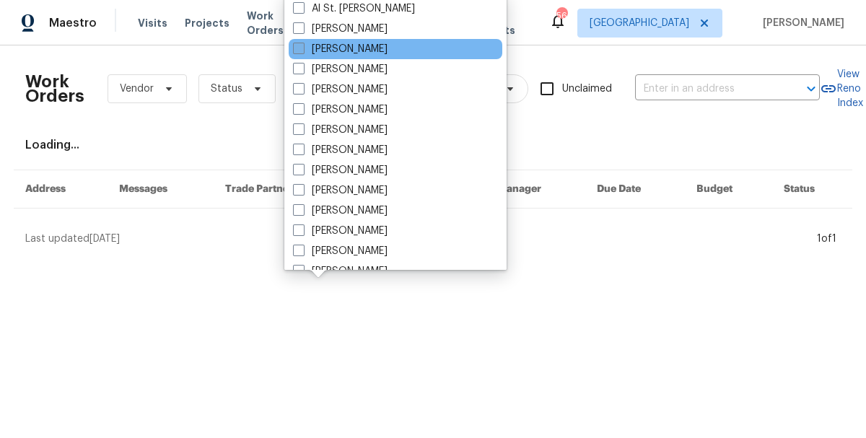
click at [345, 43] on label "[PERSON_NAME]" at bounding box center [340, 49] width 95 height 14
click at [302, 43] on input "[PERSON_NAME]" at bounding box center [297, 46] width 9 height 9
checkbox input "true"
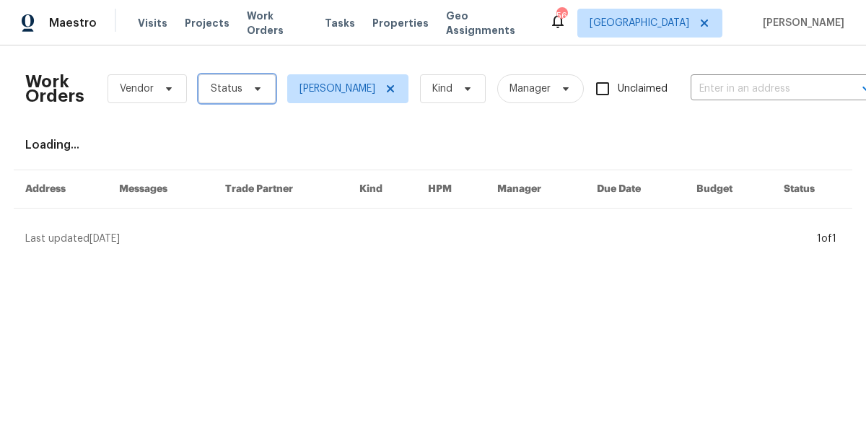
click at [237, 90] on span "Status" at bounding box center [227, 89] width 32 height 14
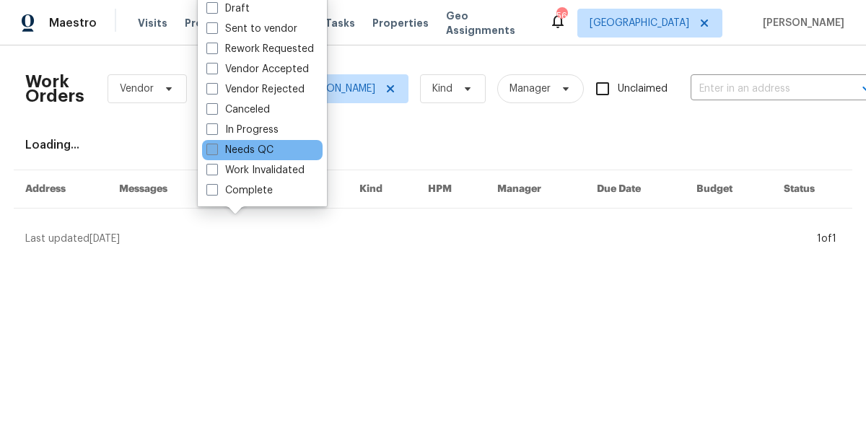
click at [247, 151] on label "Needs QC" at bounding box center [239, 150] width 67 height 14
click at [216, 151] on input "Needs QC" at bounding box center [210, 147] width 9 height 9
checkbox input "true"
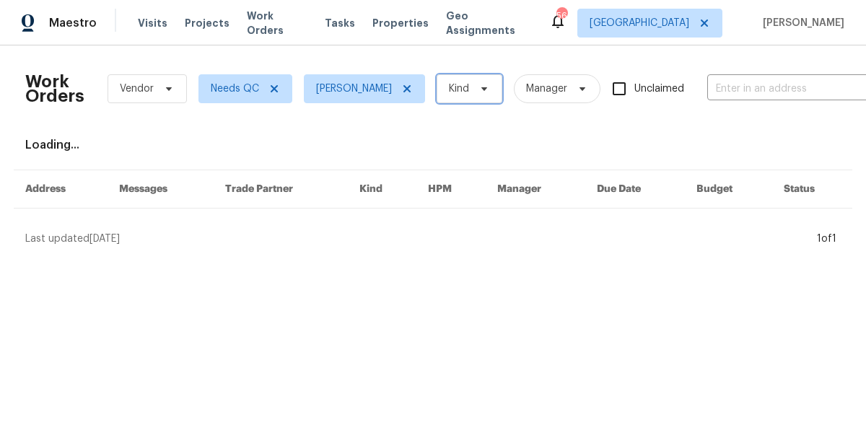
click at [474, 89] on span at bounding box center [482, 89] width 16 height 12
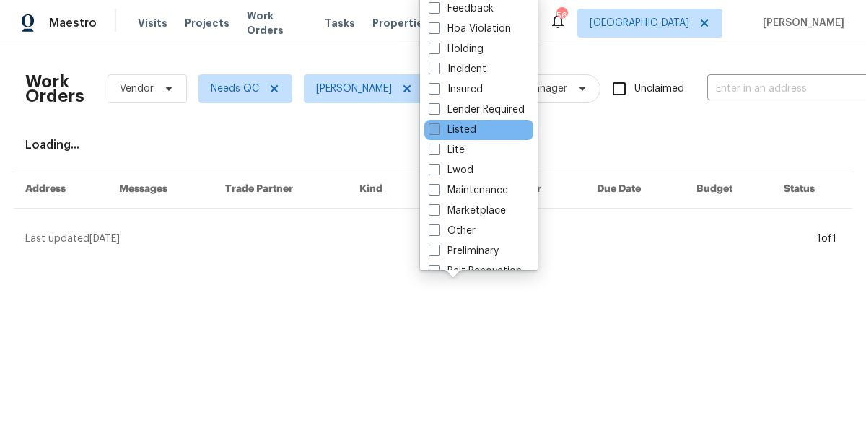
click at [472, 124] on label "Listed" at bounding box center [453, 130] width 48 height 14
click at [438, 124] on input "Listed" at bounding box center [433, 127] width 9 height 9
checkbox input "true"
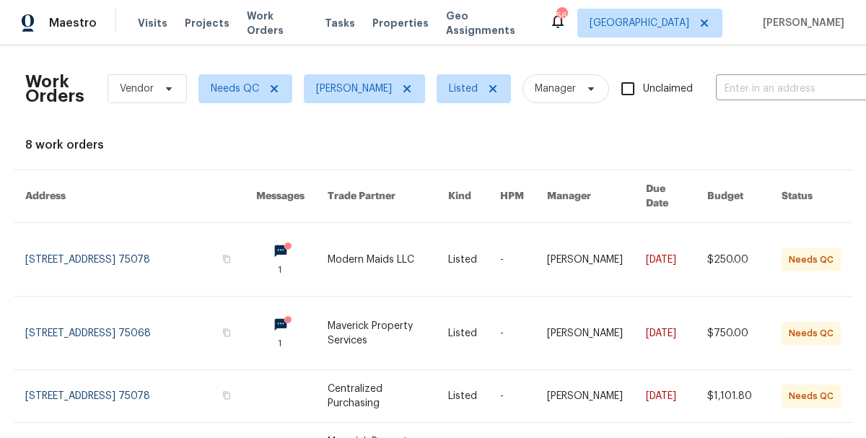
click at [582, 145] on div "8 work orders" at bounding box center [432, 145] width 815 height 14
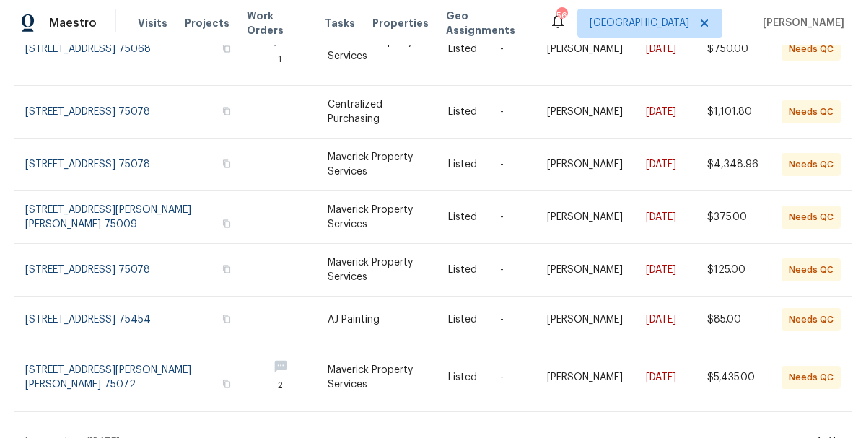
scroll to position [297, 0]
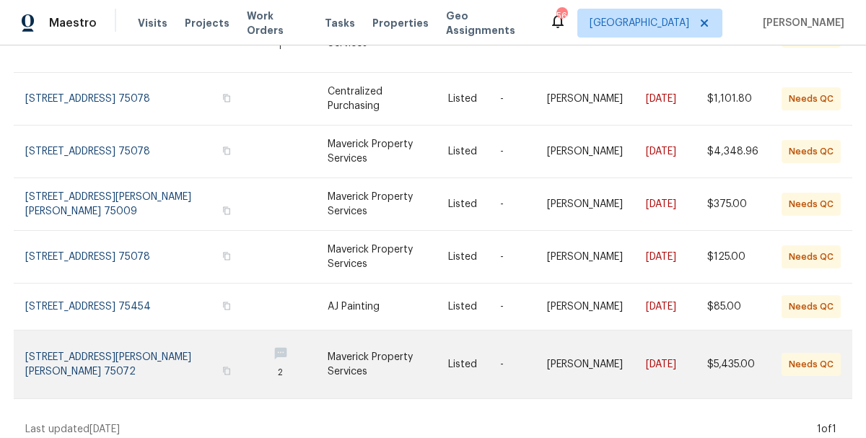
click at [107, 346] on link at bounding box center [140, 364] width 231 height 68
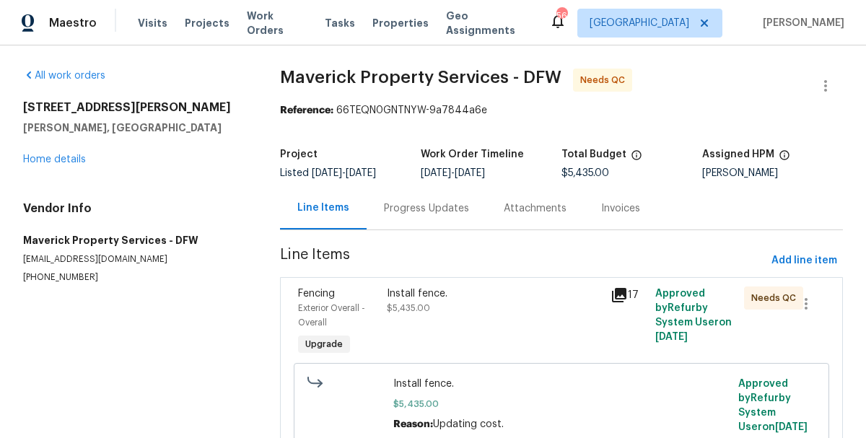
click at [384, 212] on div "Progress Updates" at bounding box center [426, 208] width 85 height 14
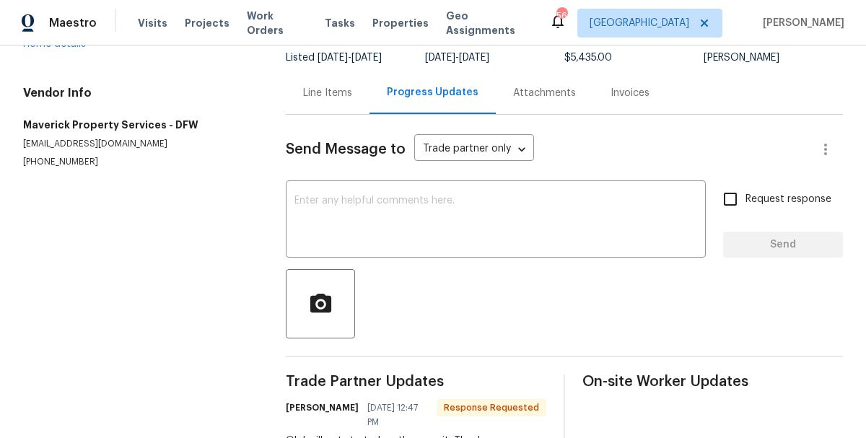
click at [326, 102] on div "Line Items" at bounding box center [328, 92] width 84 height 43
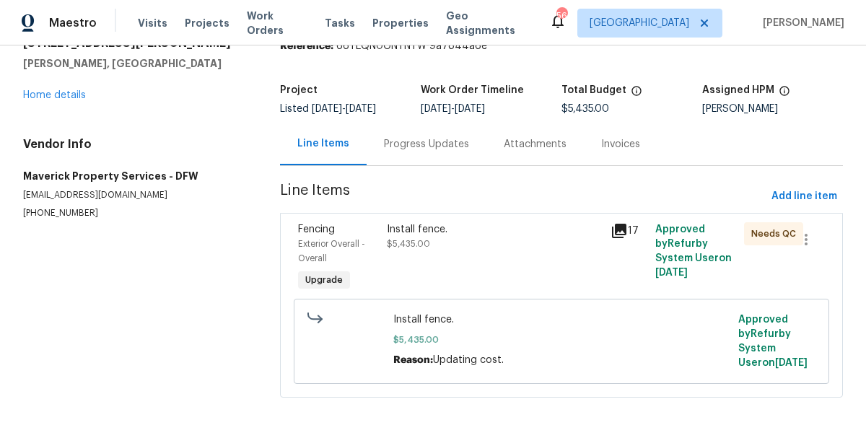
click at [468, 237] on div "Install fence. $5,435.00" at bounding box center [494, 236] width 214 height 29
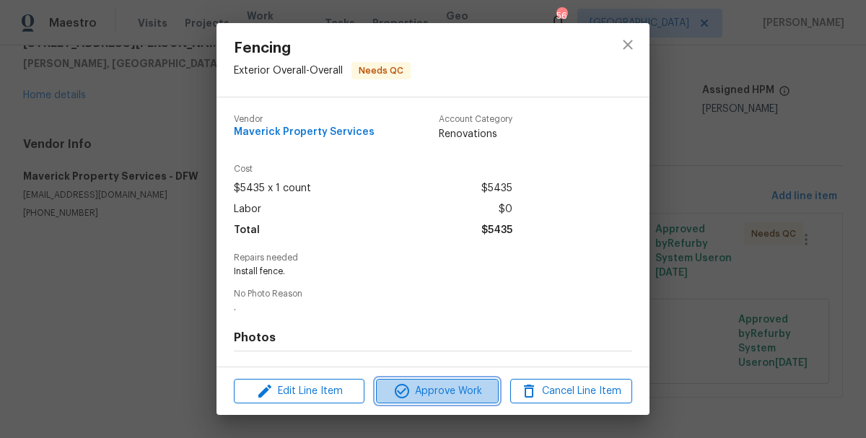
click at [455, 392] on span "Approve Work" at bounding box center [436, 391] width 113 height 18
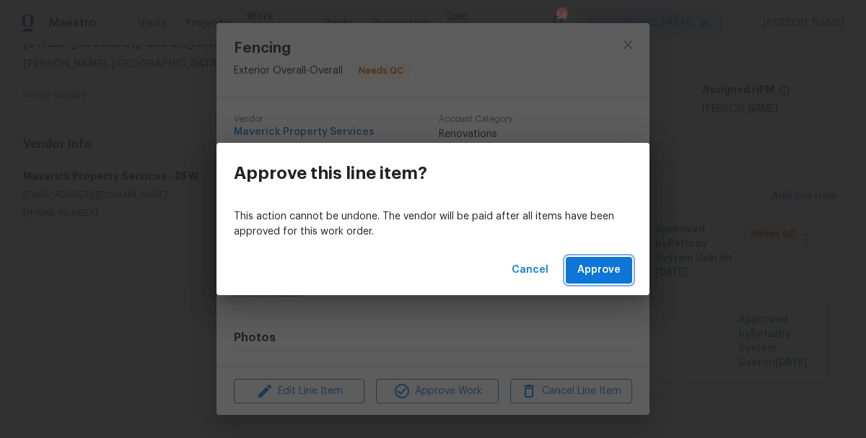
click at [599, 269] on span "Approve" at bounding box center [598, 270] width 43 height 18
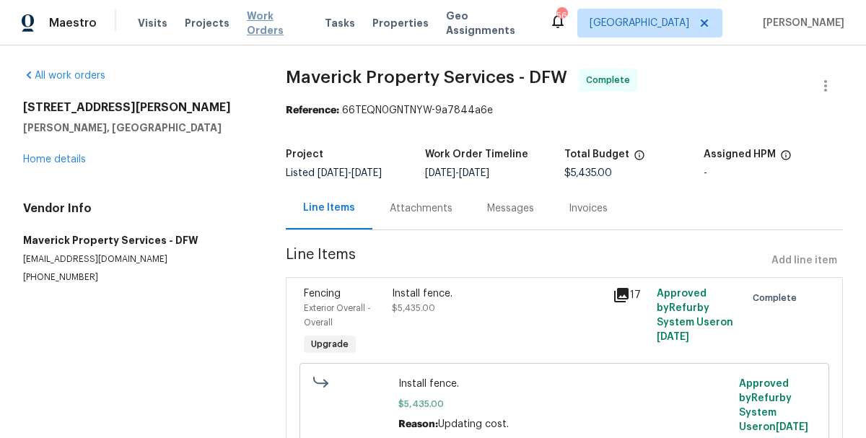
click at [258, 24] on span "Work Orders" at bounding box center [277, 23] width 61 height 29
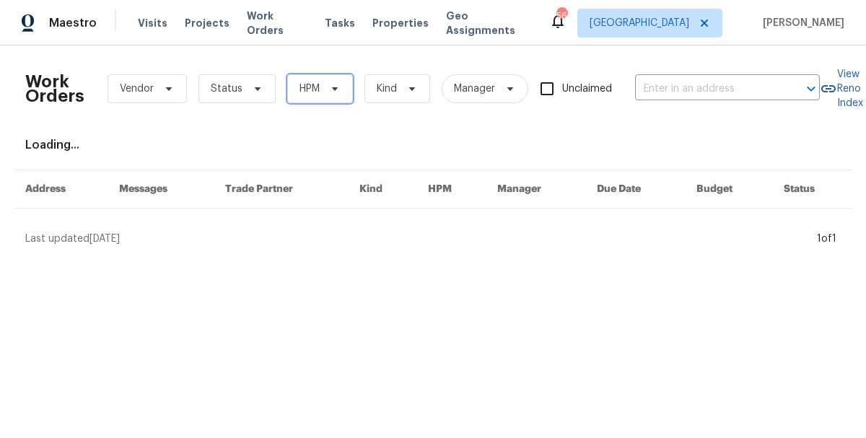
click at [326, 94] on span at bounding box center [333, 89] width 16 height 12
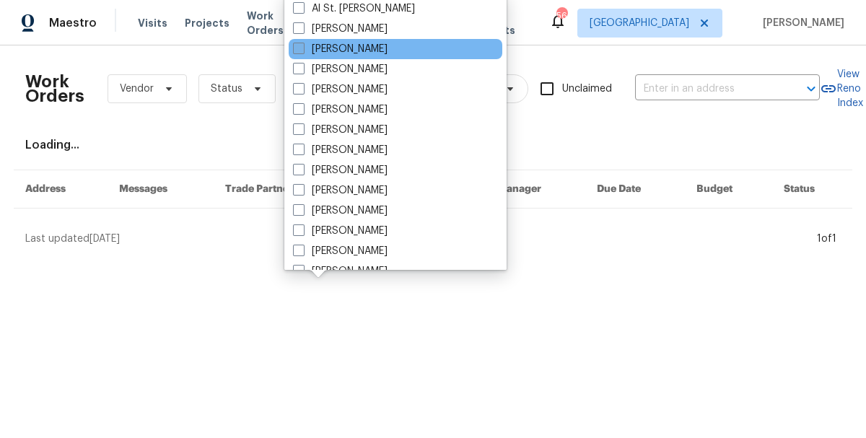
click at [360, 53] on label "[PERSON_NAME]" at bounding box center [340, 49] width 95 height 14
click at [302, 51] on input "[PERSON_NAME]" at bounding box center [297, 46] width 9 height 9
checkbox input "true"
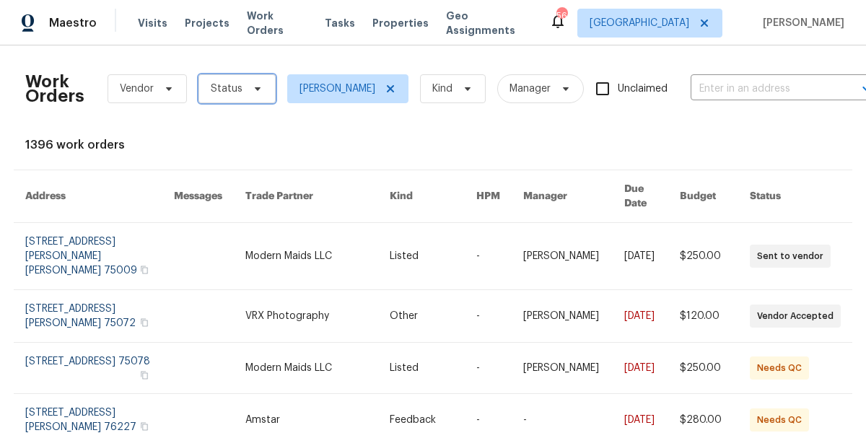
click at [242, 87] on span "Status" at bounding box center [236, 88] width 77 height 29
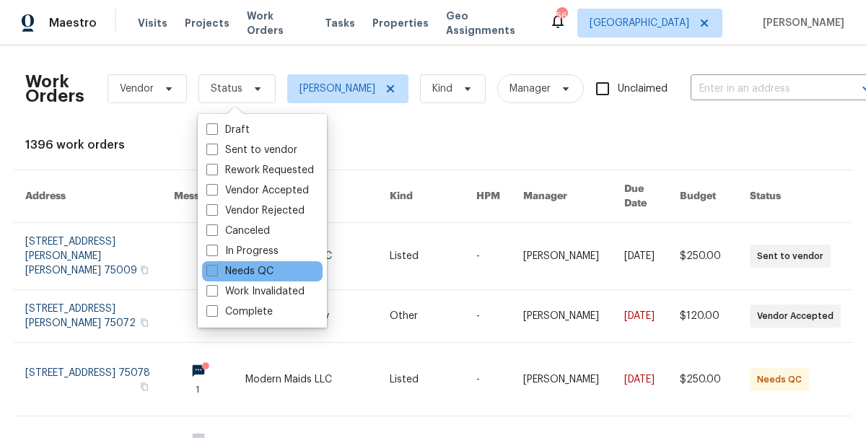
click at [255, 276] on label "Needs QC" at bounding box center [239, 271] width 67 height 14
click at [216, 273] on input "Needs QC" at bounding box center [210, 268] width 9 height 9
checkbox input "true"
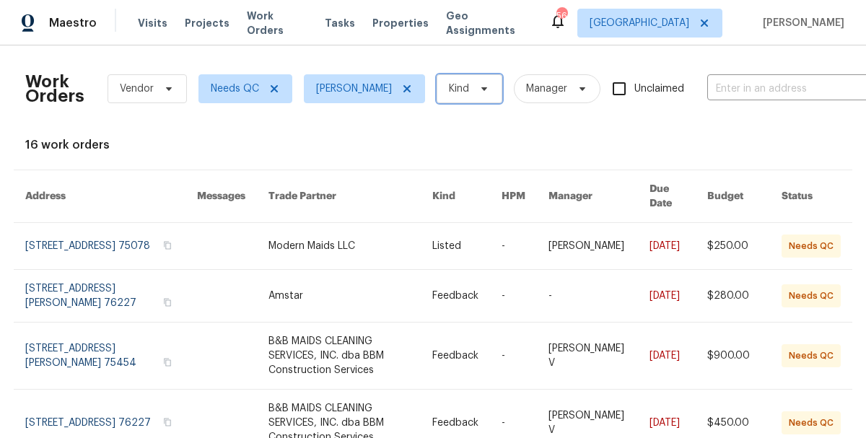
click at [455, 87] on span "Kind" at bounding box center [469, 88] width 66 height 29
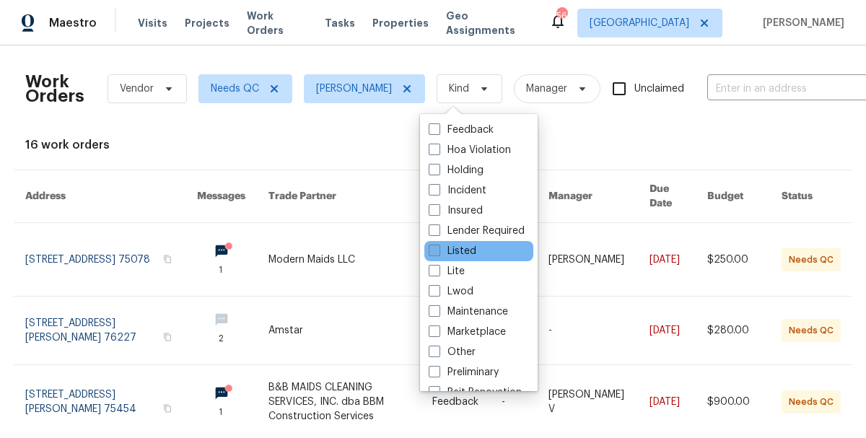
click at [469, 249] on label "Listed" at bounding box center [453, 251] width 48 height 14
click at [438, 249] on input "Listed" at bounding box center [433, 248] width 9 height 9
checkbox input "true"
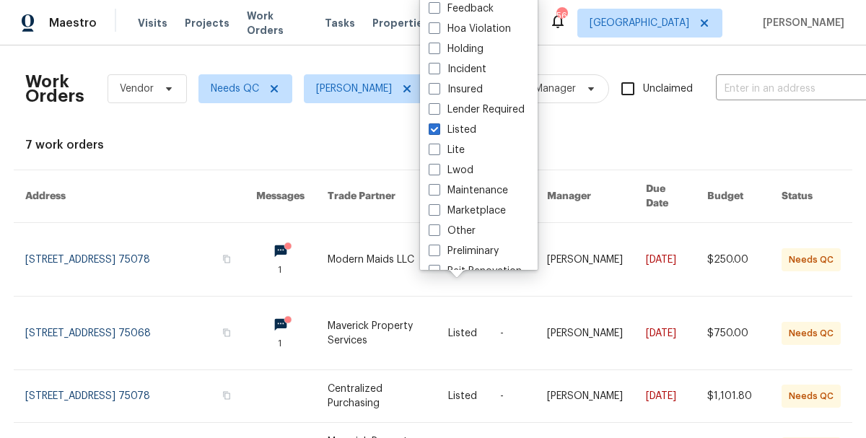
click at [582, 154] on div "Work Orders Vendor Needs QC [PERSON_NAME] Listed Manager Unclaimed ​ View Reno …" at bounding box center [432, 361] width 815 height 608
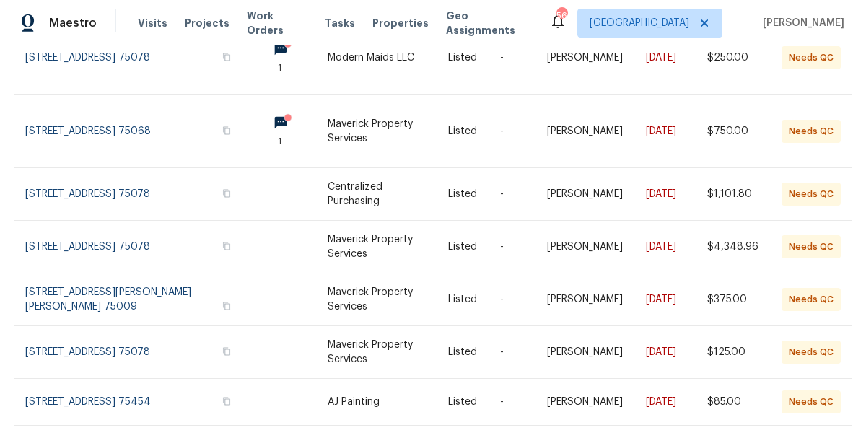
scroll to position [229, 0]
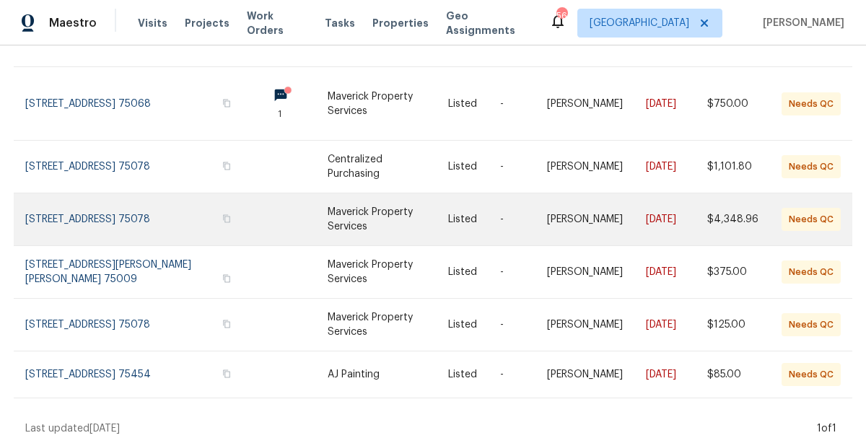
click at [120, 201] on link at bounding box center [140, 219] width 231 height 52
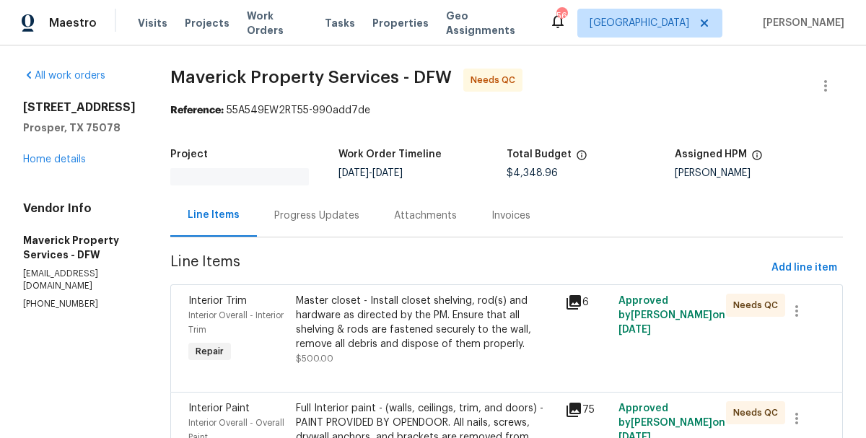
click at [395, 258] on span "Line Items" at bounding box center [467, 268] width 595 height 27
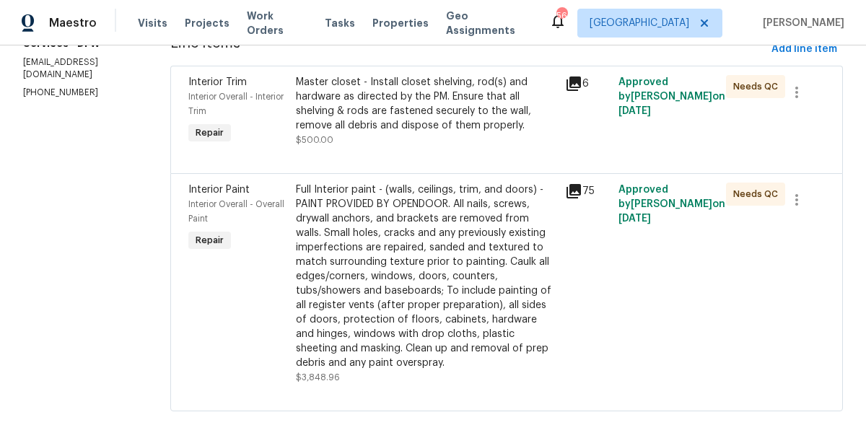
scroll to position [183, 0]
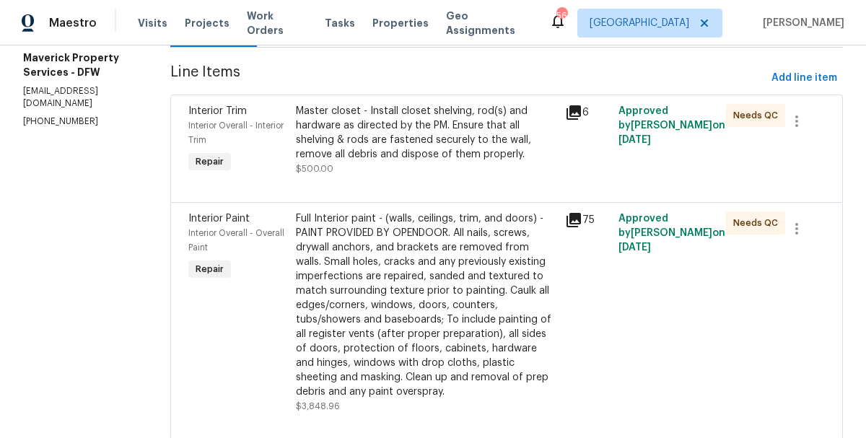
click at [392, 143] on div "Master closet - Install closet shelving, rod(s) and hardware as directed by the…" at bounding box center [426, 133] width 260 height 58
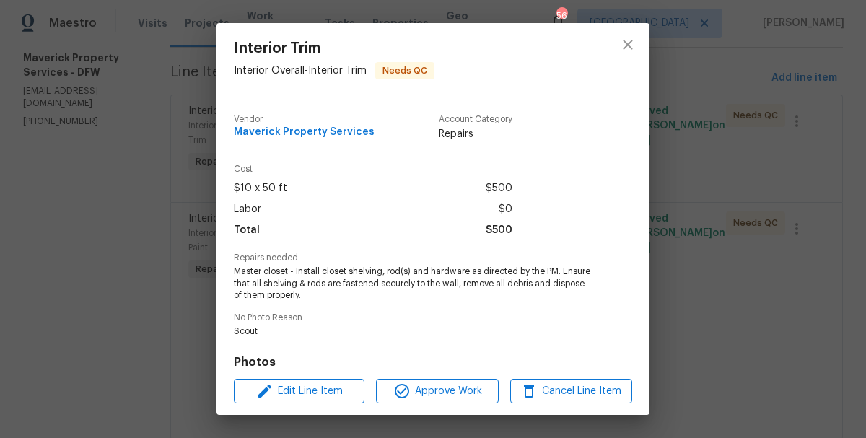
click at [312, 329] on span "Scout" at bounding box center [413, 331] width 359 height 12
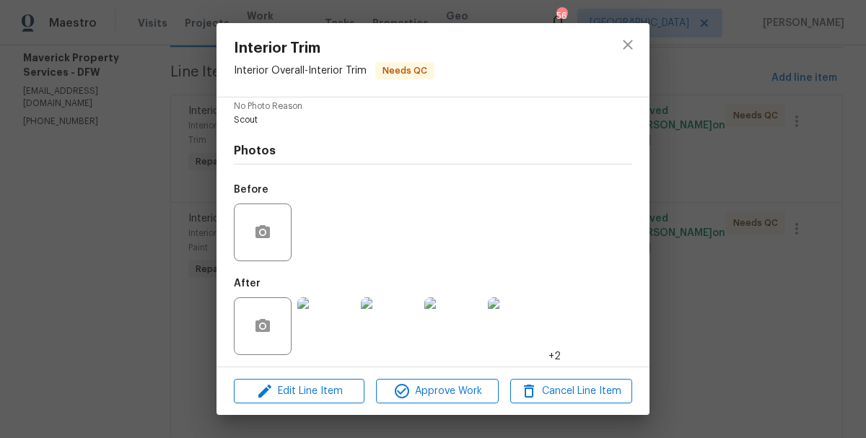
click at [506, 330] on img at bounding box center [517, 326] width 58 height 58
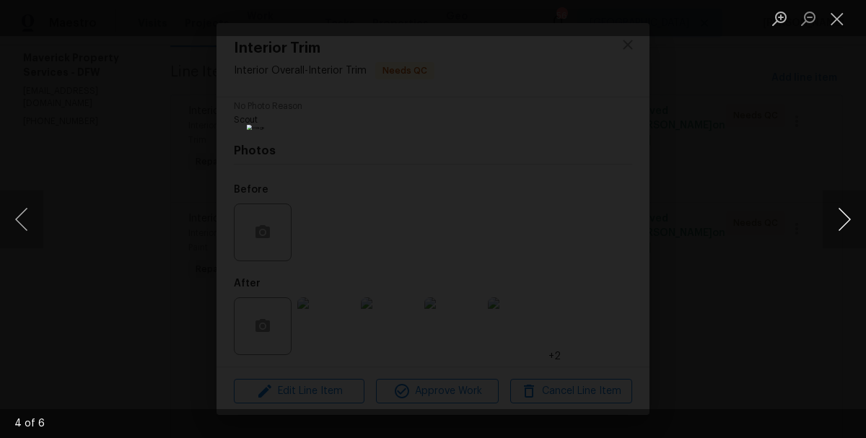
click at [841, 223] on button "Next image" at bounding box center [843, 219] width 43 height 58
click at [841, 224] on button "Next image" at bounding box center [843, 219] width 43 height 58
click at [841, 227] on button "Next image" at bounding box center [843, 219] width 43 height 58
click at [842, 229] on button "Next image" at bounding box center [843, 219] width 43 height 58
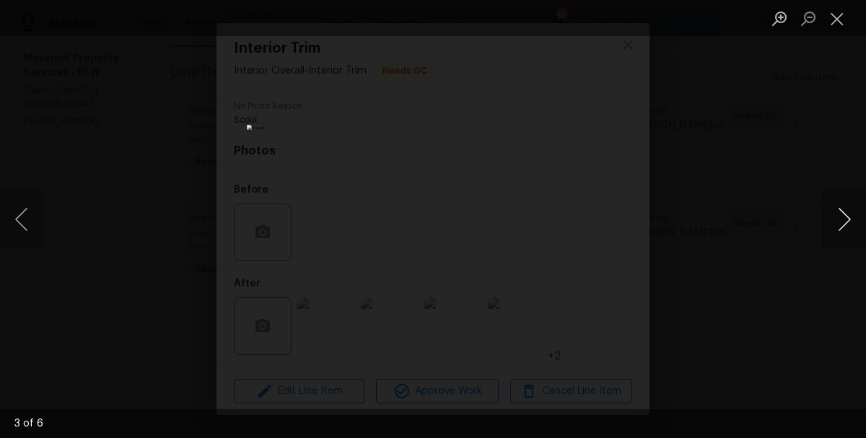
click at [842, 229] on button "Next image" at bounding box center [843, 219] width 43 height 58
click at [837, 19] on button "Close lightbox" at bounding box center [836, 18] width 29 height 25
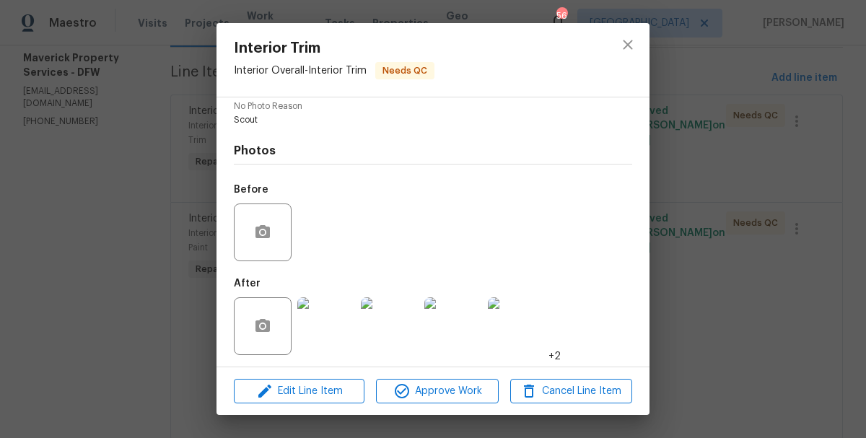
click at [166, 167] on div "Interior Trim Interior Overall - Interior Trim Needs QC Vendor Maverick Propert…" at bounding box center [433, 219] width 866 height 438
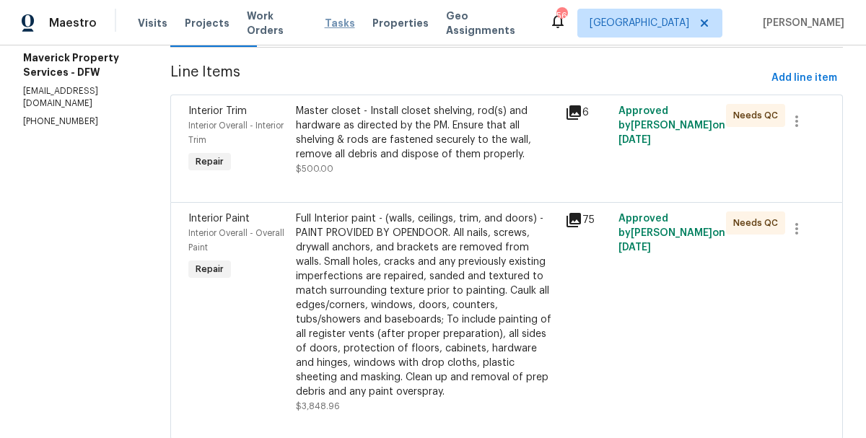
click at [333, 25] on span "Tasks" at bounding box center [340, 23] width 30 height 10
